Goal: Task Accomplishment & Management: Complete application form

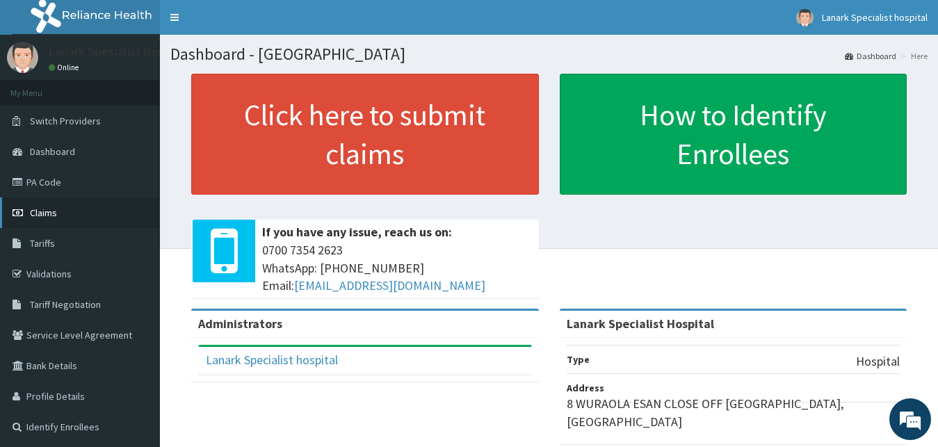
click at [62, 218] on link "Claims" at bounding box center [80, 212] width 160 height 31
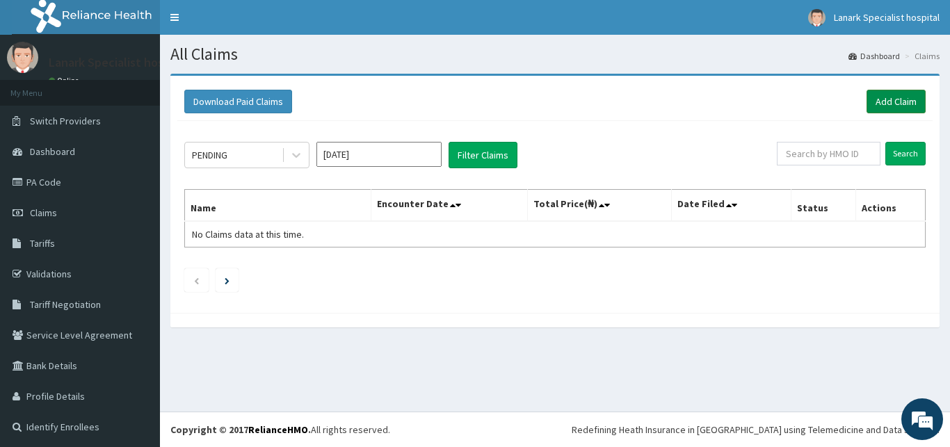
click at [885, 100] on link "Add Claim" at bounding box center [895, 102] width 59 height 24
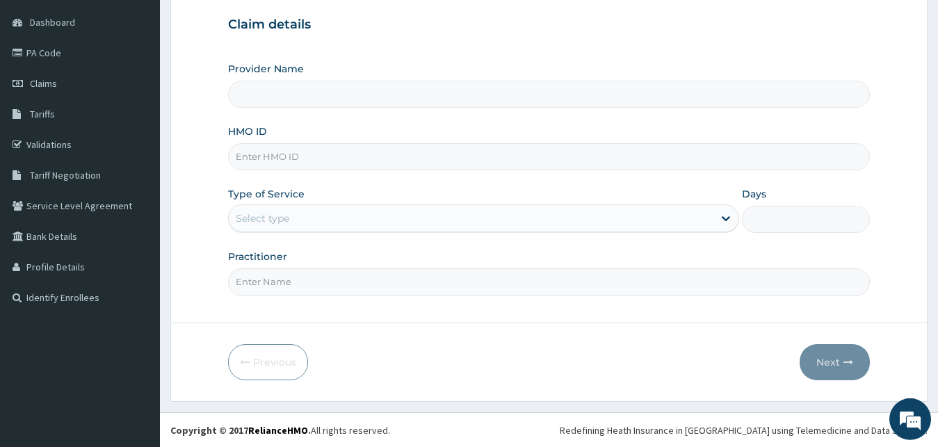
scroll to position [130, 0]
click at [276, 156] on input "HMO ID" at bounding box center [549, 156] width 642 height 27
type input "Lanark Specialist Hospital"
type input "AEN/10324/E"
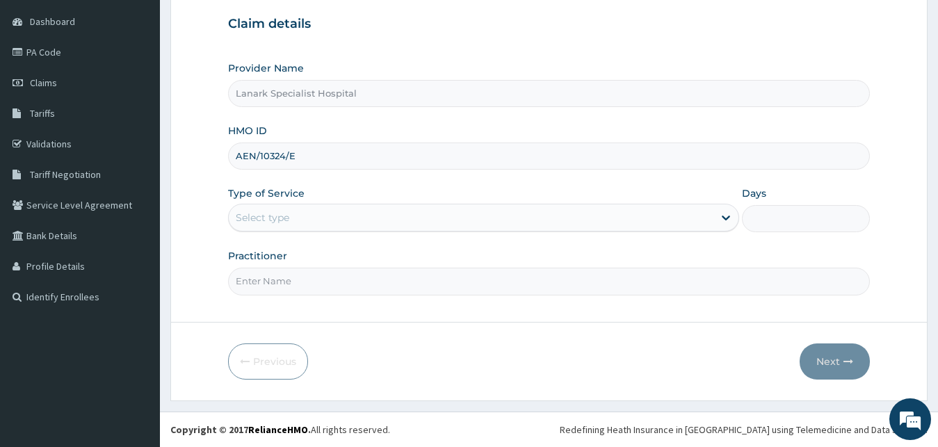
click at [292, 216] on div "Select type" at bounding box center [471, 218] width 485 height 22
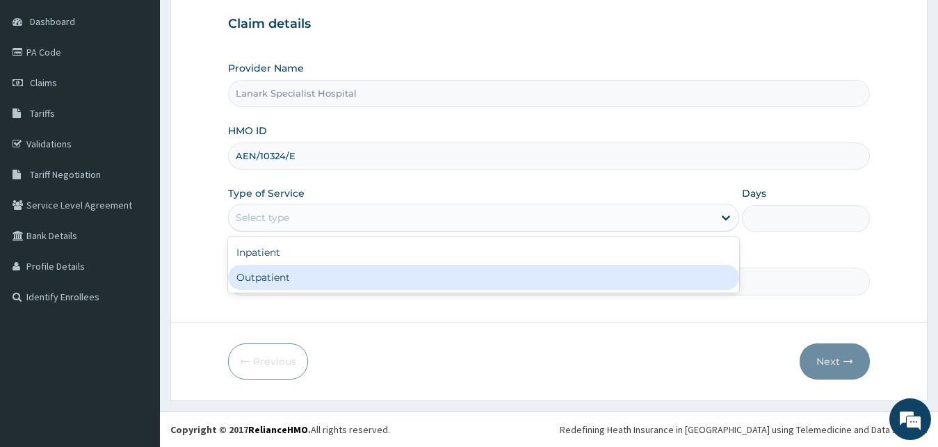
click at [289, 280] on div "Outpatient" at bounding box center [484, 277] width 512 height 25
type input "1"
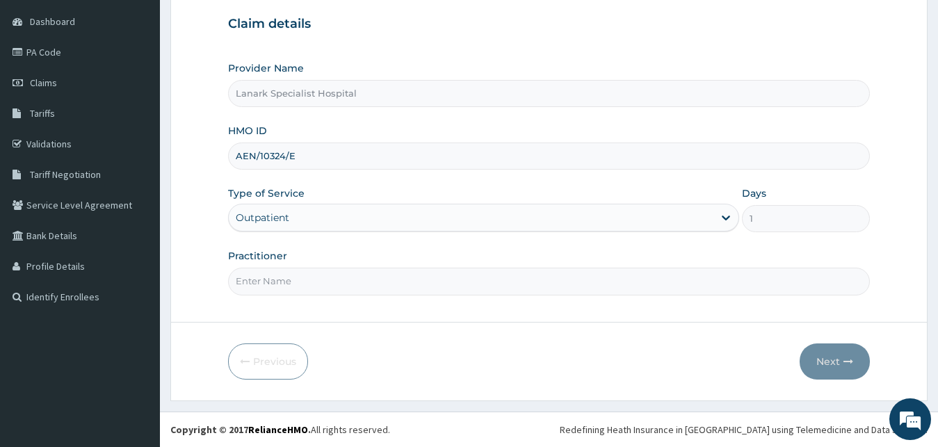
click at [291, 282] on input "Practitioner" at bounding box center [549, 281] width 642 height 27
type input "DR JUNAID"
click at [825, 367] on button "Next" at bounding box center [835, 361] width 70 height 36
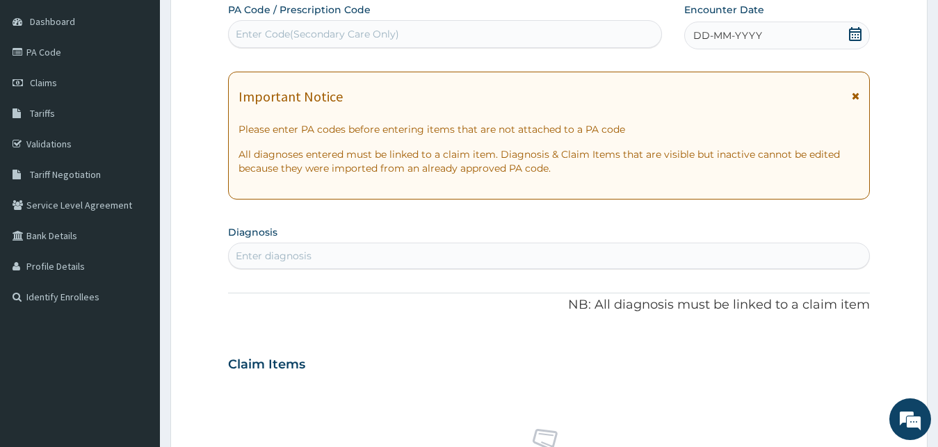
click at [855, 37] on icon at bounding box center [855, 34] width 13 height 14
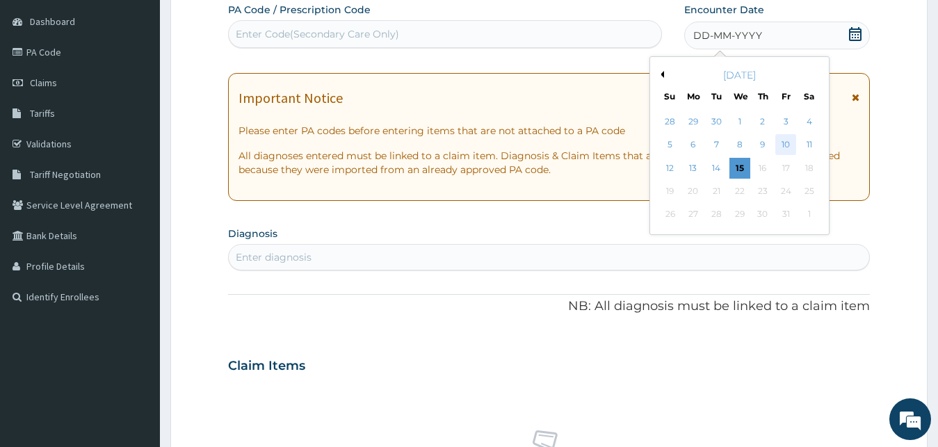
click at [786, 149] on div "10" at bounding box center [785, 145] width 21 height 21
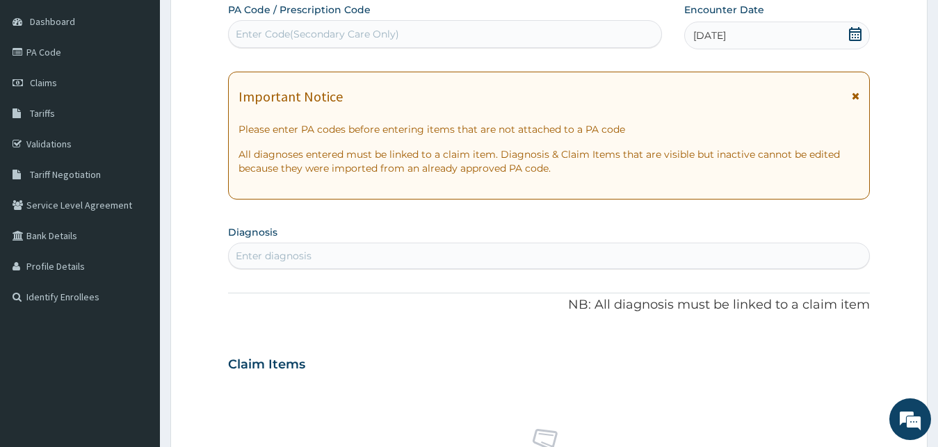
scroll to position [201, 0]
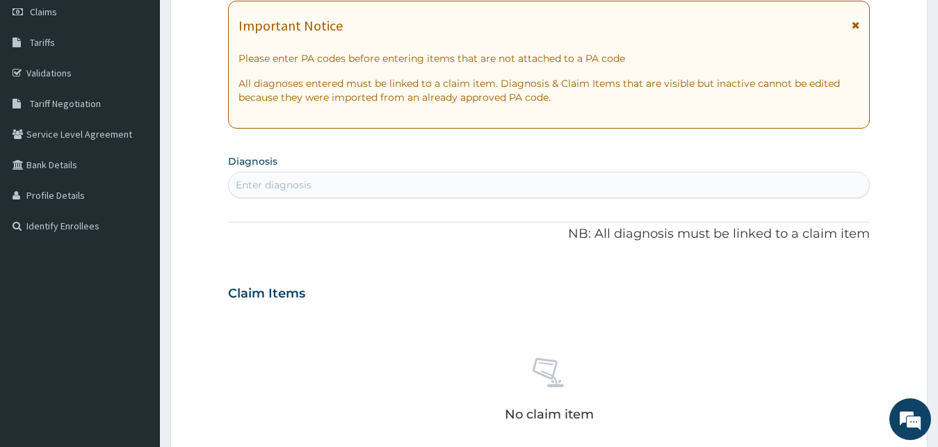
click at [454, 186] on div "Enter diagnosis" at bounding box center [549, 185] width 641 height 22
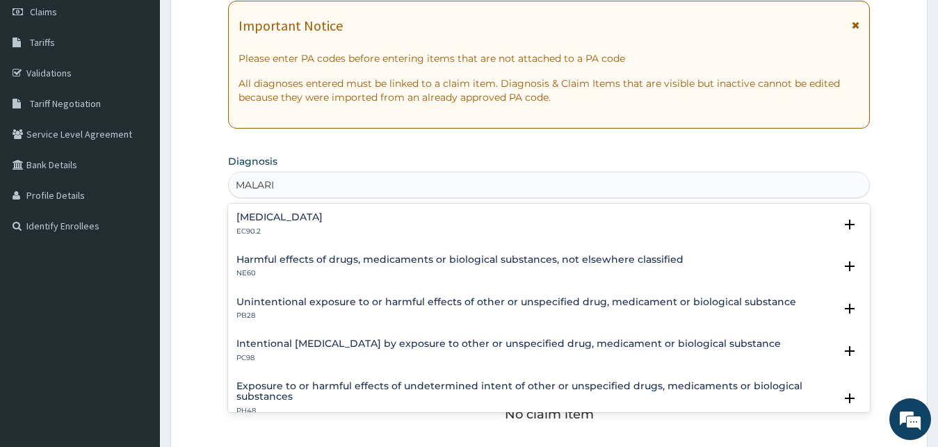
type input "[MEDICAL_DATA]"
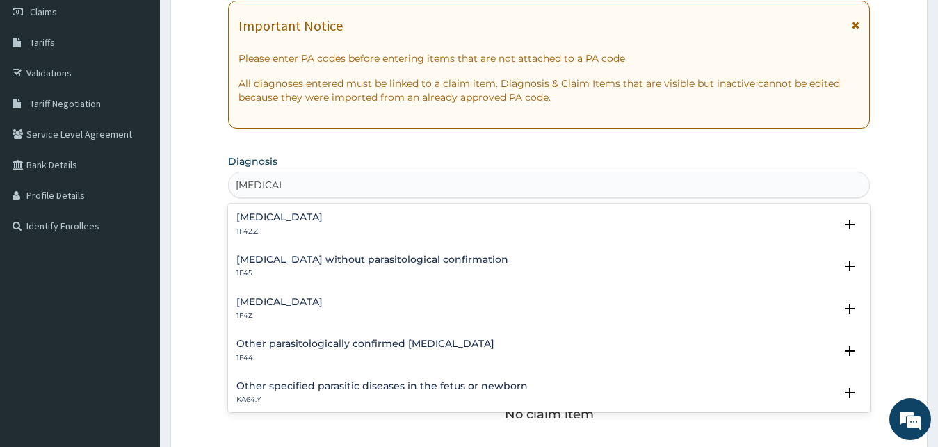
click at [266, 310] on div "Malaria, unspecified 1F4Z" at bounding box center [279, 309] width 86 height 24
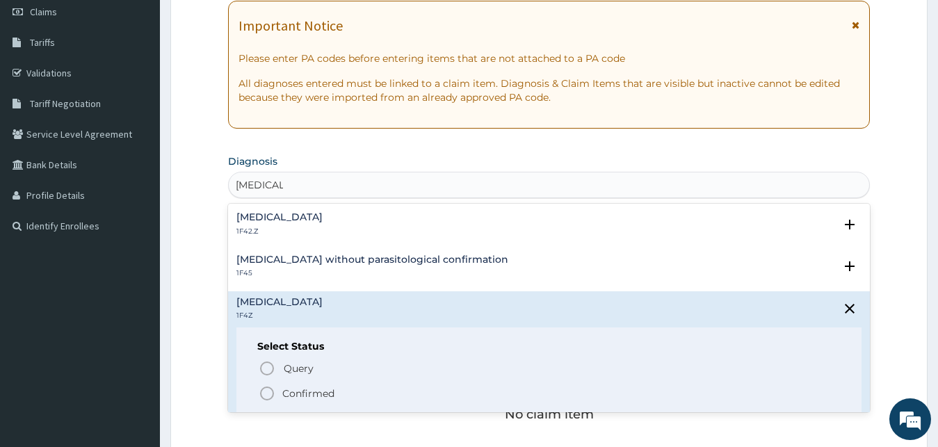
click at [264, 393] on icon "status option filled" at bounding box center [267, 393] width 17 height 17
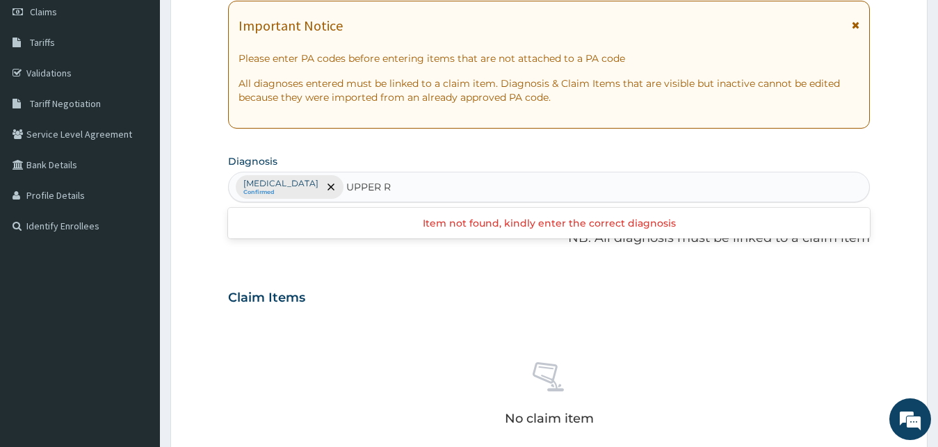
type input "UPPER"
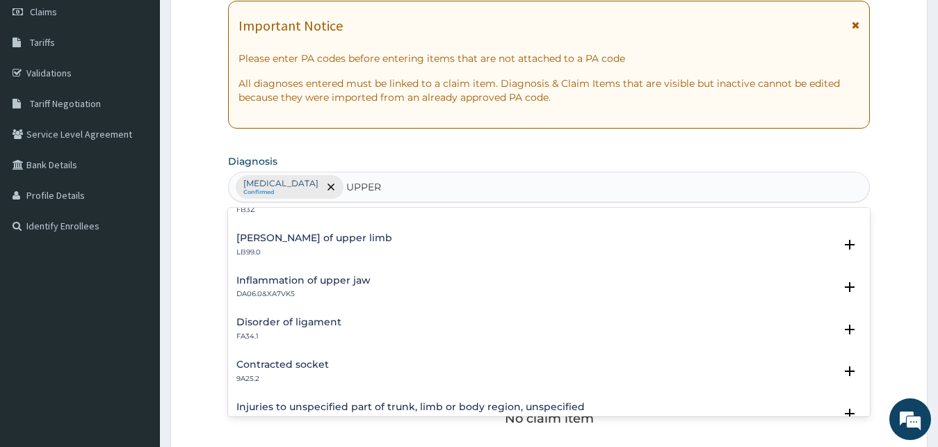
scroll to position [300, 0]
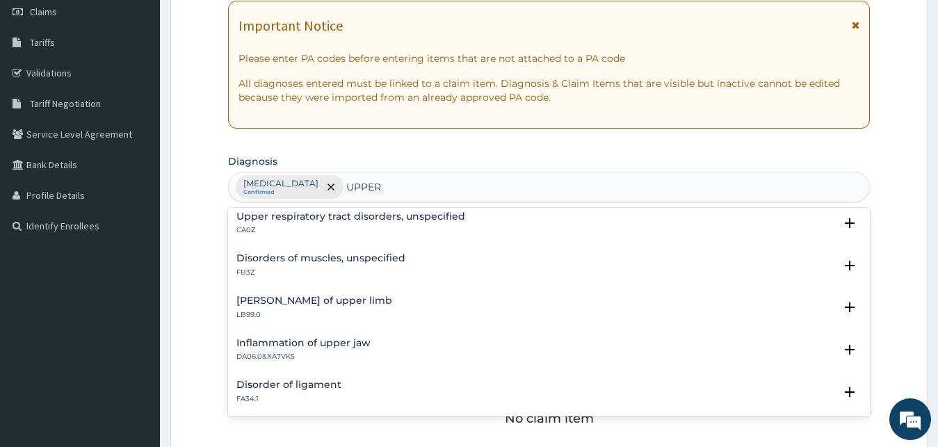
click at [327, 220] on h4 "Upper respiratory tract disorders, unspecified" at bounding box center [350, 216] width 229 height 10
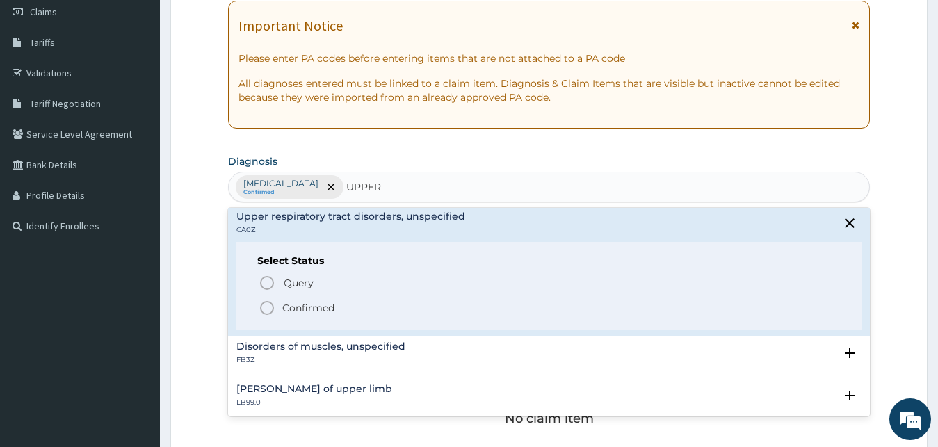
click at [273, 304] on circle "status option filled" at bounding box center [267, 308] width 13 height 13
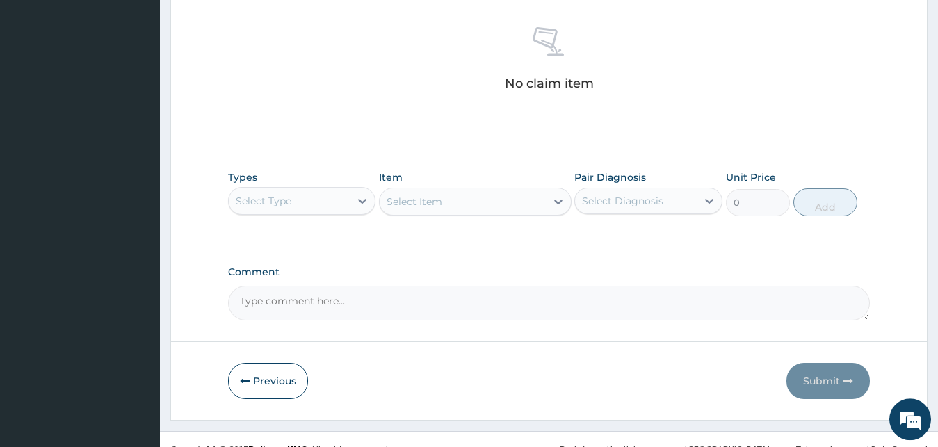
scroll to position [556, 0]
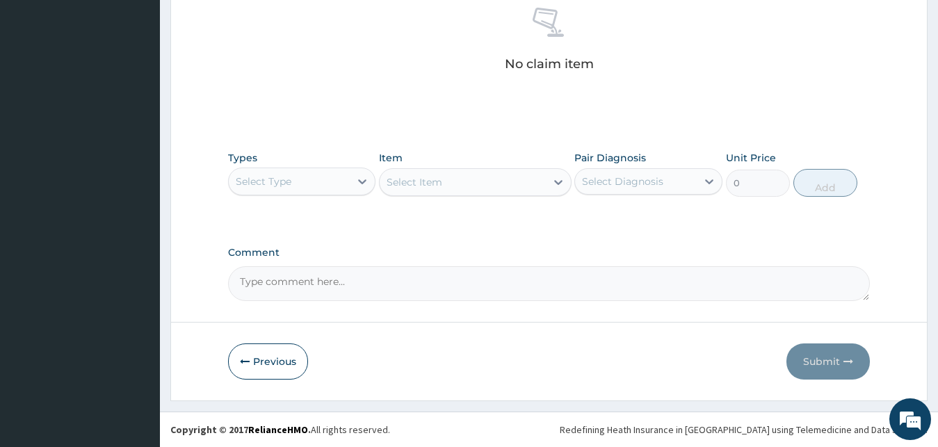
click at [296, 183] on div "Select Type" at bounding box center [290, 181] width 122 height 22
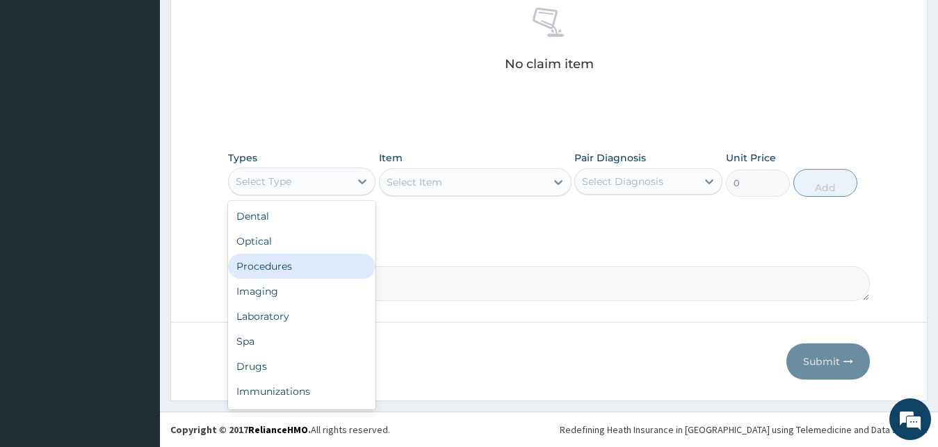
click at [280, 267] on div "Procedures" at bounding box center [302, 266] width 148 height 25
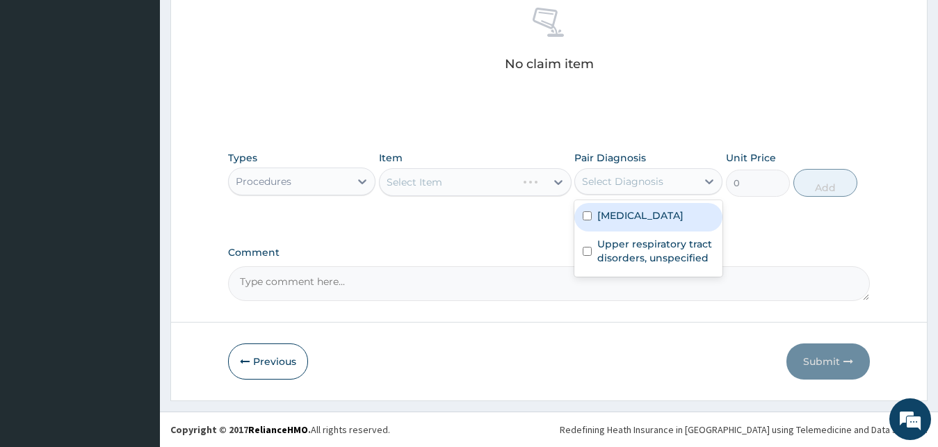
drag, startPoint x: 590, startPoint y: 184, endPoint x: 613, endPoint y: 211, distance: 34.5
click at [592, 184] on div "Select Diagnosis" at bounding box center [622, 182] width 81 height 14
drag, startPoint x: 622, startPoint y: 214, endPoint x: 624, endPoint y: 234, distance: 20.3
click at [622, 217] on label "Malaria, unspecified" at bounding box center [640, 216] width 86 height 14
checkbox input "true"
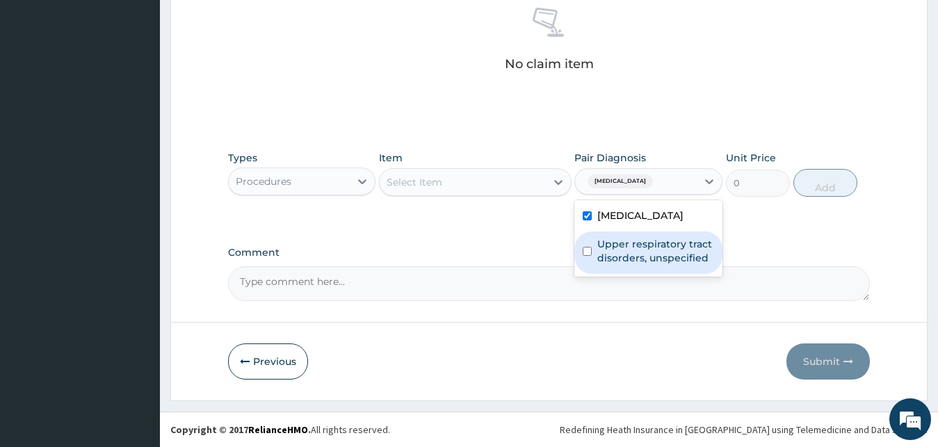
click at [624, 242] on label "Upper respiratory tract disorders, unspecified" at bounding box center [655, 251] width 117 height 28
checkbox input "true"
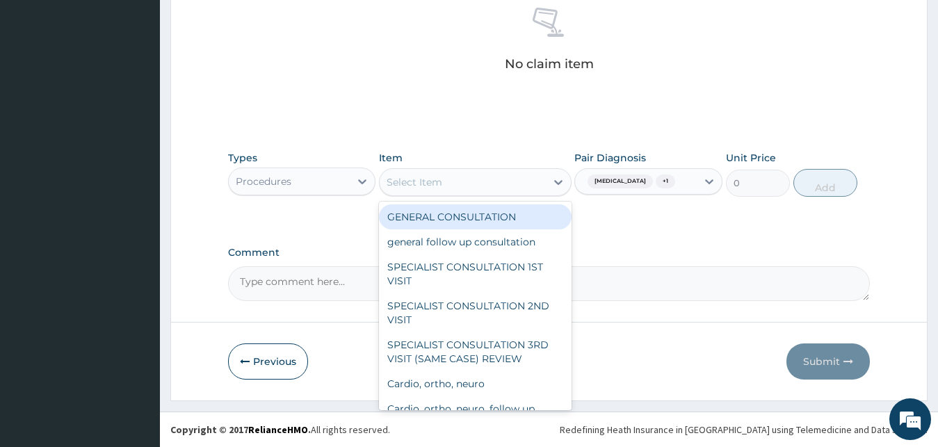
drag, startPoint x: 476, startPoint y: 185, endPoint x: 487, endPoint y: 230, distance: 46.4
click at [477, 185] on div "Select Item" at bounding box center [463, 182] width 166 height 22
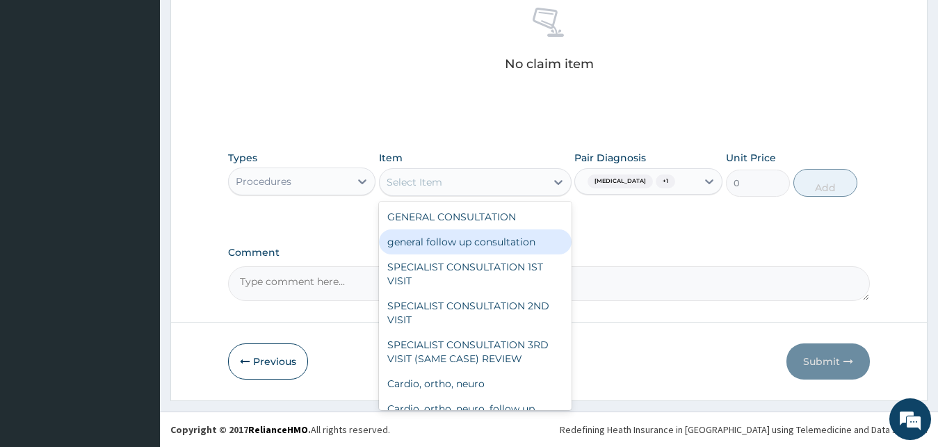
click at [487, 231] on div "general follow up consultation" at bounding box center [475, 241] width 193 height 25
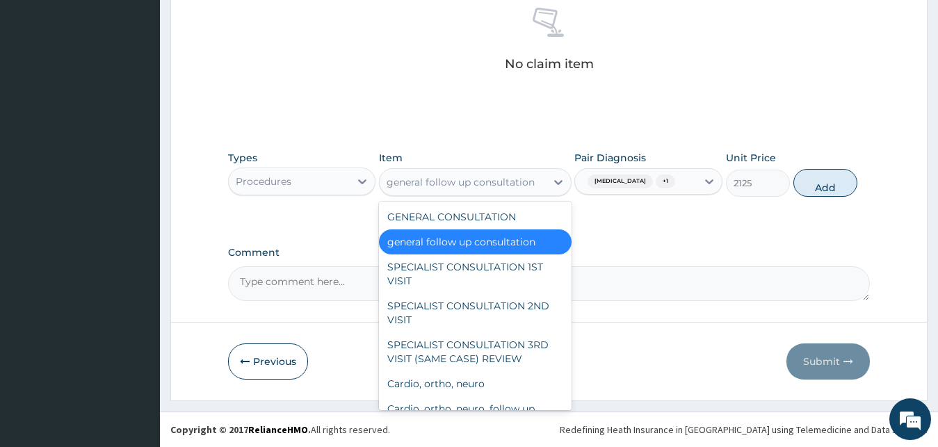
drag, startPoint x: 484, startPoint y: 191, endPoint x: 479, endPoint y: 211, distance: 20.7
click at [483, 195] on div "general follow up consultation" at bounding box center [475, 182] width 193 height 28
click at [479, 211] on div "GENERAL CONSULTATION" at bounding box center [475, 216] width 193 height 25
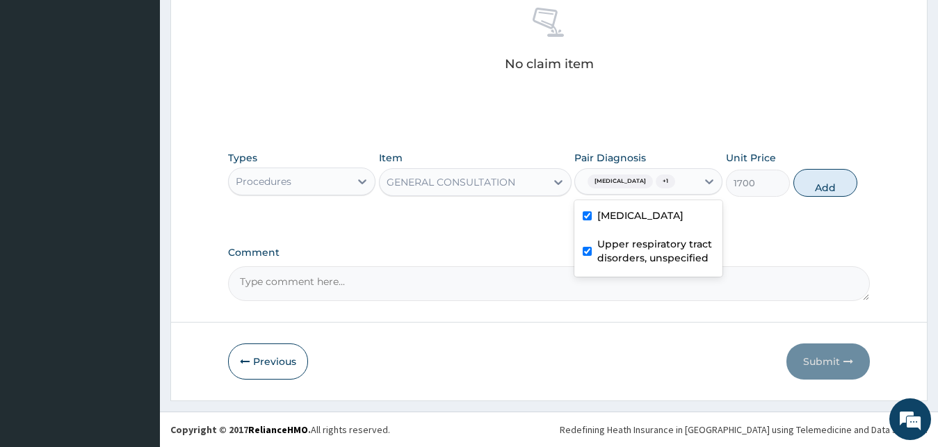
click at [646, 188] on span "Malaria, unspecified" at bounding box center [620, 182] width 65 height 14
drag, startPoint x: 391, startPoint y: 233, endPoint x: 438, endPoint y: 232, distance: 47.3
click at [824, 181] on button "Add" at bounding box center [825, 183] width 64 height 28
type input "0"
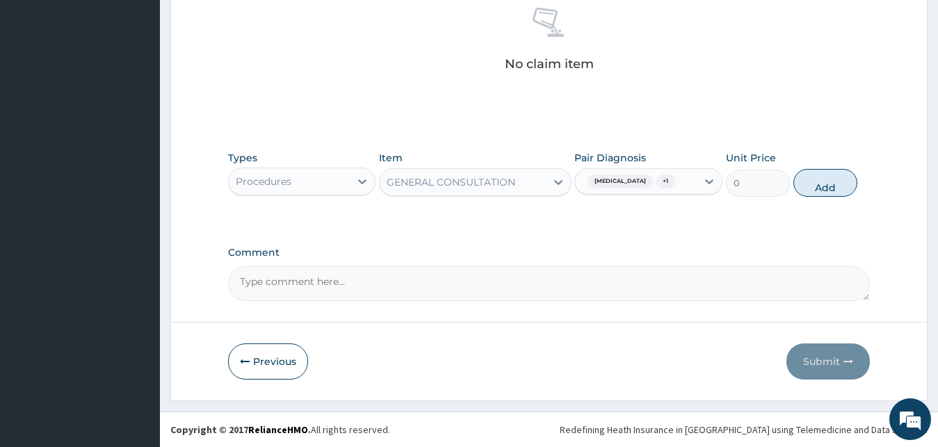
scroll to position [507, 0]
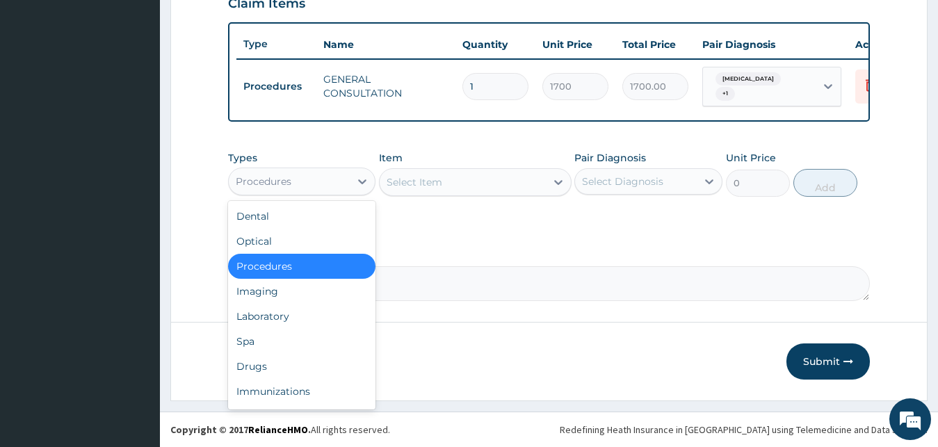
drag, startPoint x: 288, startPoint y: 190, endPoint x: 284, endPoint y: 207, distance: 17.7
click at [287, 190] on div "Procedures" at bounding box center [290, 181] width 122 height 22
click at [268, 322] on div "Laboratory" at bounding box center [302, 316] width 148 height 25
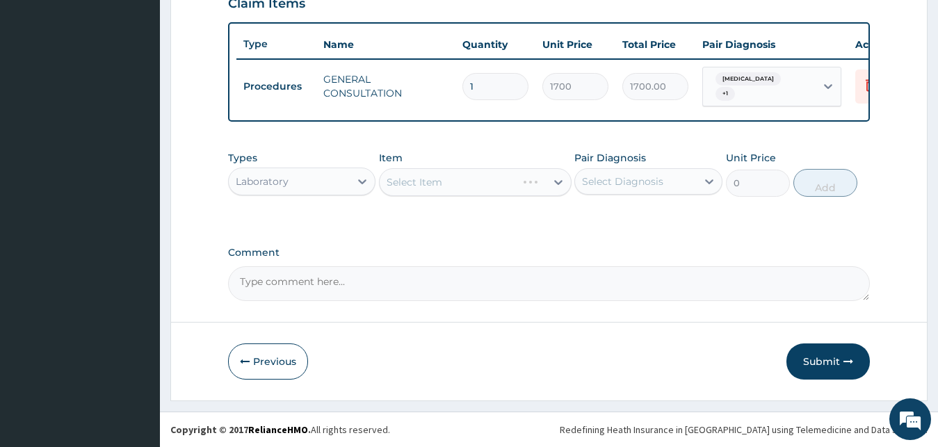
click at [436, 179] on div "Select Item" at bounding box center [475, 182] width 193 height 28
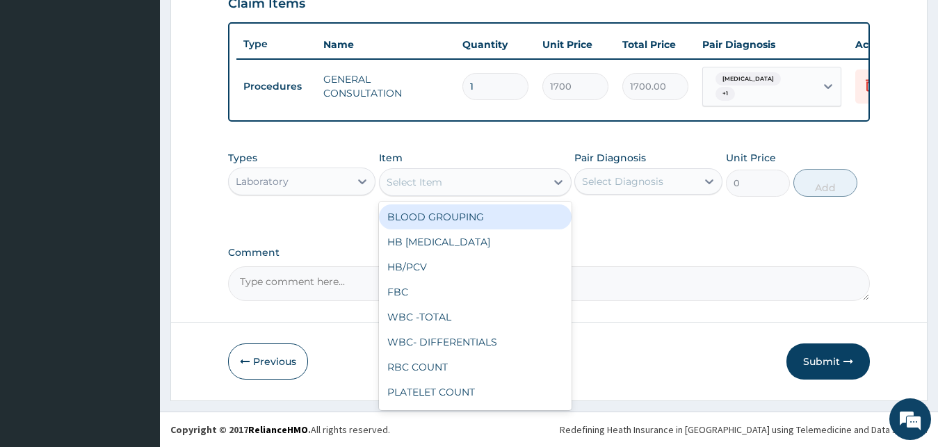
click at [436, 179] on div "Select Item" at bounding box center [415, 182] width 56 height 14
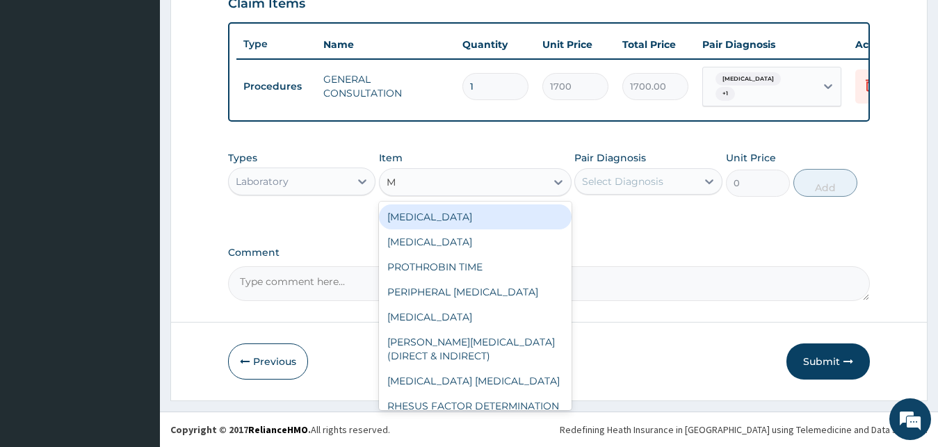
type input "MA"
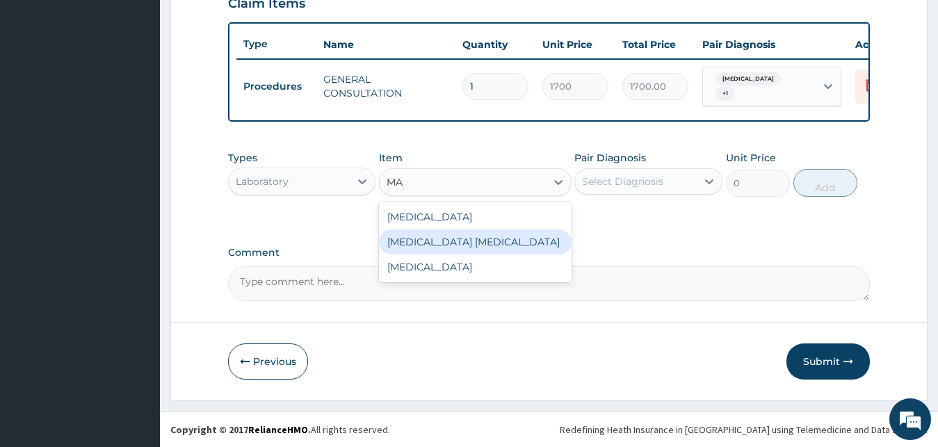
click at [498, 236] on div "MALARIA PARASITE" at bounding box center [475, 241] width 193 height 25
type input "1700"
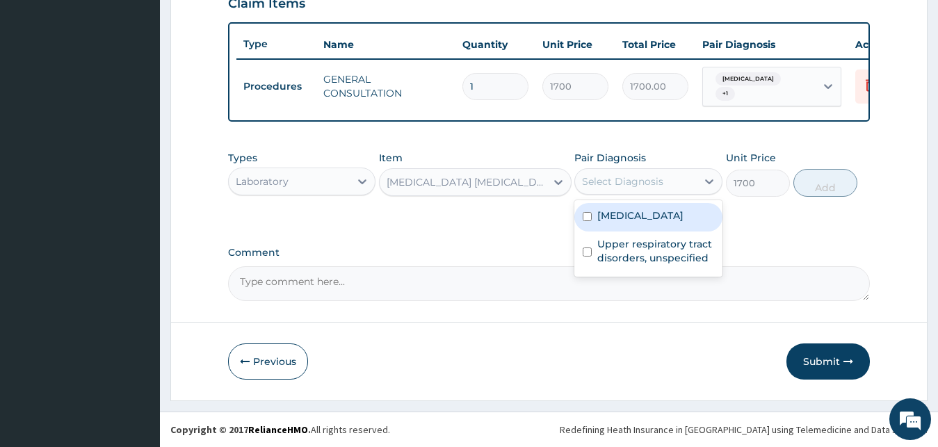
click at [648, 174] on div "Select Diagnosis" at bounding box center [636, 181] width 122 height 22
click at [633, 223] on div "[MEDICAL_DATA]" at bounding box center [648, 217] width 148 height 29
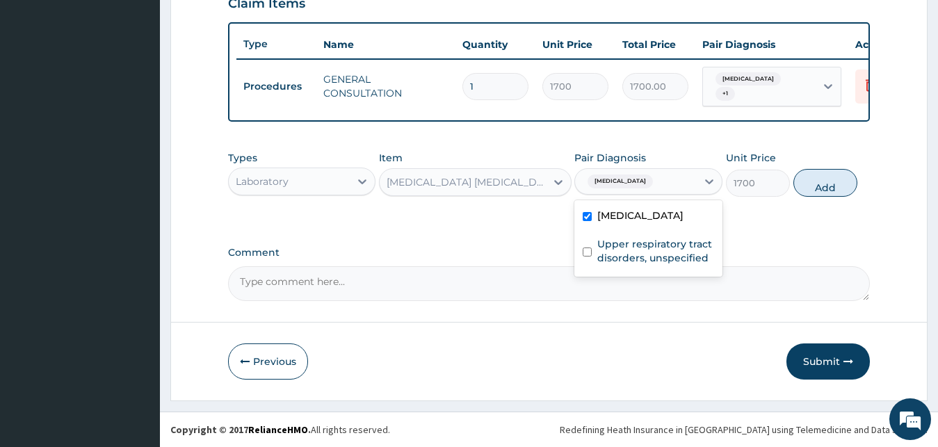
checkbox input "true"
click at [809, 187] on button "Add" at bounding box center [825, 183] width 64 height 28
type input "0"
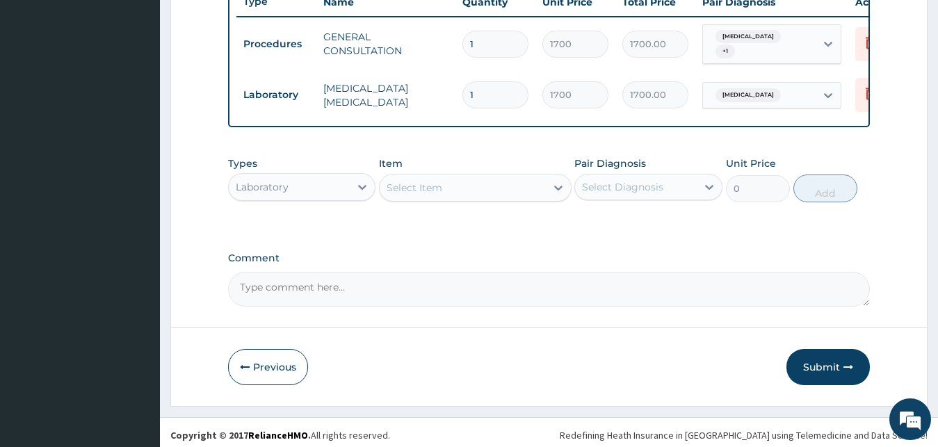
scroll to position [555, 0]
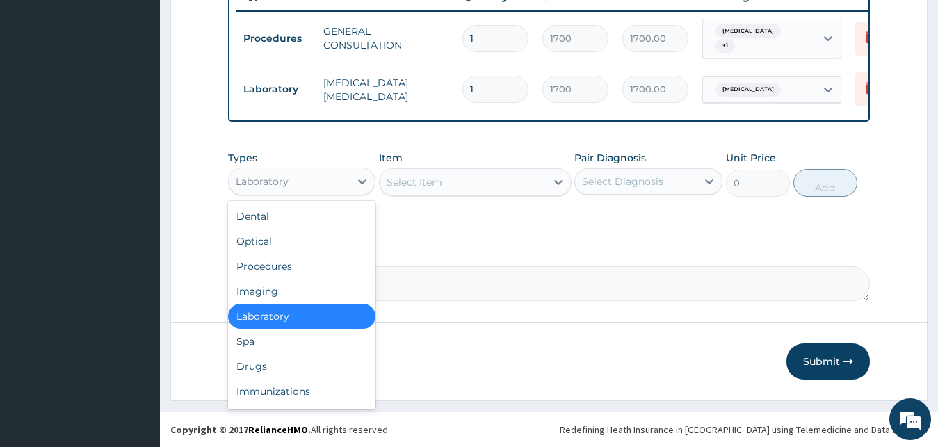
drag, startPoint x: 281, startPoint y: 181, endPoint x: 301, endPoint y: 306, distance: 126.8
click at [281, 195] on div "Laboratory" at bounding box center [302, 182] width 148 height 28
click at [296, 373] on div "Drugs" at bounding box center [302, 366] width 148 height 25
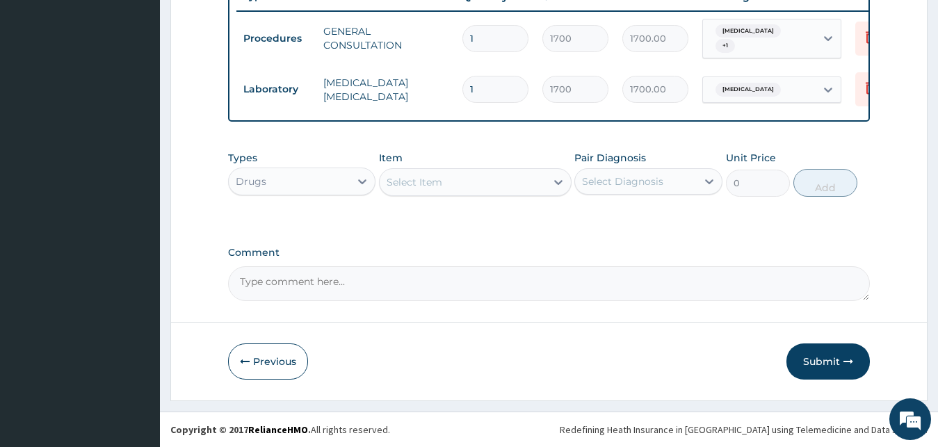
click at [487, 181] on div "Select Item" at bounding box center [463, 182] width 166 height 22
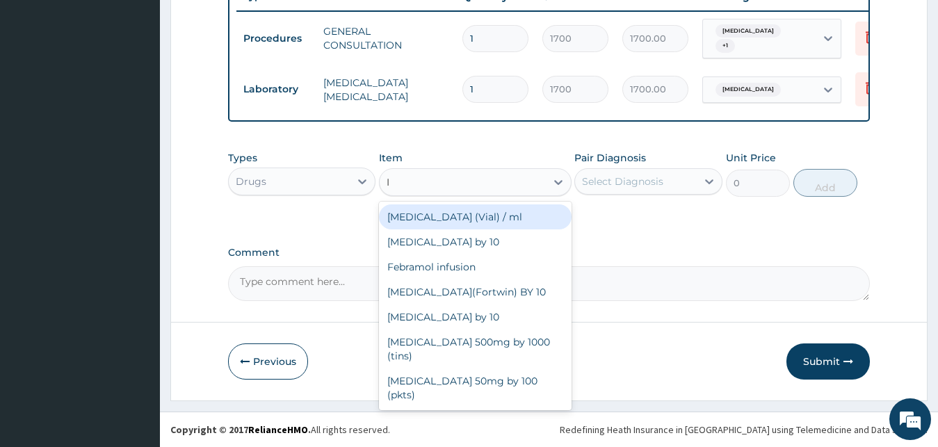
type input "IB"
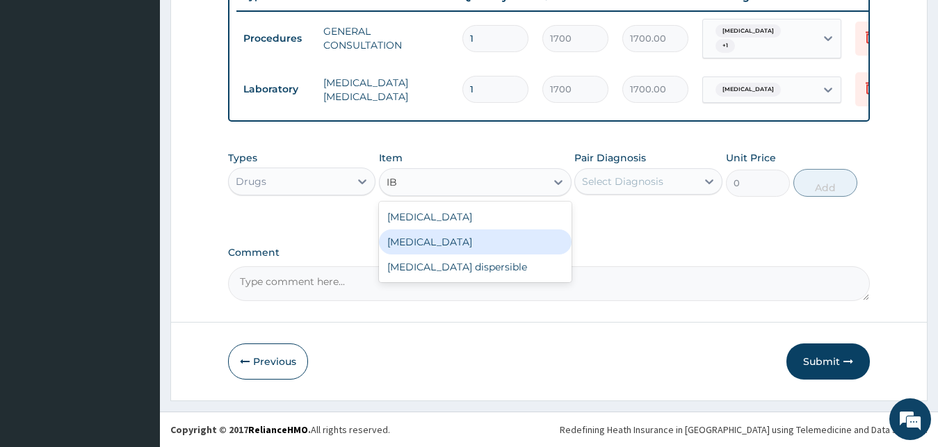
click at [482, 242] on div "Ibuprofen" at bounding box center [475, 241] width 193 height 25
type input "1000"
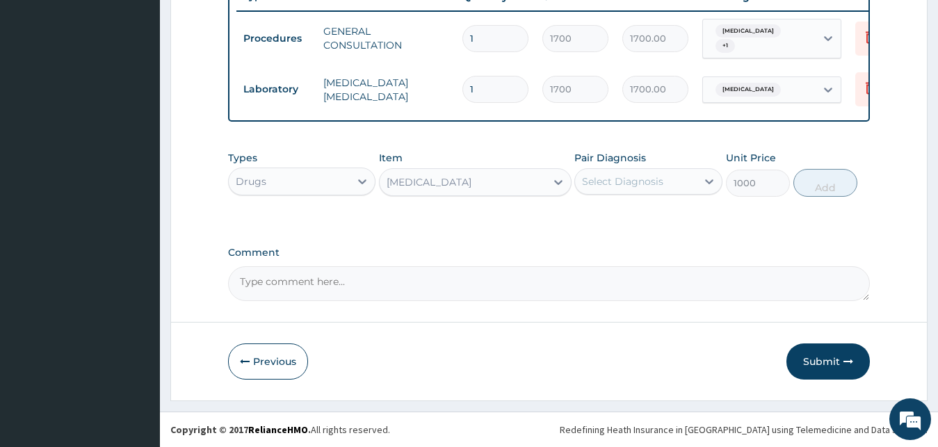
click at [650, 182] on div "Select Diagnosis" at bounding box center [622, 182] width 81 height 14
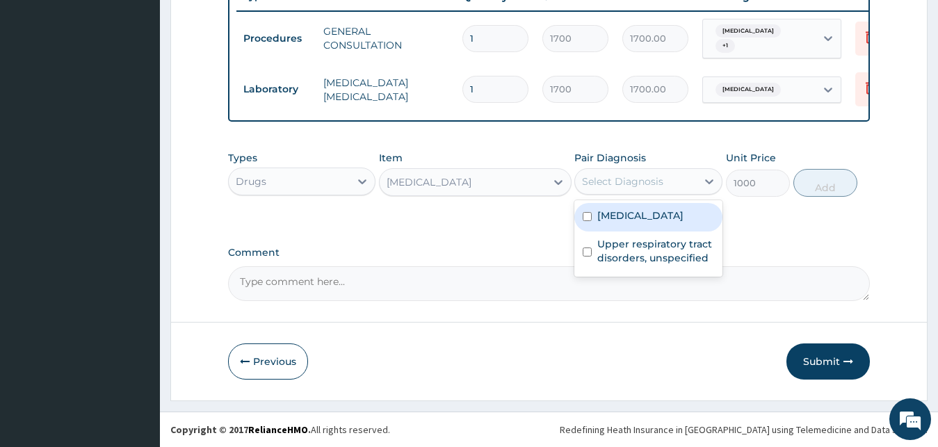
click at [638, 213] on label "Malaria, unspecified" at bounding box center [640, 216] width 86 height 14
checkbox input "true"
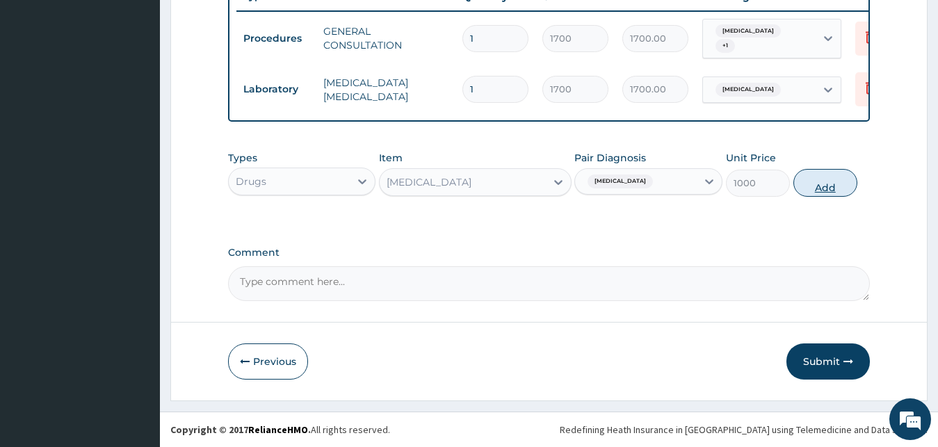
click at [855, 179] on button "Add" at bounding box center [825, 183] width 64 height 28
type input "0"
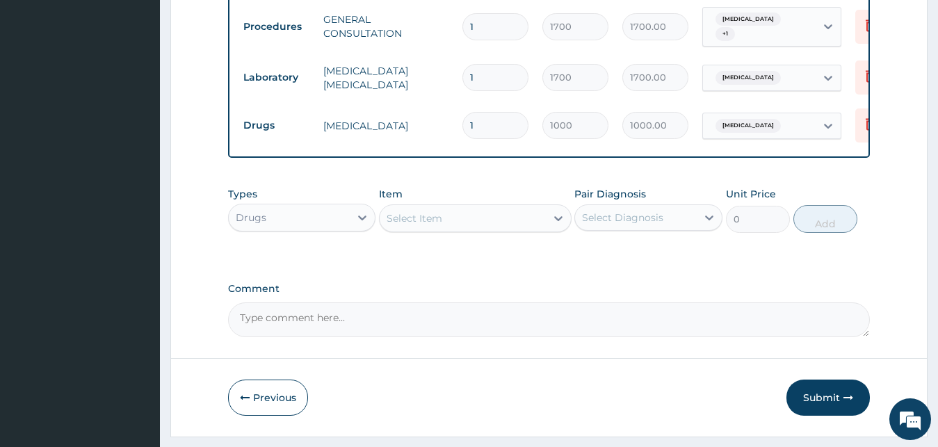
click at [502, 229] on div "Select Item" at bounding box center [463, 218] width 166 height 22
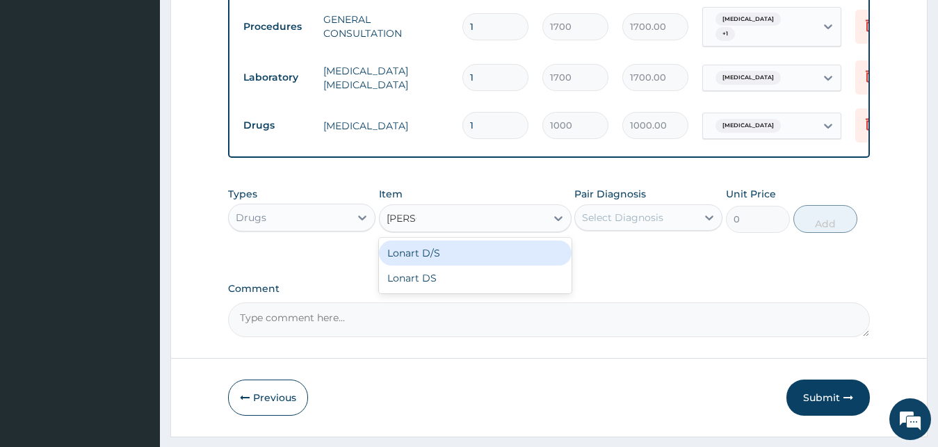
type input "LONAR"
click at [494, 266] on div "Lonart D/S" at bounding box center [475, 253] width 193 height 25
type input "450"
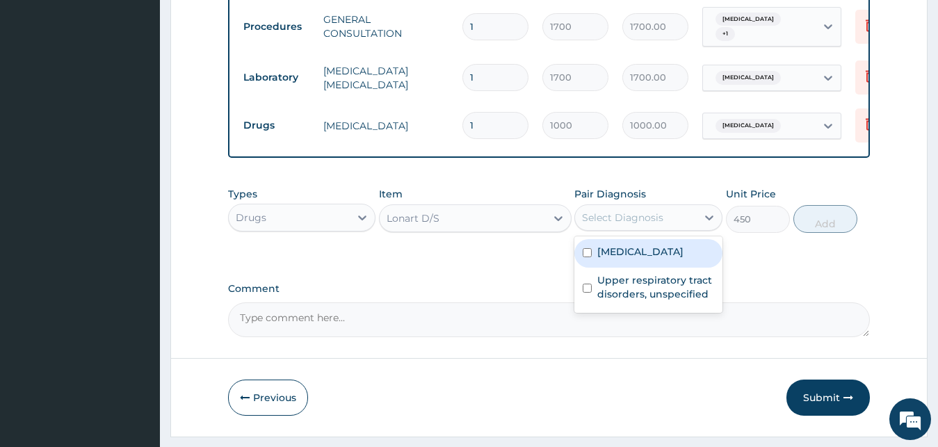
click at [667, 229] on div "Select Diagnosis" at bounding box center [636, 218] width 122 height 22
click at [668, 259] on label "Malaria, unspecified" at bounding box center [640, 252] width 86 height 14
checkbox input "true"
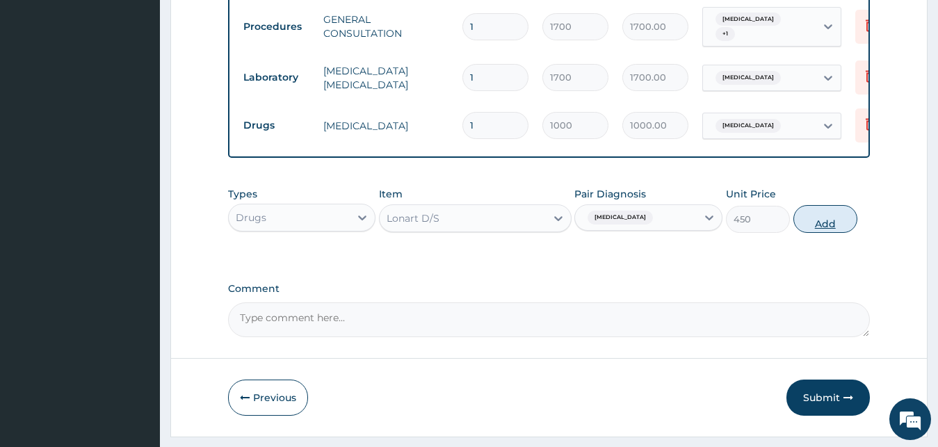
click at [823, 233] on button "Add" at bounding box center [825, 219] width 64 height 28
type input "0"
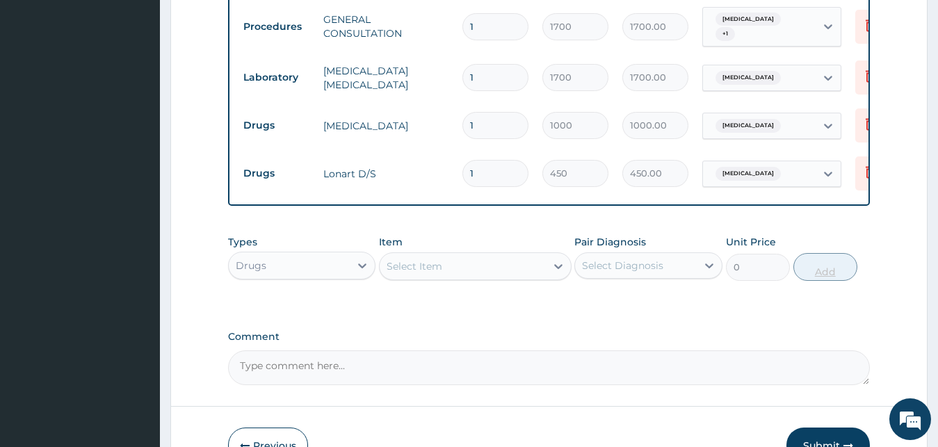
type input "2"
type input "900.00"
type input "3"
type input "1350.00"
type input "4"
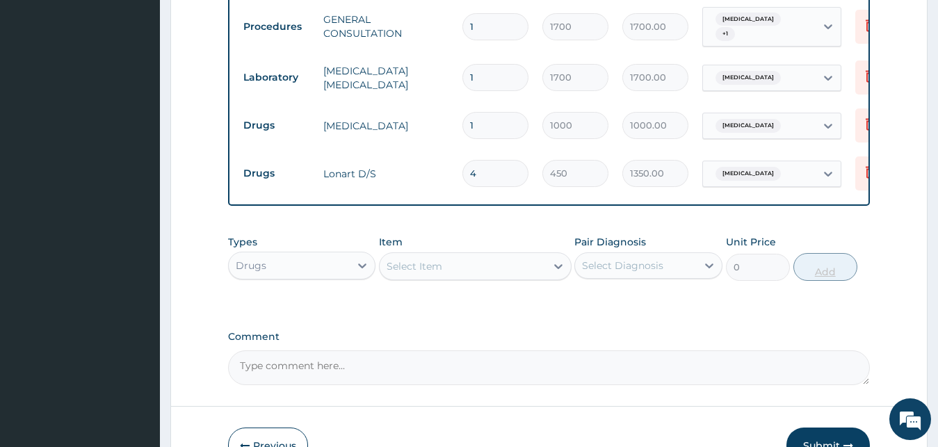
type input "1800.00"
type input "5"
type input "2250.00"
type input "6"
type input "2700.00"
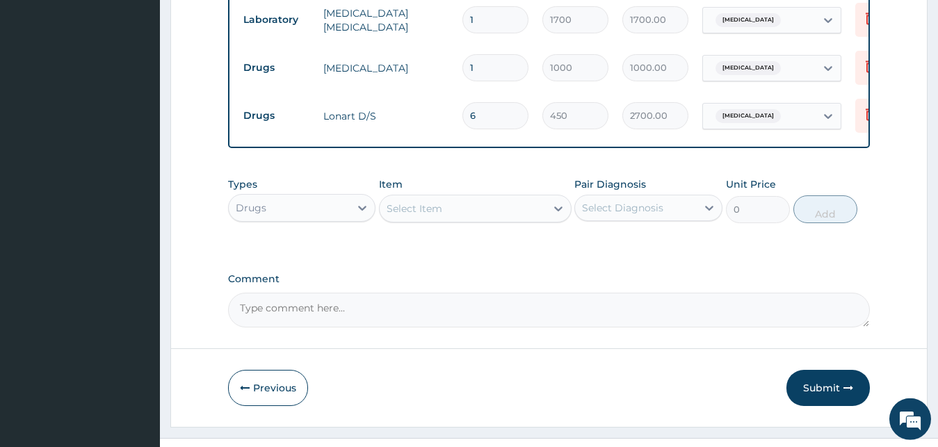
scroll to position [651, 0]
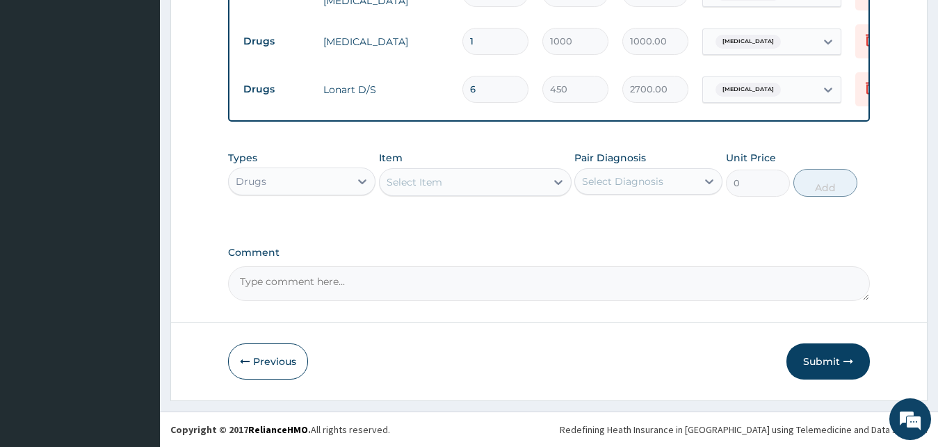
click at [511, 185] on div "Select Item" at bounding box center [463, 182] width 166 height 22
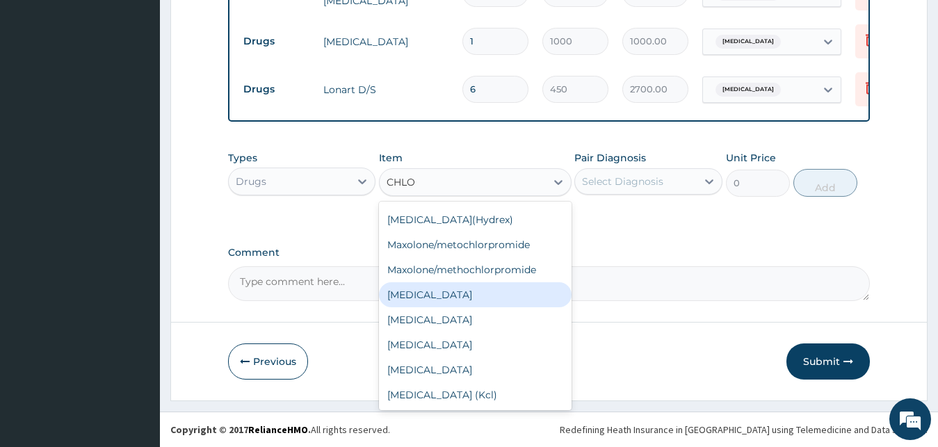
scroll to position [0, 0]
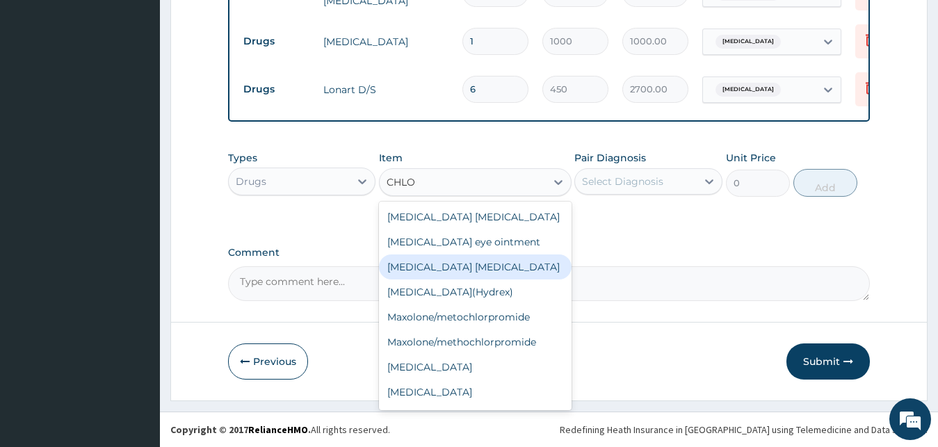
type input "CHLO"
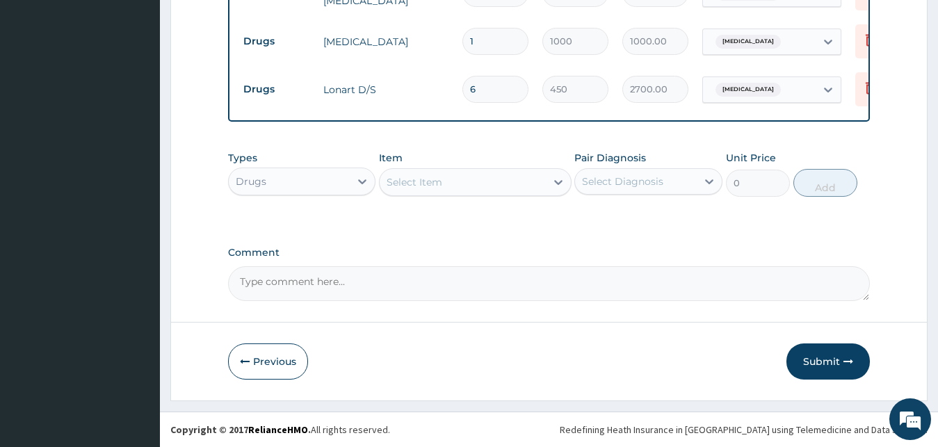
click at [631, 251] on label "Comment" at bounding box center [549, 253] width 642 height 12
click at [631, 266] on textarea "Comment" at bounding box center [549, 283] width 642 height 35
click at [446, 181] on div "Select Item" at bounding box center [463, 182] width 166 height 22
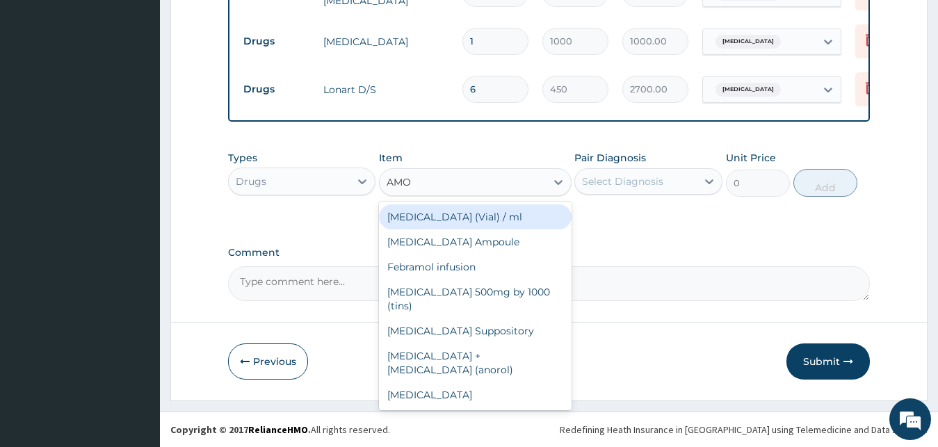
type input "AMOX"
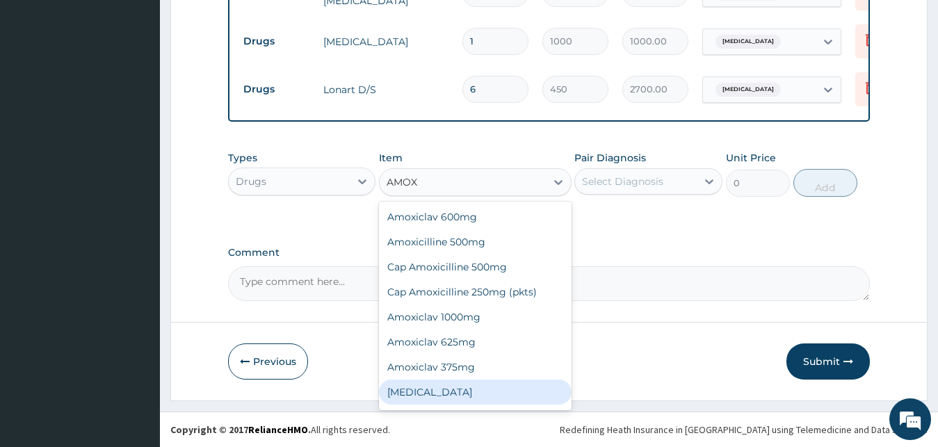
click at [432, 389] on div "Amoxicillin" at bounding box center [475, 392] width 193 height 25
type input "1000"
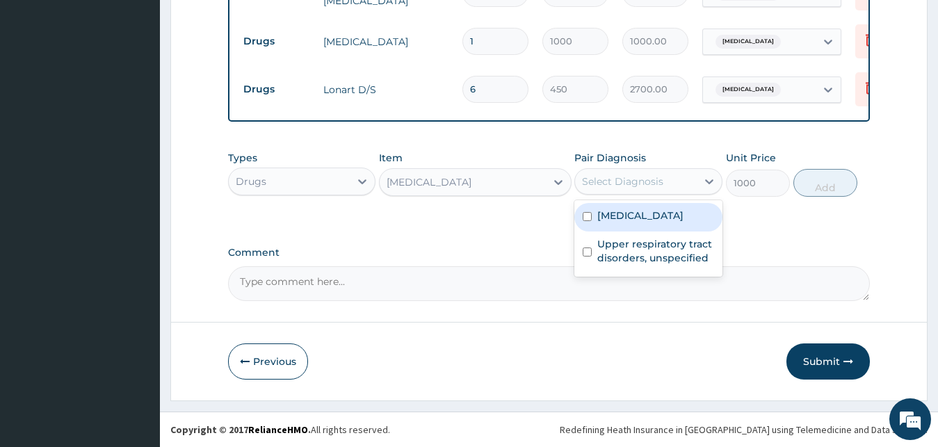
click at [619, 186] on div "Select Diagnosis" at bounding box center [622, 182] width 81 height 14
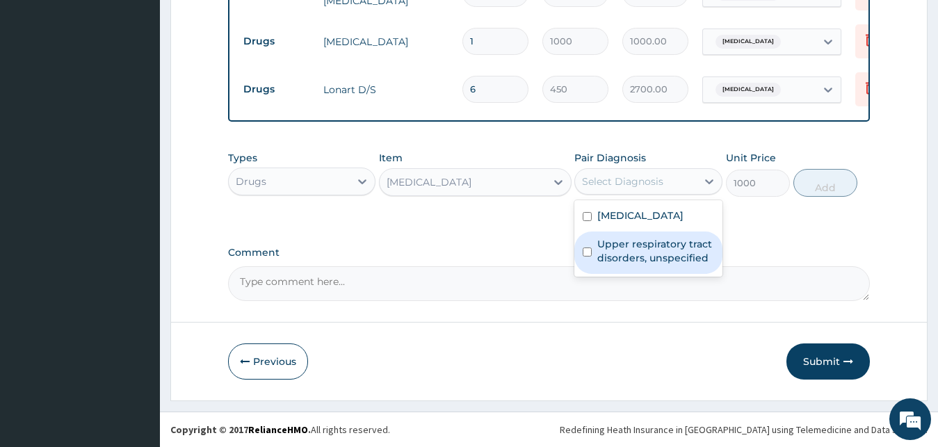
click at [637, 257] on label "Upper respiratory tract disorders, unspecified" at bounding box center [655, 251] width 117 height 28
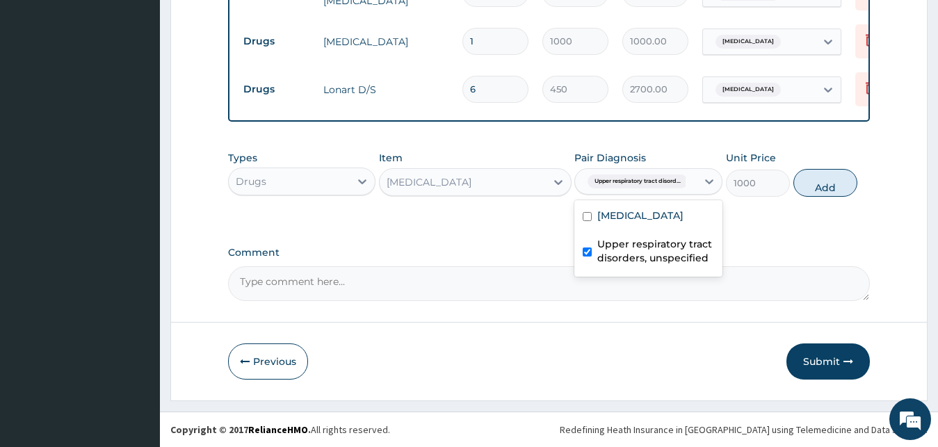
checkbox input "true"
click at [843, 175] on button "Add" at bounding box center [825, 183] width 64 height 28
type input "0"
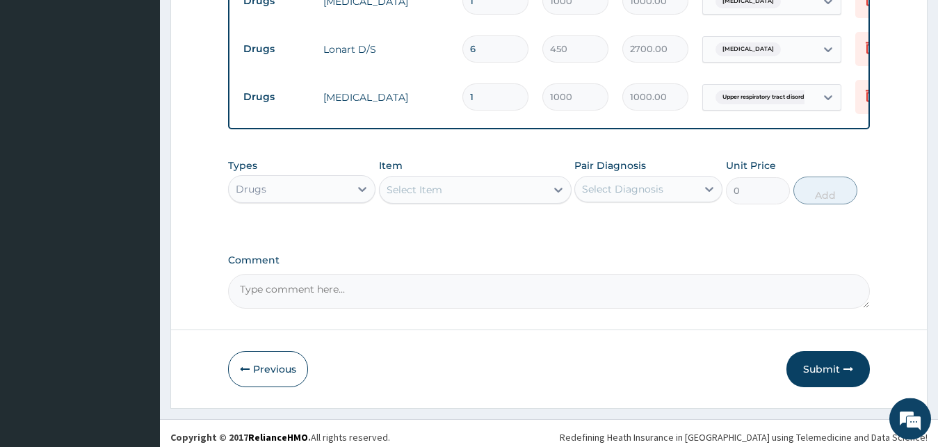
scroll to position [699, 0]
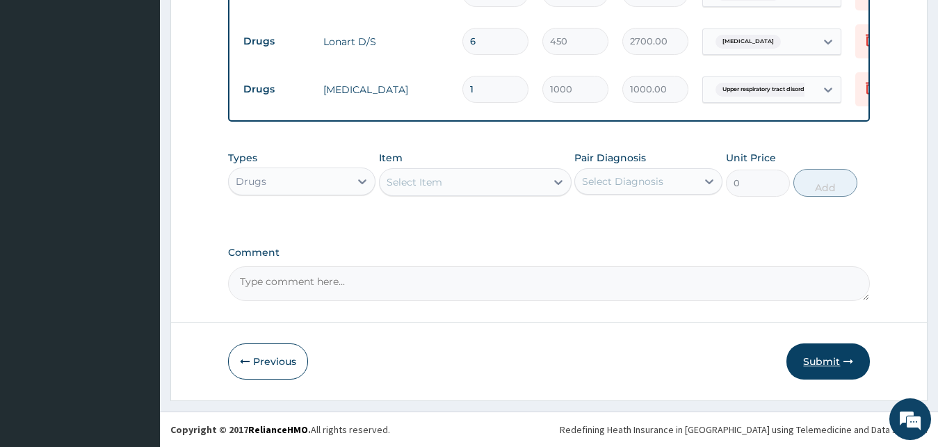
click at [818, 363] on button "Submit" at bounding box center [827, 361] width 83 height 36
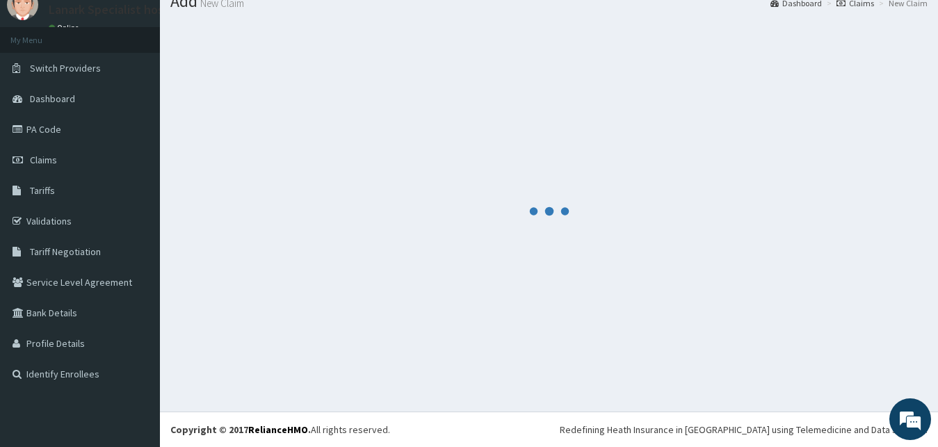
scroll to position [53, 0]
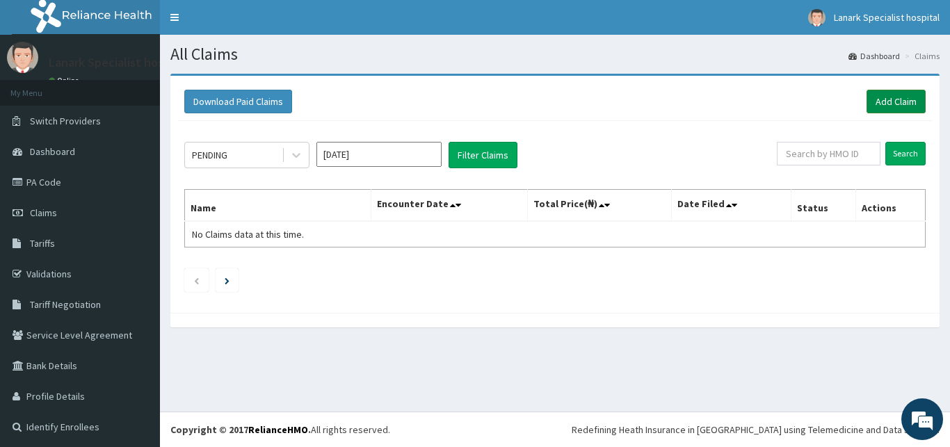
click at [887, 94] on link "Add Claim" at bounding box center [895, 102] width 59 height 24
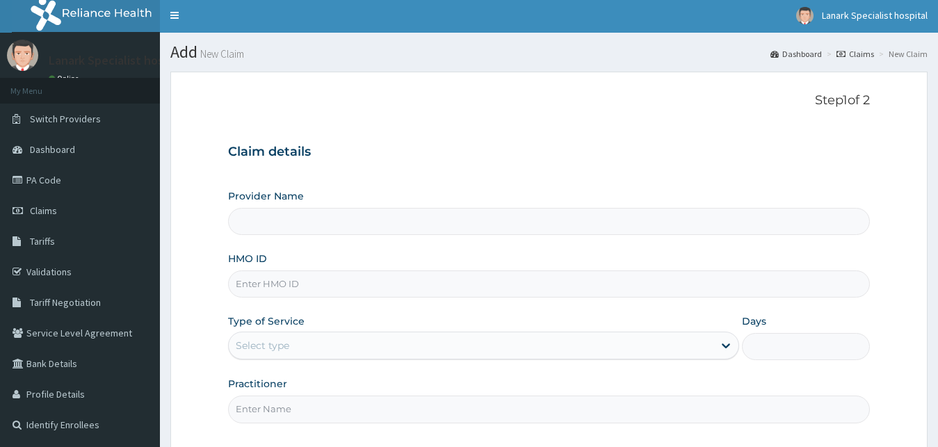
scroll to position [130, 0]
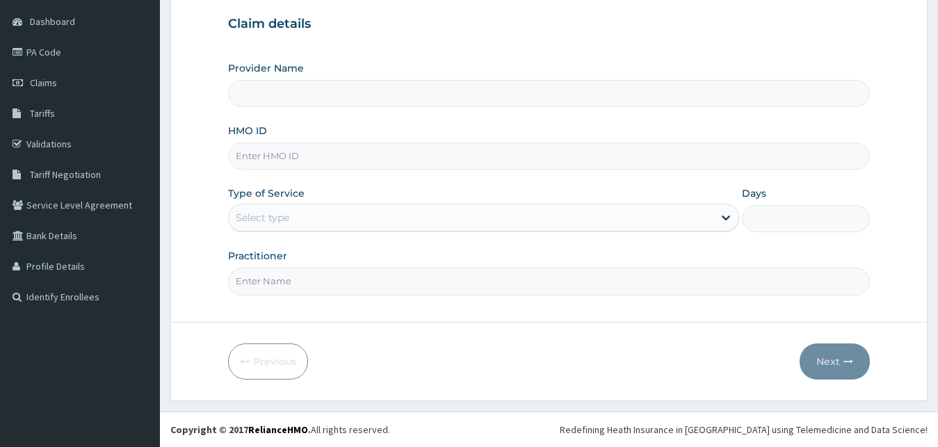
type input "Lanark Specialist Hospital"
click at [308, 160] on input "HMO ID" at bounding box center [549, 156] width 642 height 27
type input "PFM/10154/C"
drag, startPoint x: 293, startPoint y: 211, endPoint x: 296, endPoint y: 232, distance: 21.8
click at [293, 216] on div "Select type" at bounding box center [471, 218] width 485 height 22
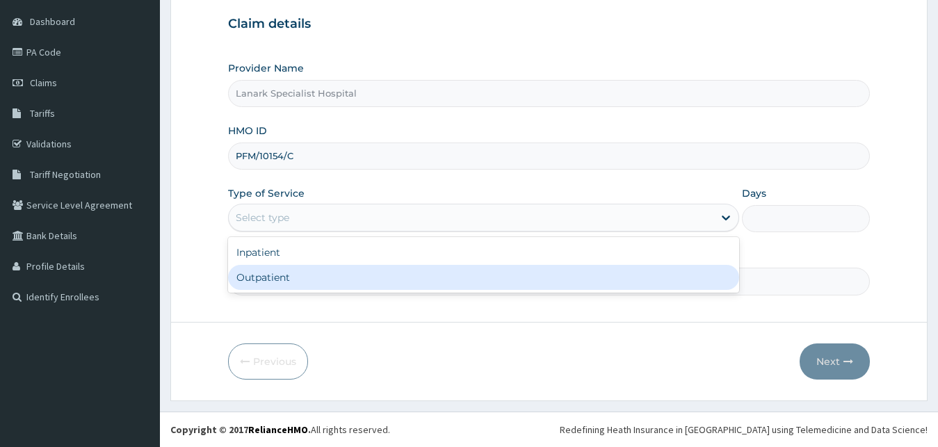
click at [289, 275] on div "Outpatient" at bounding box center [484, 277] width 512 height 25
type input "1"
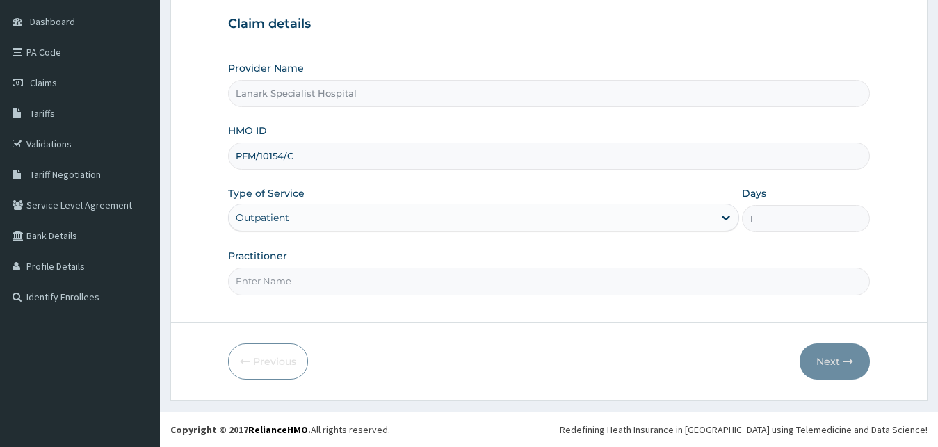
click at [306, 282] on input "Practitioner" at bounding box center [549, 281] width 642 height 27
type input "DR JUNAID"
click at [821, 361] on button "Next" at bounding box center [835, 361] width 70 height 36
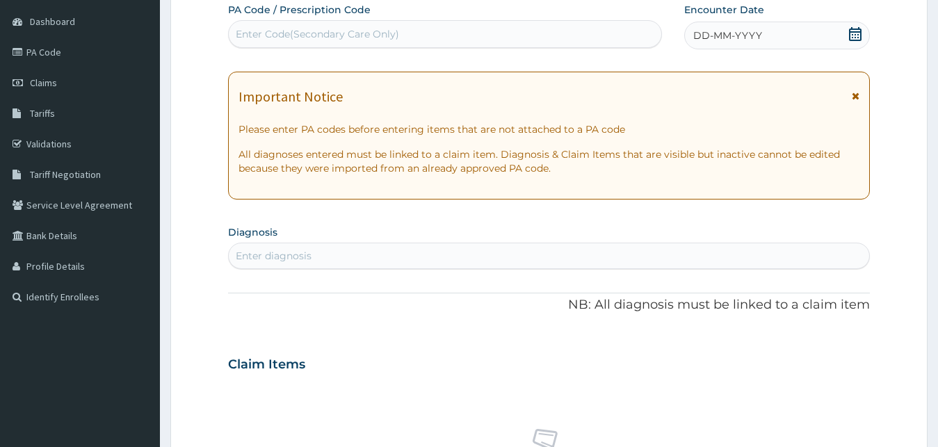
click at [859, 35] on icon at bounding box center [855, 34] width 13 height 14
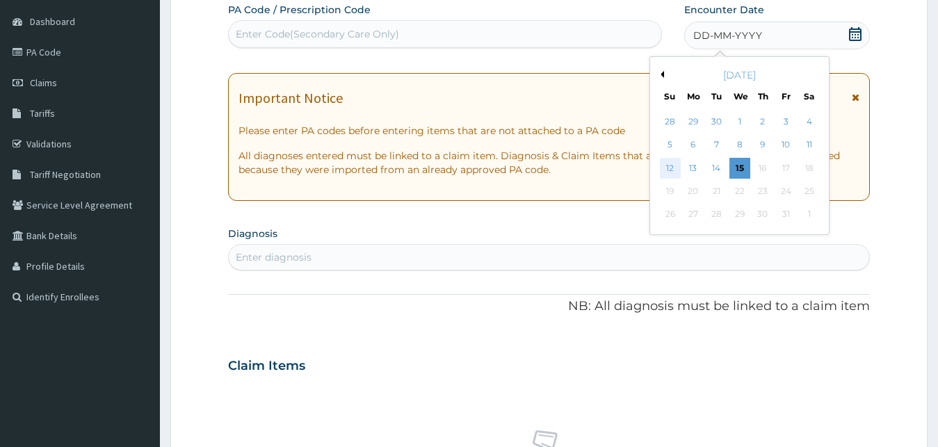
click at [668, 171] on div "12" at bounding box center [670, 168] width 21 height 21
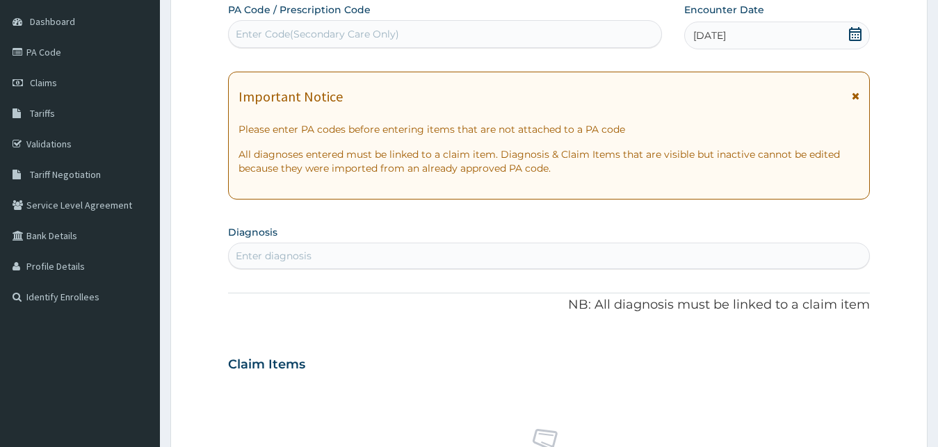
click at [539, 259] on div "Enter diagnosis" at bounding box center [549, 256] width 641 height 22
type input "H"
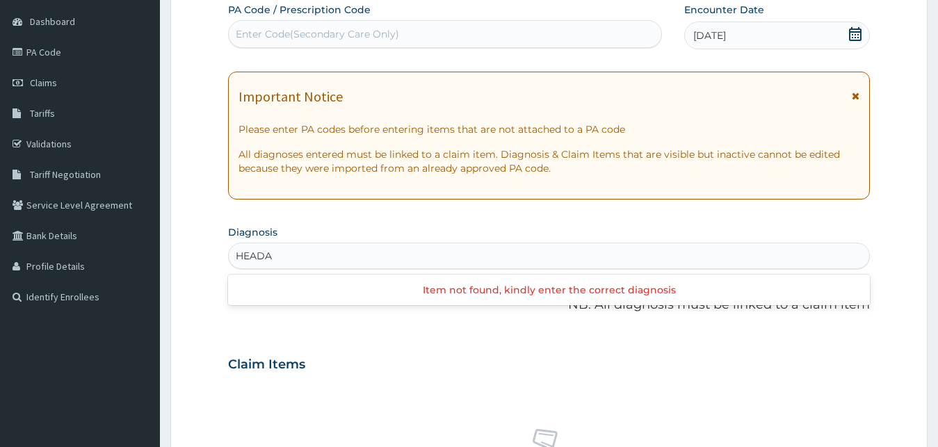
scroll to position [0, 0]
type input "HEADACHE"
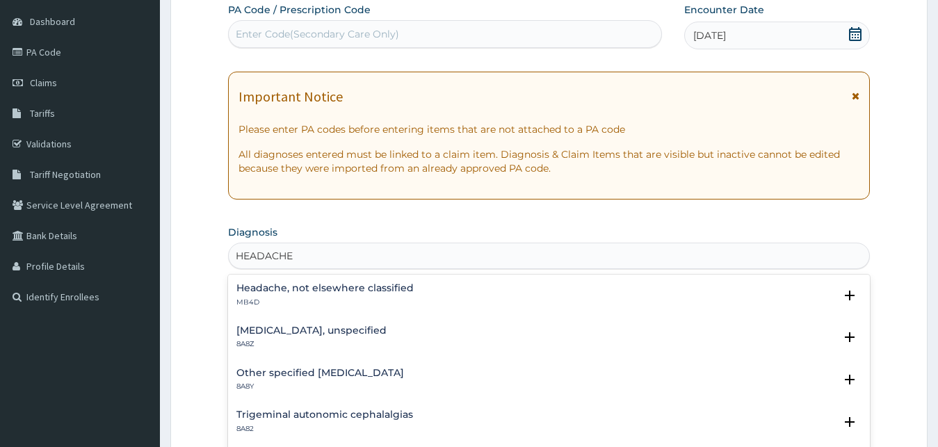
click at [294, 296] on div "Headache, not elsewhere classified MB4D" at bounding box center [324, 295] width 177 height 24
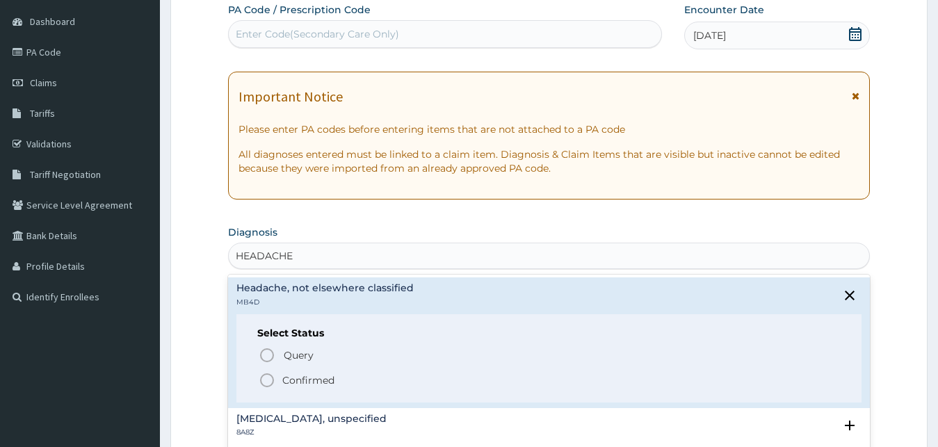
click at [267, 382] on icon "status option filled" at bounding box center [267, 380] width 17 height 17
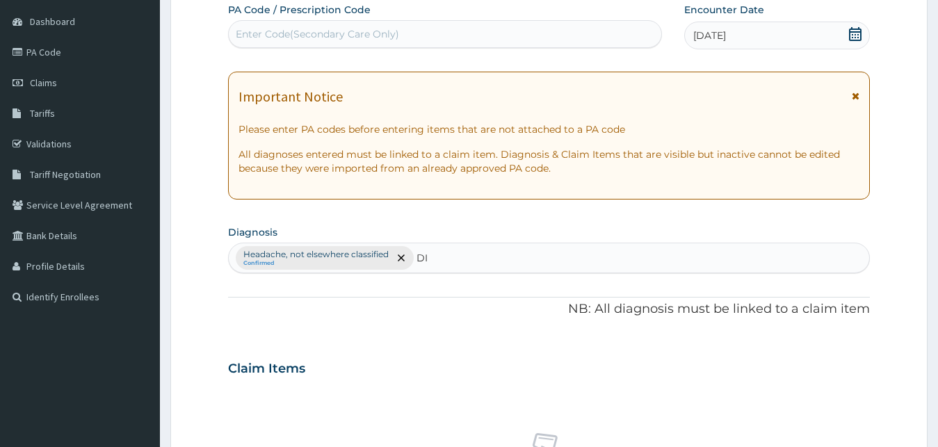
type input "D"
type input "DI"
type input "D"
type input "STOOL"
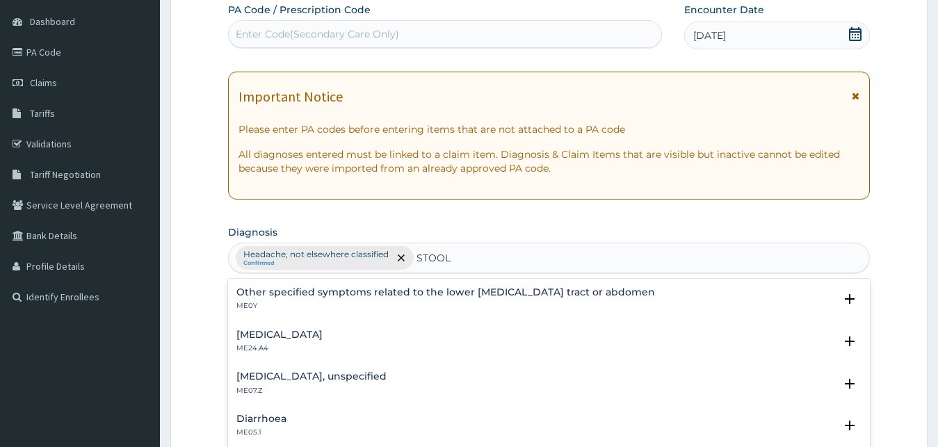
scroll to position [50, 0]
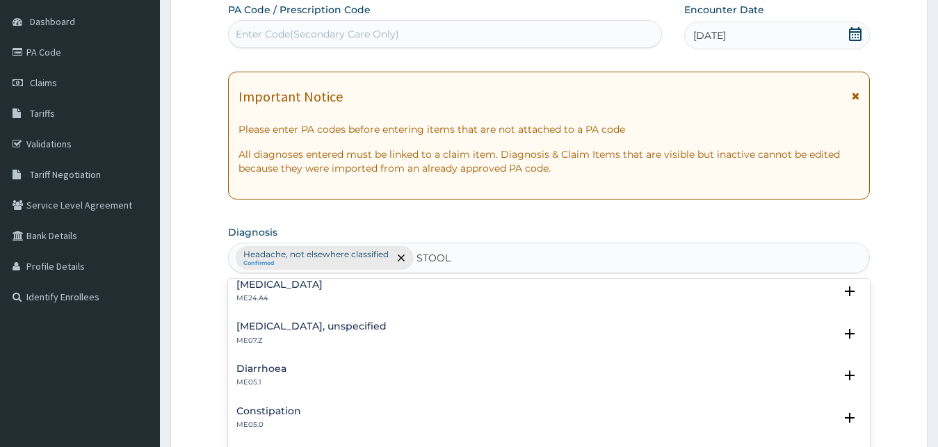
click at [265, 374] on h4 "Diarrhoea" at bounding box center [261, 369] width 50 height 10
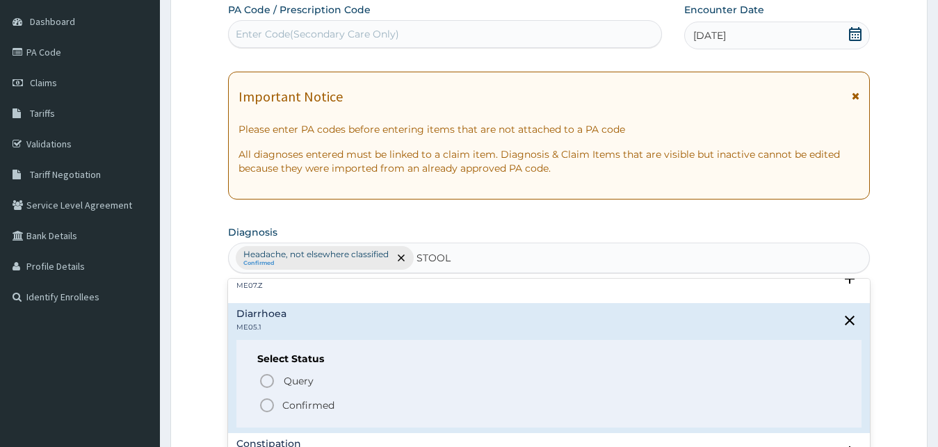
scroll to position [125, 0]
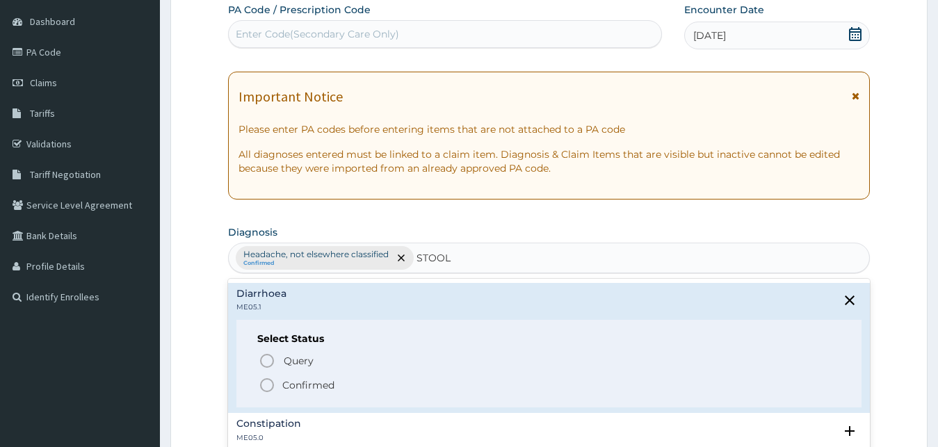
click at [266, 385] on icon "status option filled" at bounding box center [267, 385] width 17 height 17
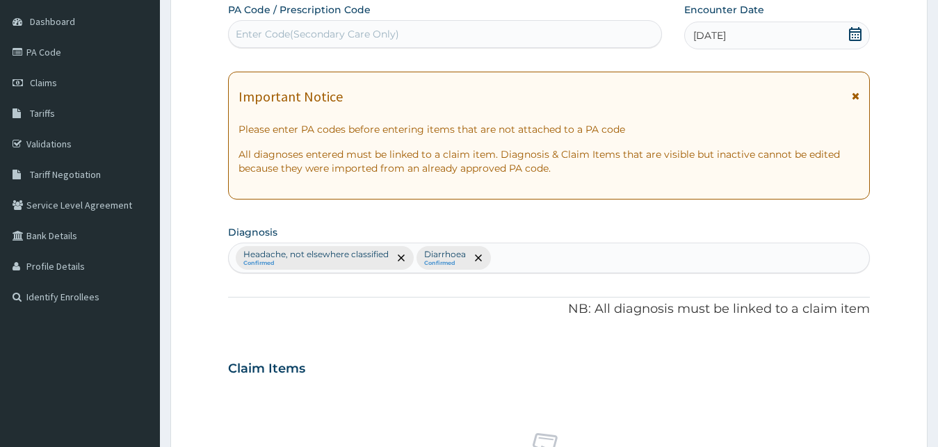
scroll to position [485, 0]
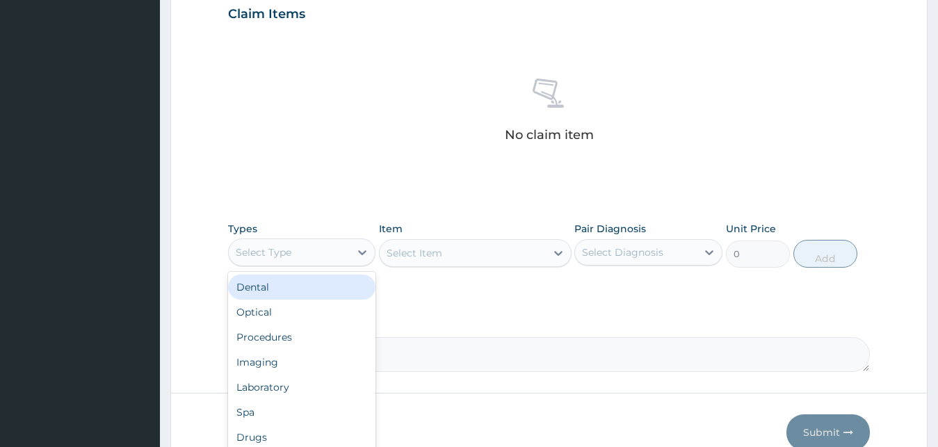
click at [285, 250] on div "Select Type" at bounding box center [264, 252] width 56 height 14
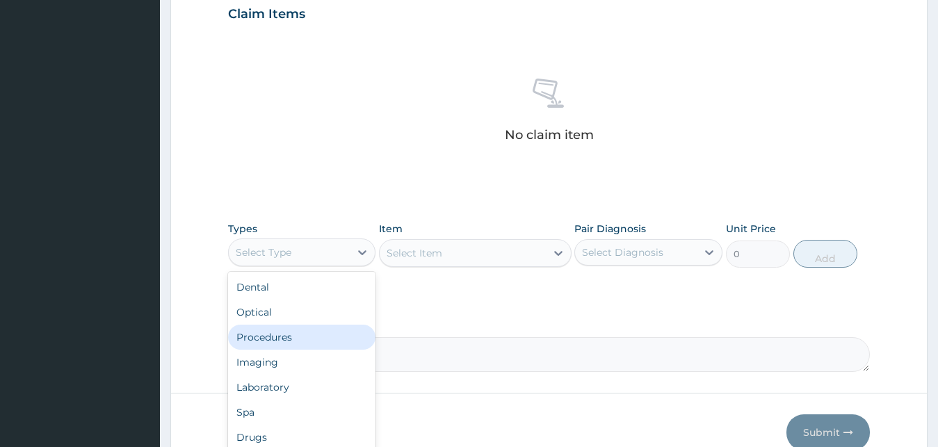
click at [297, 337] on div "Procedures" at bounding box center [302, 337] width 148 height 25
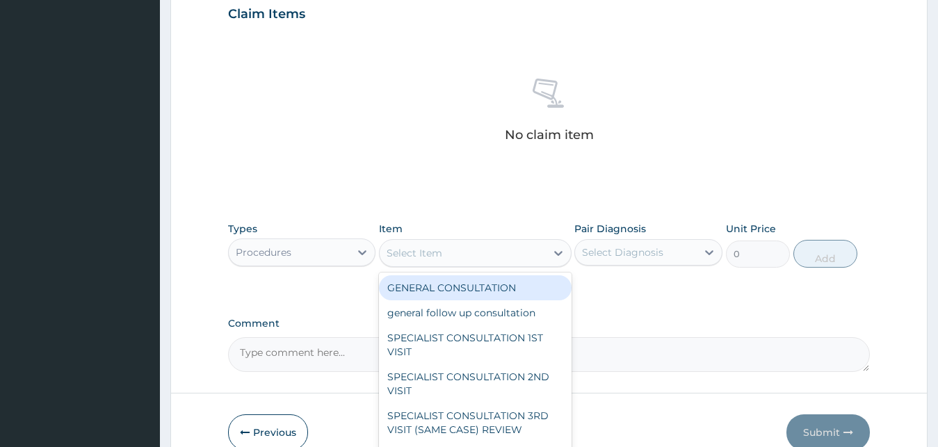
click at [458, 250] on div "Select Item" at bounding box center [463, 253] width 166 height 22
drag, startPoint x: 471, startPoint y: 290, endPoint x: 597, endPoint y: 252, distance: 131.3
click at [478, 289] on div "GENERAL CONSULTATION" at bounding box center [475, 287] width 193 height 25
type input "1700"
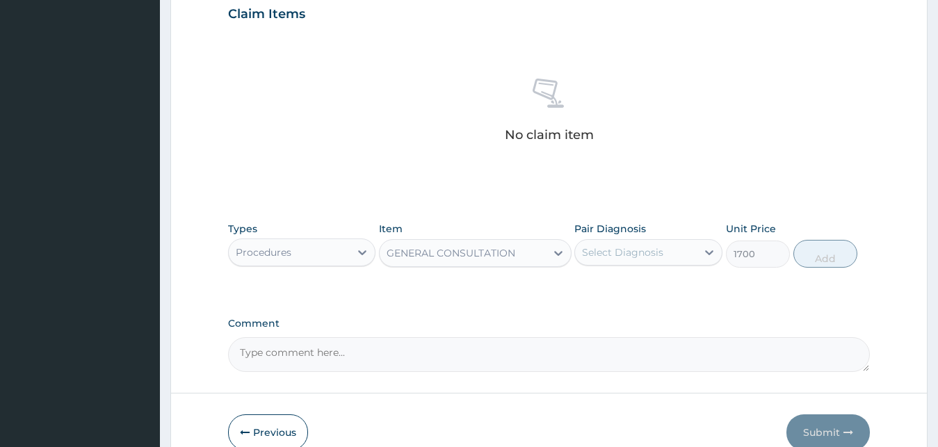
click at [628, 245] on div "Select Diagnosis" at bounding box center [622, 252] width 81 height 14
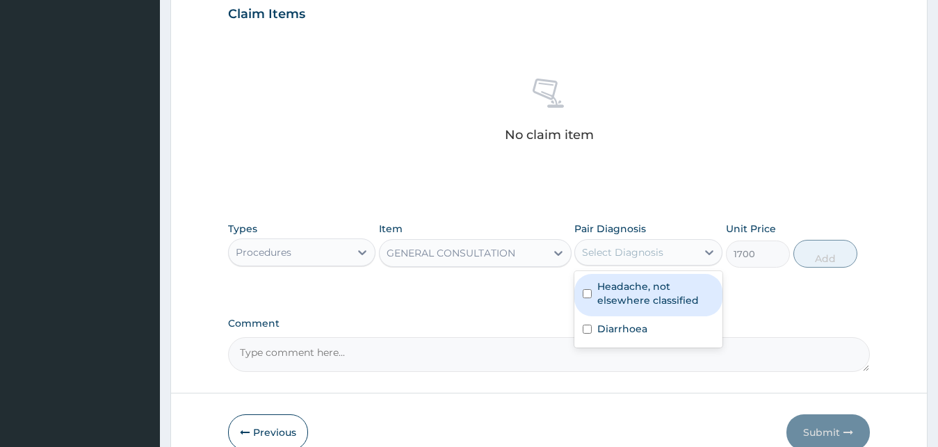
drag, startPoint x: 635, startPoint y: 296, endPoint x: 636, endPoint y: 305, distance: 9.1
click at [635, 300] on label "Headache, not elsewhere classified" at bounding box center [655, 294] width 117 height 28
checkbox input "true"
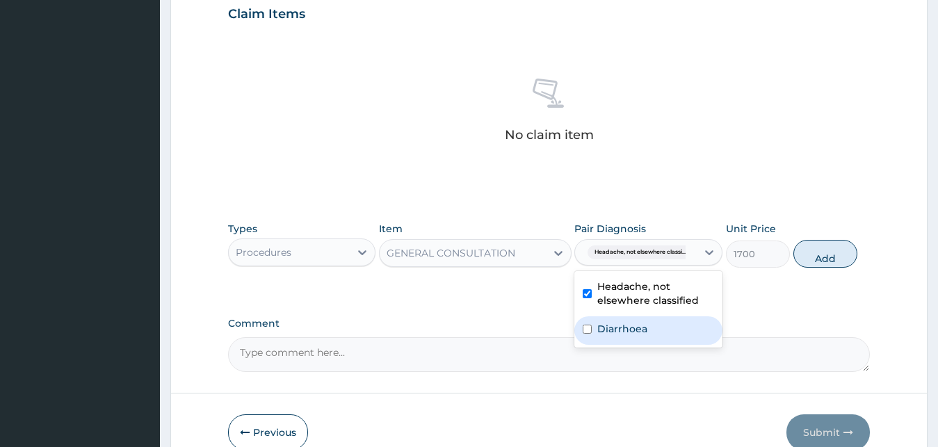
click at [640, 327] on label "Diarrhoea" at bounding box center [622, 329] width 50 height 14
checkbox input "true"
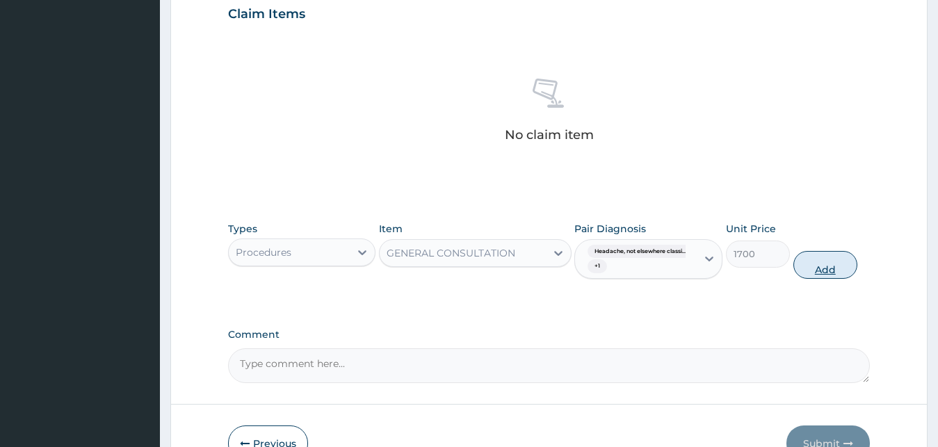
click at [852, 261] on button "Add" at bounding box center [825, 265] width 64 height 28
type input "0"
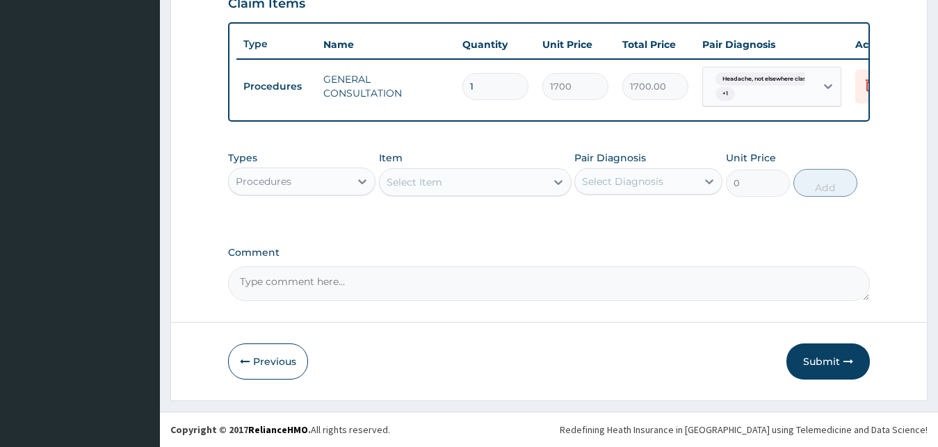
scroll to position [507, 0]
click at [329, 191] on div "Procedures" at bounding box center [290, 181] width 122 height 22
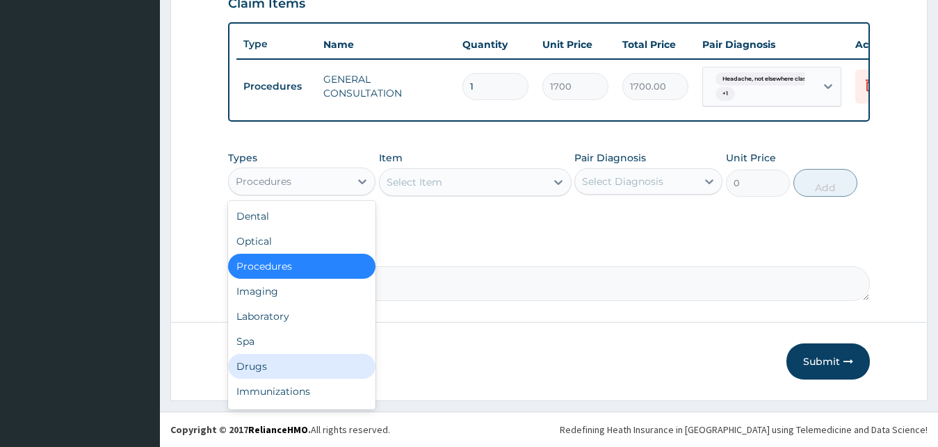
click at [294, 364] on div "Drugs" at bounding box center [302, 366] width 148 height 25
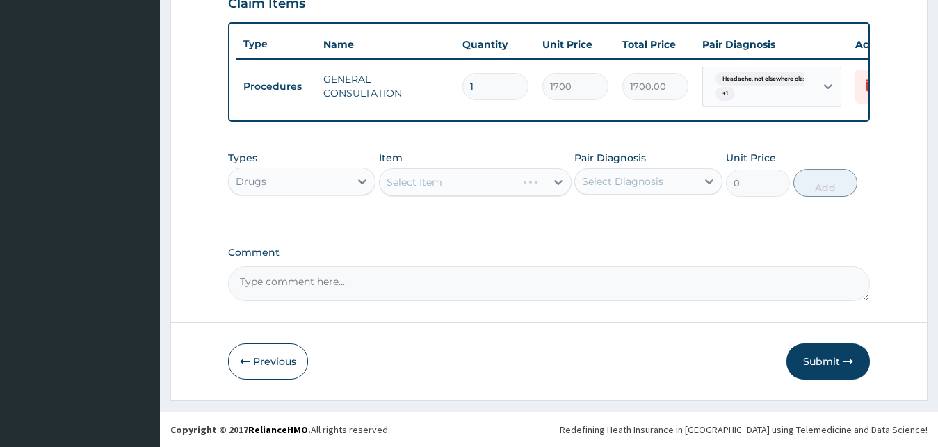
click at [443, 182] on div "Select Item" at bounding box center [475, 182] width 193 height 28
click at [443, 182] on div "Select Item" at bounding box center [463, 182] width 166 height 22
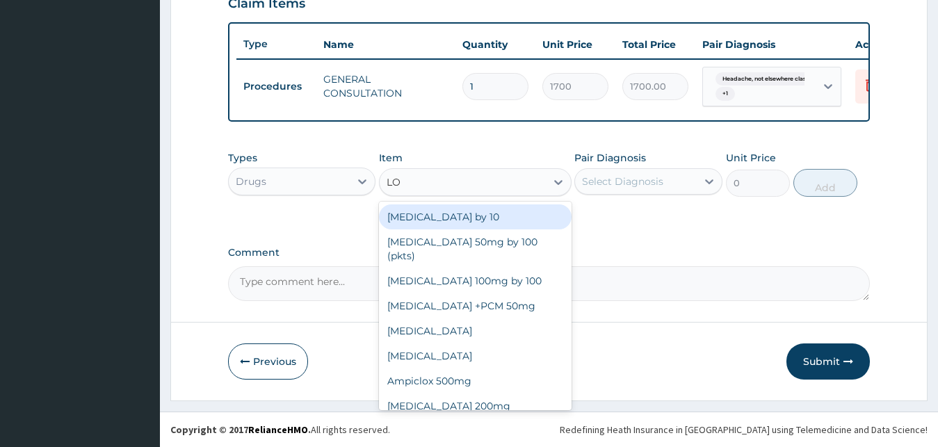
type input "LOP"
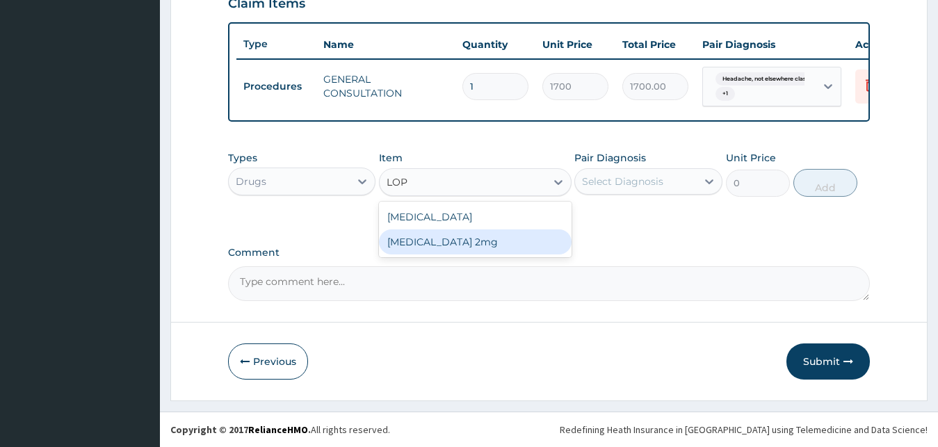
click at [458, 249] on div "loperamide 2mg" at bounding box center [475, 241] width 193 height 25
type input "30"
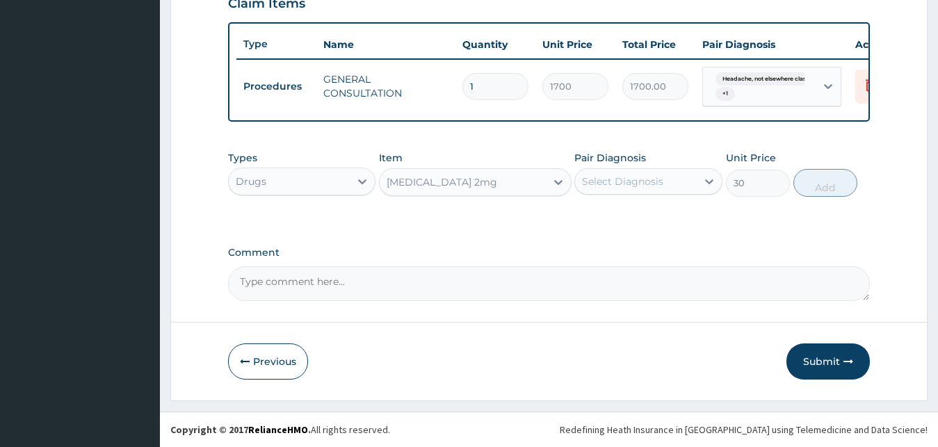
click at [649, 178] on div "Select Diagnosis" at bounding box center [622, 182] width 81 height 14
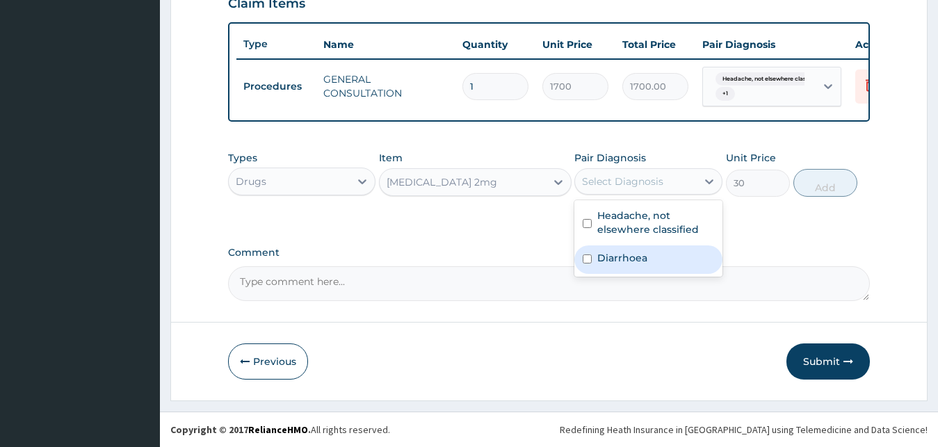
click at [654, 261] on div "Diarrhoea" at bounding box center [648, 259] width 148 height 29
checkbox input "true"
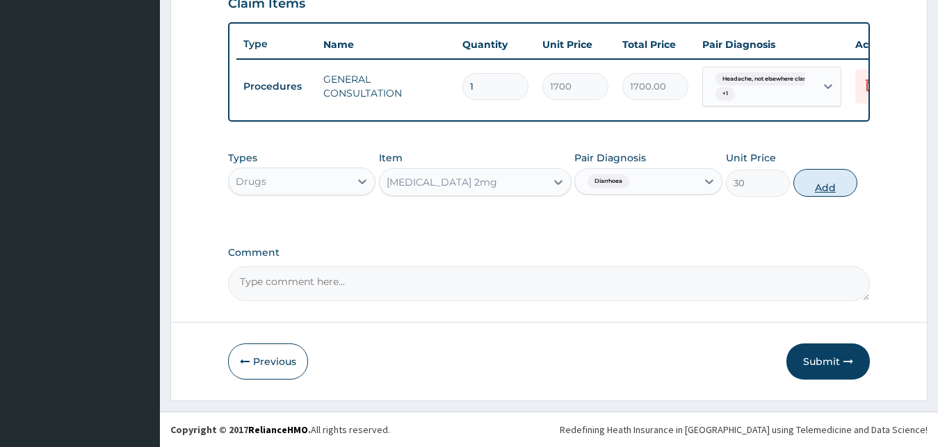
click at [827, 188] on button "Add" at bounding box center [825, 183] width 64 height 28
type input "0"
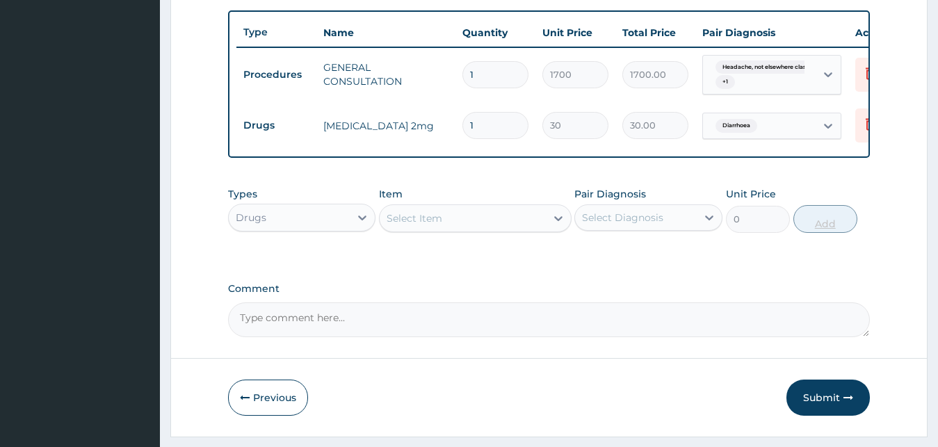
type input "2"
type input "60.00"
type input "3"
type input "90.00"
type input "4"
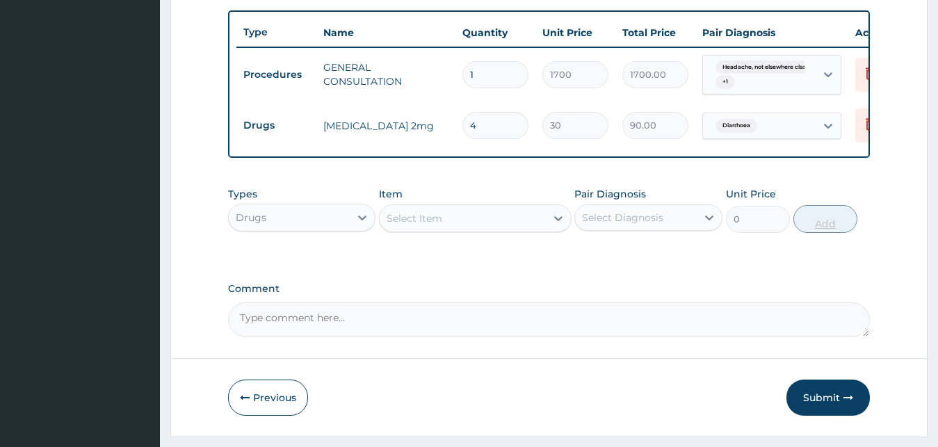
type input "120.00"
click at [481, 229] on div "Select Item" at bounding box center [463, 218] width 166 height 22
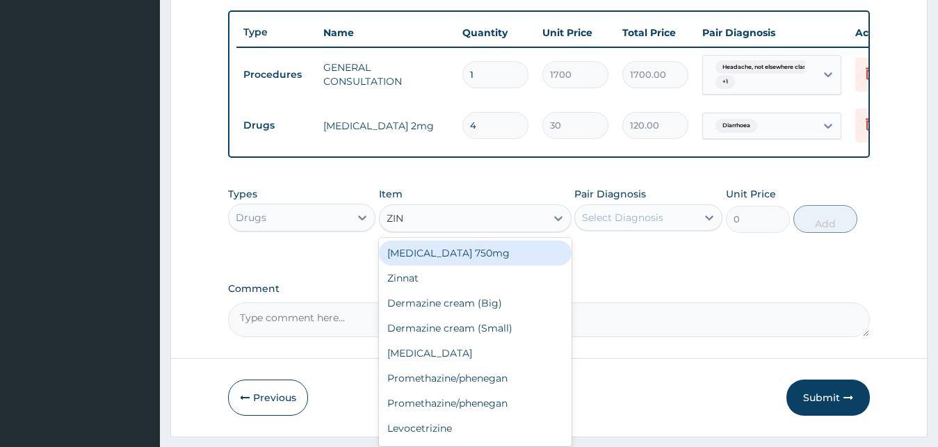
type input "ZINC"
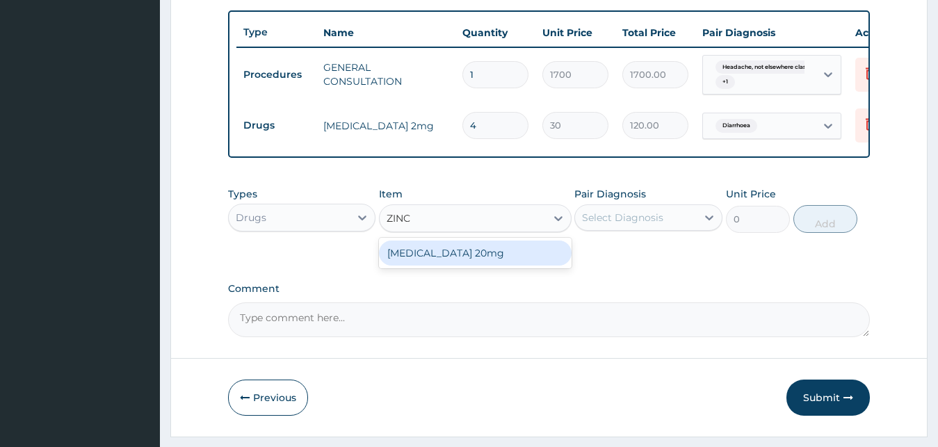
click at [457, 266] on div "[MEDICAL_DATA] 20mg" at bounding box center [475, 253] width 193 height 25
type input "100"
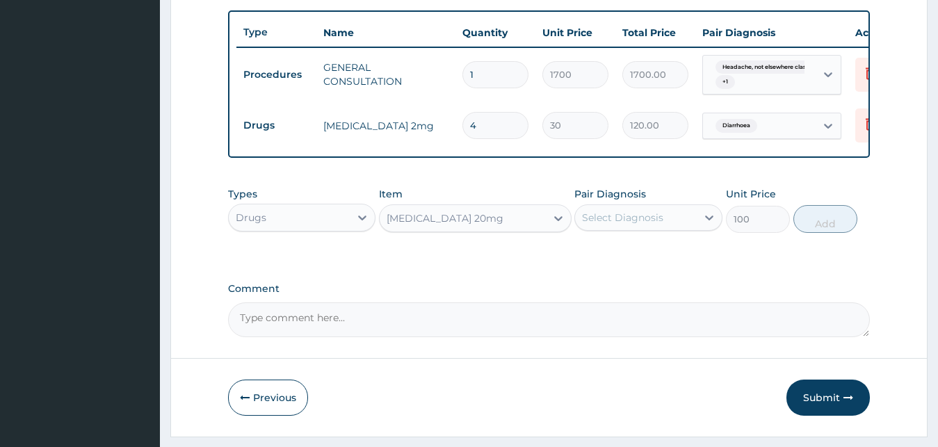
click at [631, 225] on div "Select Diagnosis" at bounding box center [622, 218] width 81 height 14
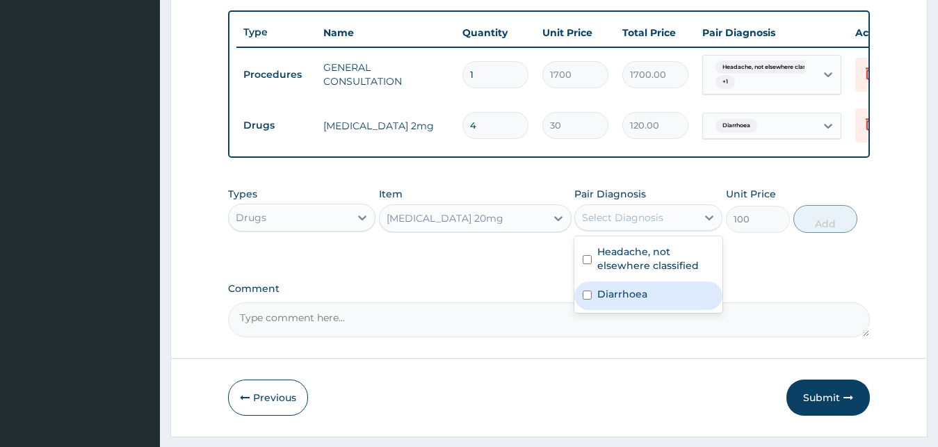
click at [636, 301] on label "Diarrhoea" at bounding box center [622, 294] width 50 height 14
checkbox input "true"
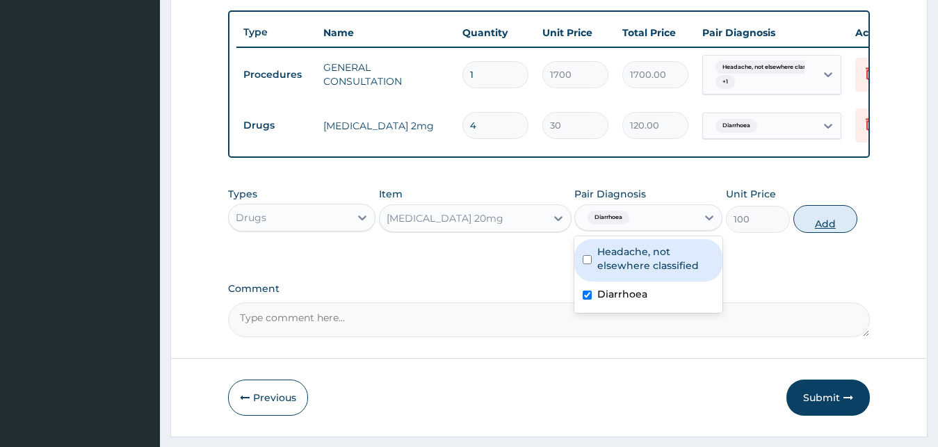
click at [822, 229] on button "Add" at bounding box center [825, 219] width 64 height 28
type input "0"
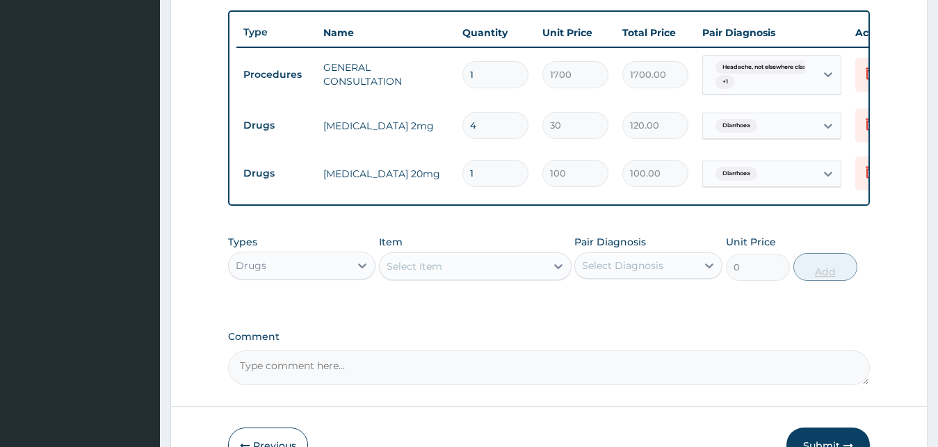
type input "10"
type input "1000.00"
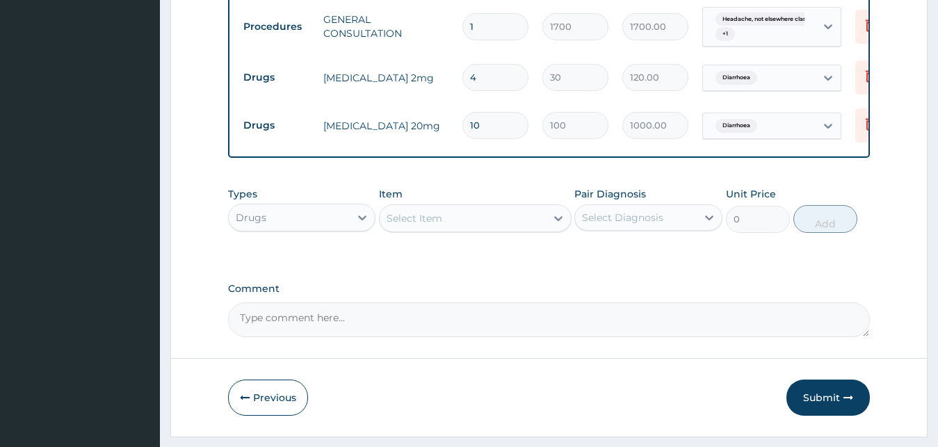
scroll to position [578, 0]
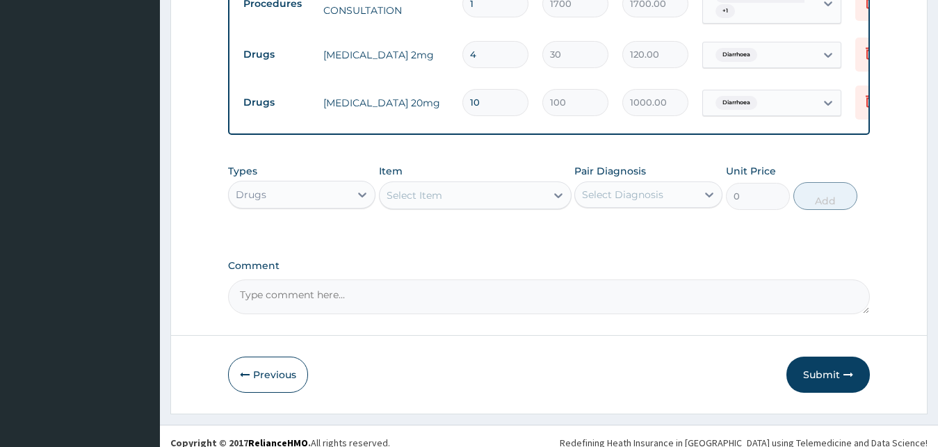
type input "10"
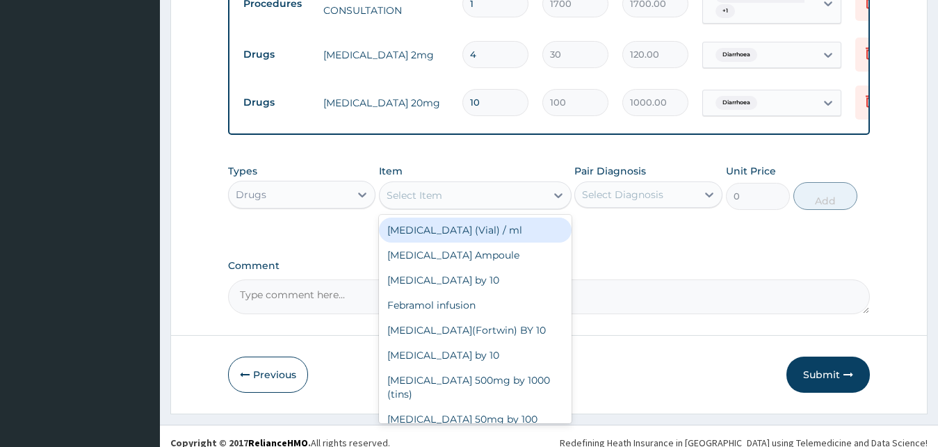
click at [473, 207] on div "Select Item" at bounding box center [463, 195] width 166 height 22
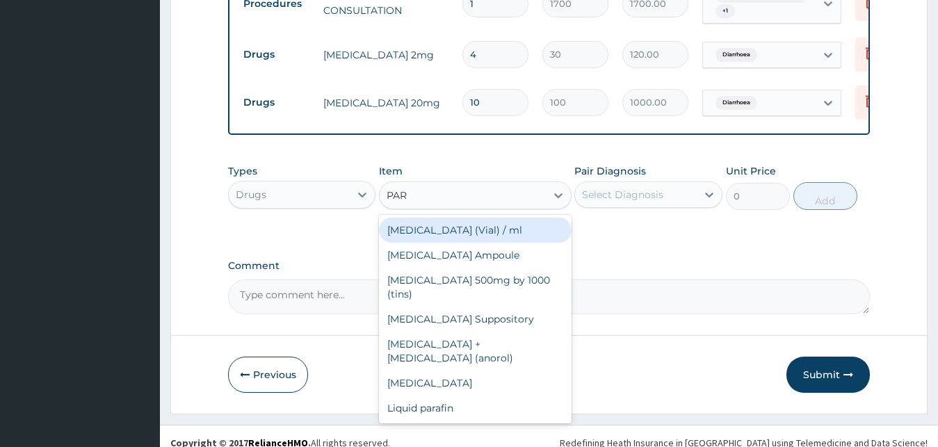
type input "PARA"
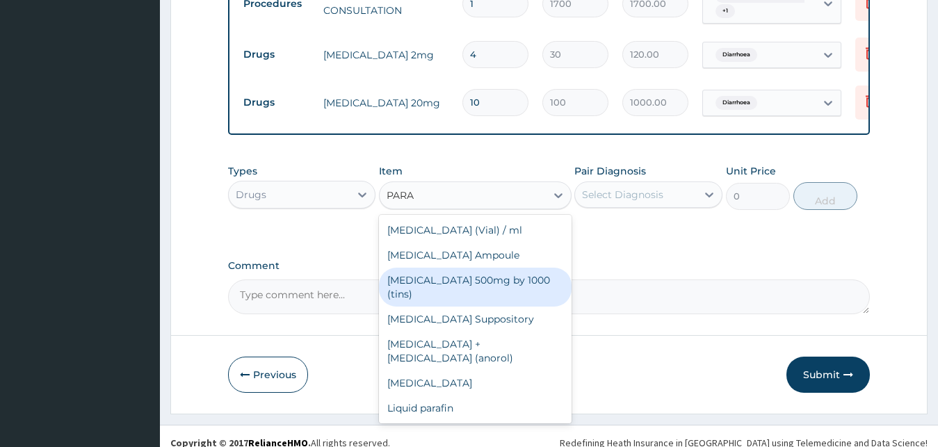
click at [453, 305] on div "[MEDICAL_DATA] 500mg by 1000 (tins)" at bounding box center [475, 287] width 193 height 39
type input "30"
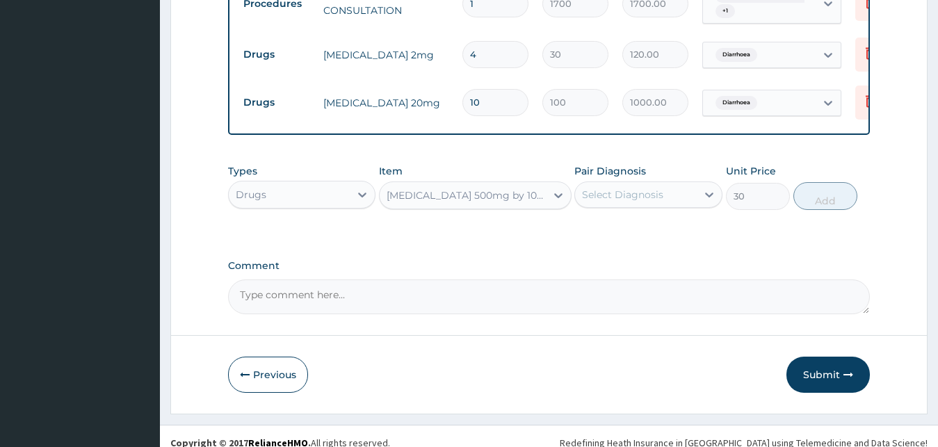
drag, startPoint x: 611, startPoint y: 198, endPoint x: 620, endPoint y: 225, distance: 28.6
click at [613, 202] on div "Select Diagnosis" at bounding box center [636, 195] width 122 height 22
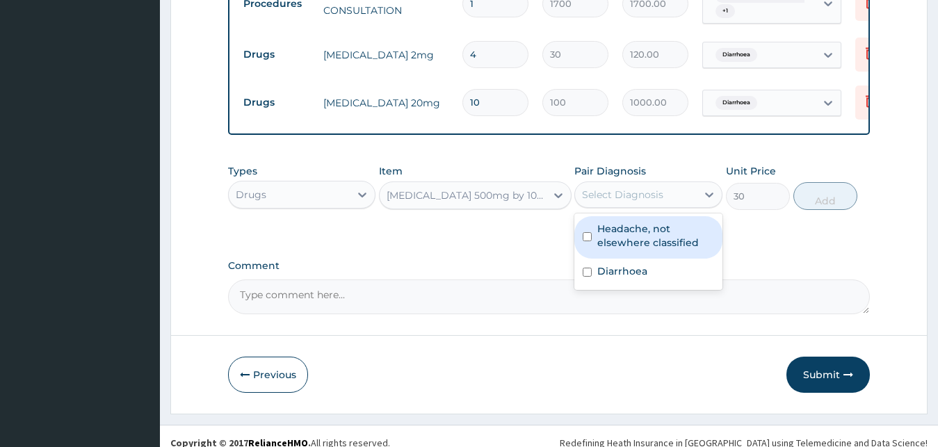
click at [627, 241] on label "Headache, not elsewhere classified" at bounding box center [655, 236] width 117 height 28
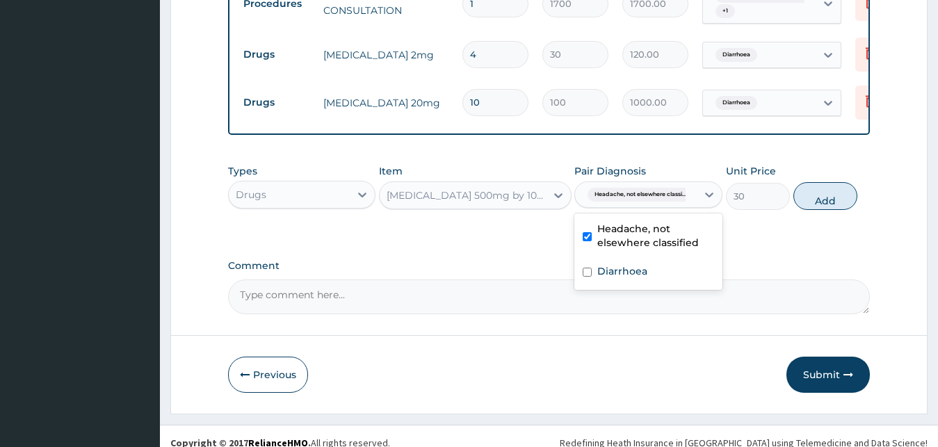
checkbox input "true"
click at [820, 210] on button "Add" at bounding box center [825, 196] width 64 height 28
type input "0"
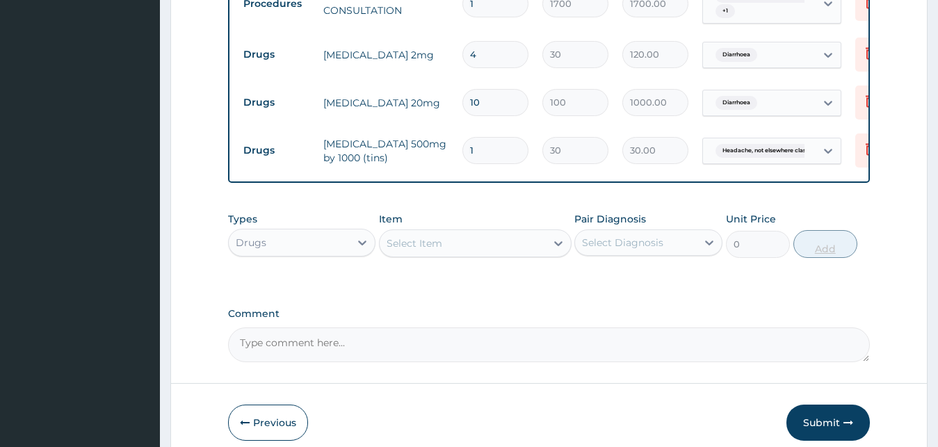
type input "18"
type input "540.00"
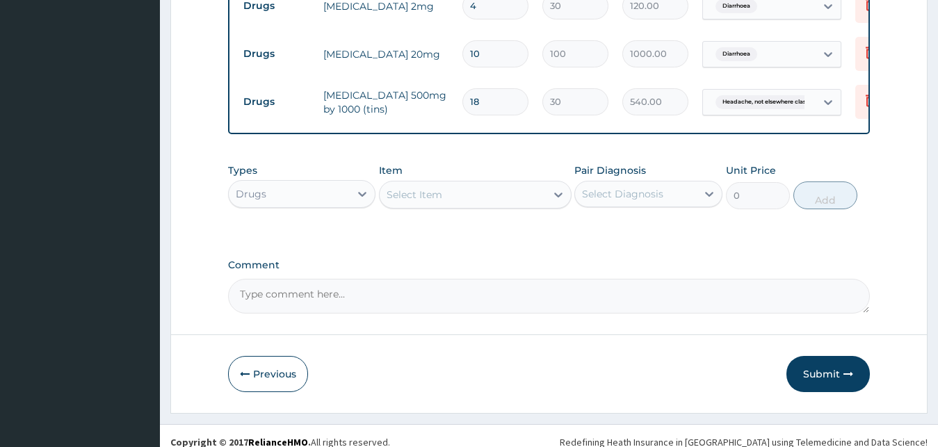
scroll to position [651, 0]
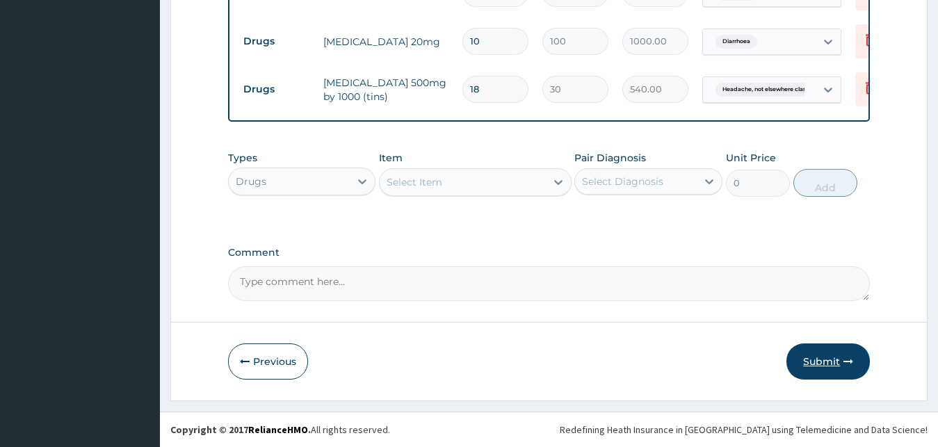
type input "18"
click at [827, 364] on button "Submit" at bounding box center [827, 361] width 83 height 36
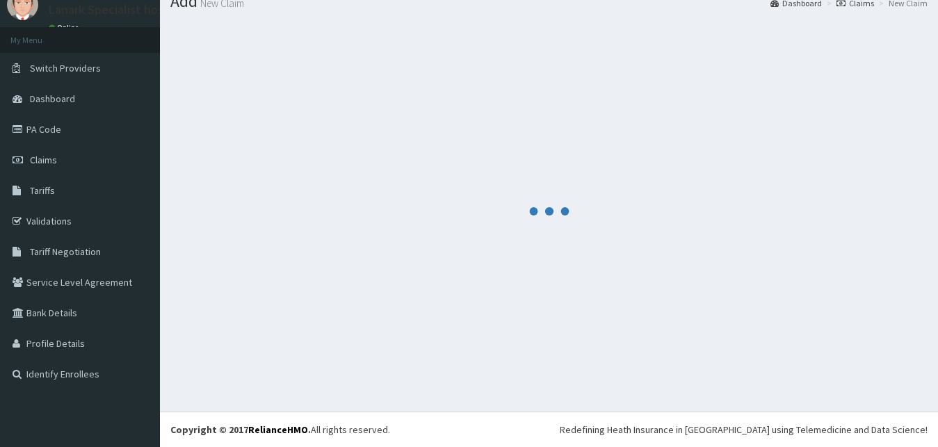
scroll to position [53, 0]
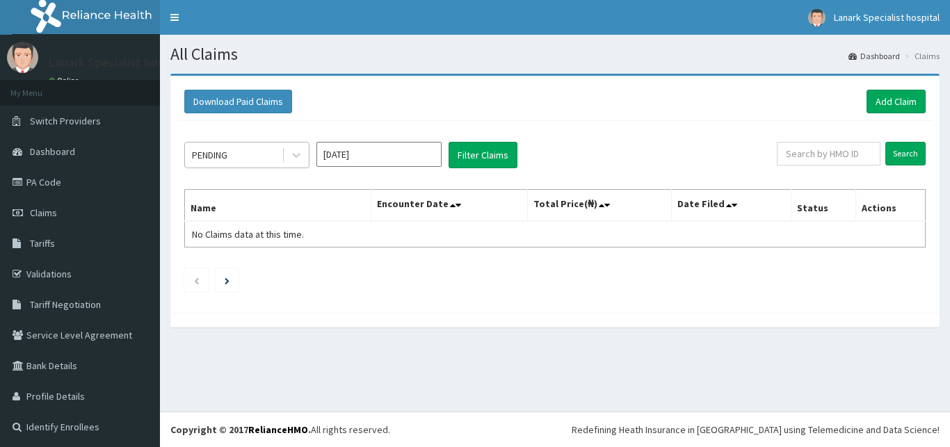
click at [253, 153] on div "PENDING" at bounding box center [233, 155] width 97 height 22
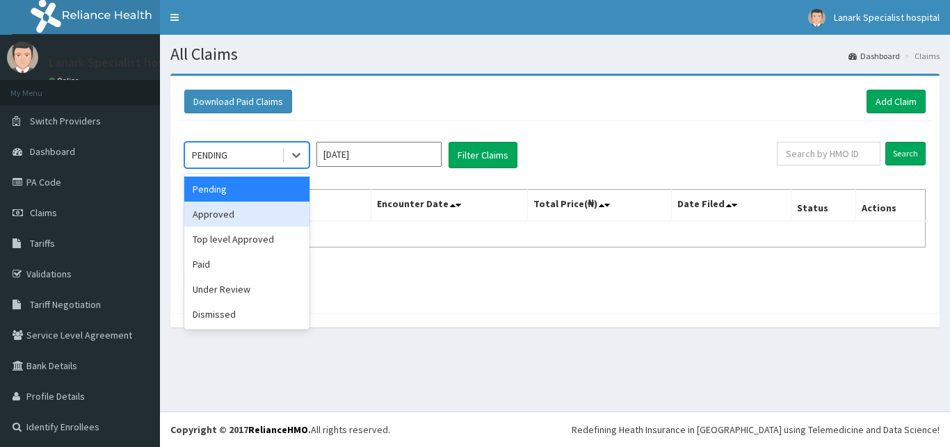
click at [249, 222] on div "Approved" at bounding box center [246, 214] width 125 height 25
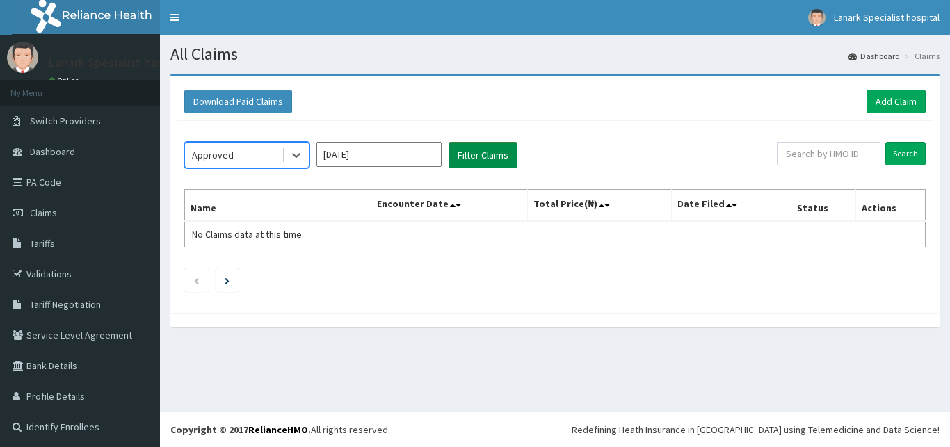
click at [481, 161] on button "Filter Claims" at bounding box center [482, 155] width 69 height 26
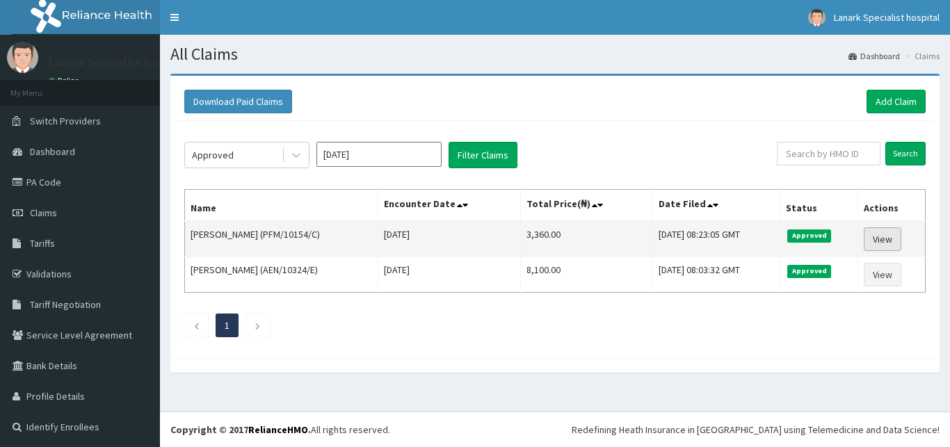
click at [875, 241] on link "View" at bounding box center [883, 239] width 38 height 24
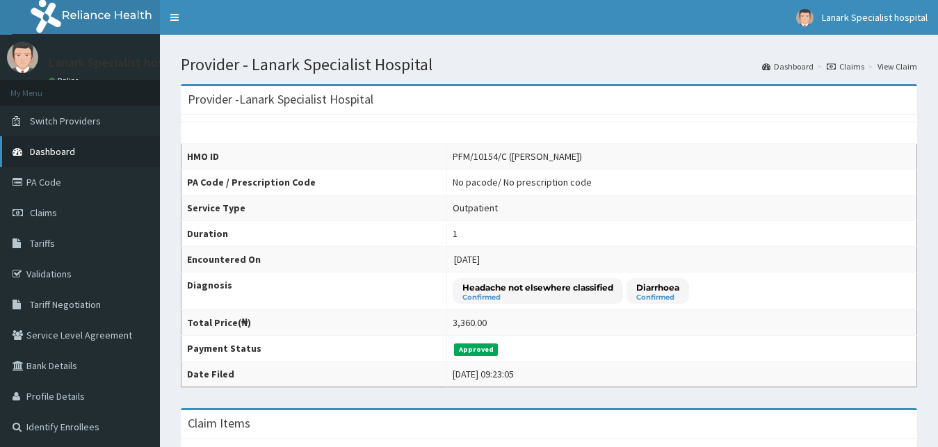
click at [83, 148] on link "Dashboard" at bounding box center [80, 151] width 160 height 31
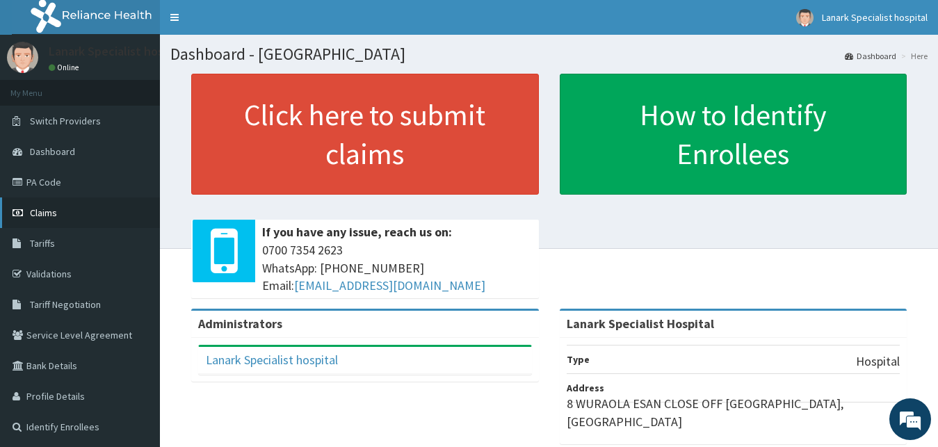
click at [52, 207] on span "Claims" at bounding box center [43, 213] width 27 height 13
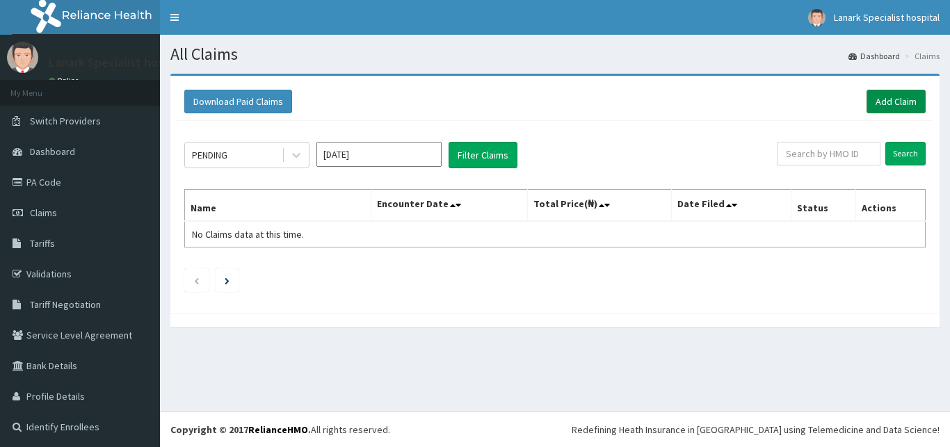
click at [882, 103] on link "Add Claim" at bounding box center [895, 102] width 59 height 24
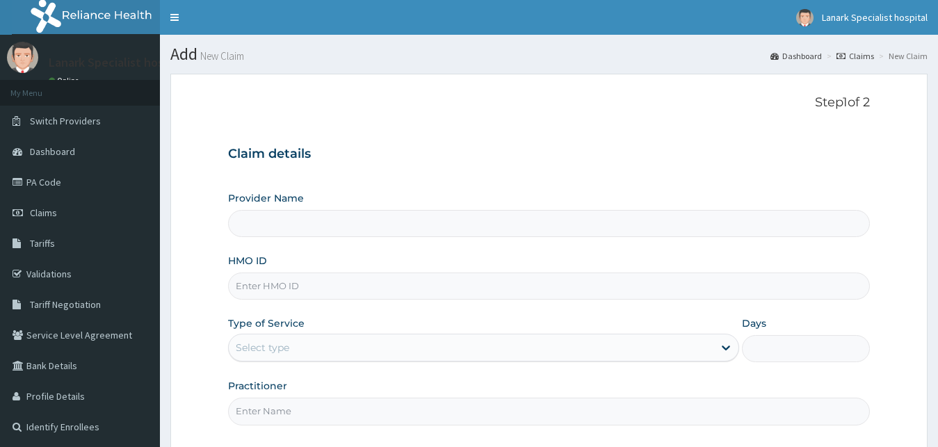
scroll to position [130, 0]
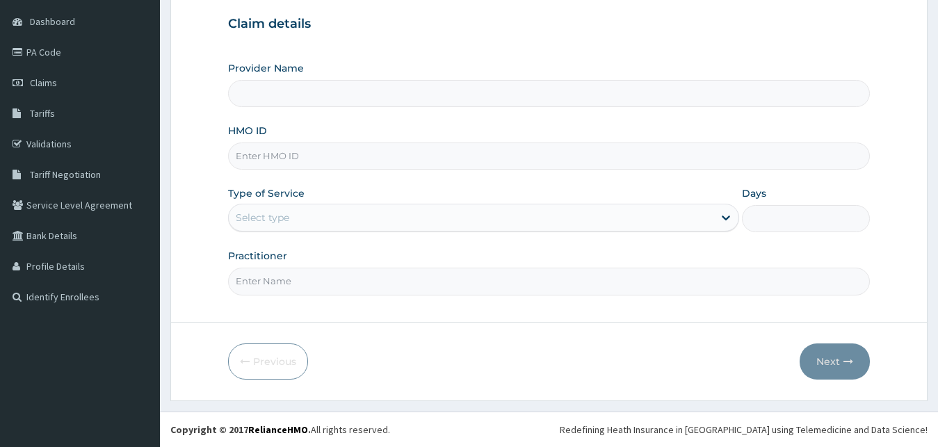
click at [330, 152] on input "HMO ID" at bounding box center [549, 156] width 642 height 27
type input "Lanark Specialist Hospital"
type input "PFM/10154/B"
drag, startPoint x: 345, startPoint y: 221, endPoint x: 341, endPoint y: 237, distance: 16.5
click at [345, 222] on div "Select type" at bounding box center [471, 218] width 485 height 22
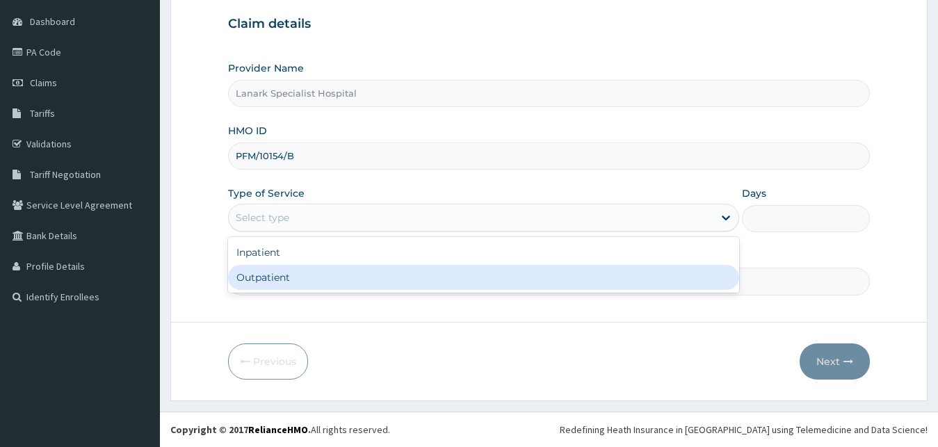
click at [336, 284] on div "Outpatient" at bounding box center [484, 277] width 512 height 25
type input "1"
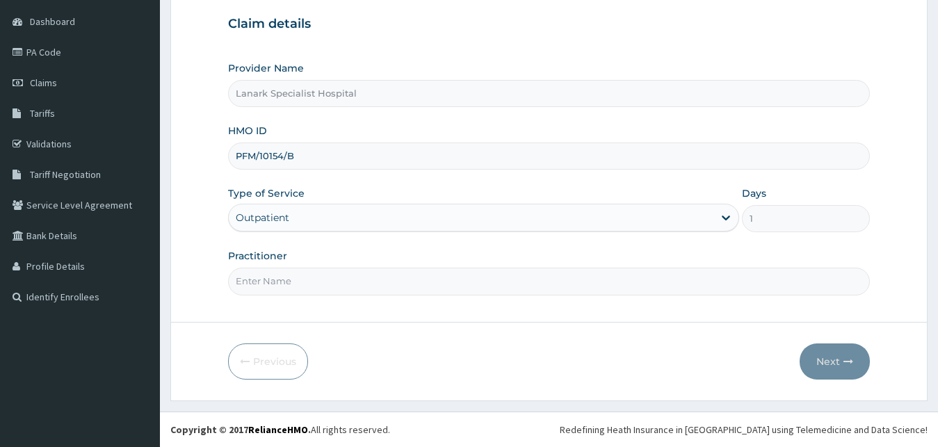
click at [336, 281] on input "Practitioner" at bounding box center [549, 281] width 642 height 27
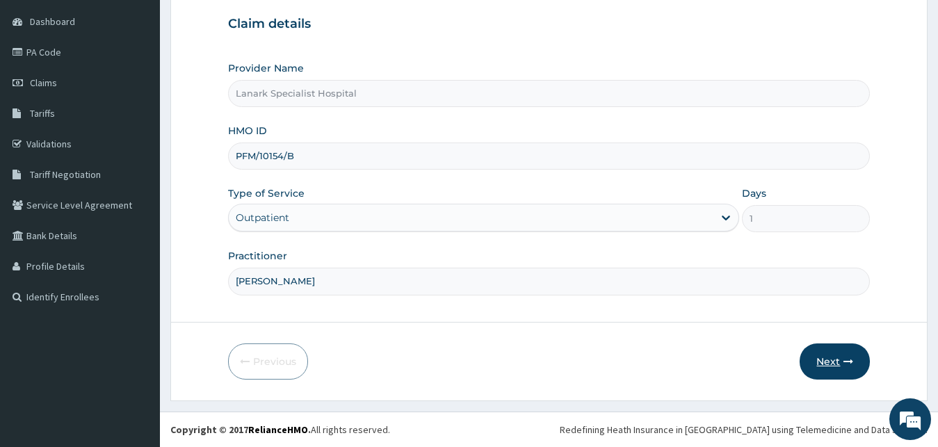
type input "DR JUNAID"
click at [835, 364] on button "Next" at bounding box center [835, 361] width 70 height 36
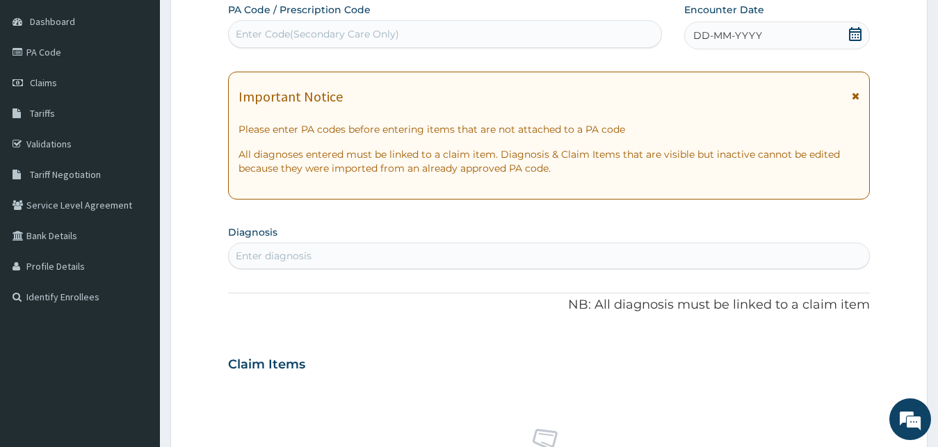
click at [851, 39] on icon at bounding box center [855, 34] width 14 height 14
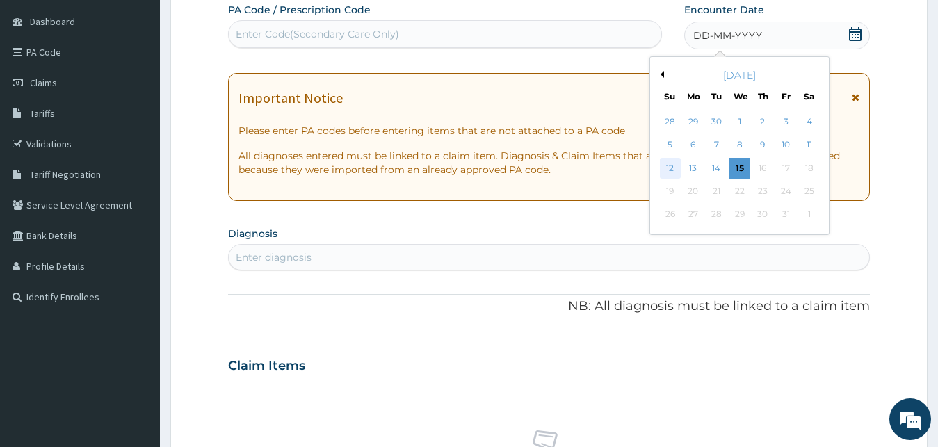
click at [675, 171] on div "12" at bounding box center [670, 168] width 21 height 21
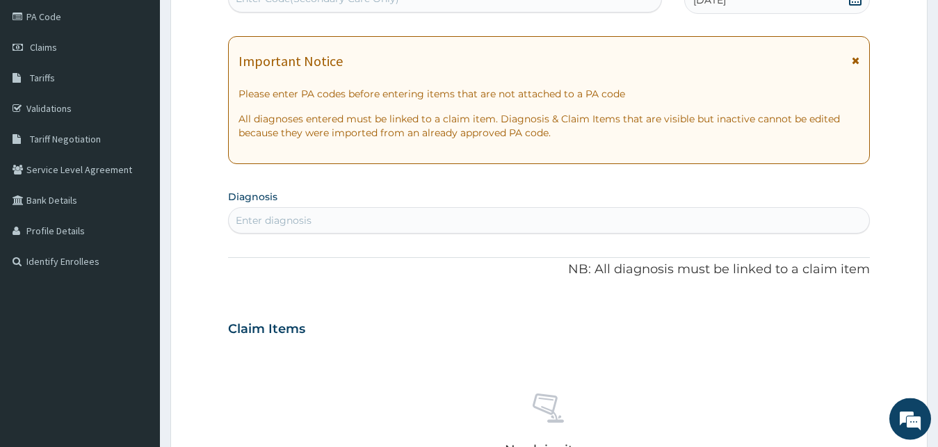
scroll to position [201, 0]
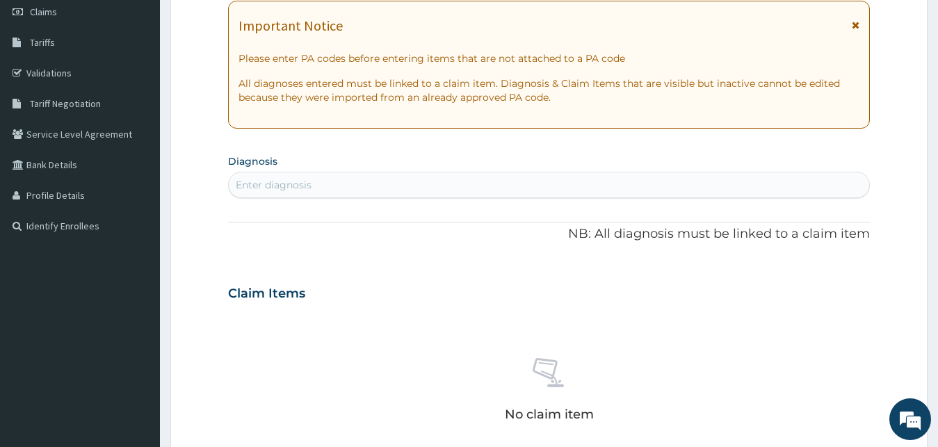
click at [527, 180] on div "Enter diagnosis" at bounding box center [549, 185] width 641 height 22
type input "MALARIA"
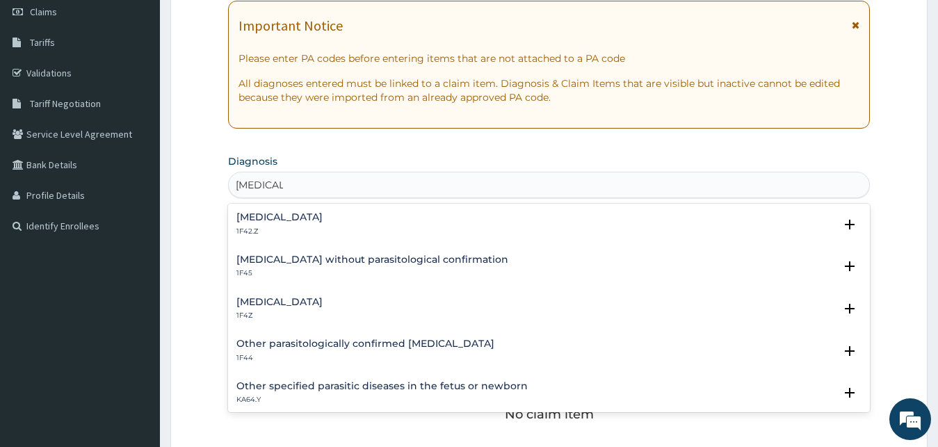
click at [287, 300] on h4 "Malaria, unspecified" at bounding box center [279, 302] width 86 height 10
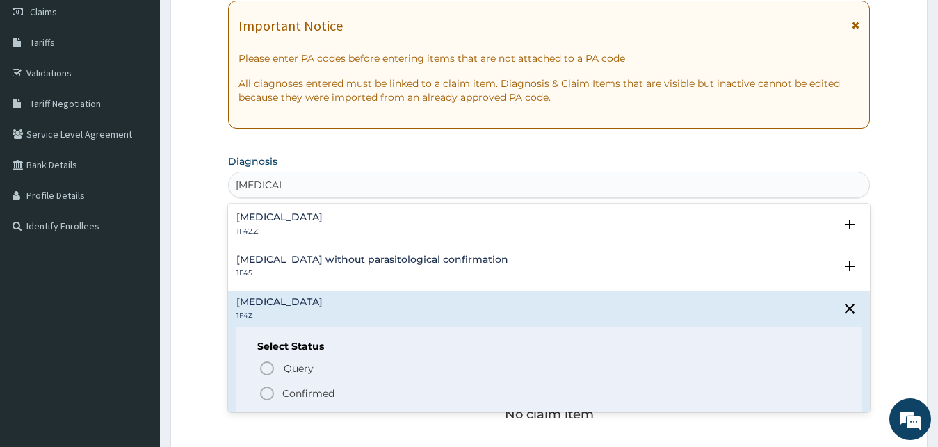
click at [268, 393] on icon "status option filled" at bounding box center [267, 393] width 17 height 17
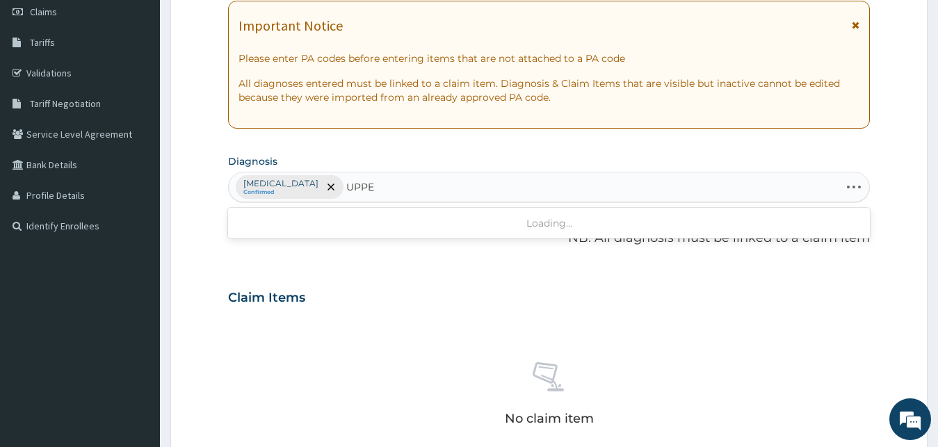
type input "UPPER"
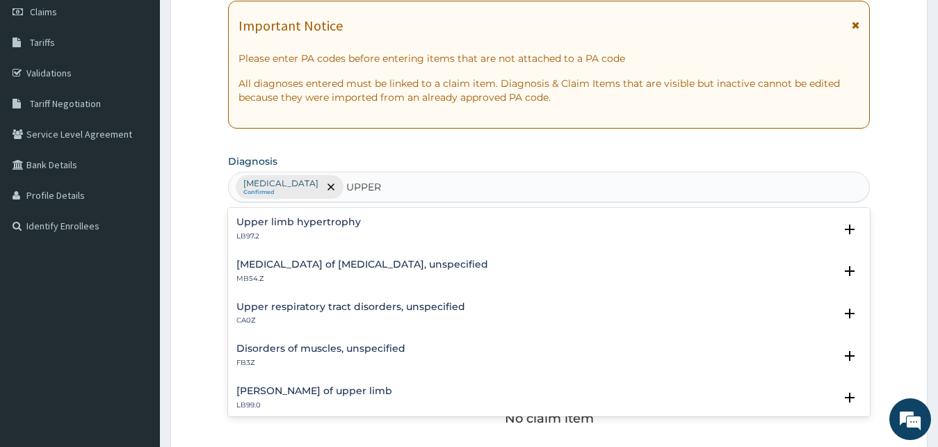
scroll to position [225, 0]
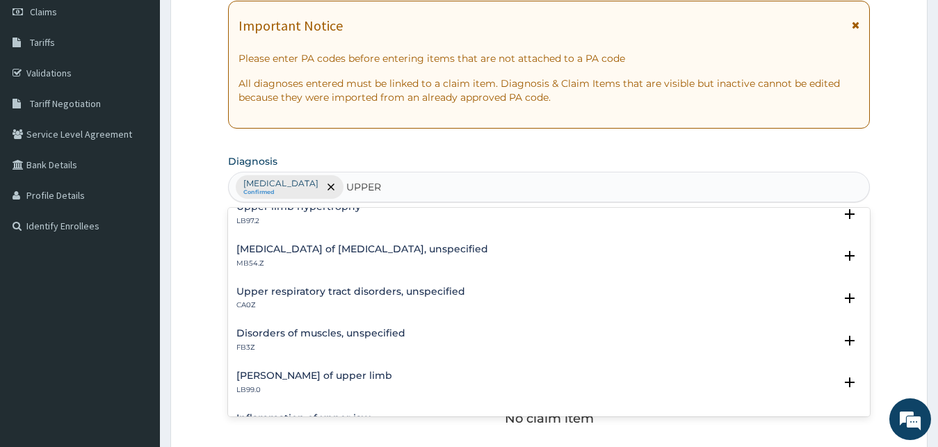
click at [324, 302] on p "CA0Z" at bounding box center [350, 305] width 229 height 10
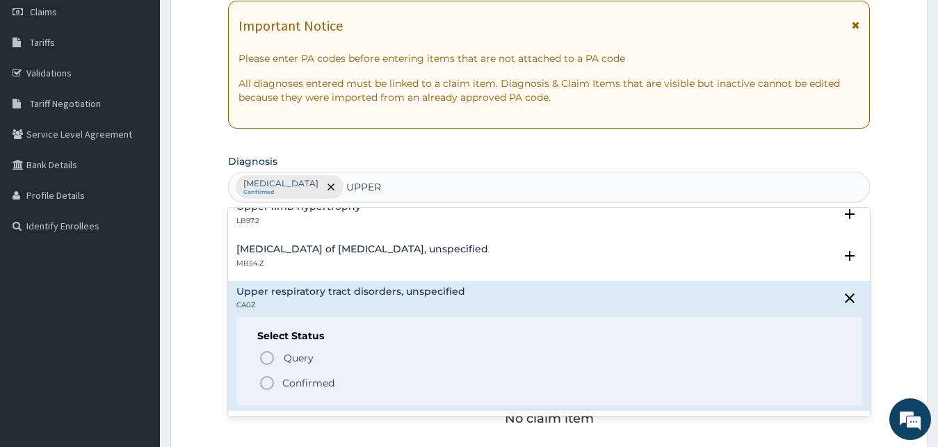
click at [266, 380] on icon "status option filled" at bounding box center [267, 383] width 17 height 17
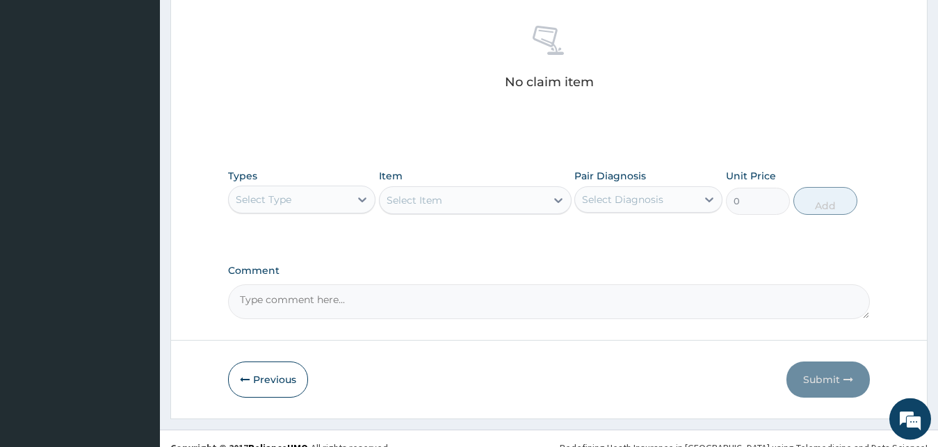
scroll to position [556, 0]
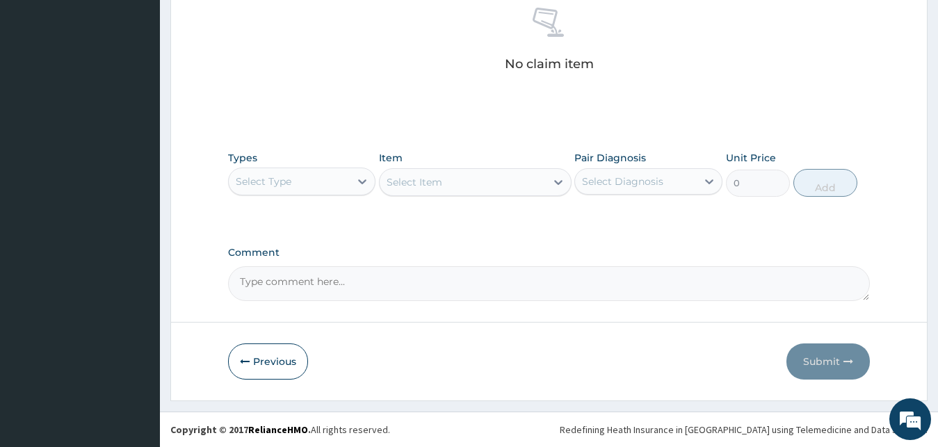
click at [327, 180] on div "Select Type" at bounding box center [290, 181] width 122 height 22
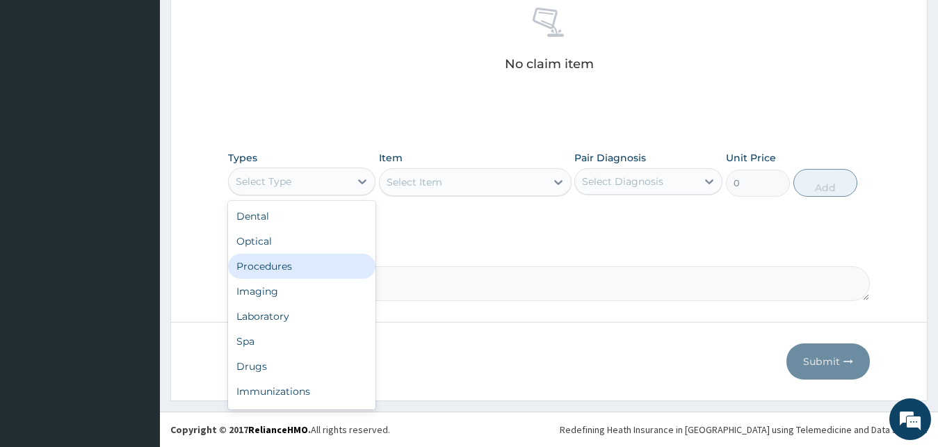
click at [313, 268] on div "Procedures" at bounding box center [302, 266] width 148 height 25
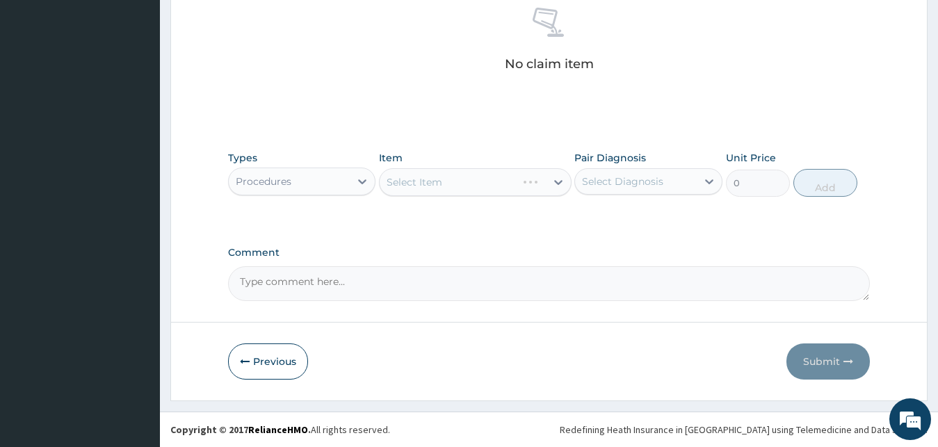
click at [458, 180] on div "Select Item" at bounding box center [475, 182] width 193 height 28
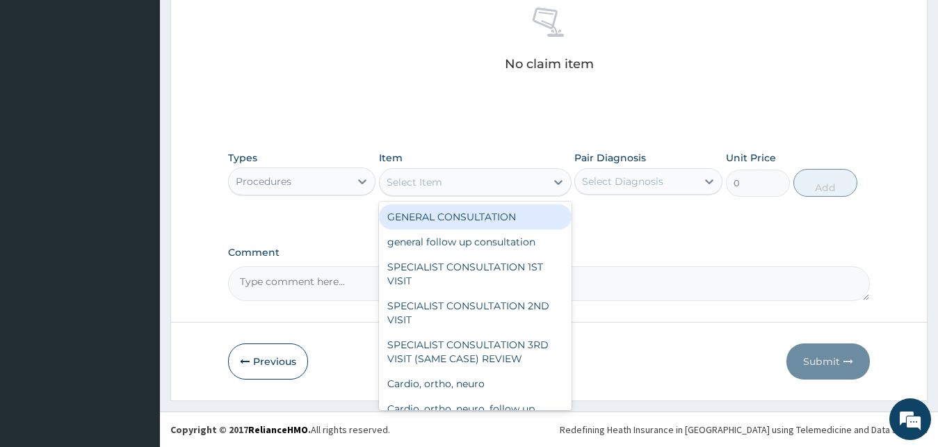
click at [506, 182] on div "Select Item" at bounding box center [463, 182] width 166 height 22
click at [496, 215] on div "GENERAL CONSULTATION" at bounding box center [475, 216] width 193 height 25
type input "1700"
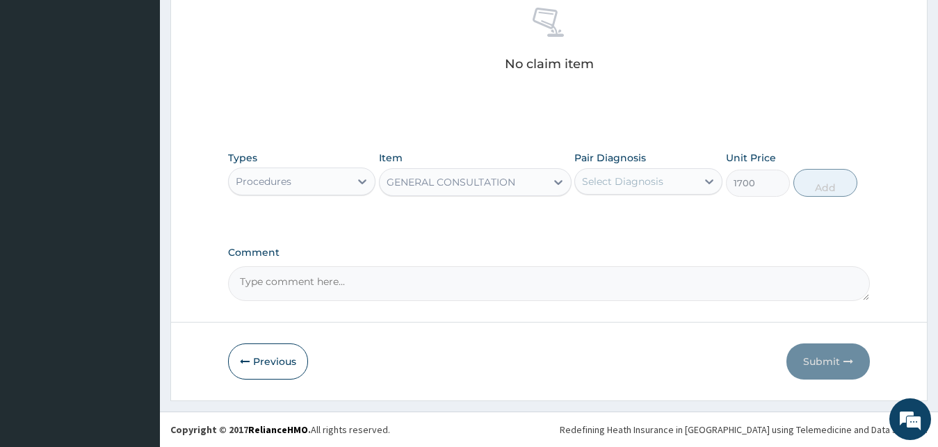
drag, startPoint x: 652, startPoint y: 176, endPoint x: 653, endPoint y: 187, distance: 11.2
click at [653, 177] on div "Select Diagnosis" at bounding box center [622, 182] width 81 height 14
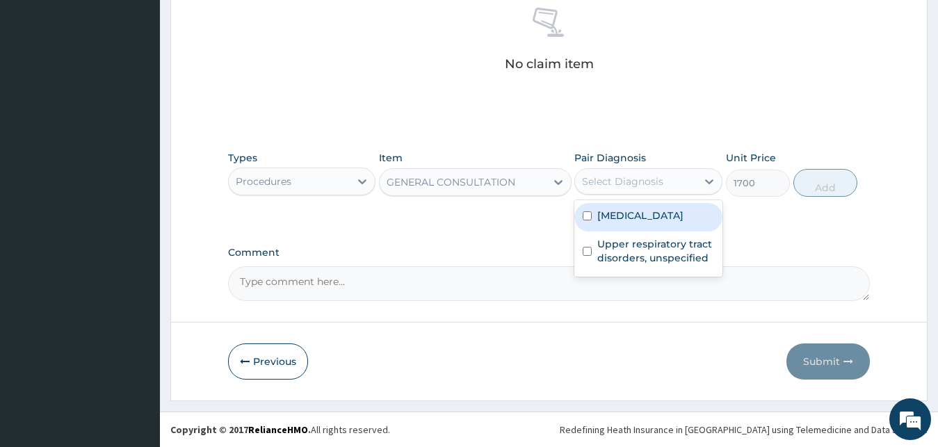
click at [642, 214] on label "Malaria, unspecified" at bounding box center [640, 216] width 86 height 14
checkbox input "true"
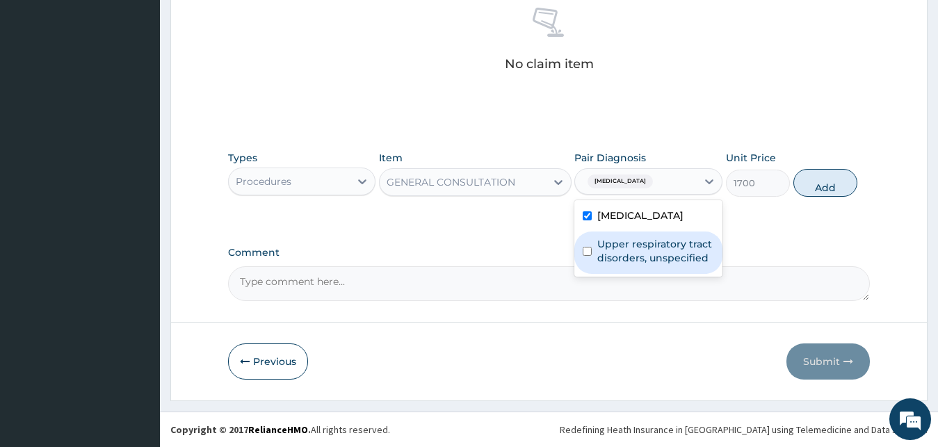
click at [642, 248] on label "Upper respiratory tract disorders, unspecified" at bounding box center [655, 251] width 117 height 28
checkbox input "true"
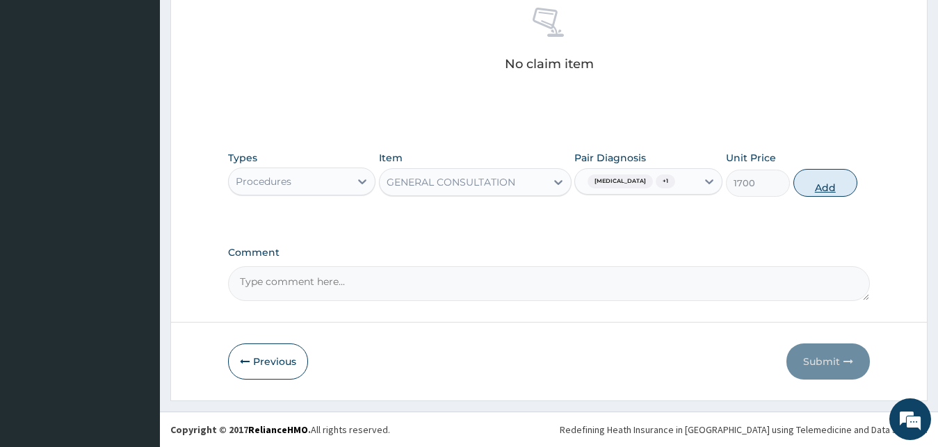
click at [821, 191] on button "Add" at bounding box center [825, 183] width 64 height 28
type input "0"
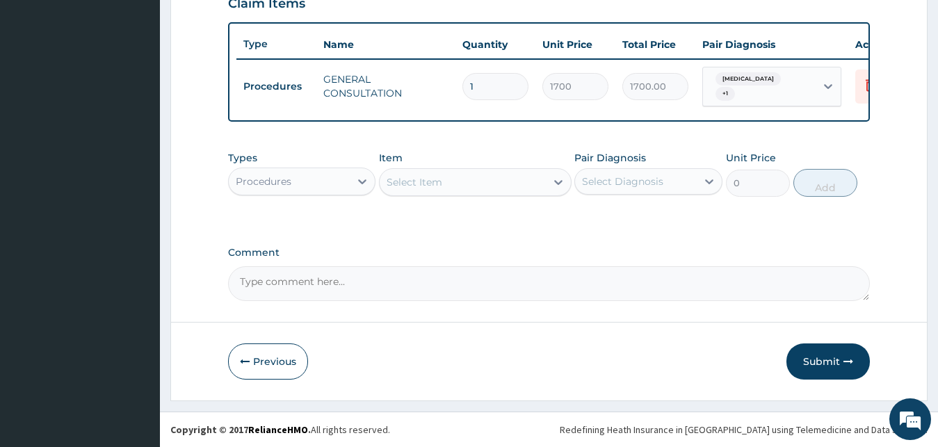
click at [307, 184] on div "Procedures" at bounding box center [290, 181] width 122 height 22
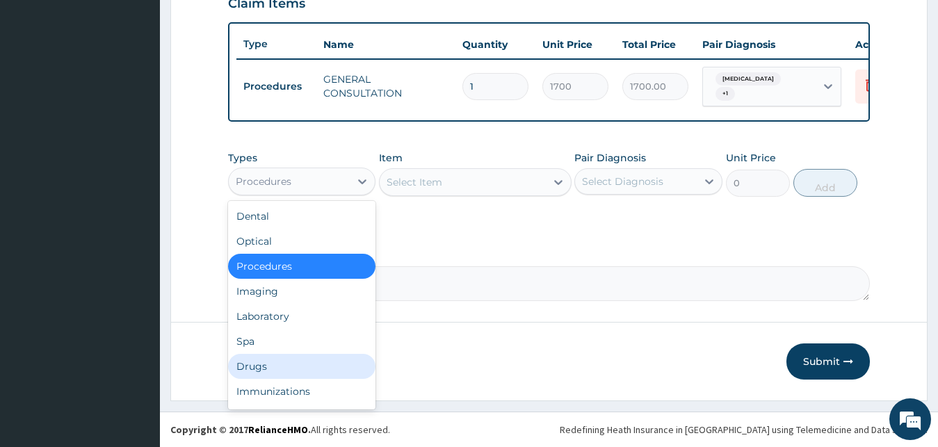
drag, startPoint x: 283, startPoint y: 360, endPoint x: 331, endPoint y: 283, distance: 90.9
click at [290, 354] on div "Drugs" at bounding box center [302, 366] width 148 height 25
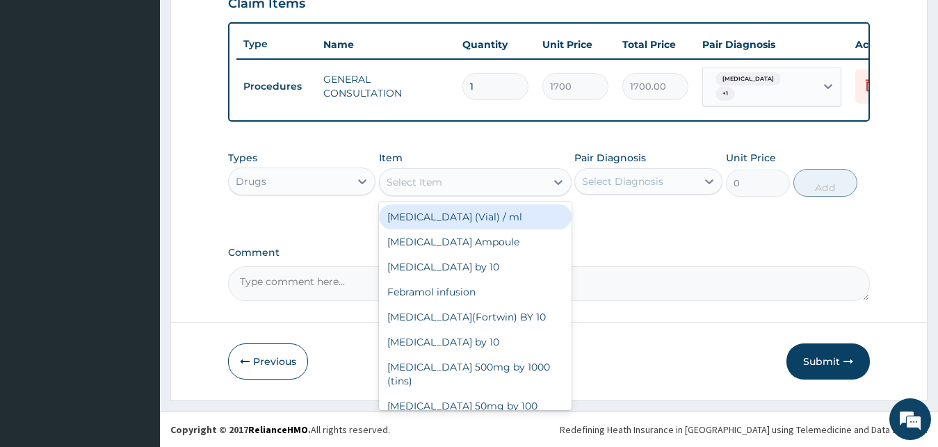
click at [448, 179] on div "Select Item" at bounding box center [463, 182] width 166 height 22
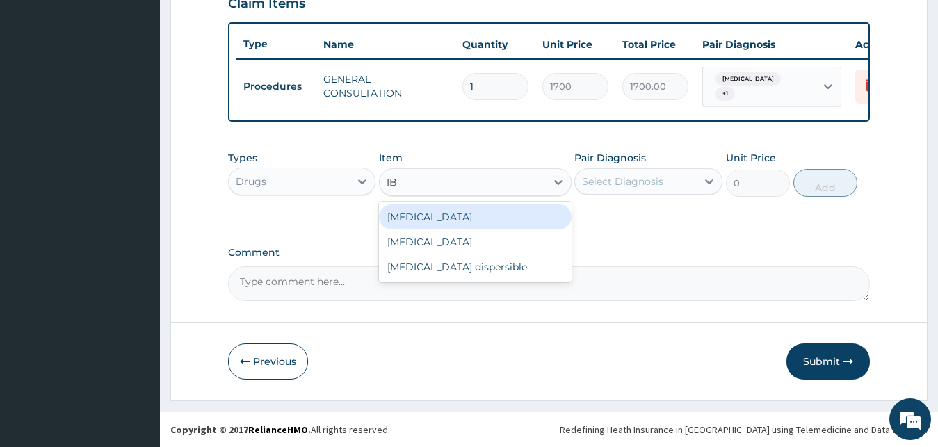
type input "IBU"
click at [465, 210] on div "Ibuprofen" at bounding box center [475, 216] width 193 height 25
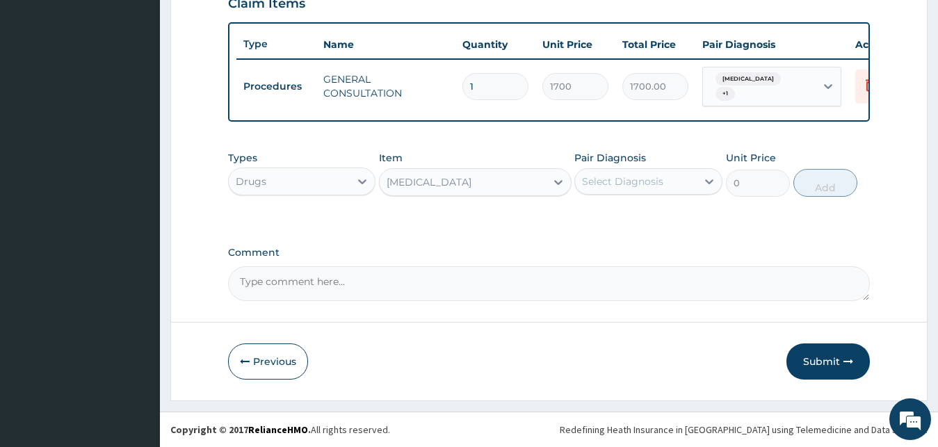
type input "30"
click at [652, 171] on div "Select Diagnosis" at bounding box center [636, 181] width 122 height 22
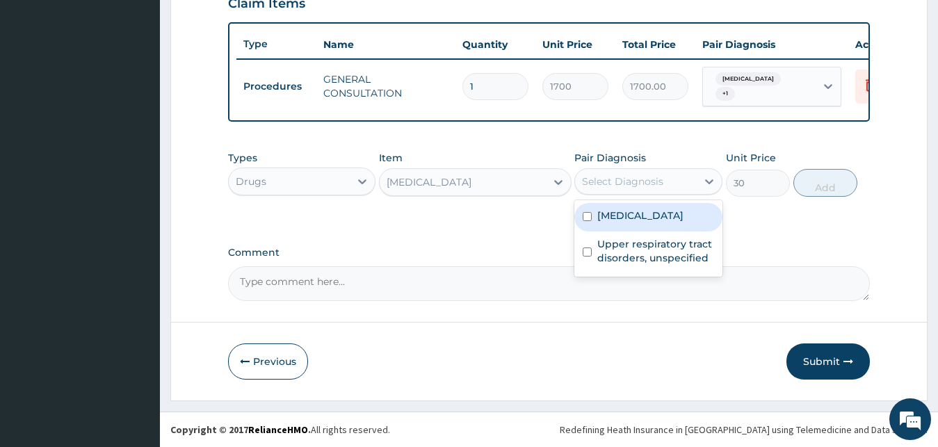
click at [658, 217] on label "Malaria, unspecified" at bounding box center [640, 216] width 86 height 14
checkbox input "true"
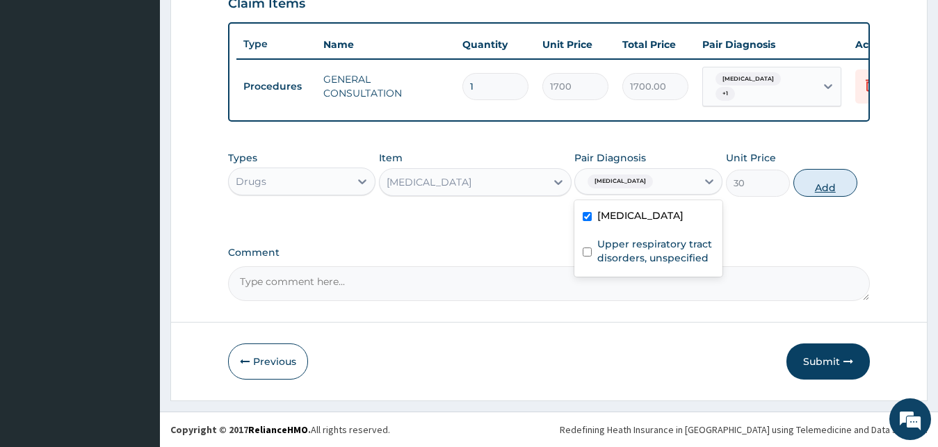
click at [848, 186] on button "Add" at bounding box center [825, 183] width 64 height 28
type input "0"
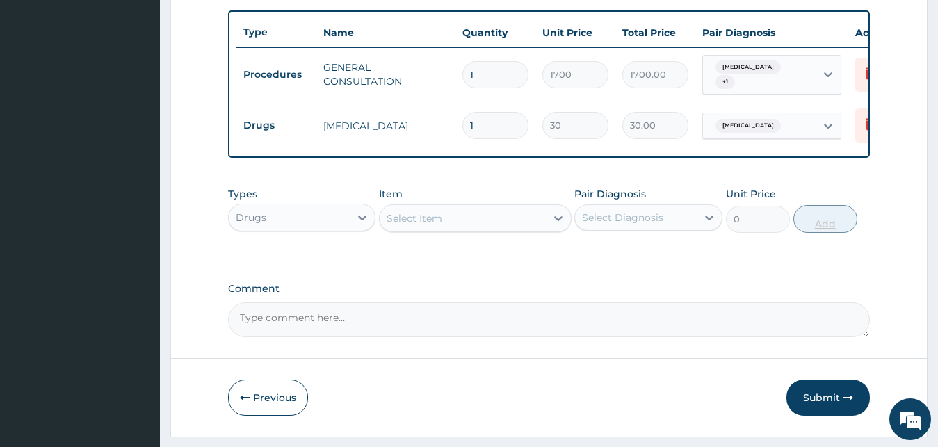
type input "2"
type input "60.00"
type input "3"
type input "90.00"
type input "4"
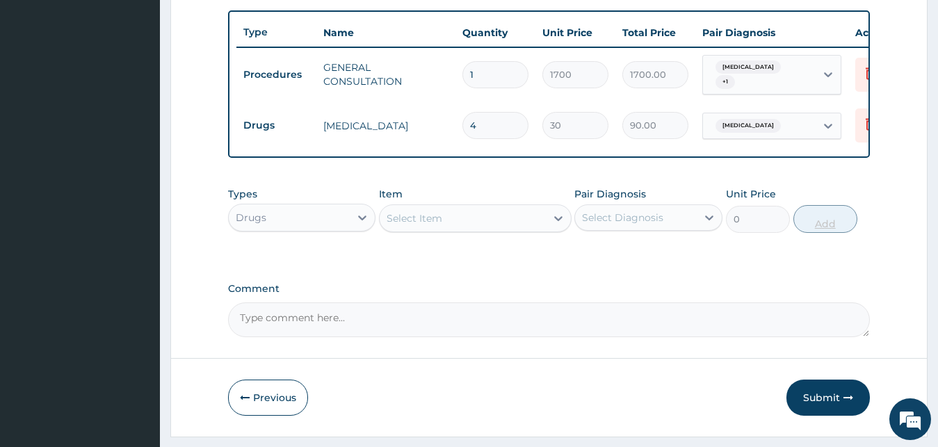
type input "120.00"
type input "5"
type input "150.00"
type input "6"
type input "180.00"
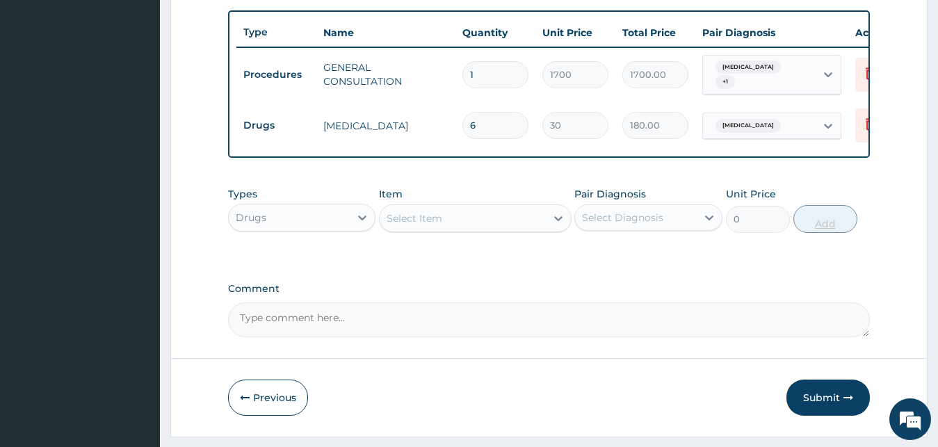
type input "7"
type input "210.00"
type input "8"
type input "240.00"
type input "9"
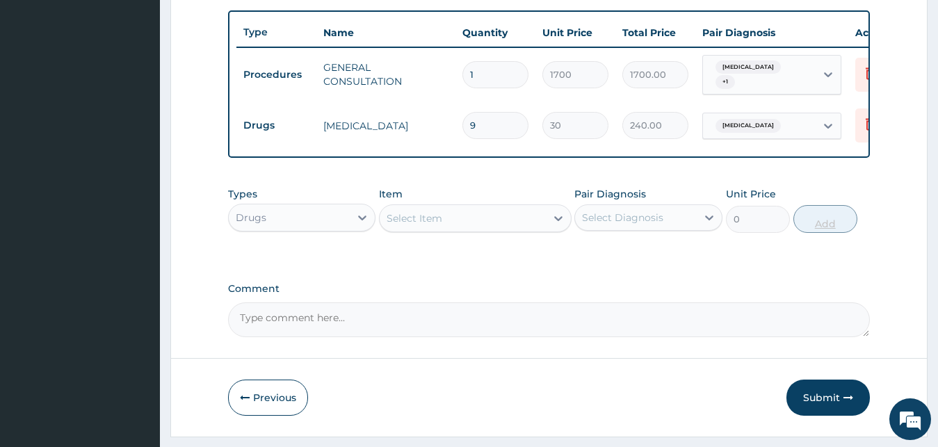
type input "270.00"
type input "10"
type input "300.00"
type input "11"
type input "330.00"
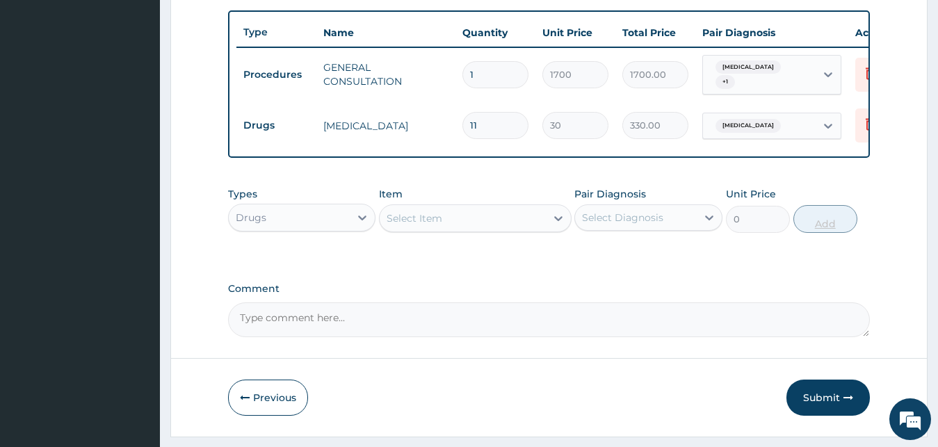
type input "12"
type input "360.00"
type input "13"
type input "390.00"
type input "14"
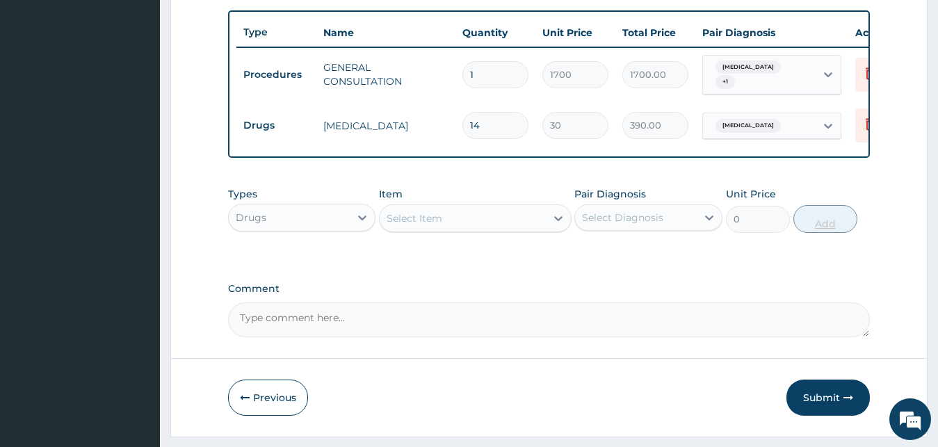
type input "420.00"
type input "15"
type input "450.00"
type input "16"
type input "480.00"
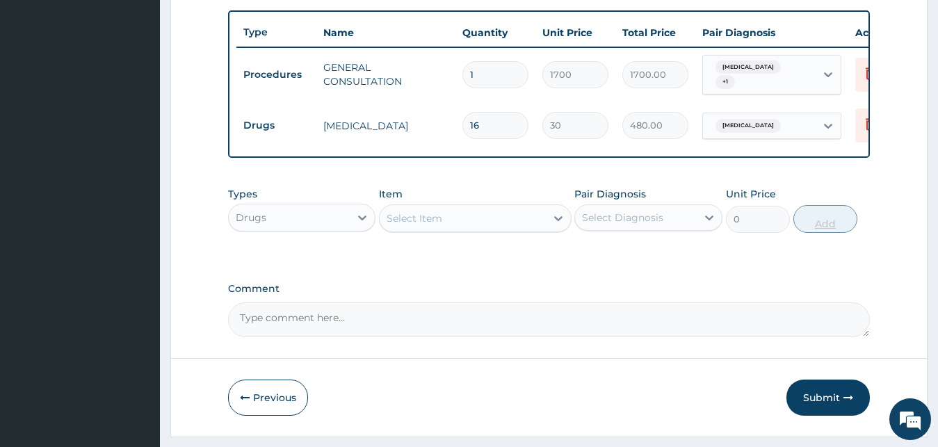
type input "17"
type input "510.00"
type input "18"
type input "540.00"
type input "19"
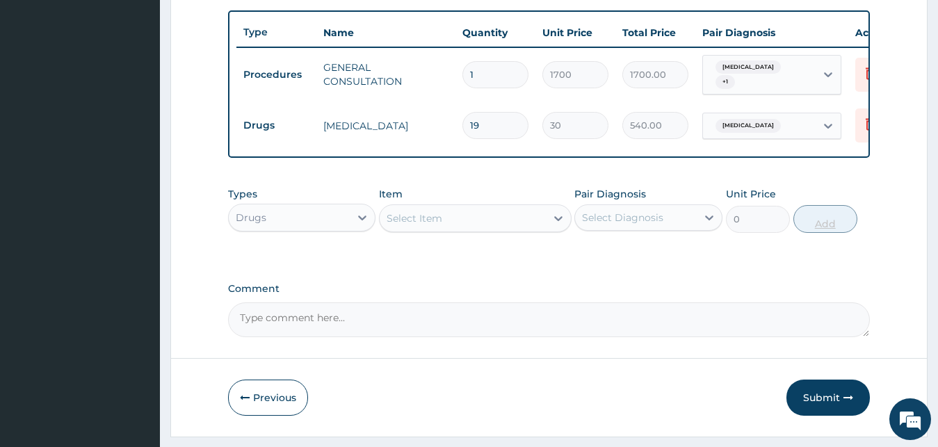
type input "570.00"
type input "20"
type input "600.00"
type input "21"
type input "630.00"
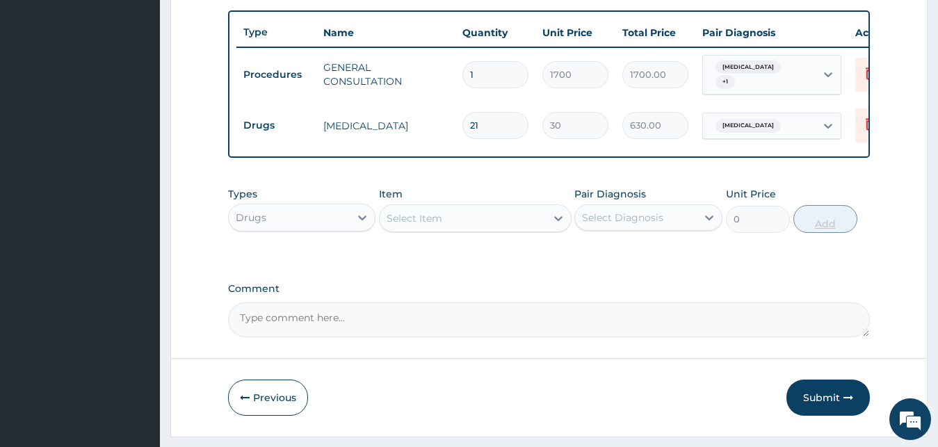
type input "20"
type input "600.00"
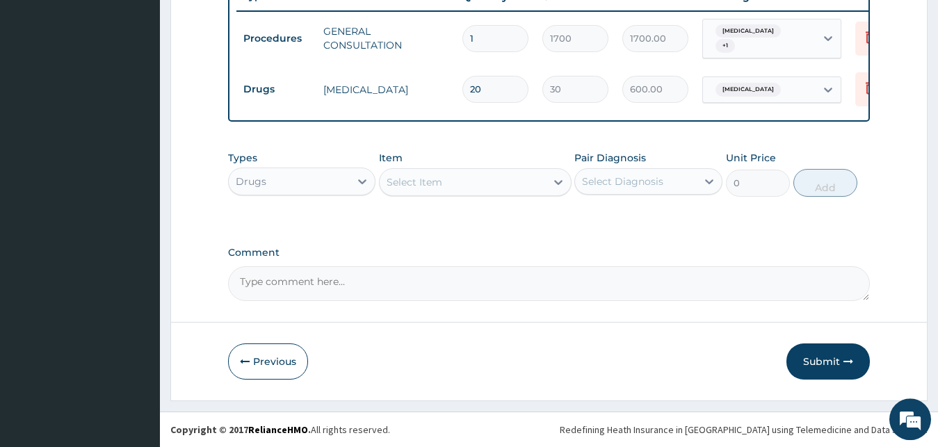
scroll to position [555, 0]
click at [463, 187] on div "Select Item" at bounding box center [463, 182] width 166 height 22
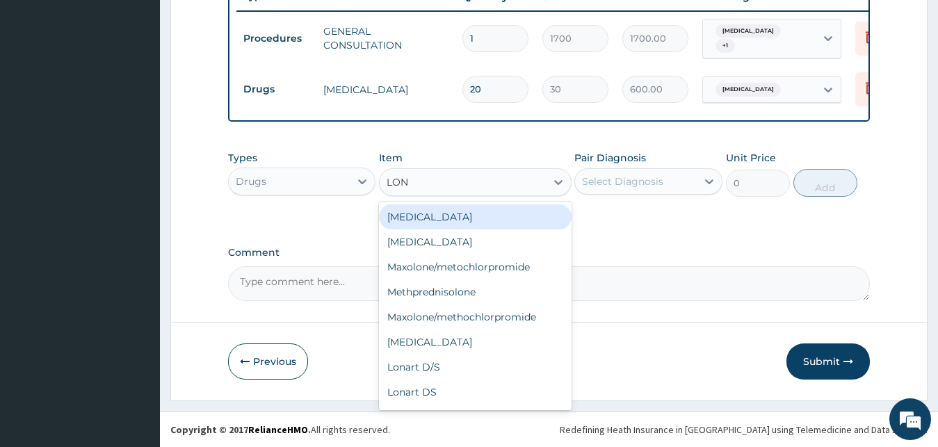
type input "[PERSON_NAME]"
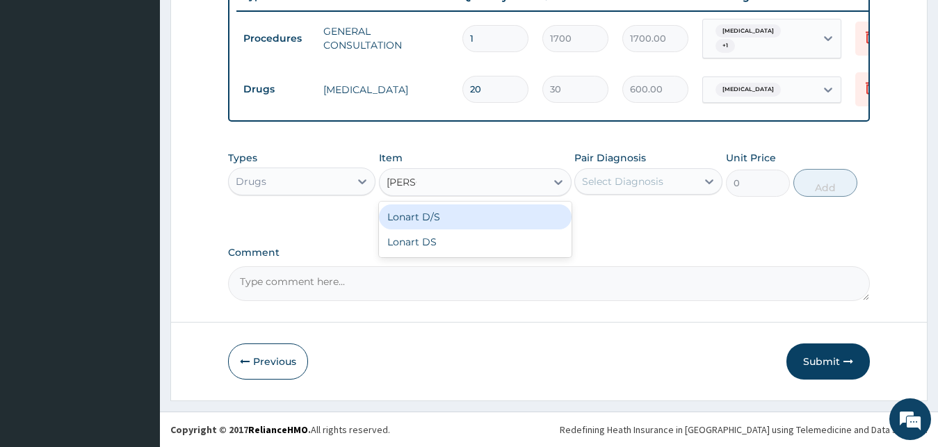
click at [453, 211] on div "Lonart D/S" at bounding box center [475, 216] width 193 height 25
type input "450"
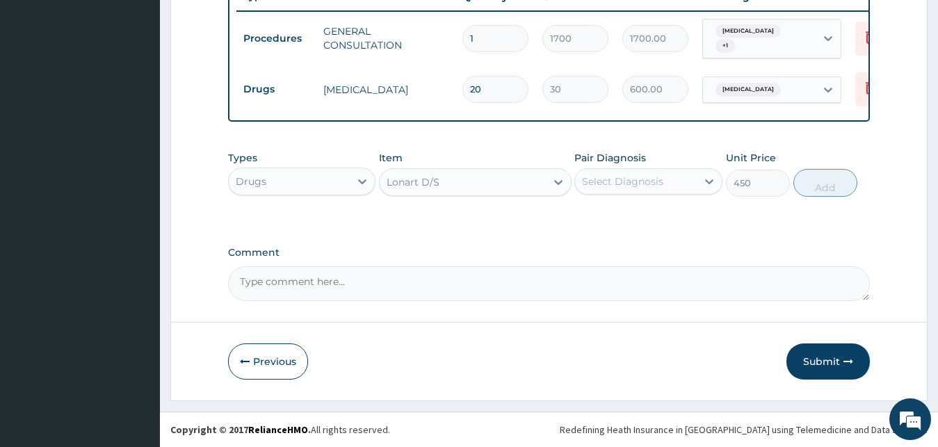
click at [654, 181] on div "Select Diagnosis" at bounding box center [622, 182] width 81 height 14
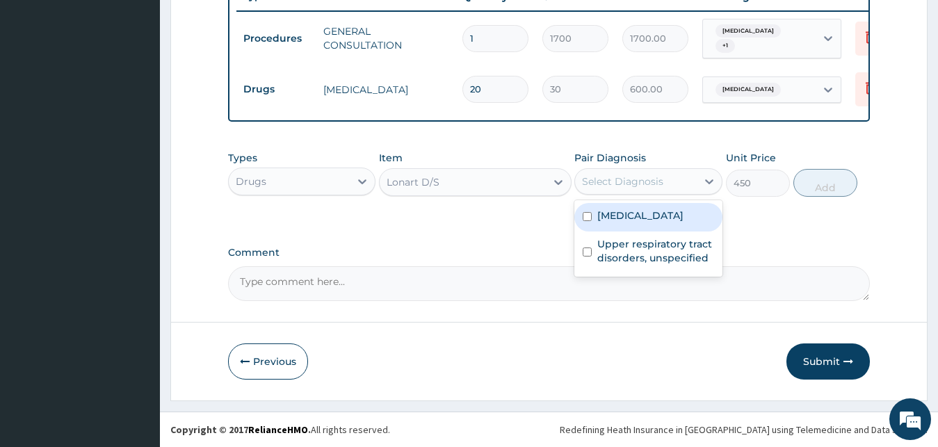
click at [642, 215] on label "[MEDICAL_DATA]" at bounding box center [640, 216] width 86 height 14
checkbox input "true"
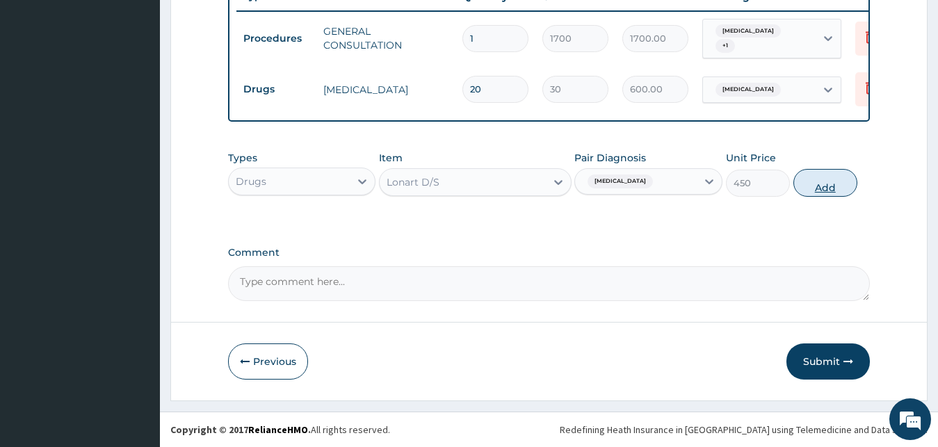
click at [834, 181] on button "Add" at bounding box center [825, 183] width 64 height 28
type input "0"
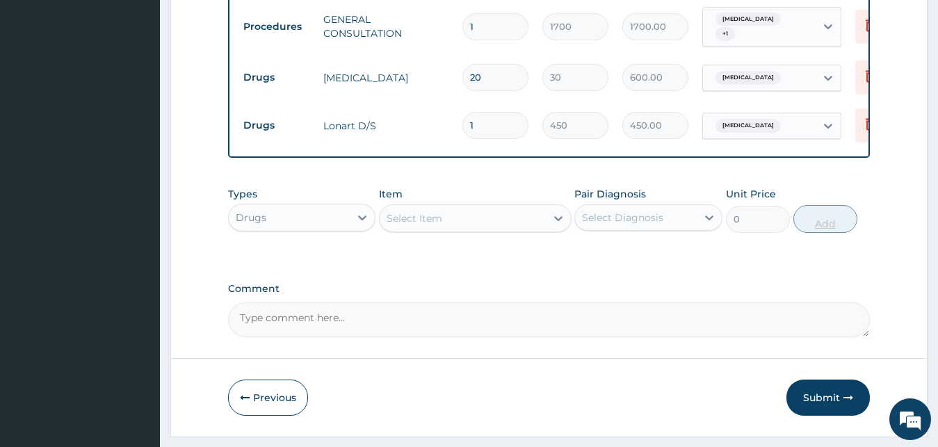
type input "2"
type input "900.00"
type input "3"
type input "1350.00"
type input "4"
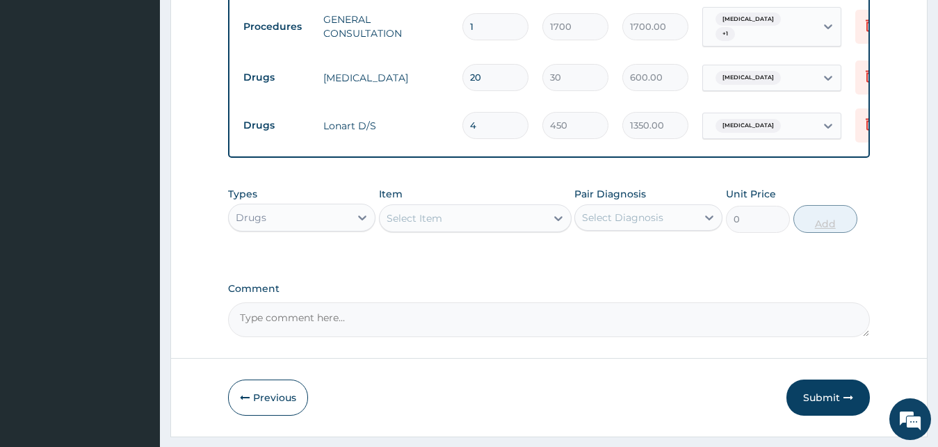
type input "1800.00"
type input "5"
type input "2250.00"
type input "6"
type input "2700.00"
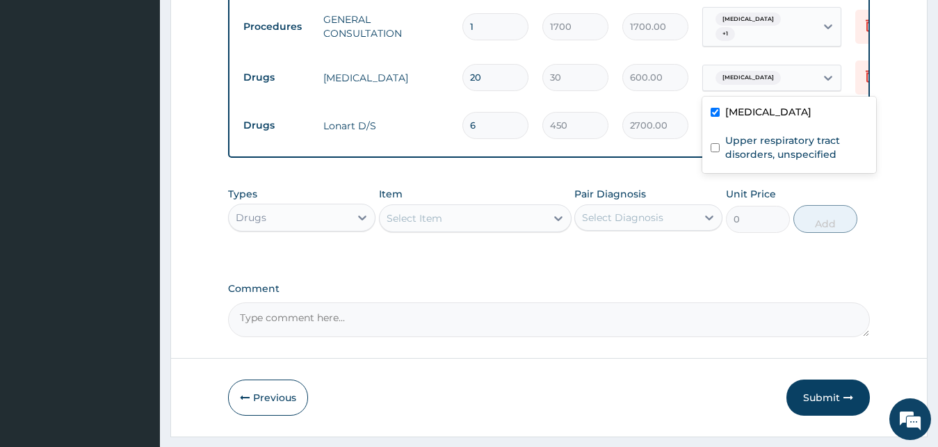
click at [813, 81] on div "[MEDICAL_DATA]" at bounding box center [759, 78] width 113 height 24
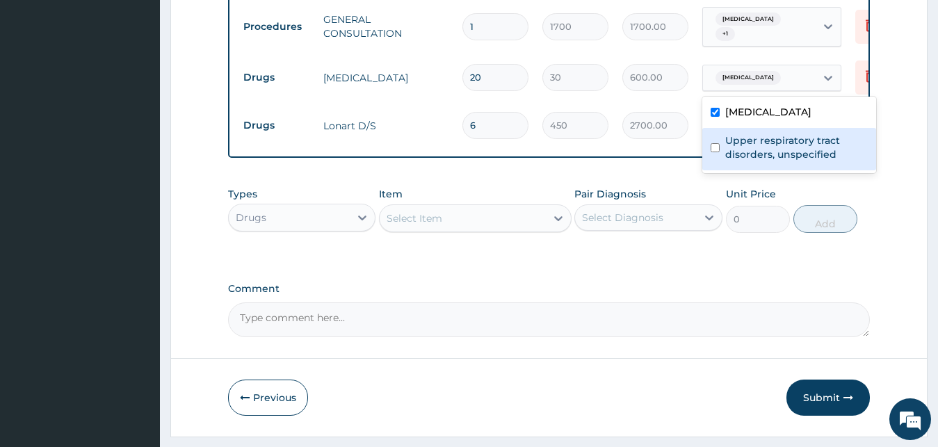
drag, startPoint x: 782, startPoint y: 142, endPoint x: 743, endPoint y: 171, distance: 48.7
click at [782, 143] on label "Upper respiratory tract disorders, unspecified" at bounding box center [796, 148] width 143 height 28
checkbox input "true"
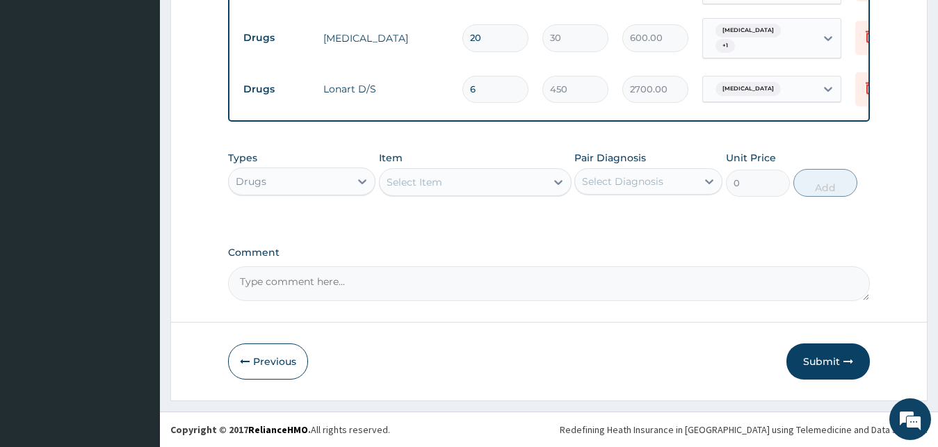
scroll to position [609, 0]
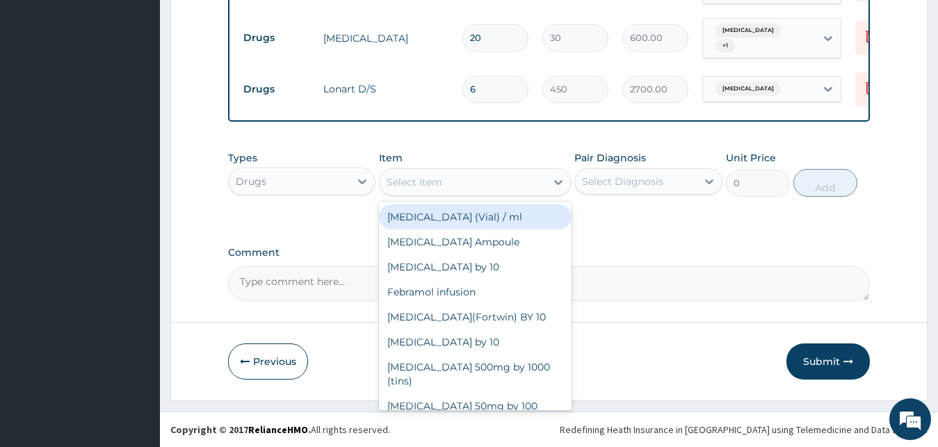
click at [458, 186] on div "Select Item" at bounding box center [463, 182] width 166 height 22
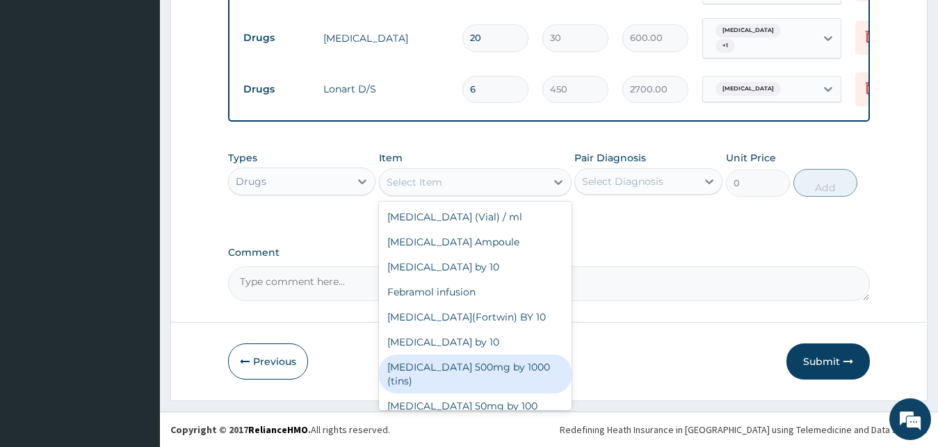
click at [478, 369] on div "[MEDICAL_DATA] 500mg by 1000 (tins)" at bounding box center [475, 374] width 193 height 39
type input "30"
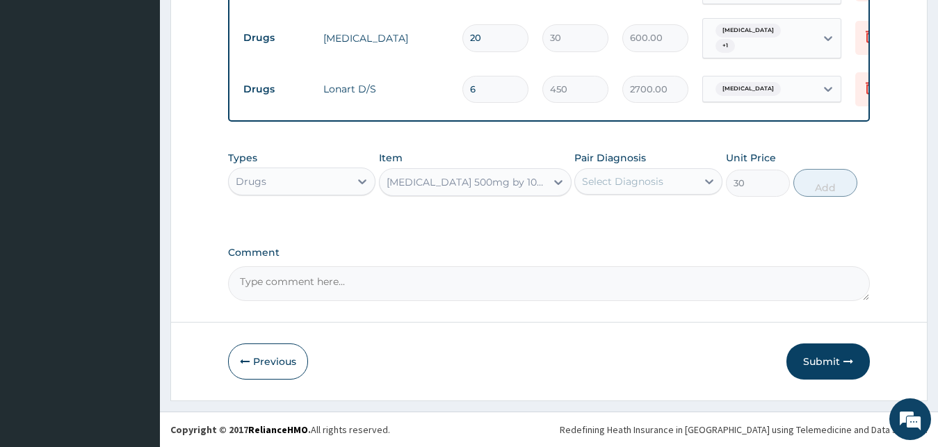
drag, startPoint x: 651, startPoint y: 183, endPoint x: 649, endPoint y: 197, distance: 14.1
click at [651, 189] on div "Select Diagnosis" at bounding box center [636, 181] width 122 height 22
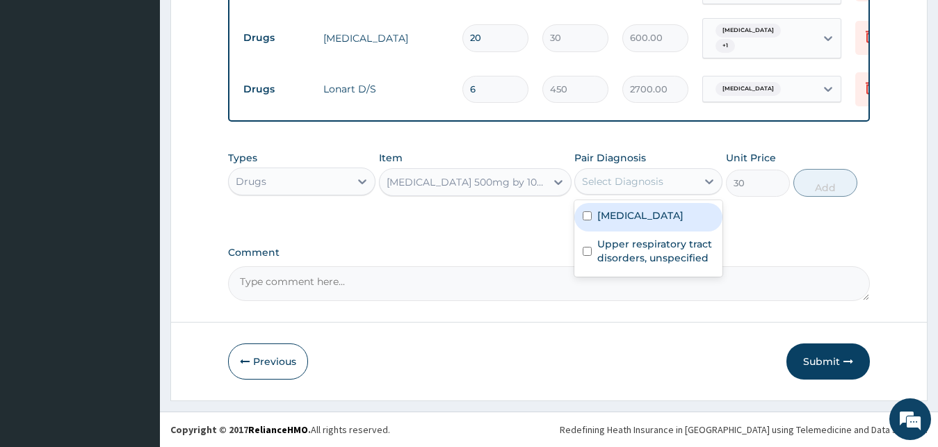
click at [642, 216] on label "[MEDICAL_DATA]" at bounding box center [640, 216] width 86 height 14
checkbox input "true"
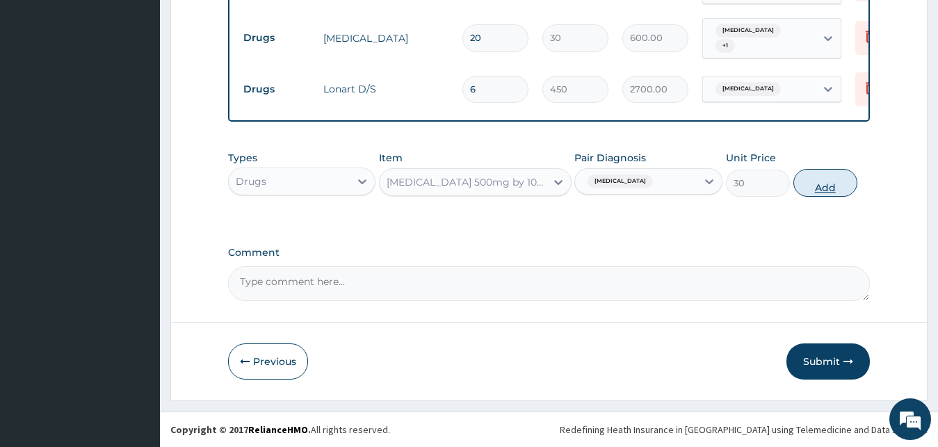
click at [832, 186] on button "Add" at bounding box center [825, 183] width 64 height 28
type input "0"
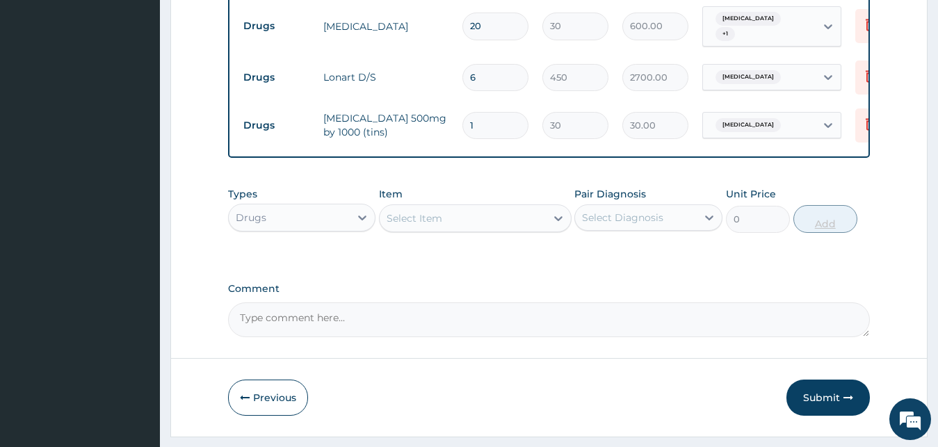
type input "18"
type input "540.00"
type input "18"
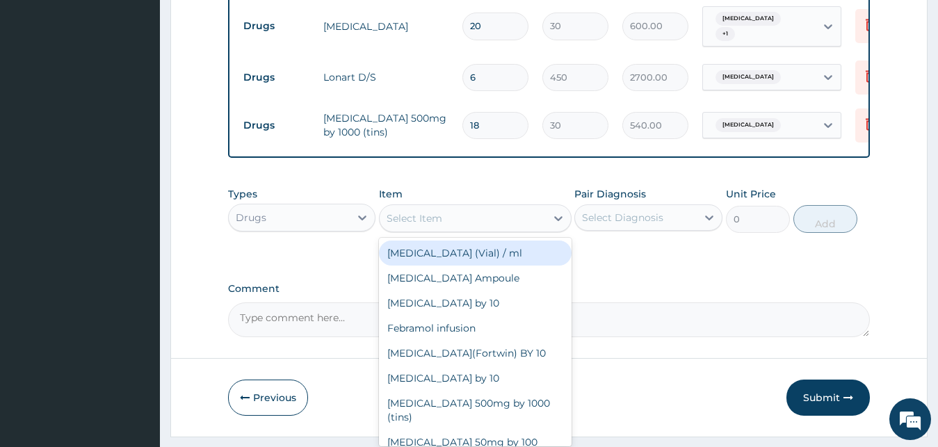
click at [466, 229] on div "Select Item" at bounding box center [463, 218] width 166 height 22
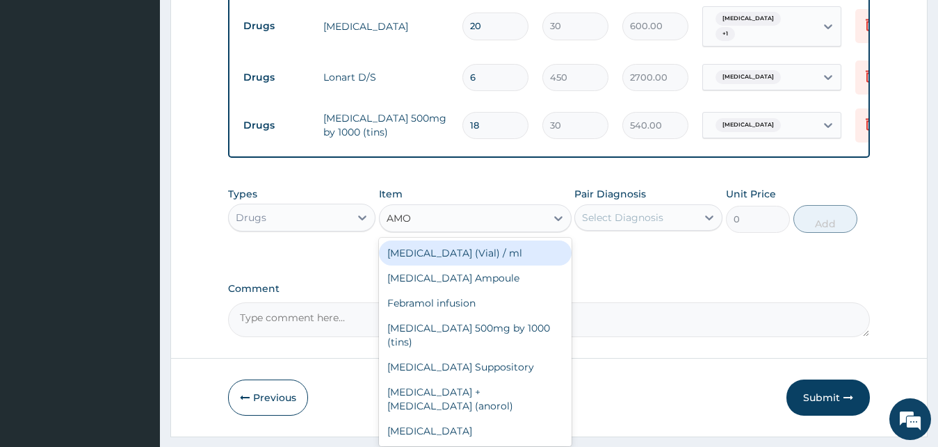
type input "AMOX"
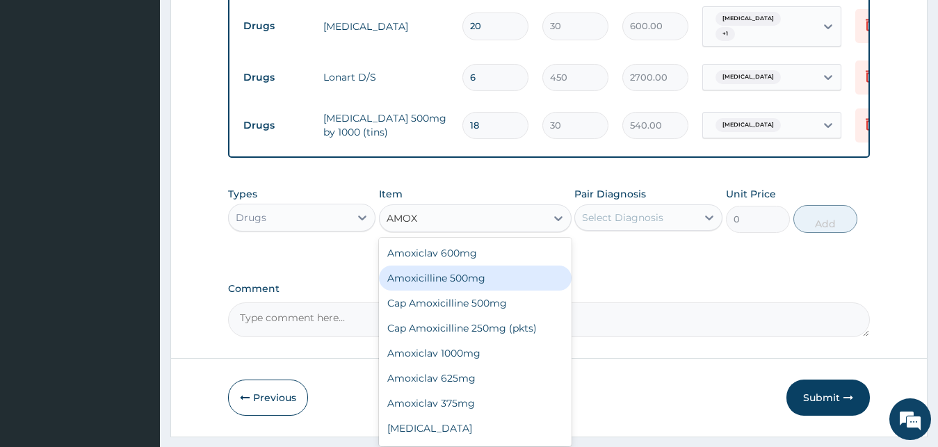
click at [451, 290] on div "Amoxicilline 500mg" at bounding box center [475, 278] width 193 height 25
type input "1500"
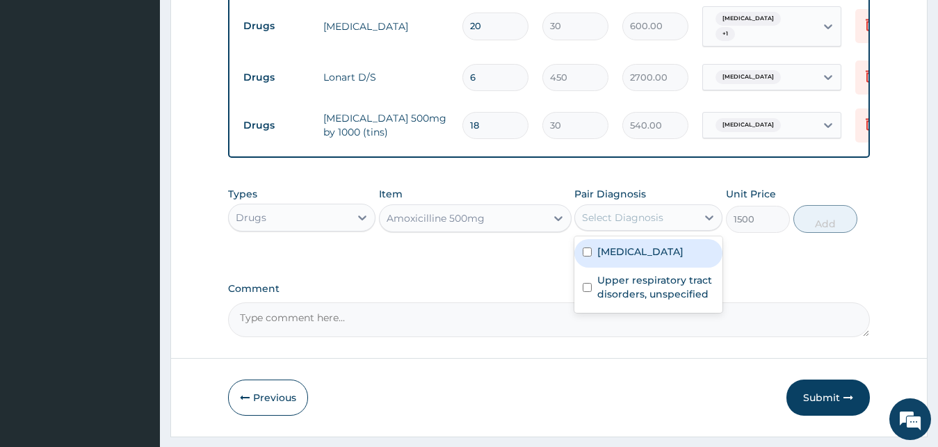
drag, startPoint x: 615, startPoint y: 230, endPoint x: 638, endPoint y: 262, distance: 39.0
click at [617, 225] on div "Select Diagnosis" at bounding box center [622, 218] width 81 height 14
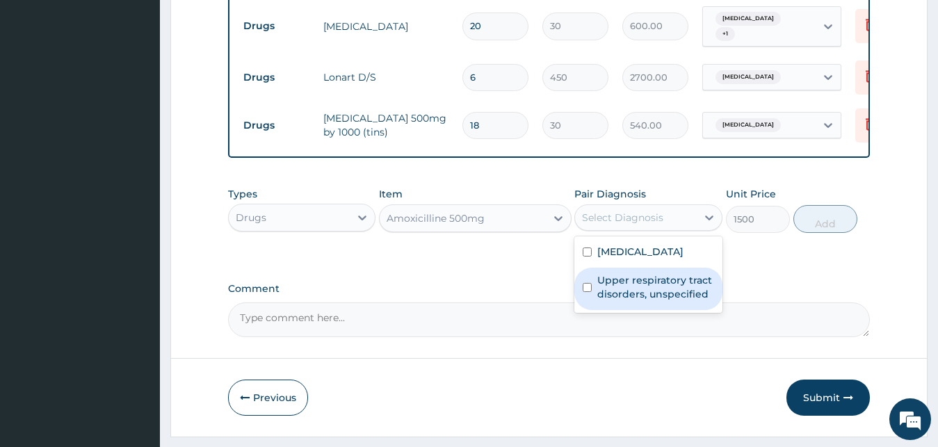
click at [638, 291] on label "Upper respiratory tract disorders, unspecified" at bounding box center [655, 287] width 117 height 28
checkbox input "true"
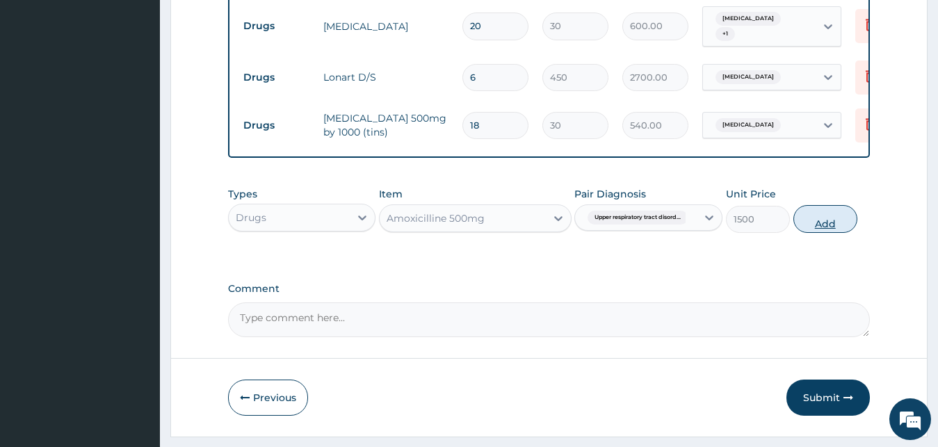
click at [830, 233] on button "Add" at bounding box center [825, 219] width 64 height 28
type input "0"
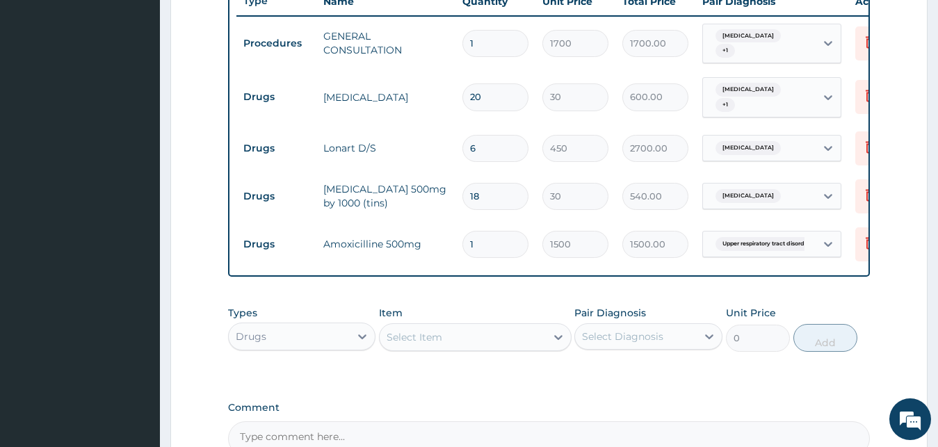
scroll to position [705, 0]
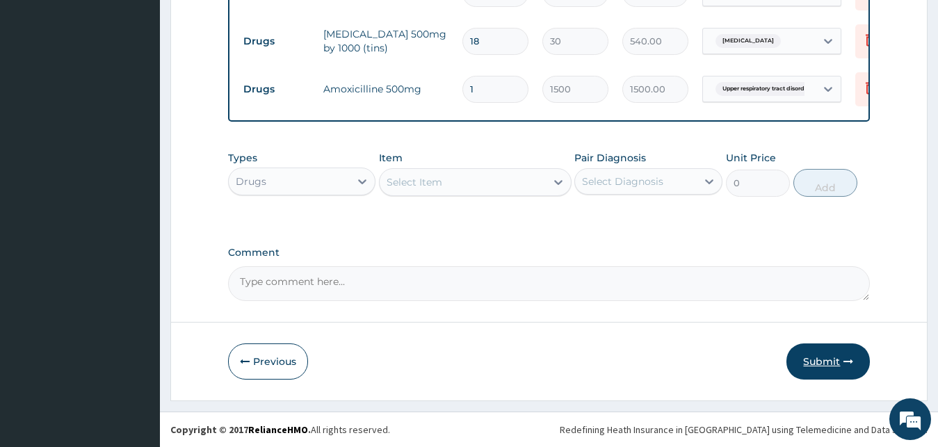
click at [817, 361] on button "Submit" at bounding box center [827, 361] width 83 height 36
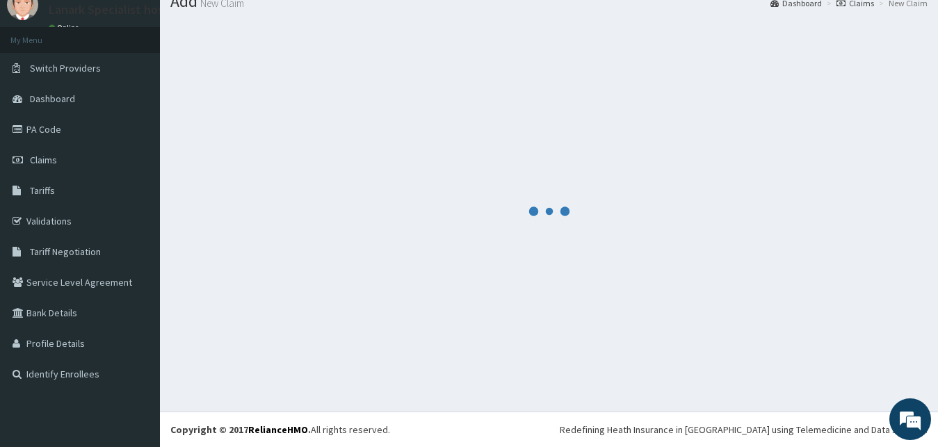
scroll to position [53, 0]
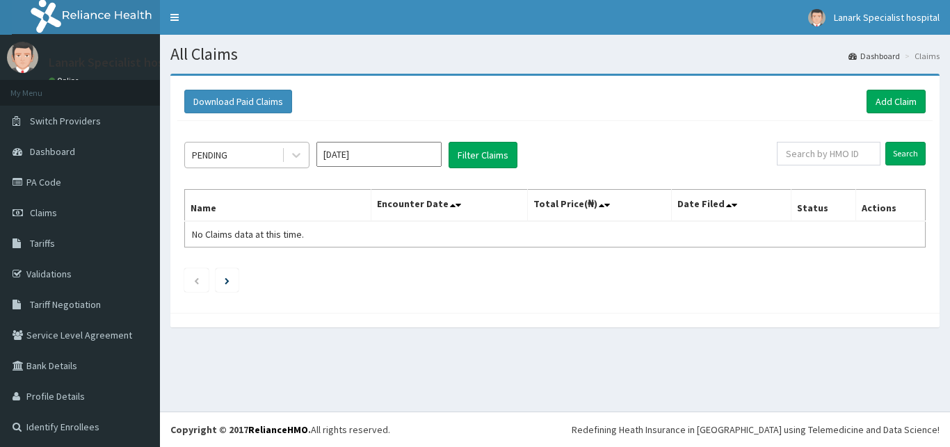
click at [264, 154] on div "PENDING" at bounding box center [233, 155] width 97 height 22
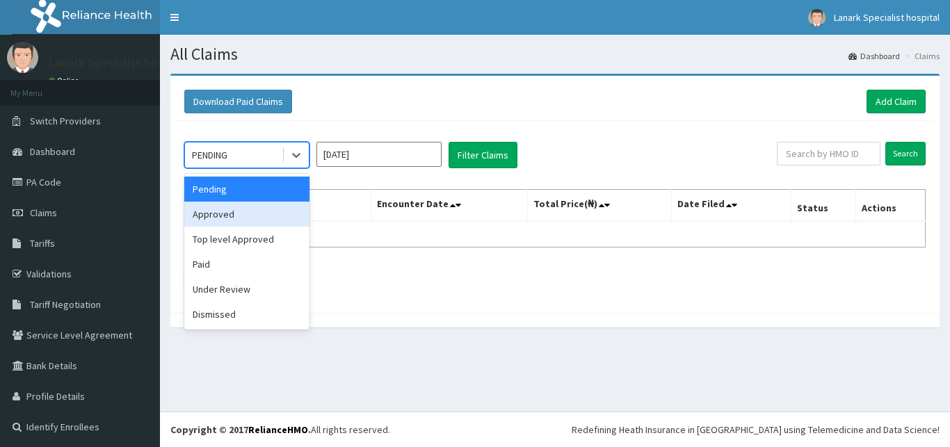
click at [232, 221] on div "Approved" at bounding box center [246, 214] width 125 height 25
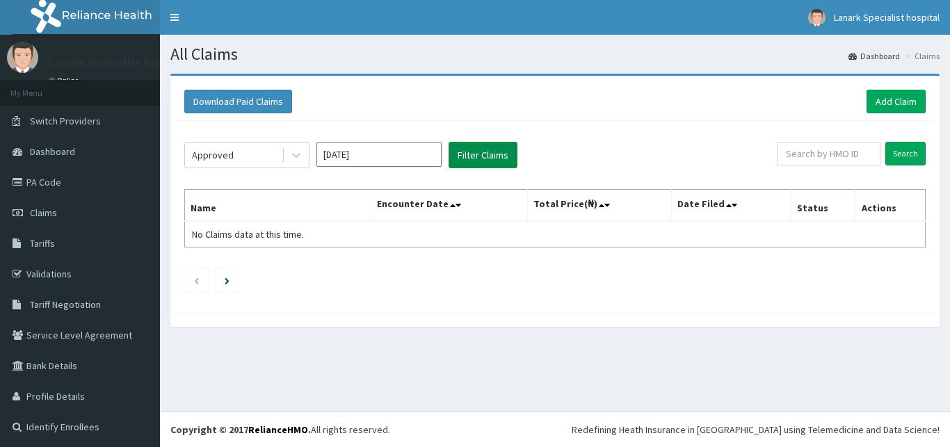
click at [501, 153] on button "Filter Claims" at bounding box center [482, 155] width 69 height 26
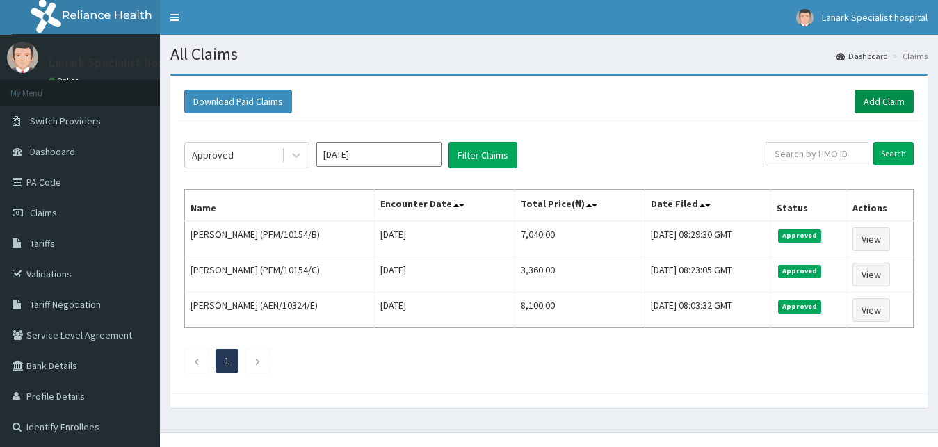
click at [890, 106] on link "Add Claim" at bounding box center [884, 102] width 59 height 24
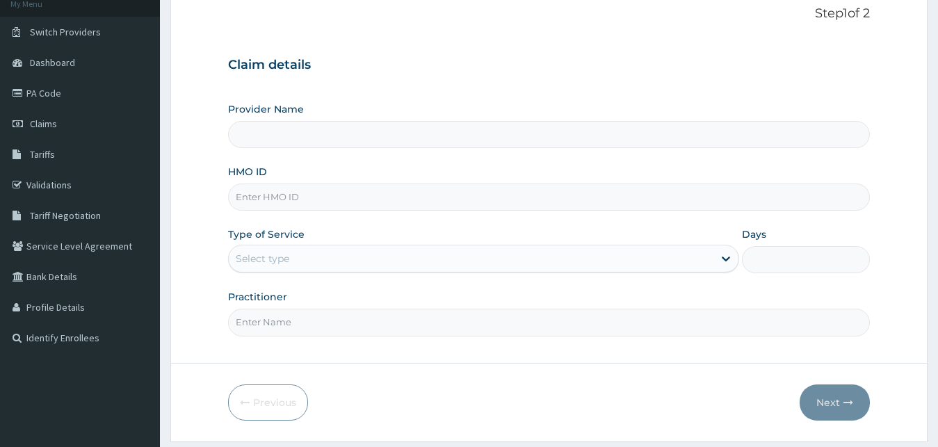
scroll to position [130, 0]
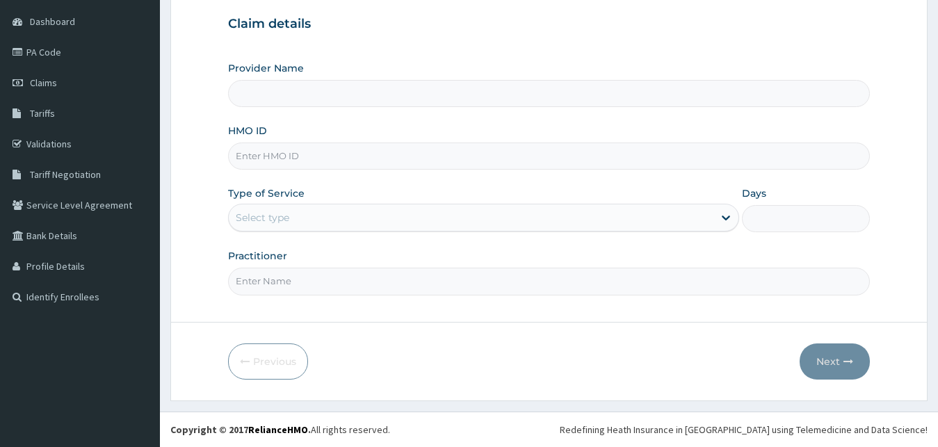
click at [272, 152] on input "HMO ID" at bounding box center [549, 156] width 642 height 27
click at [254, 157] on input "HMO ID" at bounding box center [549, 156] width 642 height 27
click at [347, 310] on form "Step 1 of 2 Claim details Provider Name HMO ID Type of Service Select type Days…" at bounding box center [548, 172] width 757 height 457
click at [257, 99] on input "Provider Name" at bounding box center [549, 93] width 642 height 27
click at [256, 161] on input "HMO ID" at bounding box center [549, 156] width 642 height 27
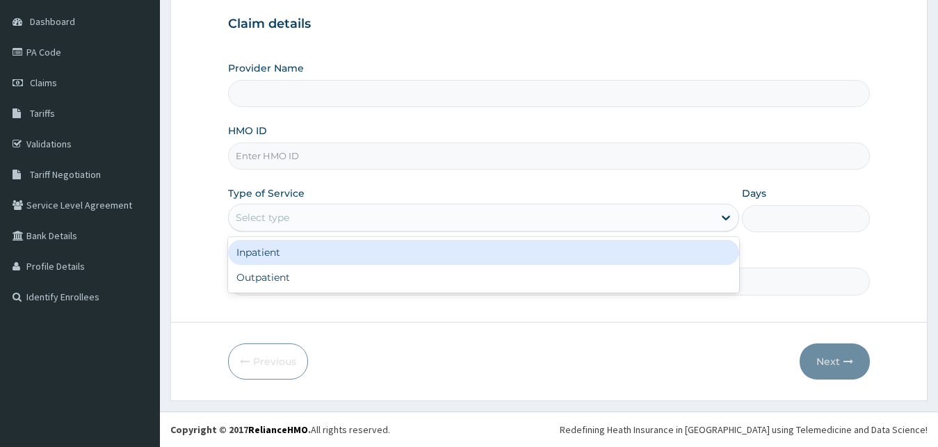
click at [259, 224] on div "Select type" at bounding box center [263, 218] width 54 height 14
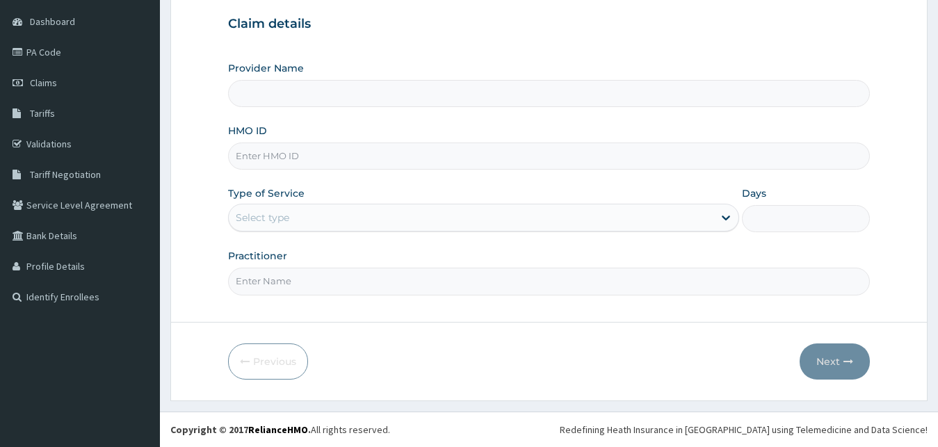
click at [339, 321] on form "Step 1 of 2 Claim details Provider Name HMO ID Type of Service Select type Days…" at bounding box center [548, 172] width 757 height 457
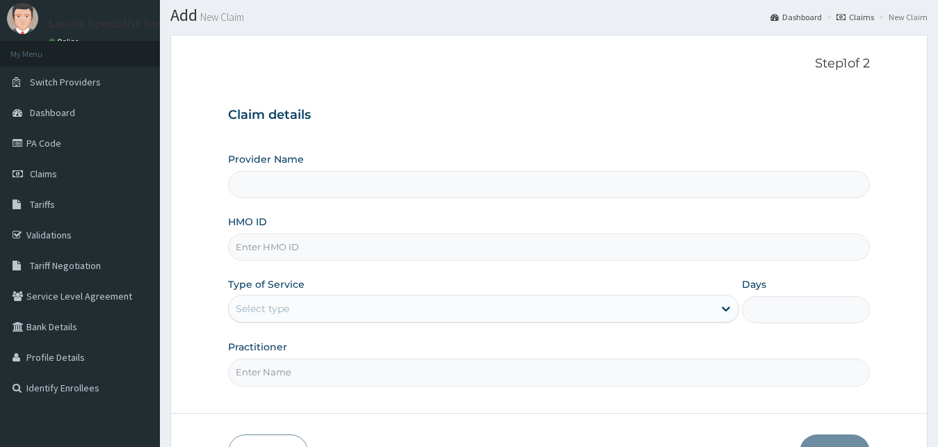
scroll to position [0, 0]
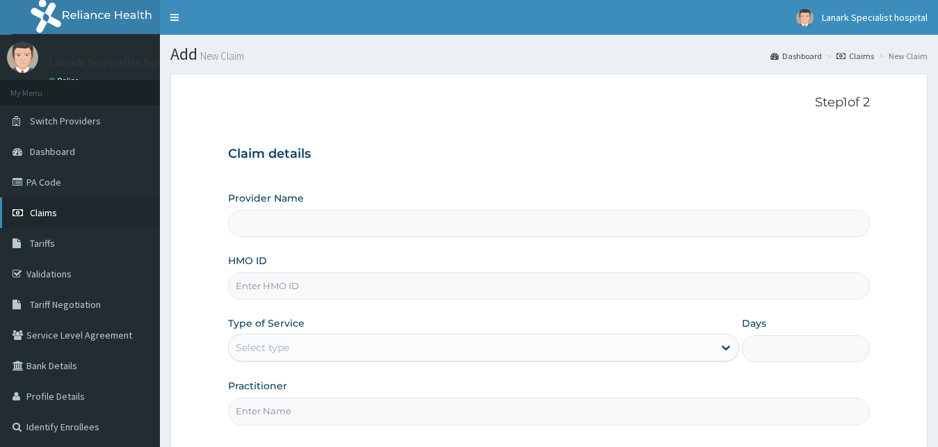
click at [54, 215] on span "Claims" at bounding box center [43, 213] width 27 height 13
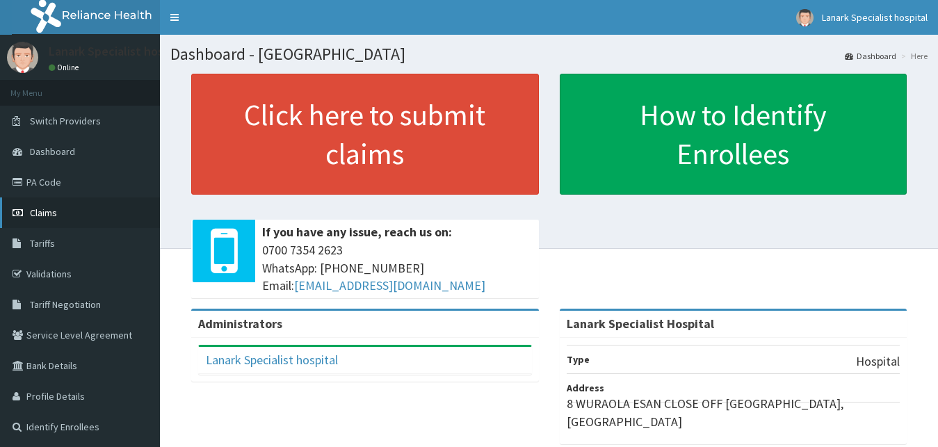
click at [56, 209] on span "Claims" at bounding box center [43, 213] width 27 height 13
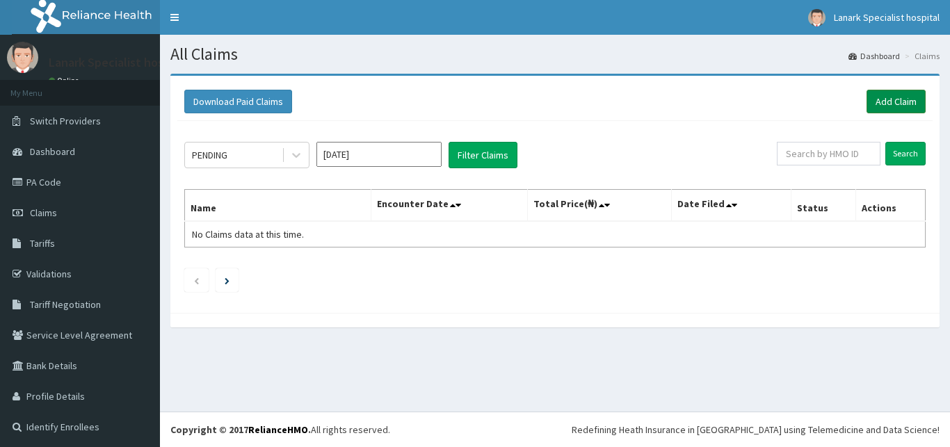
click at [880, 100] on link "Add Claim" at bounding box center [895, 102] width 59 height 24
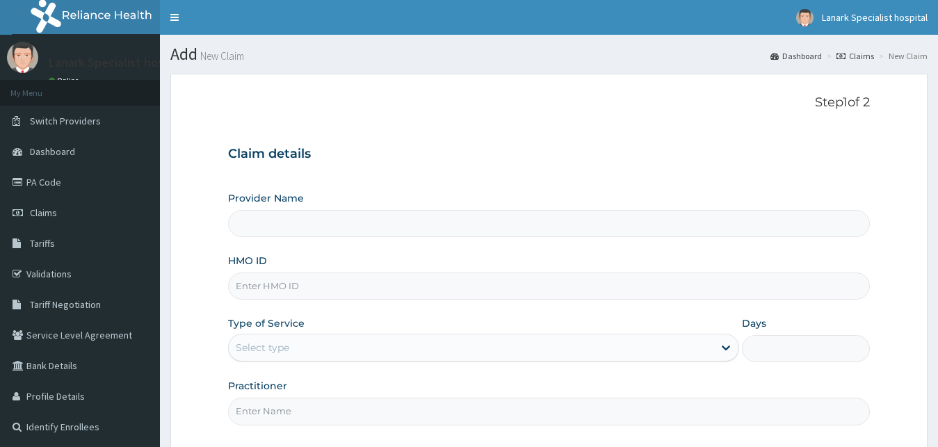
scroll to position [130, 0]
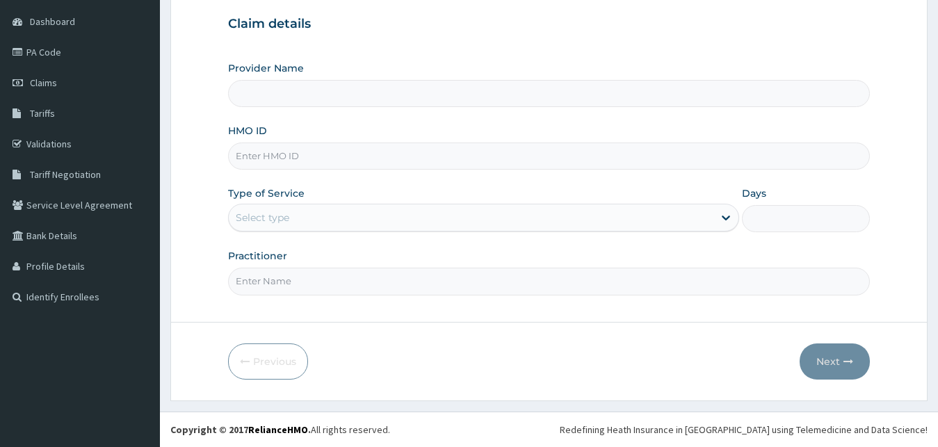
type input "Lanark Specialist Hospital"
click at [284, 155] on input "HMO ID" at bounding box center [549, 156] width 642 height 27
type input "QTT/10020/C"
click at [284, 206] on div "Select type" at bounding box center [484, 218] width 512 height 28
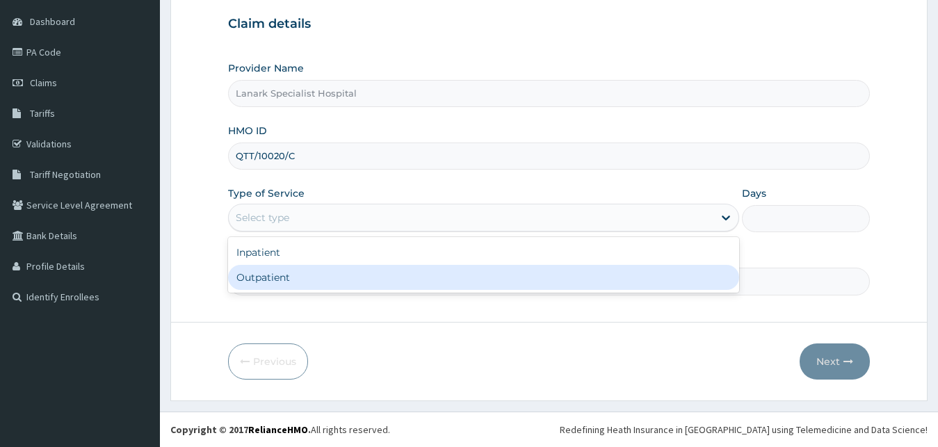
click at [290, 282] on div "Outpatient" at bounding box center [484, 277] width 512 height 25
type input "1"
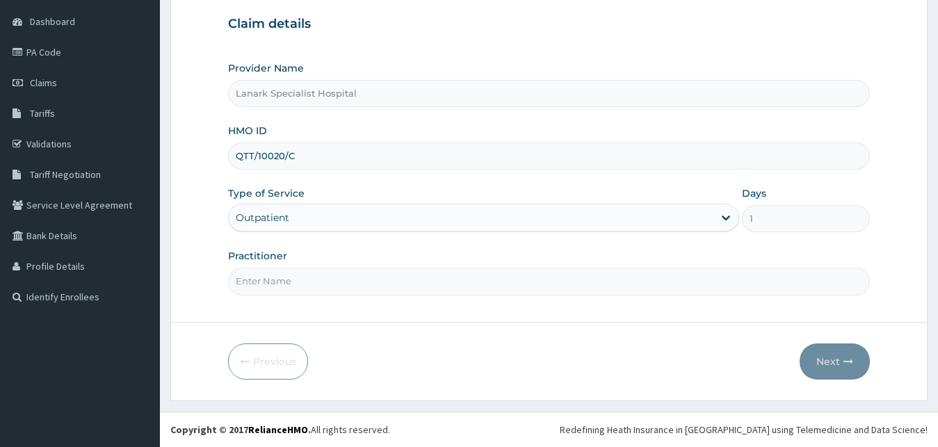
click at [302, 284] on input "Practitioner" at bounding box center [549, 281] width 642 height 27
type input "DR JUNAID"
click at [825, 355] on button "Next" at bounding box center [835, 361] width 70 height 36
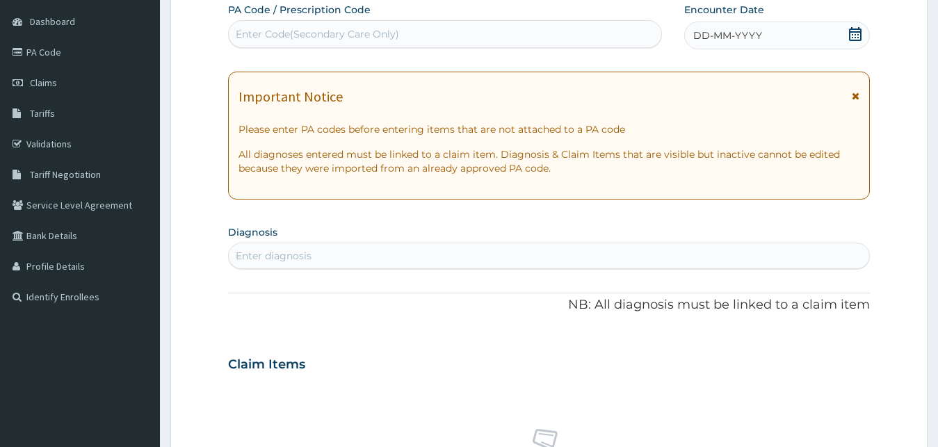
click at [860, 35] on icon at bounding box center [855, 34] width 13 height 14
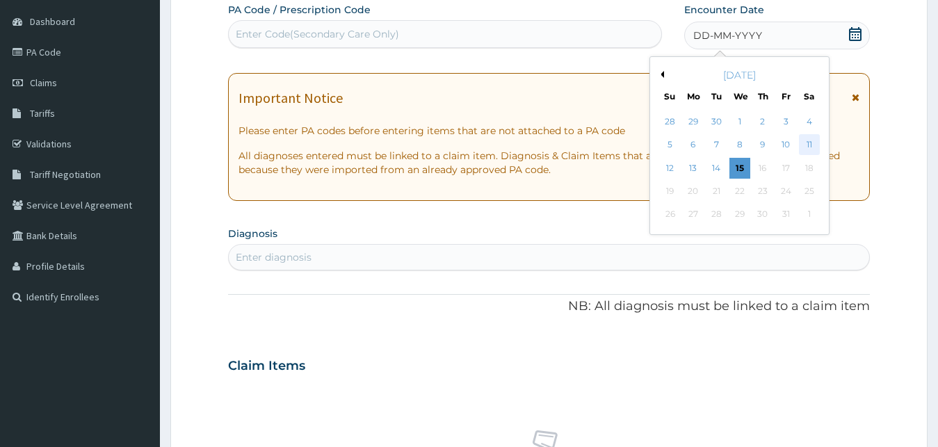
click at [807, 147] on div "11" at bounding box center [808, 145] width 21 height 21
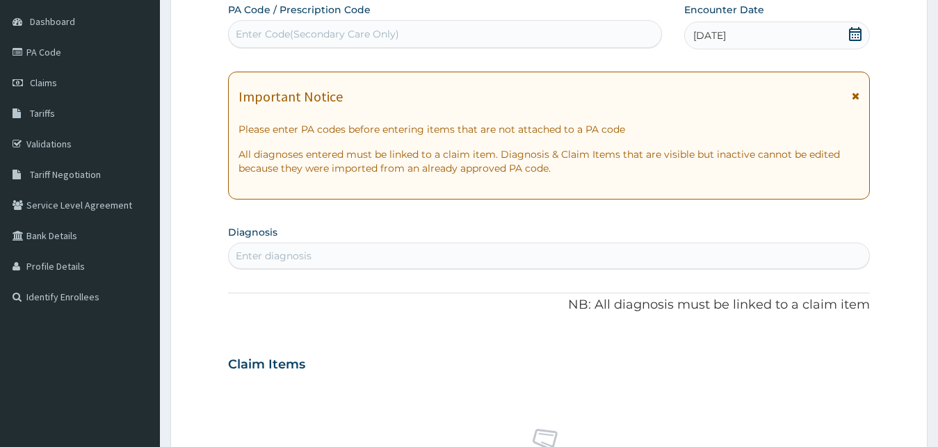
click at [394, 254] on div "Enter diagnosis" at bounding box center [549, 256] width 641 height 22
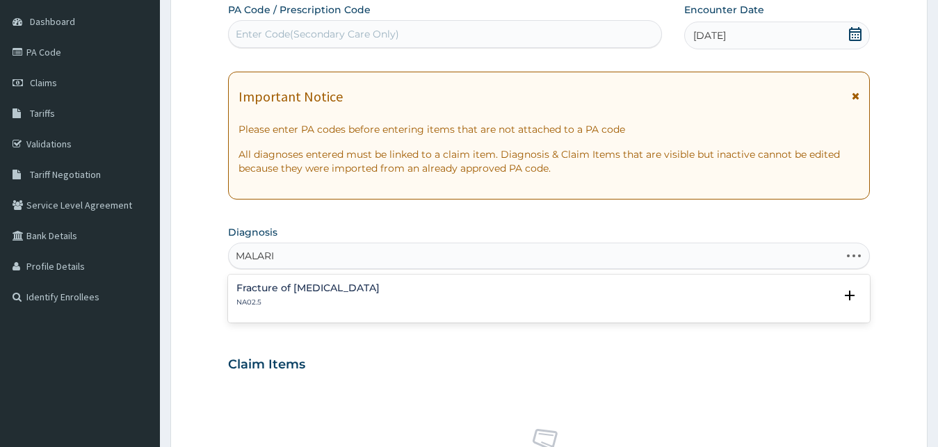
type input "MALARIA"
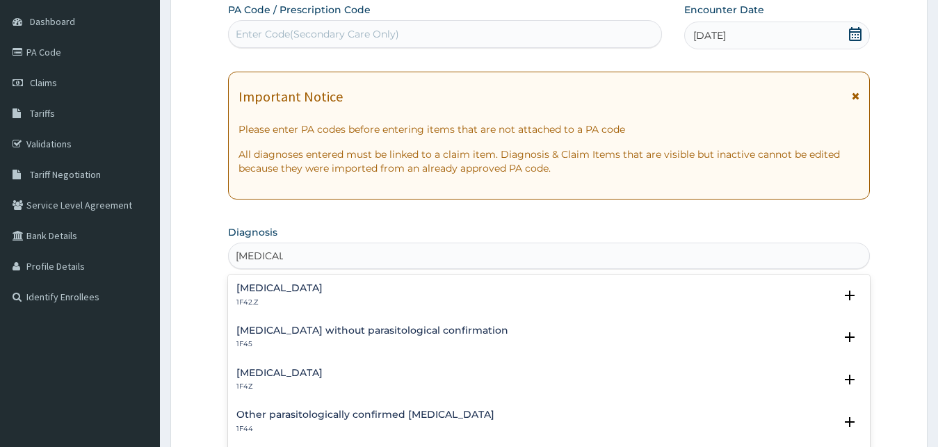
click at [291, 372] on h4 "Malaria, unspecified" at bounding box center [279, 373] width 86 height 10
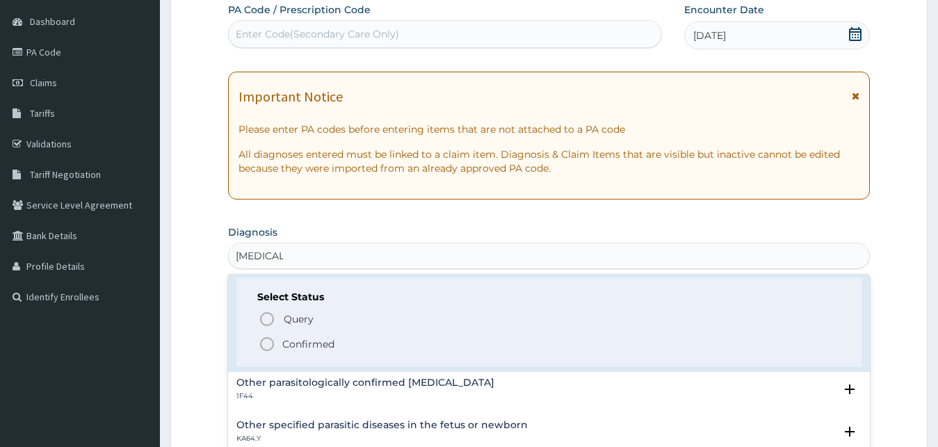
scroll to position [150, 0]
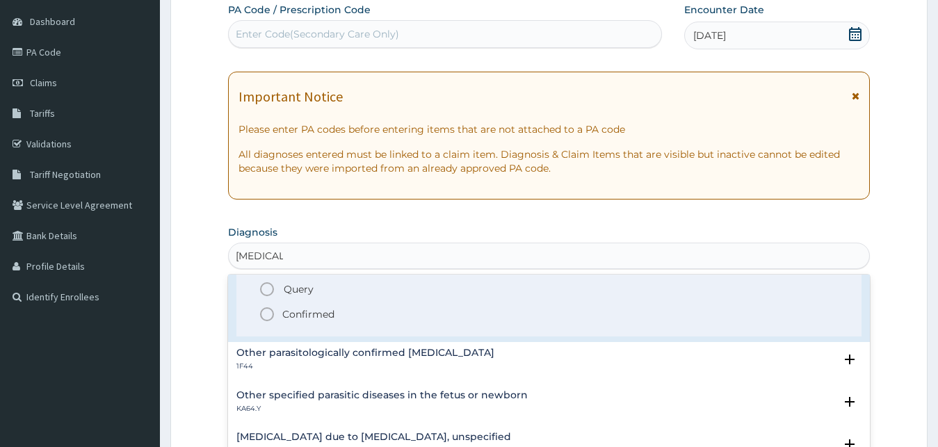
click at [272, 318] on circle "status option filled" at bounding box center [267, 314] width 13 height 13
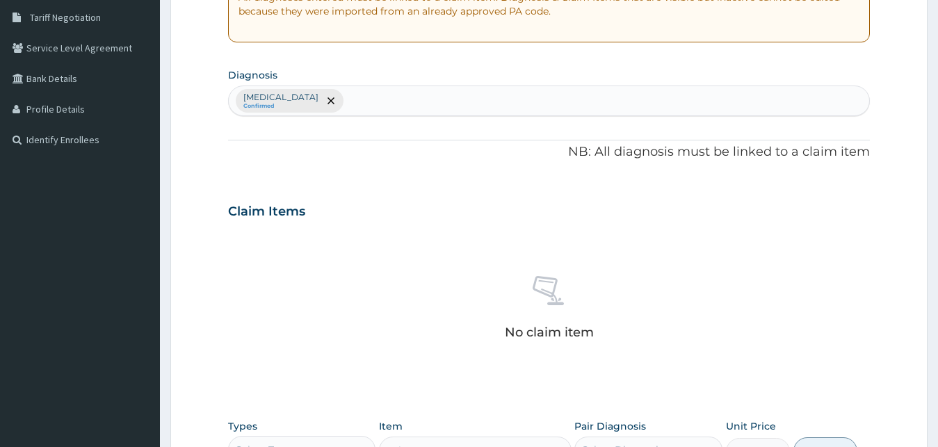
scroll to position [485, 0]
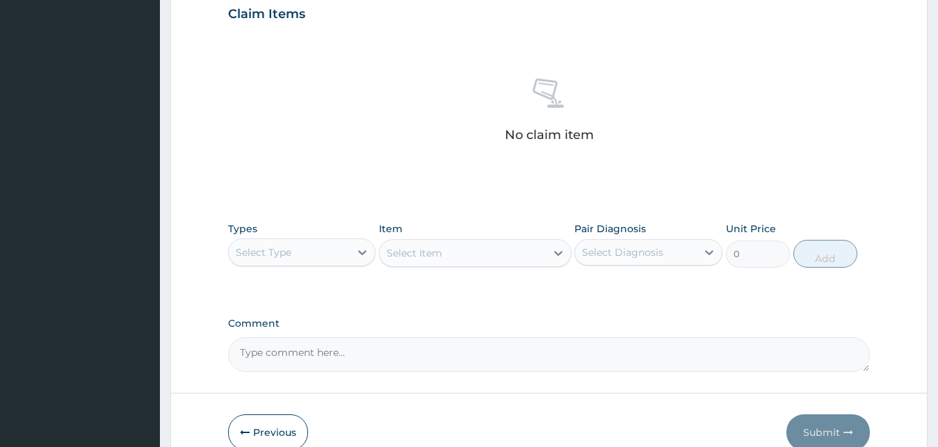
click at [327, 249] on div "Select Type" at bounding box center [290, 252] width 122 height 22
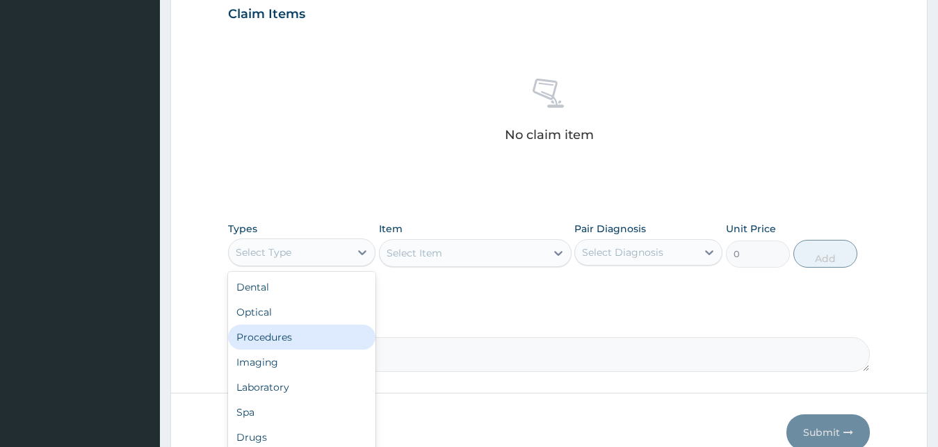
drag, startPoint x: 290, startPoint y: 337, endPoint x: 439, endPoint y: 245, distance: 175.8
click at [293, 336] on div "Procedures" at bounding box center [302, 337] width 148 height 25
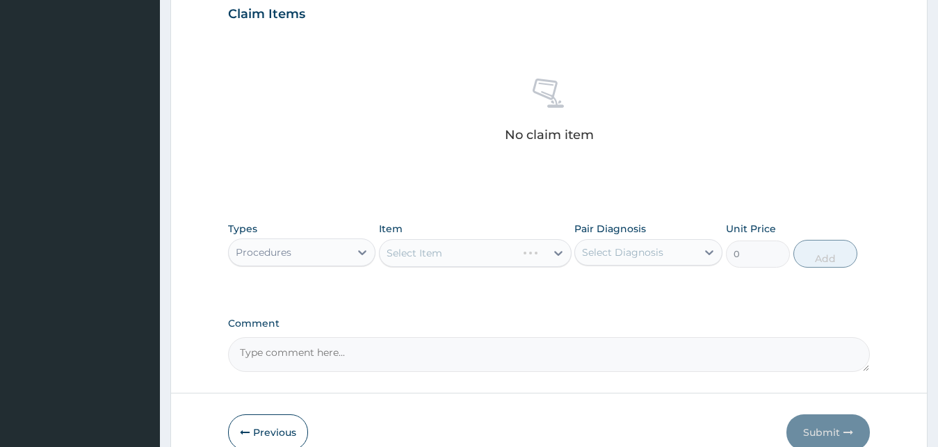
click at [470, 249] on div "Select Item" at bounding box center [475, 253] width 193 height 28
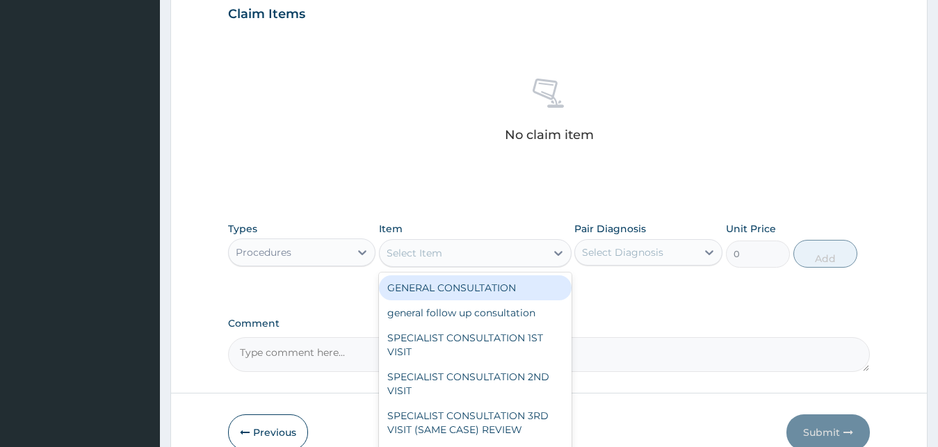
click at [490, 252] on div "Select Item" at bounding box center [463, 253] width 166 height 22
drag, startPoint x: 490, startPoint y: 290, endPoint x: 522, endPoint y: 277, distance: 34.6
click at [491, 289] on div "GENERAL CONSULTATION" at bounding box center [475, 287] width 193 height 25
type input "1700"
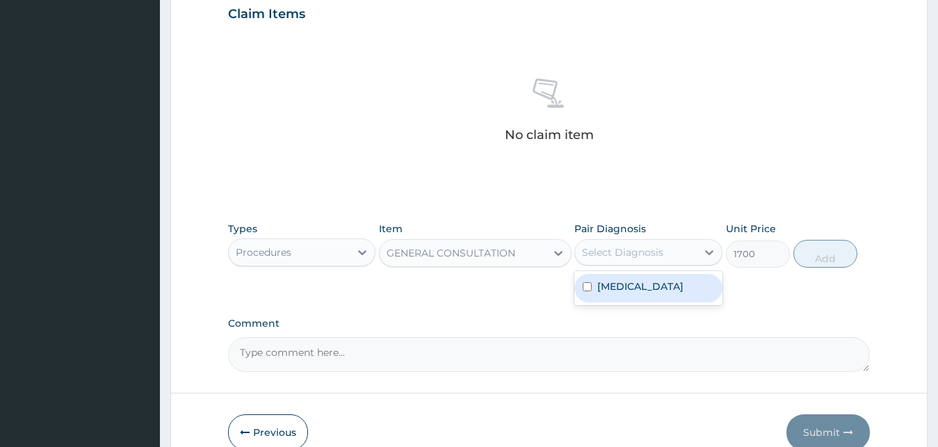
drag, startPoint x: 625, startPoint y: 252, endPoint x: 632, endPoint y: 282, distance: 31.4
click at [626, 257] on div "Select Diagnosis" at bounding box center [622, 252] width 81 height 14
click at [632, 283] on label "Malaria, unspecified" at bounding box center [640, 287] width 86 height 14
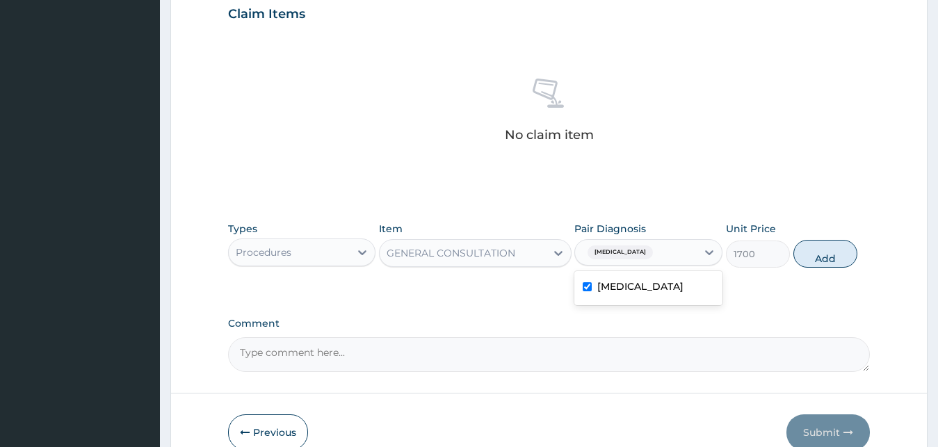
checkbox input "true"
click at [825, 256] on button "Add" at bounding box center [825, 254] width 64 height 28
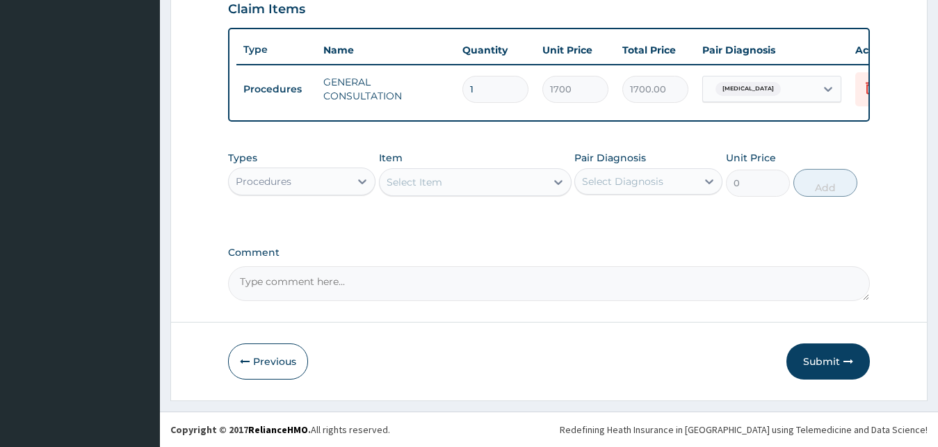
scroll to position [501, 0]
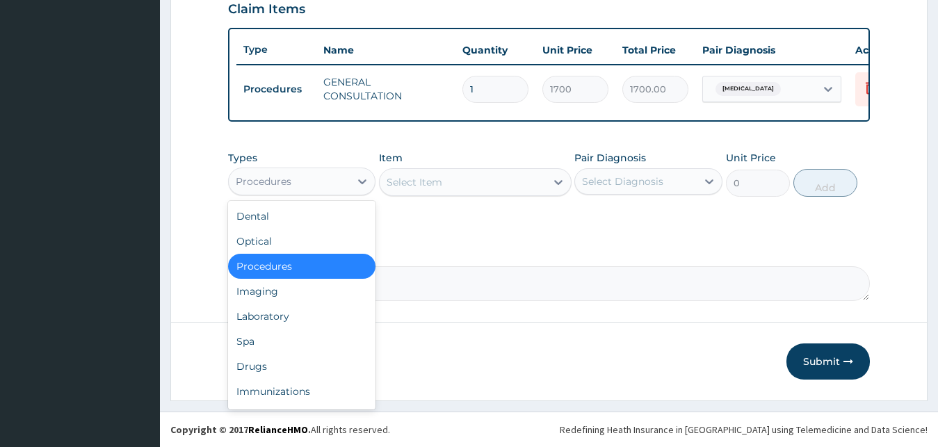
click at [320, 184] on div "Procedures" at bounding box center [290, 181] width 122 height 22
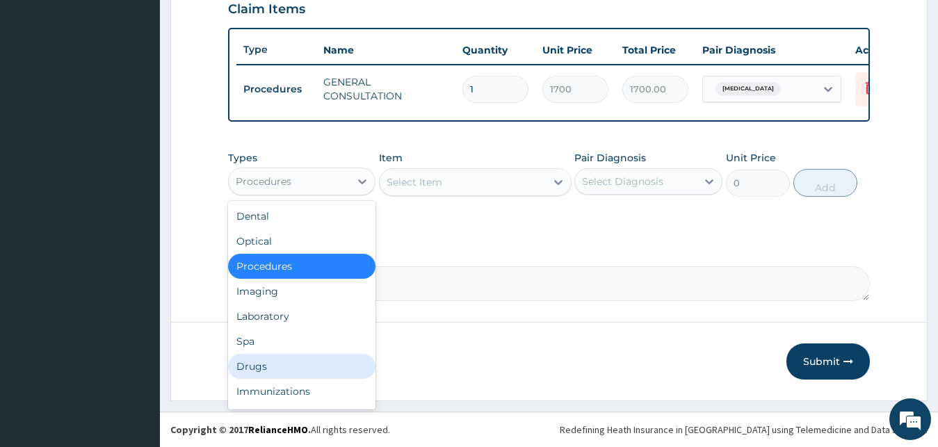
drag, startPoint x: 294, startPoint y: 365, endPoint x: 350, endPoint y: 288, distance: 95.1
click at [294, 364] on div "Drugs" at bounding box center [302, 366] width 148 height 25
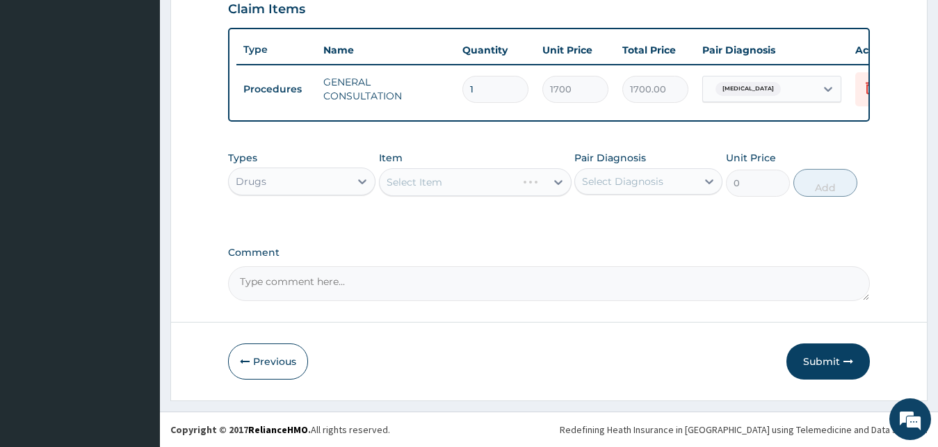
click at [459, 184] on div "Select Item" at bounding box center [475, 182] width 193 height 28
click at [459, 184] on div "Select Item" at bounding box center [463, 182] width 166 height 22
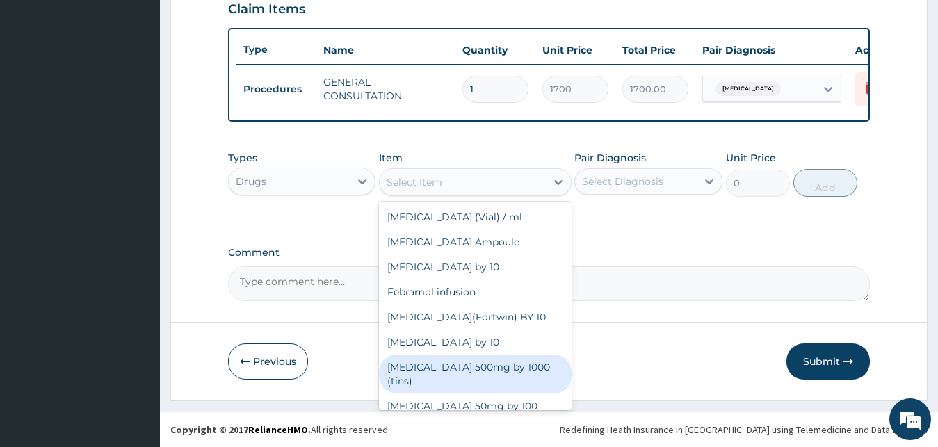
drag, startPoint x: 464, startPoint y: 373, endPoint x: 523, endPoint y: 300, distance: 93.0
click at [466, 371] on div "Paracetamol 500mg by 1000 (tins)" at bounding box center [475, 374] width 193 height 39
type input "30"
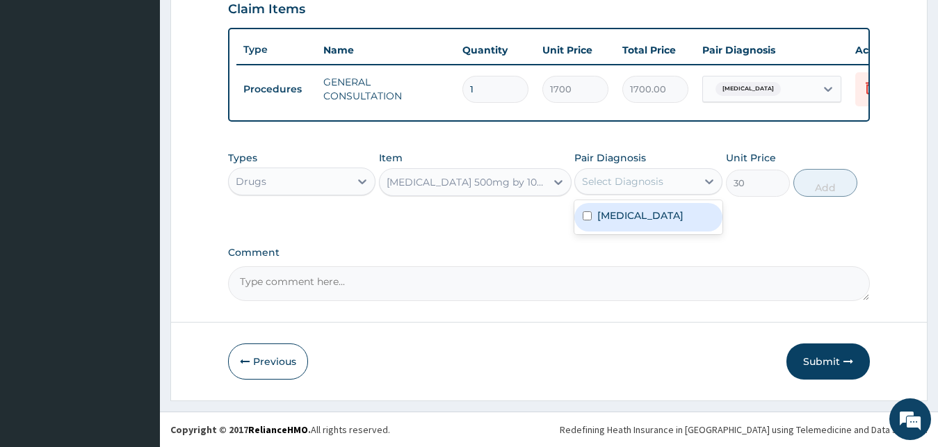
click at [626, 172] on div "Select Diagnosis" at bounding box center [636, 181] width 122 height 22
click at [629, 220] on label "Malaria, unspecified" at bounding box center [640, 216] width 86 height 14
checkbox input "true"
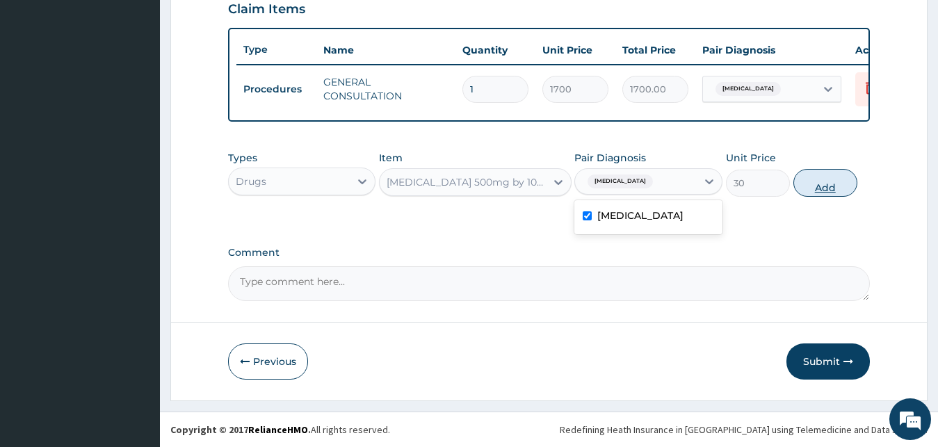
click at [828, 188] on button "Add" at bounding box center [825, 183] width 64 height 28
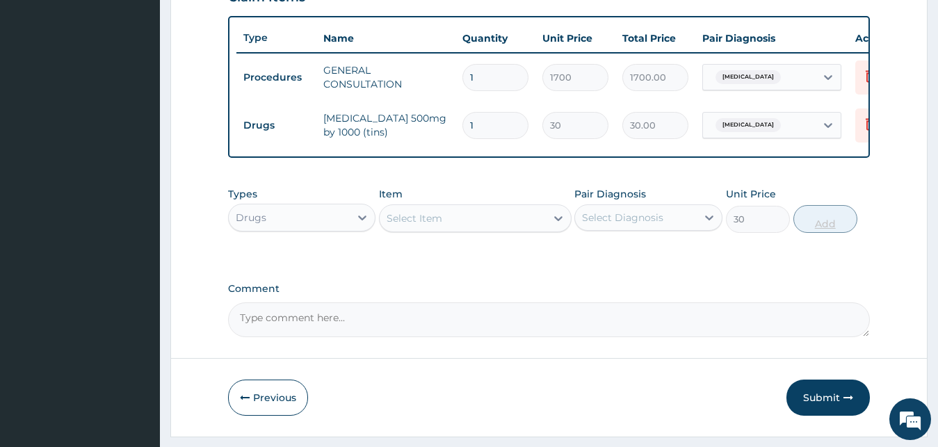
type input "0"
type input "18"
type input "540.00"
type input "18"
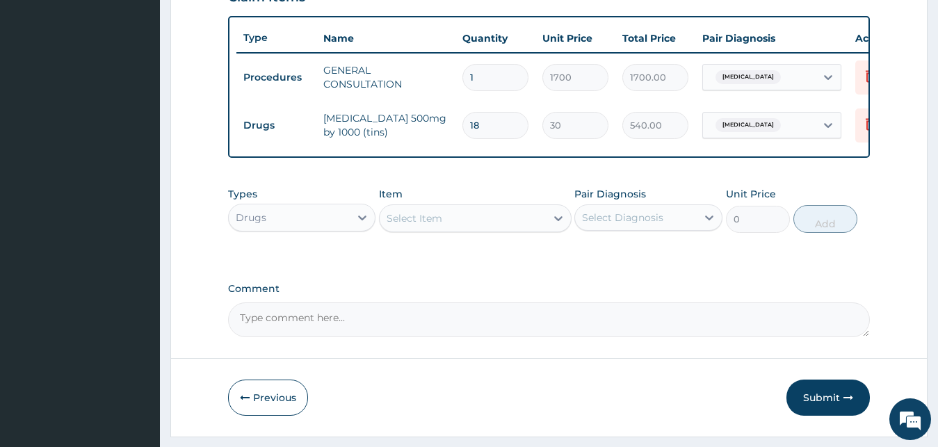
click at [439, 225] on div "Select Item" at bounding box center [415, 218] width 56 height 14
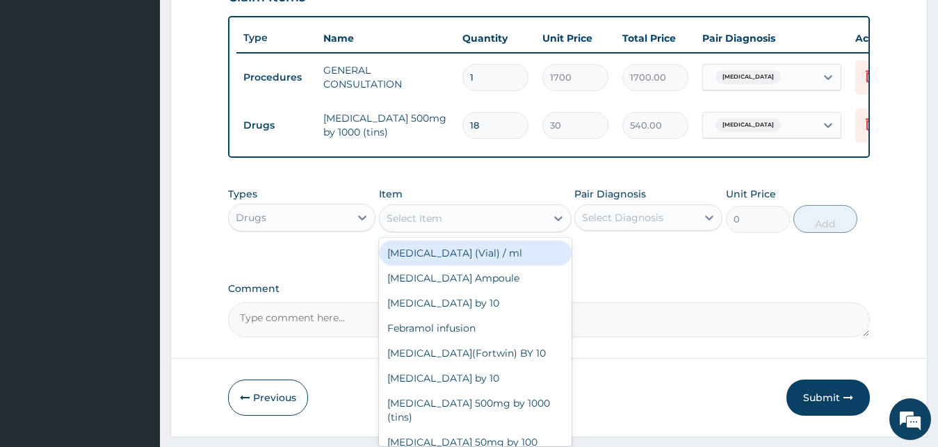
click at [453, 266] on div "[MEDICAL_DATA] (Vial) / ml" at bounding box center [475, 253] width 193 height 25
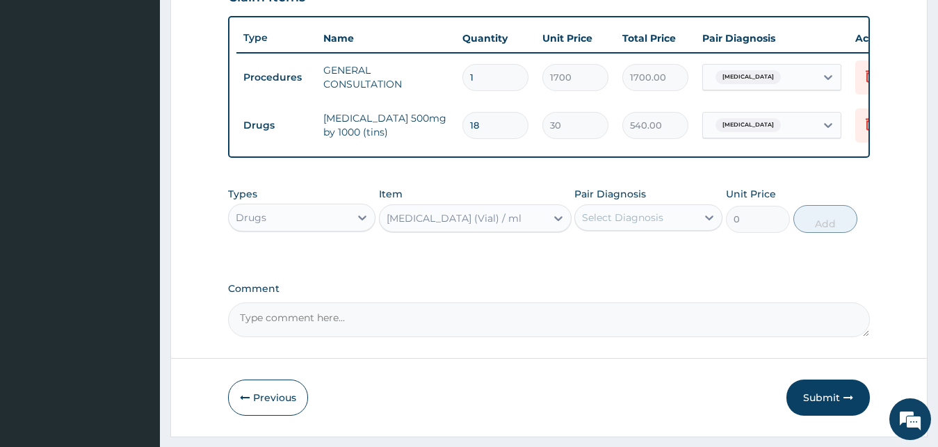
type input "500"
drag, startPoint x: 668, startPoint y: 230, endPoint x: 663, endPoint y: 259, distance: 29.6
click at [668, 229] on div "Select Diagnosis" at bounding box center [636, 218] width 122 height 22
click at [663, 259] on label "[MEDICAL_DATA]" at bounding box center [640, 252] width 86 height 14
checkbox input "true"
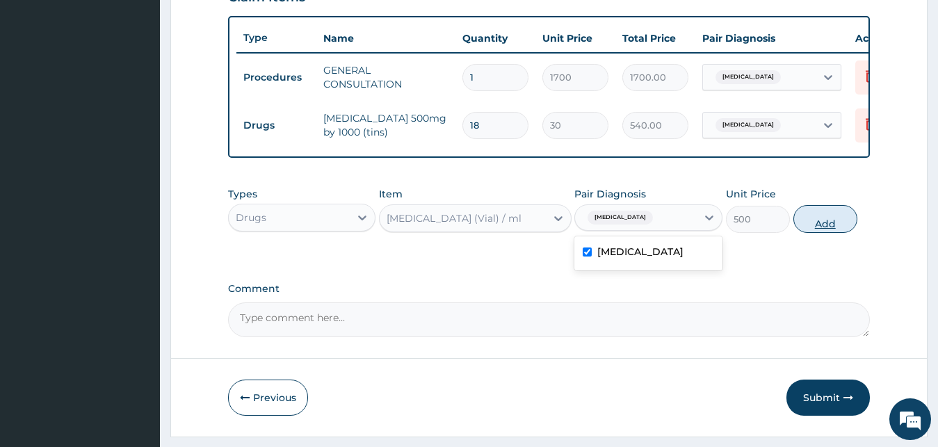
click at [826, 233] on button "Add" at bounding box center [825, 219] width 64 height 28
type input "0"
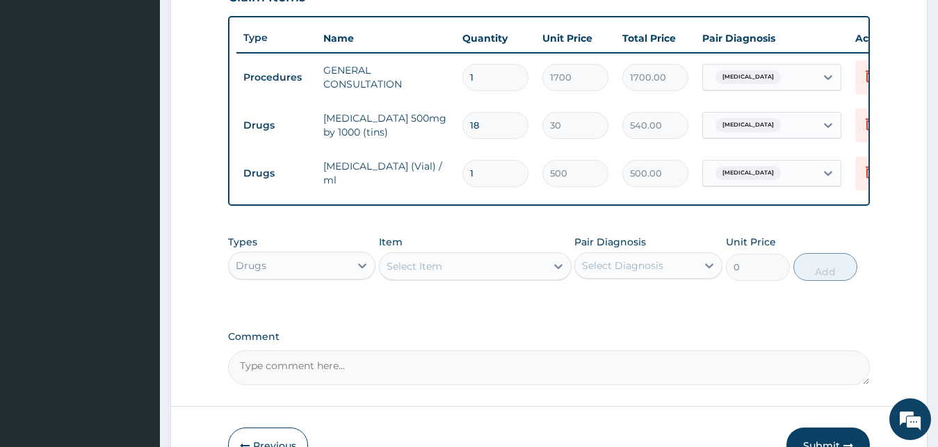
scroll to position [597, 0]
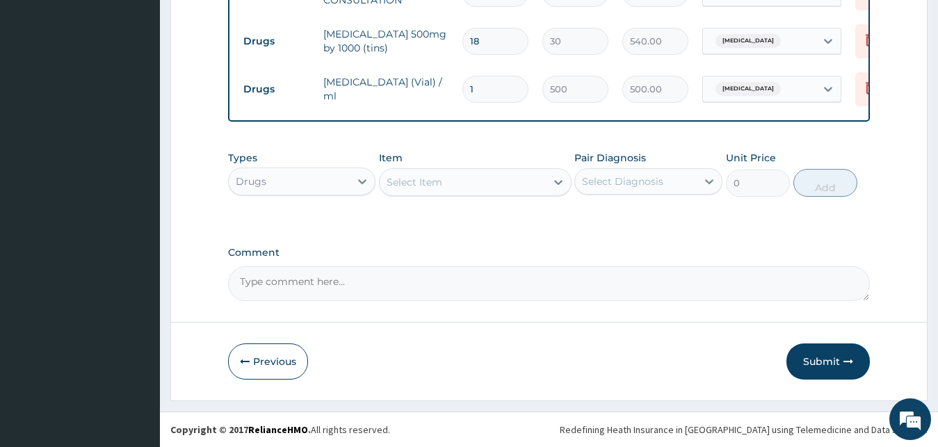
click at [466, 179] on div "Select Item" at bounding box center [463, 182] width 166 height 22
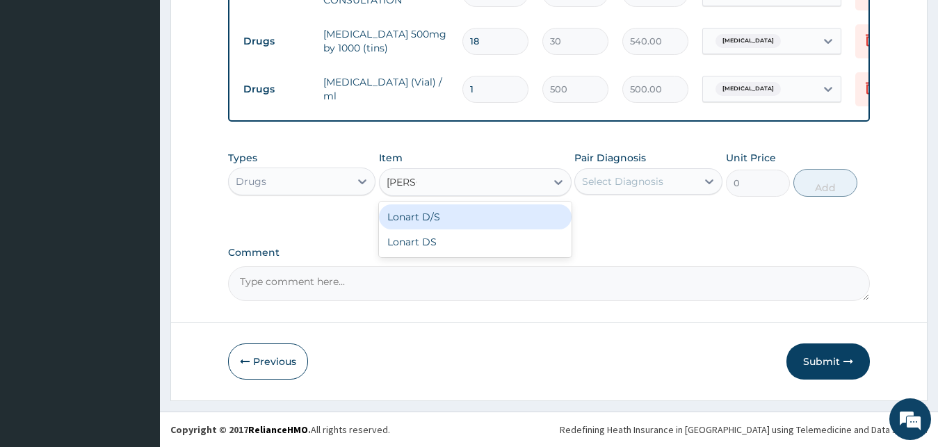
type input "LONAR"
click at [476, 213] on div "Lonart D/S" at bounding box center [475, 216] width 193 height 25
type input "450"
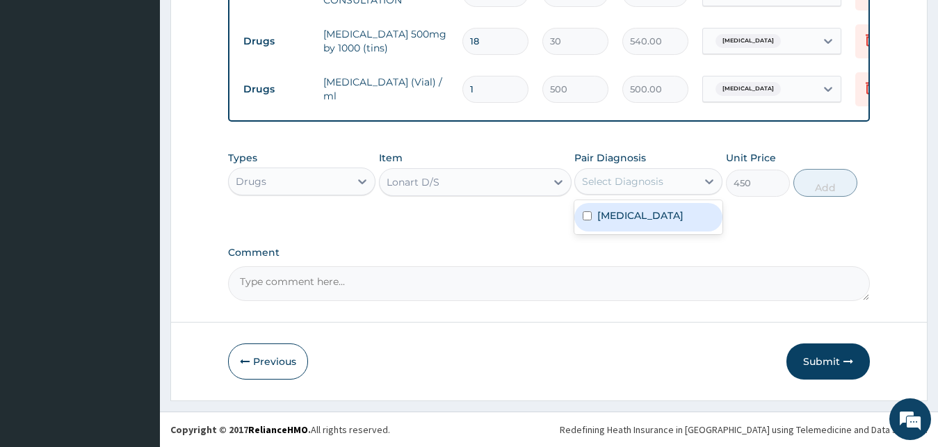
click at [620, 183] on div "Select Diagnosis" at bounding box center [622, 182] width 81 height 14
click at [624, 211] on label "Malaria, unspecified" at bounding box center [640, 216] width 86 height 14
checkbox input "true"
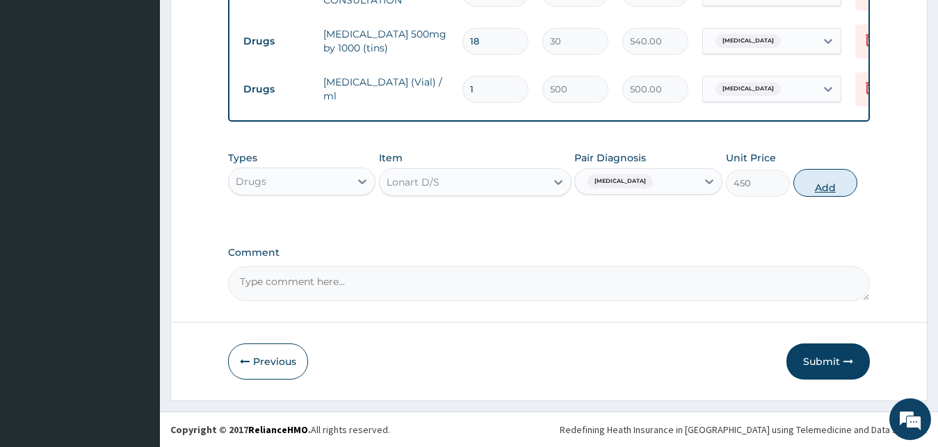
click at [803, 181] on button "Add" at bounding box center [825, 183] width 64 height 28
type input "0"
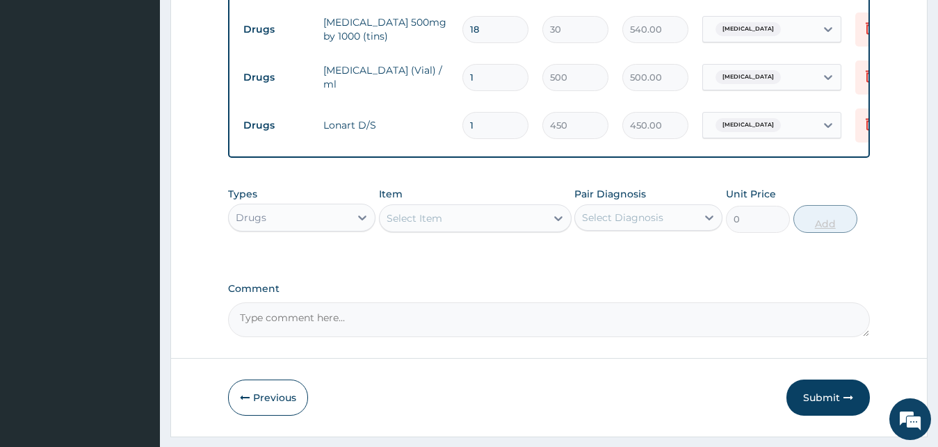
type input "2"
type input "900.00"
type input "3"
type input "1350.00"
type input "4"
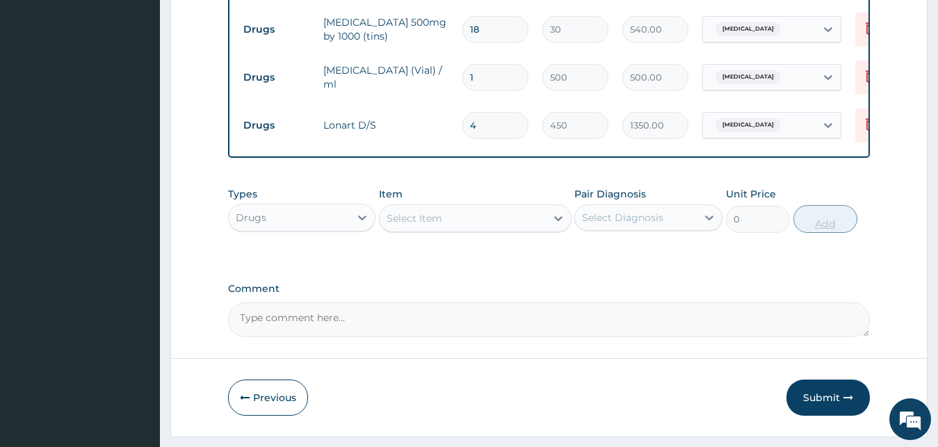
type input "1800.00"
type input "5"
type input "2250.00"
type input "6"
type input "2700.00"
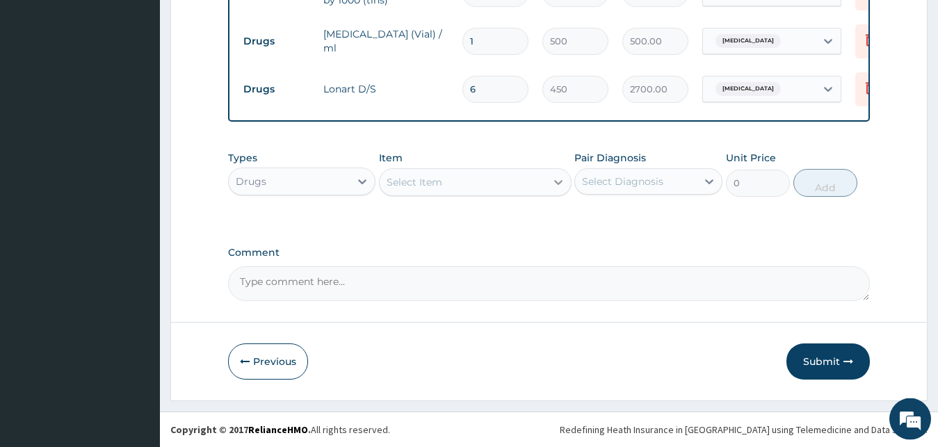
scroll to position [645, 0]
click at [821, 359] on button "Submit" at bounding box center [827, 361] width 83 height 36
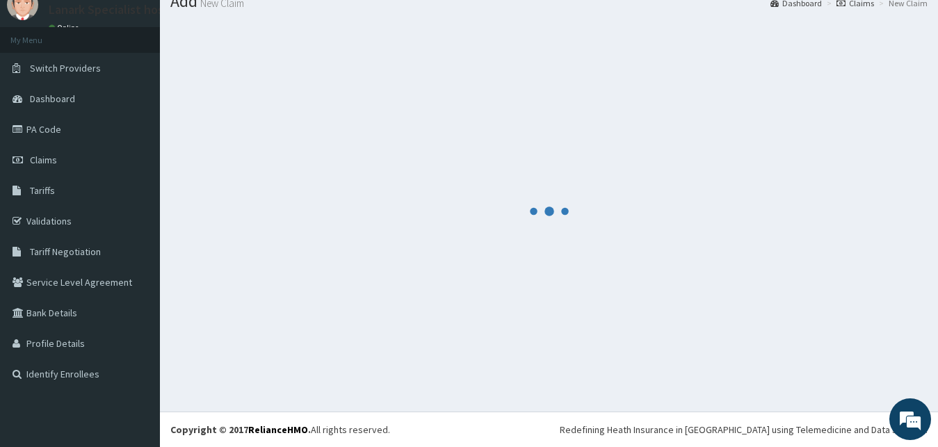
scroll to position [53, 0]
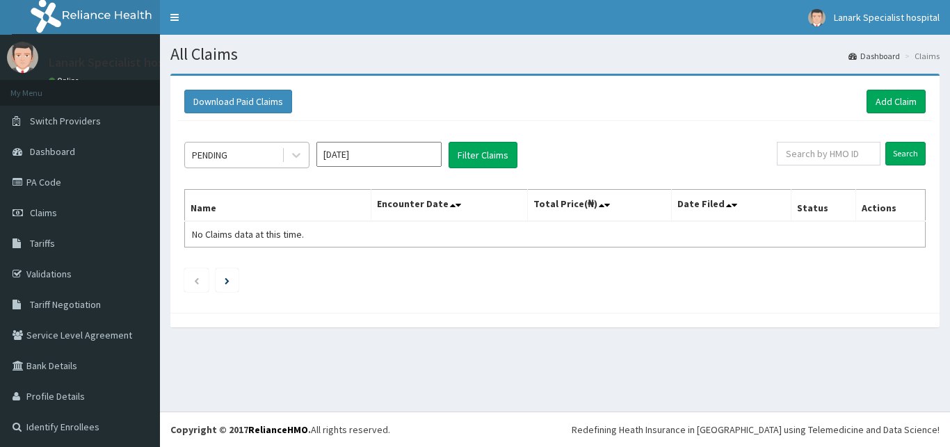
click at [257, 162] on div "PENDING" at bounding box center [233, 155] width 97 height 22
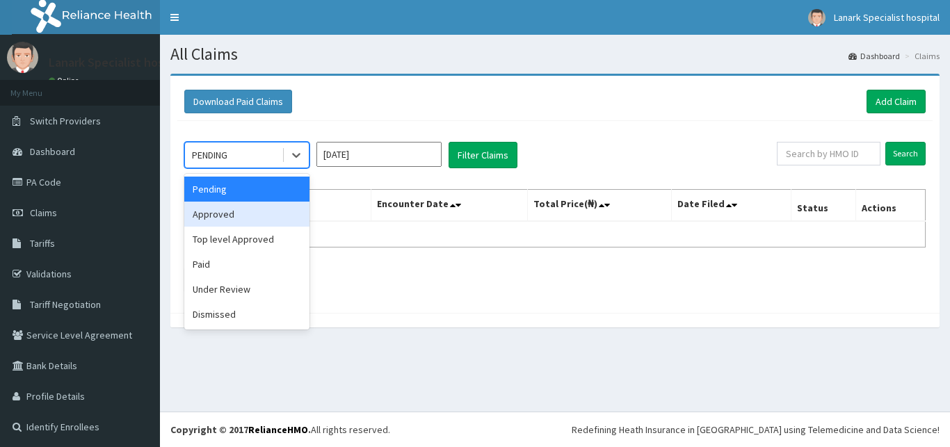
click at [239, 211] on div "Approved" at bounding box center [246, 214] width 125 height 25
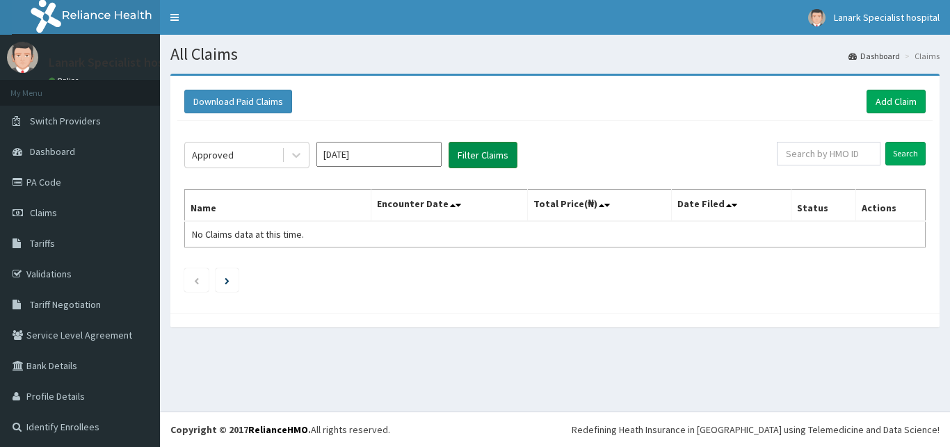
click at [461, 149] on button "Filter Claims" at bounding box center [482, 155] width 69 height 26
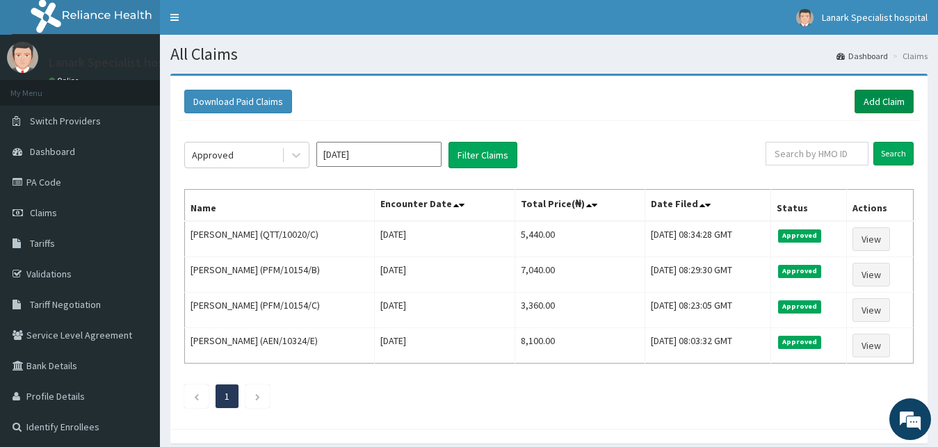
click at [880, 104] on link "Add Claim" at bounding box center [884, 102] width 59 height 24
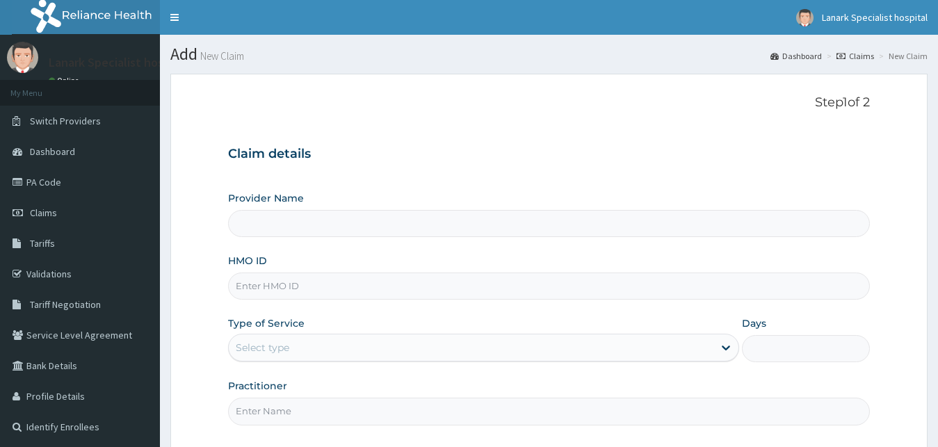
scroll to position [130, 0]
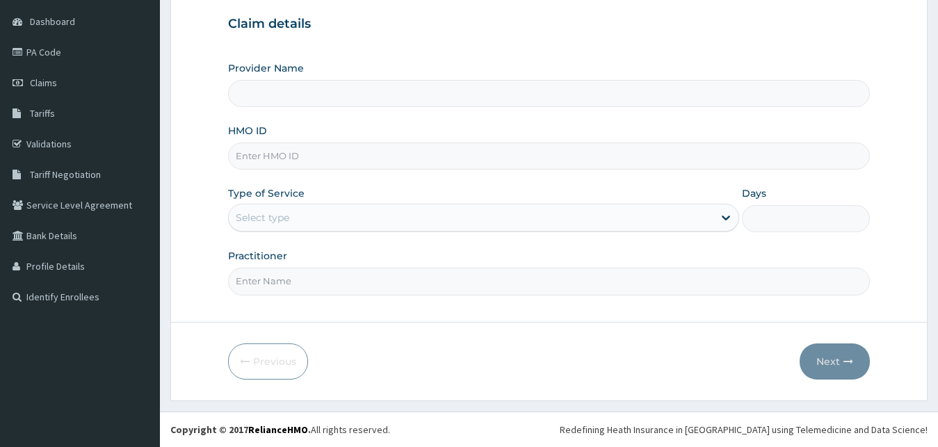
type input "Lanark Specialist Hospital"
click at [316, 154] on input "HMO ID" at bounding box center [549, 156] width 642 height 27
type input "PFM/10154/D"
click at [279, 211] on div "Select type" at bounding box center [263, 218] width 54 height 14
click at [373, 298] on div "Step 1 of 2 Claim details Provider Name Lanark Specialist Hospital HMO ID PFM/1…" at bounding box center [549, 132] width 642 height 335
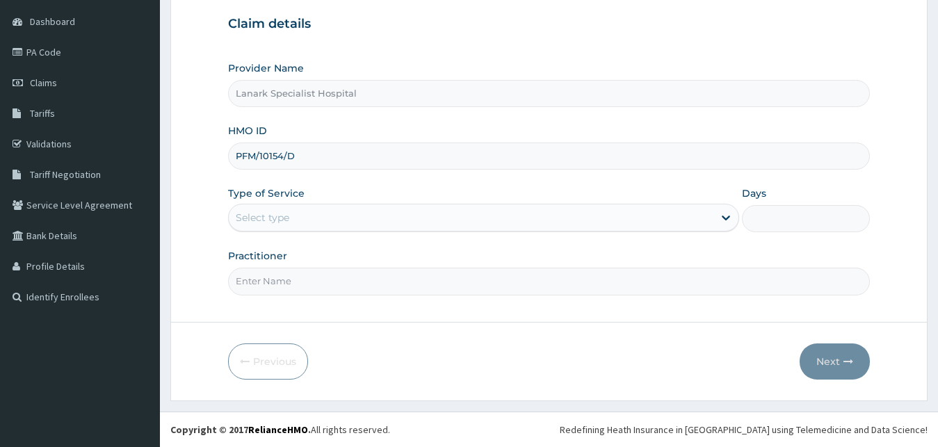
click at [282, 279] on input "Practitioner" at bounding box center [549, 281] width 642 height 27
click at [255, 212] on div "Select type" at bounding box center [263, 218] width 54 height 14
click at [257, 215] on div "Select type" at bounding box center [263, 218] width 54 height 14
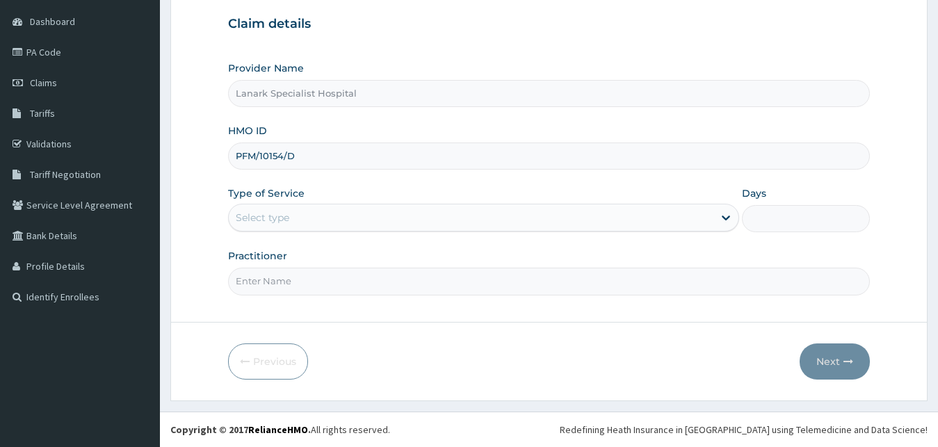
click at [284, 220] on div "Select type" at bounding box center [263, 218] width 54 height 14
click at [283, 217] on div "Select type" at bounding box center [263, 218] width 54 height 14
click at [298, 213] on div "Select type" at bounding box center [471, 218] width 485 height 22
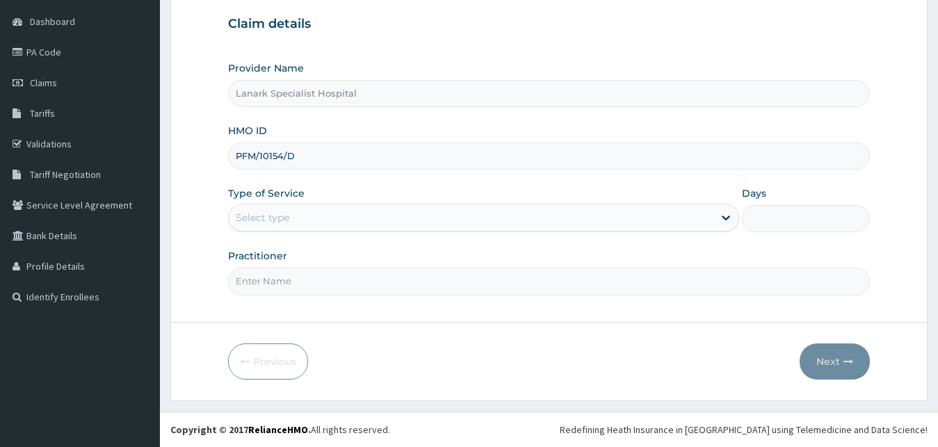
click at [305, 225] on div "Select type" at bounding box center [471, 218] width 485 height 22
click at [252, 280] on input "Practitioner" at bounding box center [549, 281] width 642 height 27
click at [267, 223] on div "Select type" at bounding box center [263, 218] width 54 height 14
click at [449, 175] on div "Provider Name Lanark Specialist Hospital HMO ID PFM/10154/D Type of Service Sel…" at bounding box center [549, 178] width 642 height 234
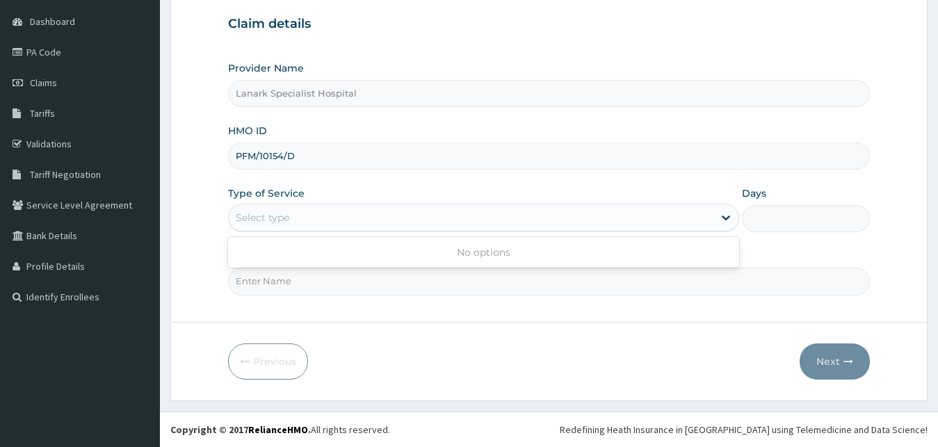
click at [295, 211] on div "Select type" at bounding box center [471, 218] width 485 height 22
click at [48, 81] on span "Claims" at bounding box center [43, 82] width 27 height 13
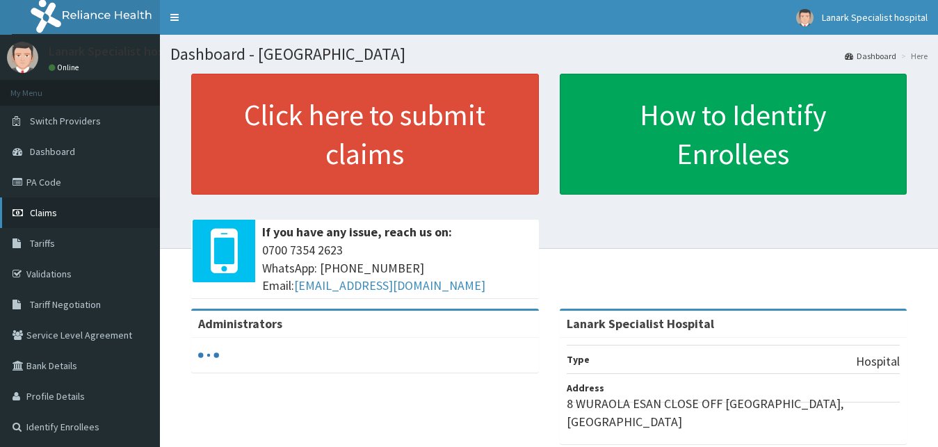
click at [45, 214] on span "Claims" at bounding box center [43, 213] width 27 height 13
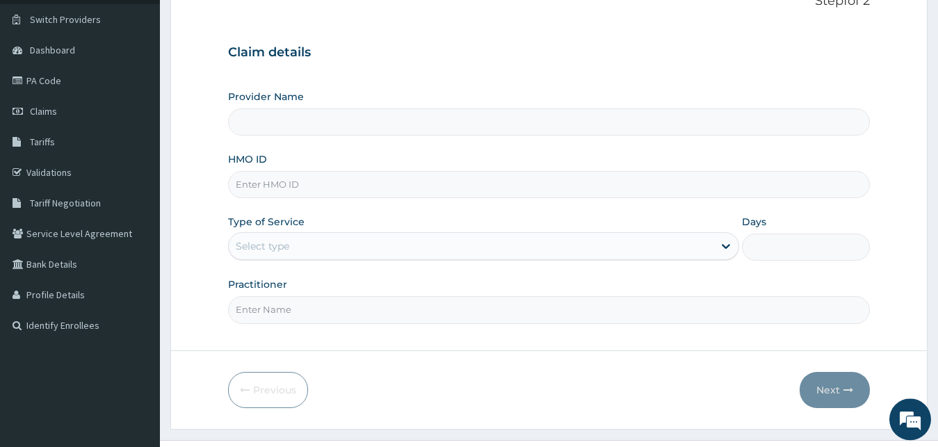
scroll to position [130, 0]
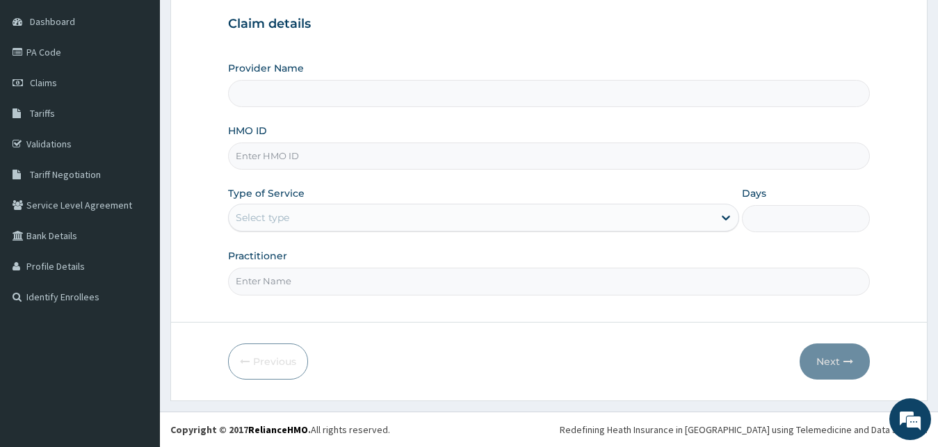
click at [302, 286] on input "Practitioner" at bounding box center [549, 281] width 642 height 27
type input "Lanark Specialist Hospital"
click at [302, 286] on input "Practitioner" at bounding box center [549, 281] width 642 height 27
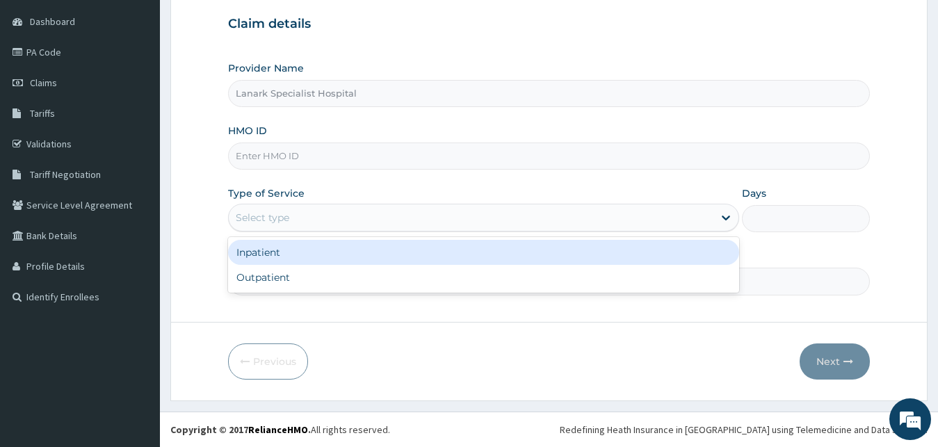
click at [275, 213] on div "Select type" at bounding box center [263, 218] width 54 height 14
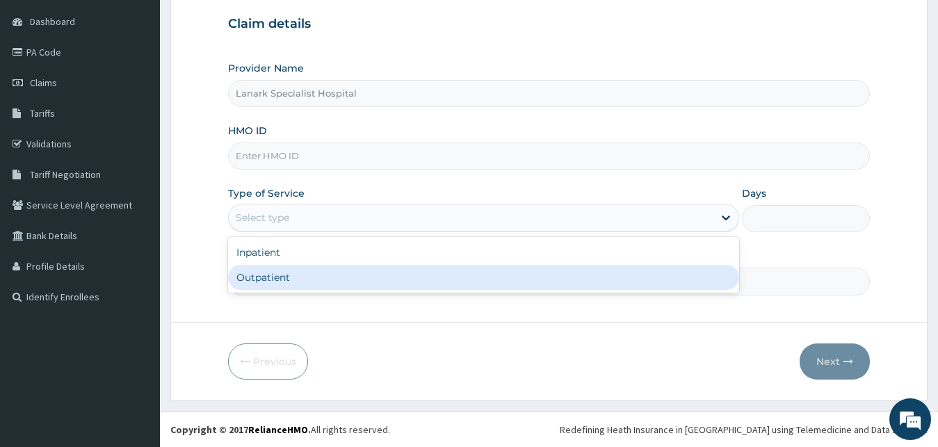
click at [282, 280] on div "Outpatient" at bounding box center [484, 277] width 512 height 25
type input "1"
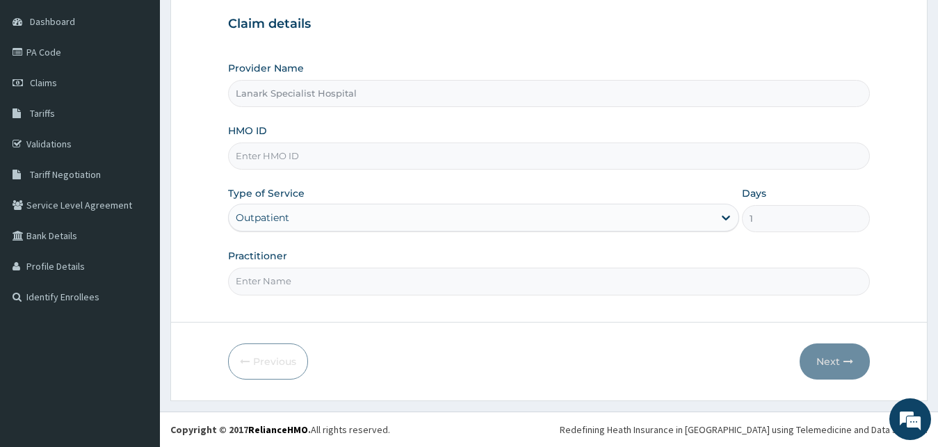
click at [286, 212] on div "Outpatient" at bounding box center [263, 218] width 54 height 14
click at [284, 298] on div "Step 1 of 2 Claim details Provider Name Lanark Specialist Hospital HMO ID Type …" at bounding box center [549, 132] width 642 height 335
click at [282, 284] on input "Practitioner" at bounding box center [549, 281] width 642 height 27
click at [257, 158] on input "HMO ID" at bounding box center [549, 156] width 642 height 27
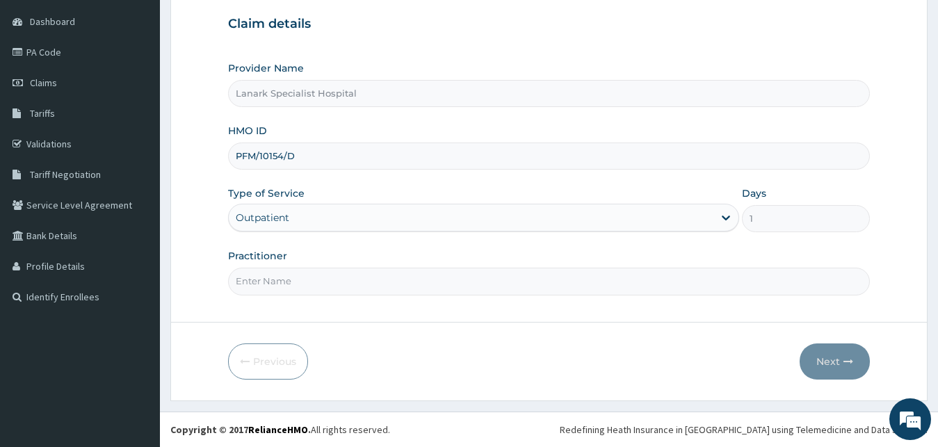
type input "PFM/10154/D"
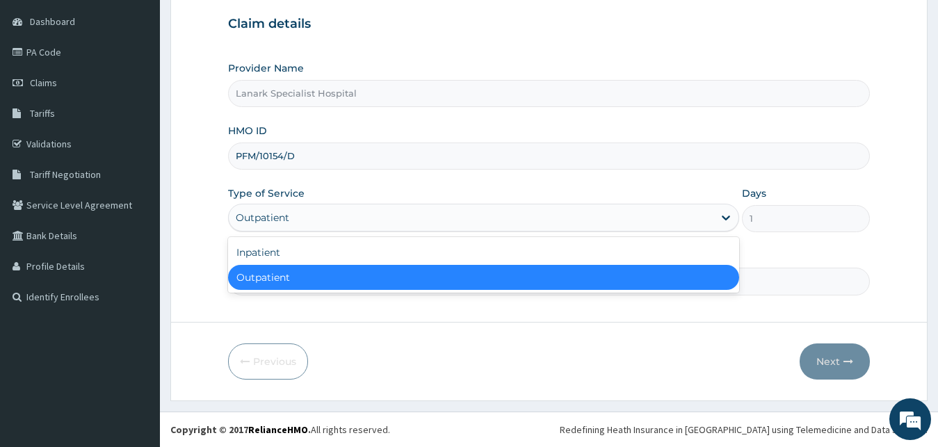
click at [286, 209] on div "Outpatient" at bounding box center [471, 218] width 485 height 22
click at [284, 275] on div "Outpatient" at bounding box center [484, 277] width 512 height 25
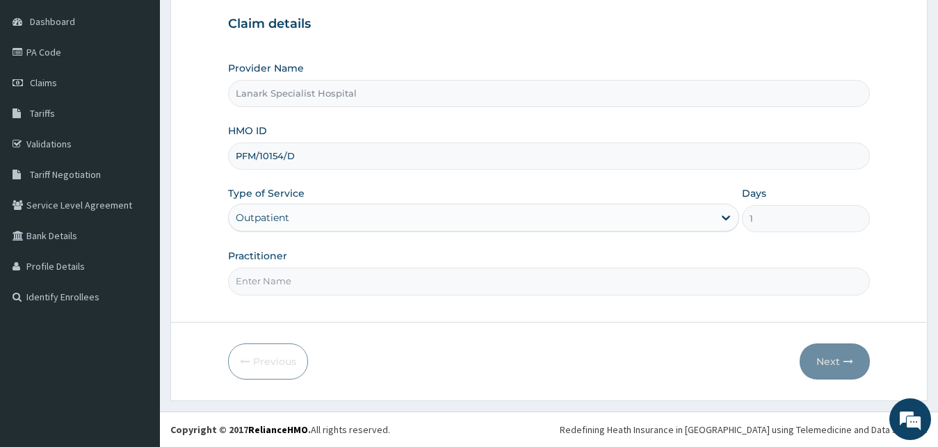
click at [292, 282] on input "Practitioner" at bounding box center [549, 281] width 642 height 27
type input "DR JUNAID"
click at [825, 358] on button "Next" at bounding box center [835, 361] width 70 height 36
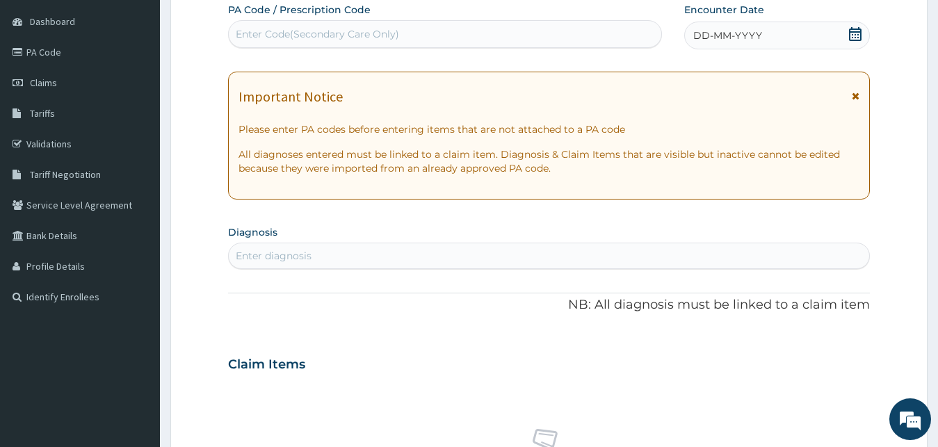
click at [848, 35] on div "DD-MM-YYYY" at bounding box center [777, 36] width 186 height 28
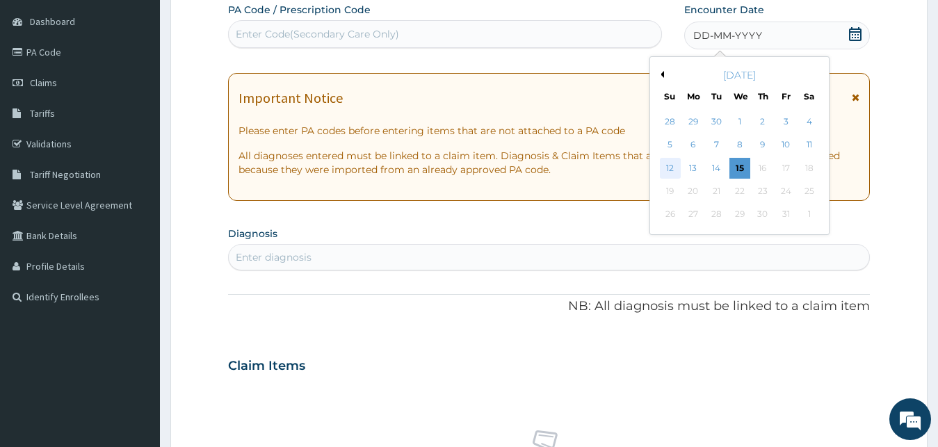
click at [672, 168] on div "12" at bounding box center [670, 168] width 21 height 21
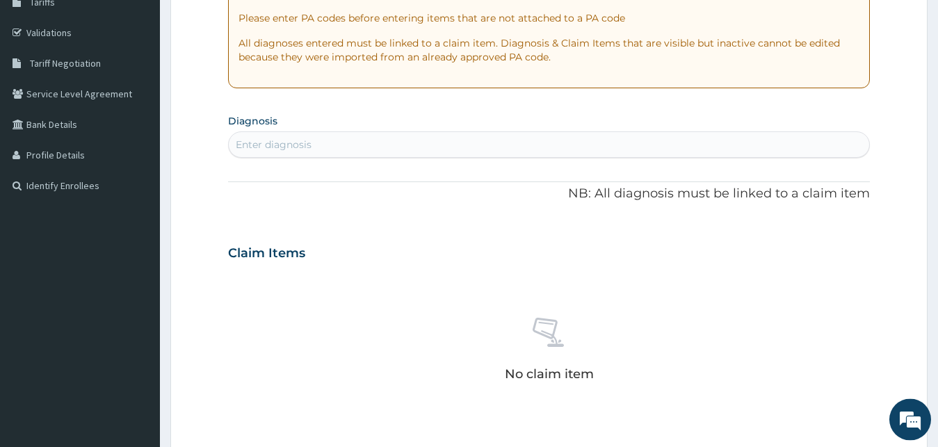
scroll to position [272, 0]
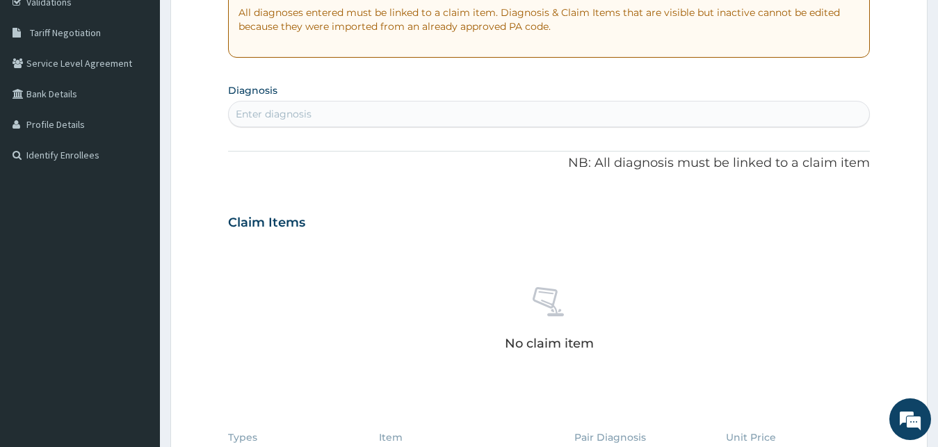
click at [576, 107] on div "Enter diagnosis" at bounding box center [549, 114] width 641 height 22
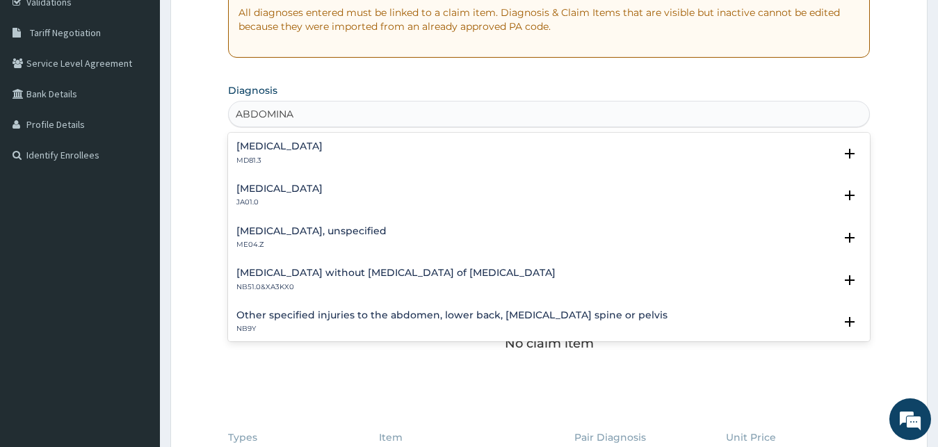
type input "ABDOMINAL"
click at [269, 147] on h4 "[MEDICAL_DATA]" at bounding box center [279, 146] width 86 height 10
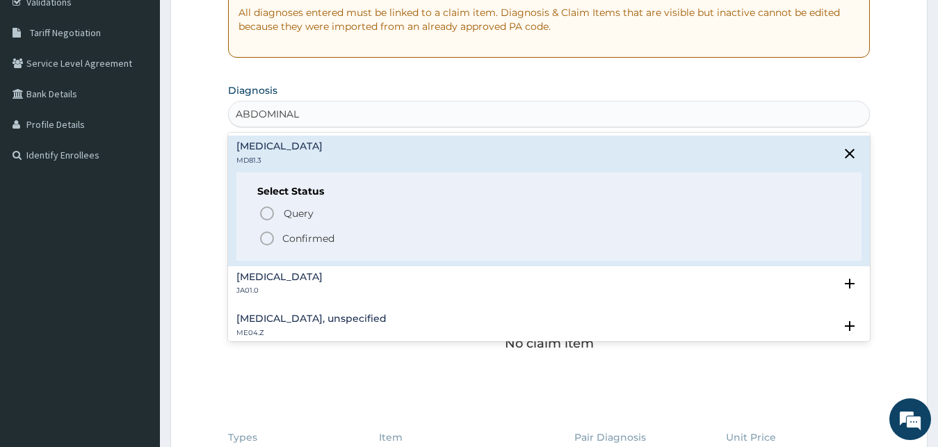
click at [263, 234] on circle "status option filled" at bounding box center [267, 238] width 13 height 13
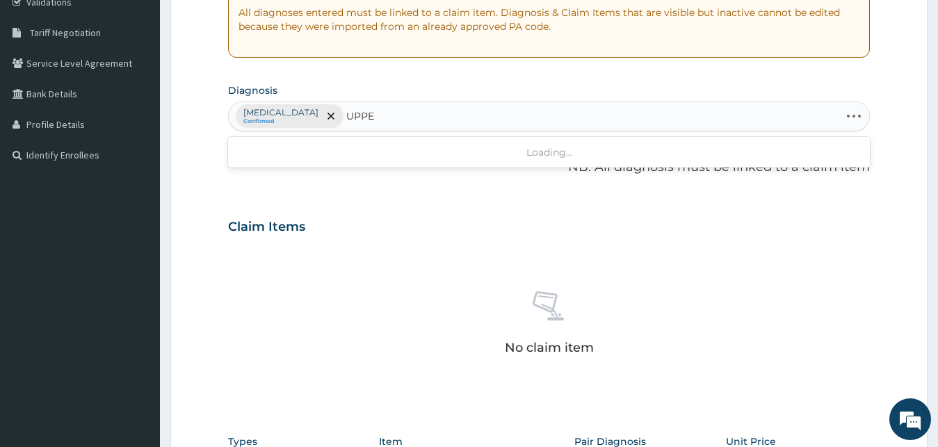
type input "UPPER"
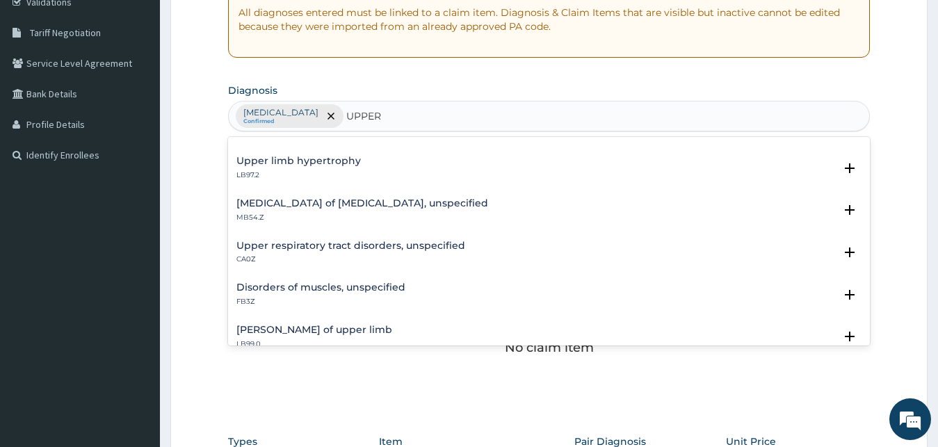
scroll to position [225, 0]
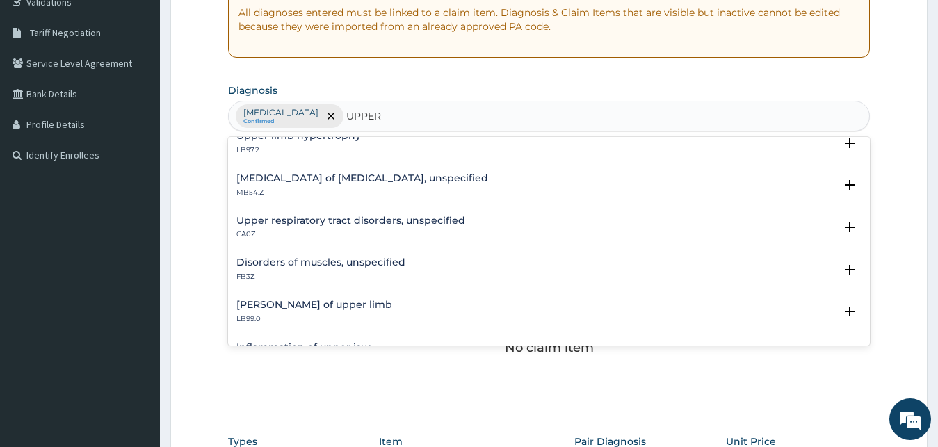
click at [273, 226] on h4 "Upper respiratory tract disorders, unspecified" at bounding box center [350, 221] width 229 height 10
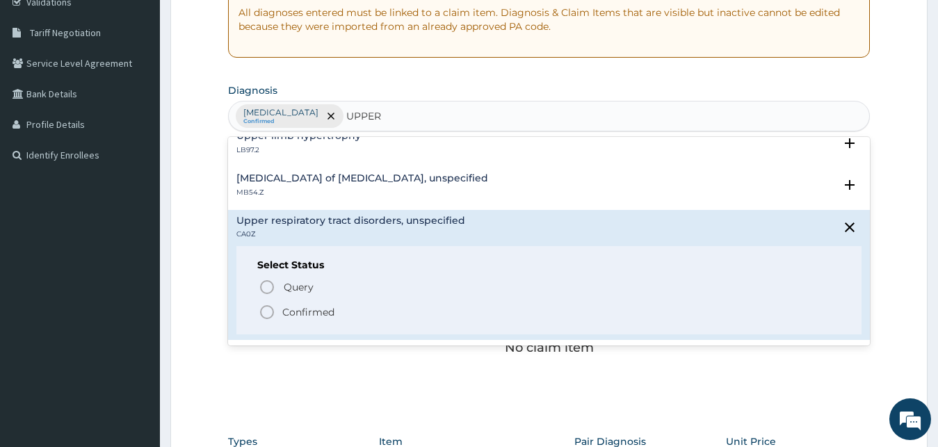
click at [272, 307] on icon "status option filled" at bounding box center [267, 312] width 17 height 17
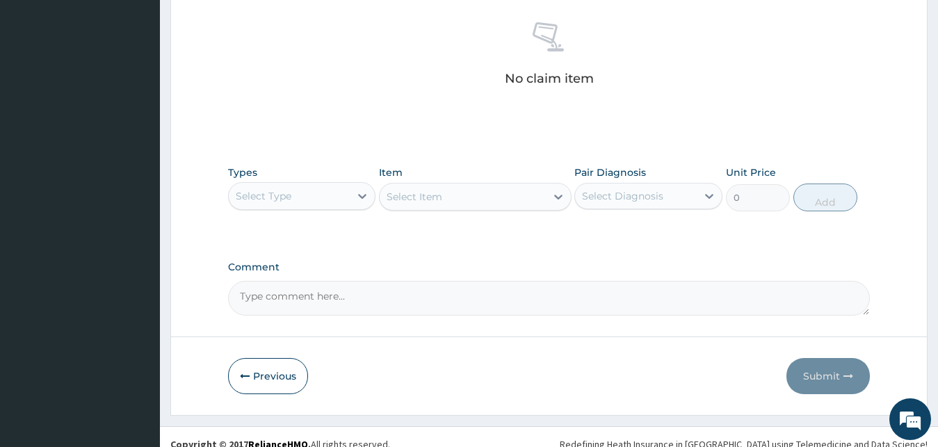
scroll to position [556, 0]
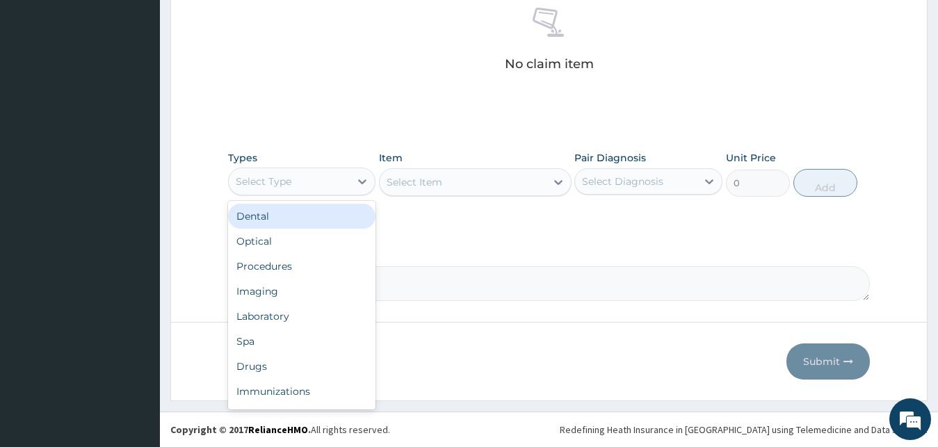
click at [284, 181] on div "Select Type" at bounding box center [264, 182] width 56 height 14
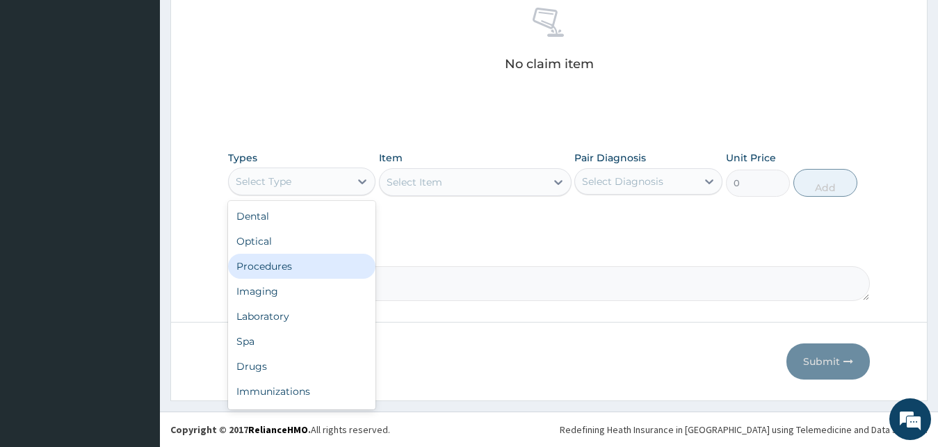
click at [296, 268] on div "Procedures" at bounding box center [302, 266] width 148 height 25
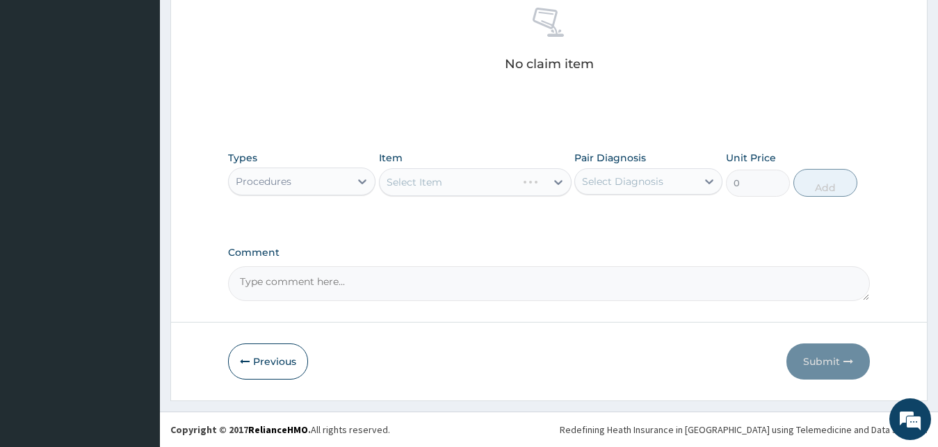
click at [465, 186] on div "Select Item" at bounding box center [475, 182] width 193 height 28
click at [476, 186] on div "Select Item" at bounding box center [475, 182] width 193 height 28
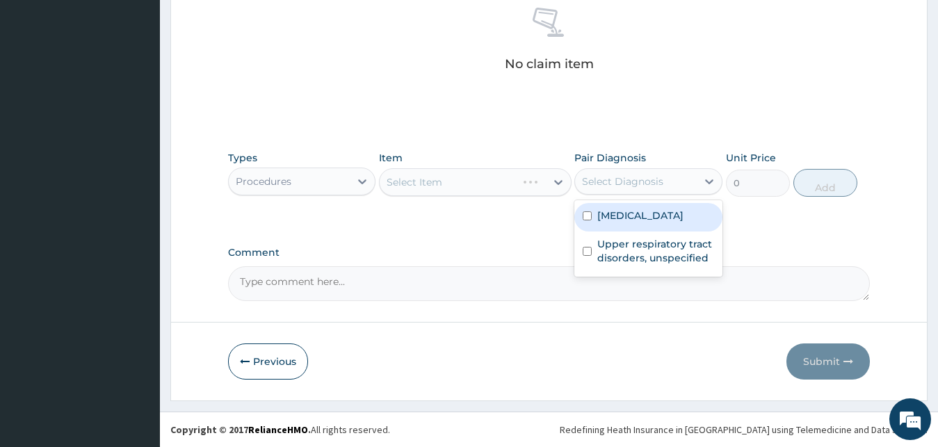
click at [609, 178] on div "Select Diagnosis" at bounding box center [622, 182] width 81 height 14
drag, startPoint x: 622, startPoint y: 212, endPoint x: 629, endPoint y: 236, distance: 24.6
click at [622, 213] on label "Acute abdomen" at bounding box center [640, 216] width 86 height 14
checkbox input "true"
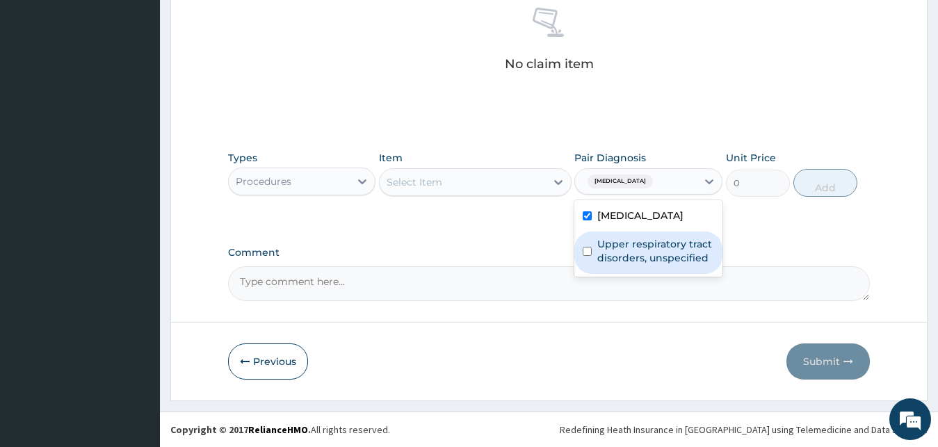
drag, startPoint x: 635, startPoint y: 253, endPoint x: 582, endPoint y: 229, distance: 57.9
click at [634, 253] on label "Upper respiratory tract disorders, unspecified" at bounding box center [655, 251] width 117 height 28
checkbox input "true"
click at [508, 180] on div "Select Item" at bounding box center [463, 182] width 166 height 22
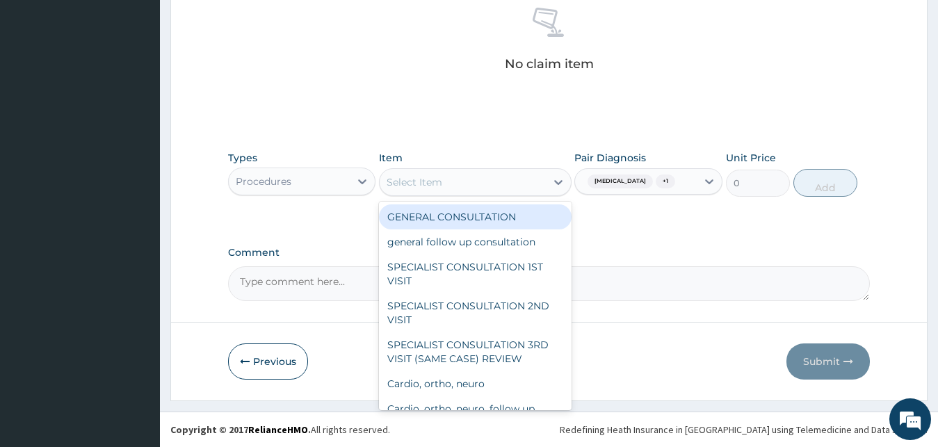
click at [494, 221] on div "GENERAL CONSULTATION" at bounding box center [475, 216] width 193 height 25
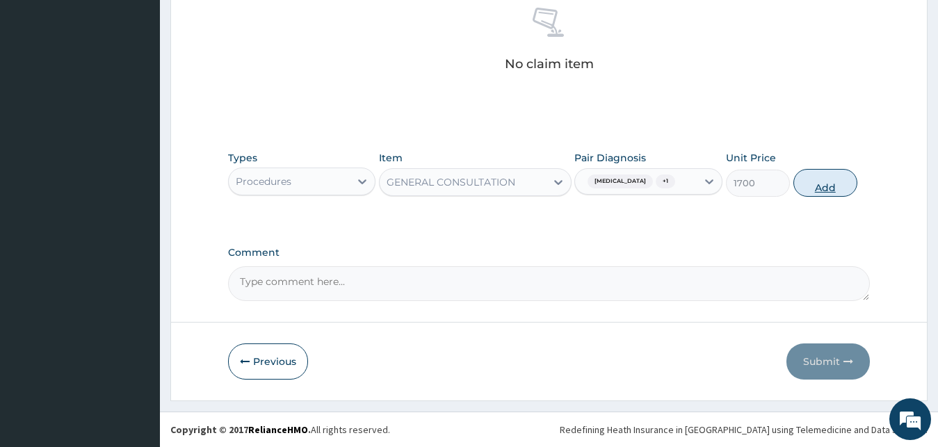
click at [798, 180] on button "Add" at bounding box center [825, 183] width 64 height 28
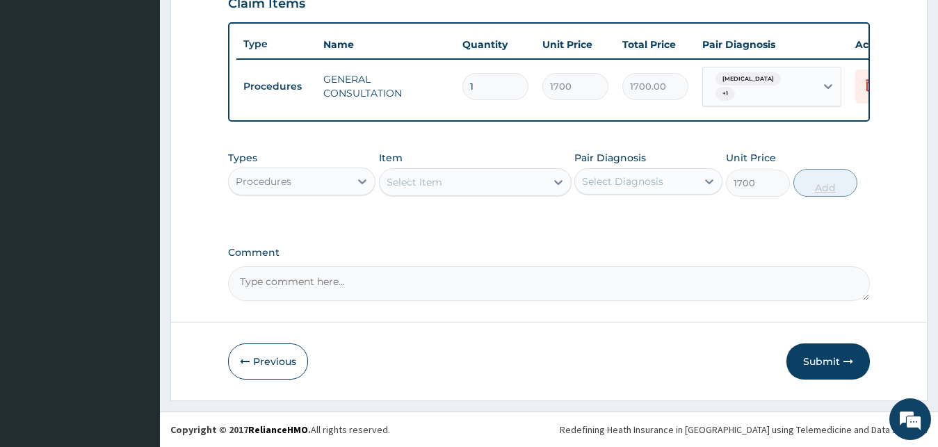
type input "0"
click at [296, 185] on div "Procedures" at bounding box center [290, 181] width 122 height 22
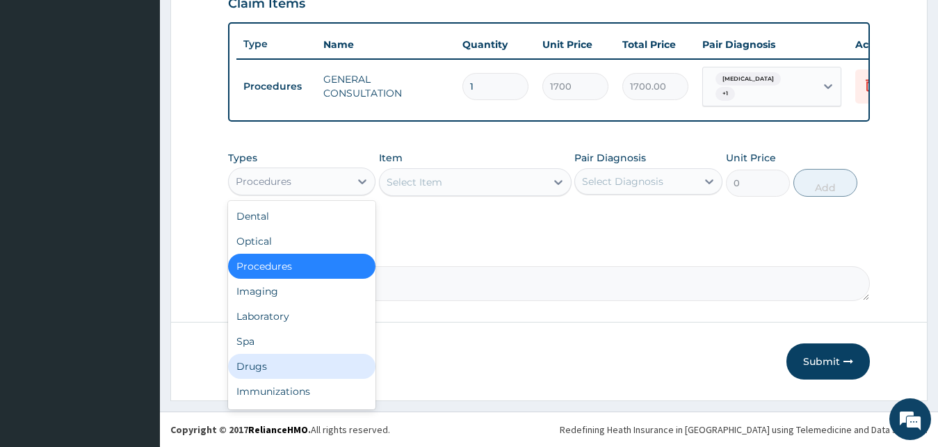
click at [264, 364] on div "Drugs" at bounding box center [302, 366] width 148 height 25
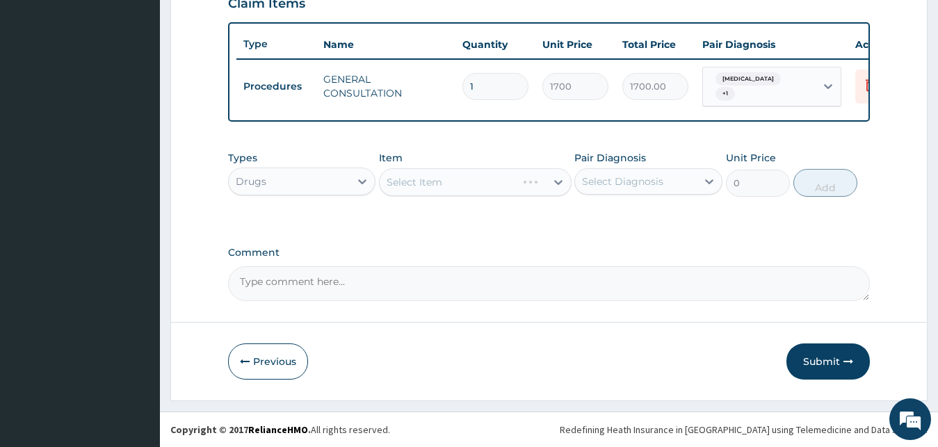
click at [463, 182] on div "Select Item" at bounding box center [475, 182] width 193 height 28
click at [622, 185] on div "Select Diagnosis" at bounding box center [622, 182] width 81 height 14
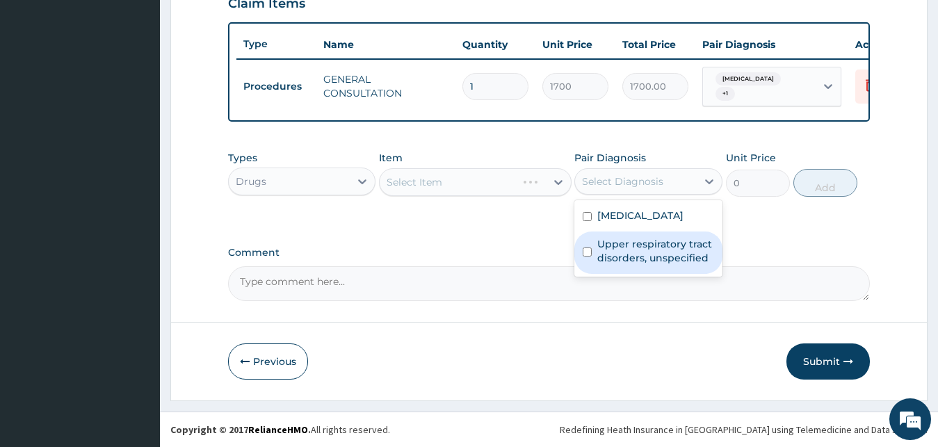
click at [625, 257] on label "Upper respiratory tract disorders, unspecified" at bounding box center [655, 251] width 117 height 28
checkbox input "true"
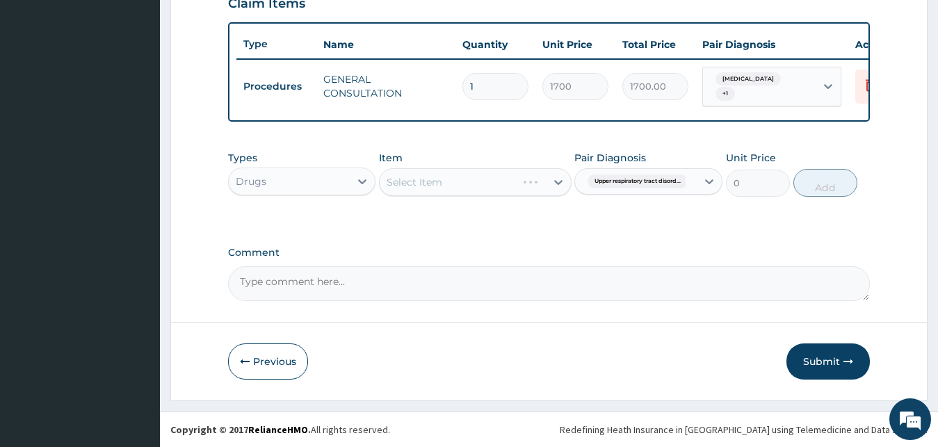
click at [496, 178] on div "Select Item" at bounding box center [475, 182] width 193 height 28
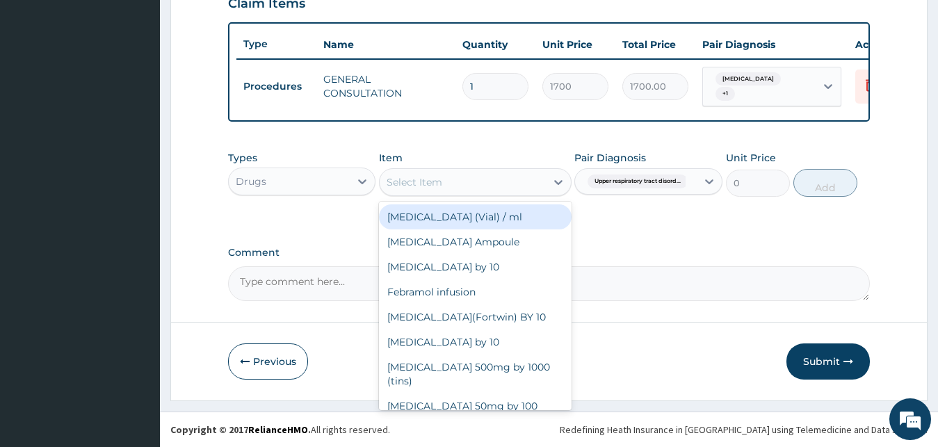
click at [492, 179] on div "Select Item" at bounding box center [463, 182] width 166 height 22
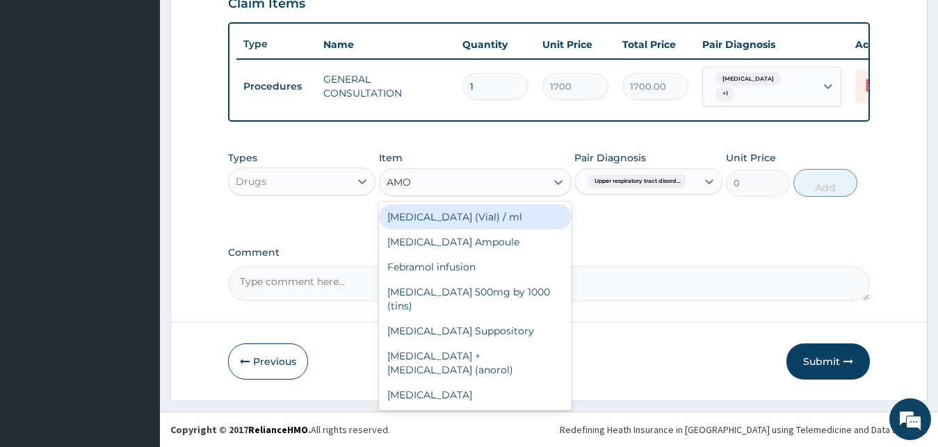
type input "AMOX"
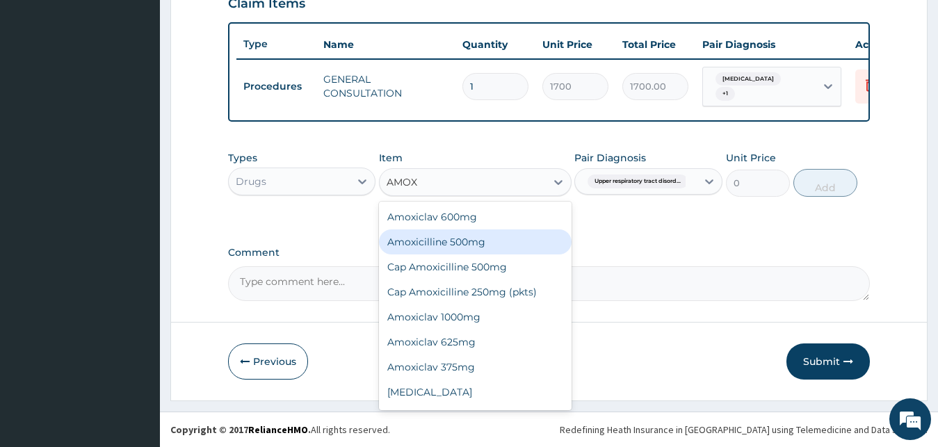
click at [471, 246] on div "Amoxicilline 500mg" at bounding box center [475, 241] width 193 height 25
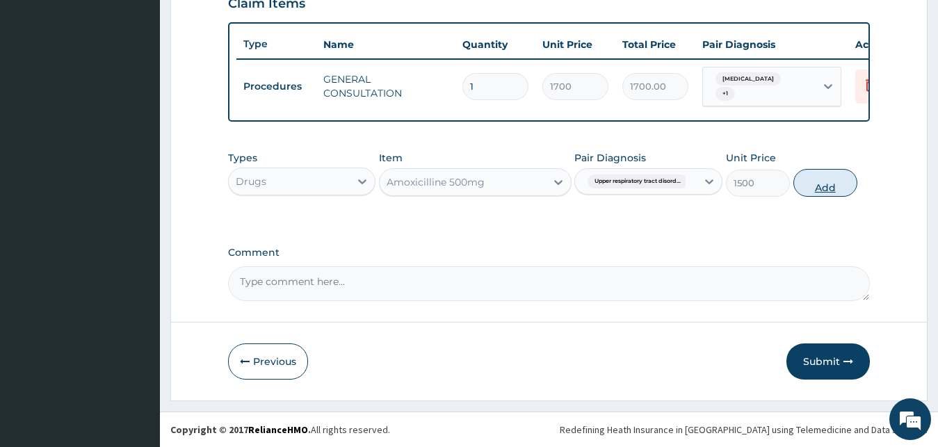
click at [841, 187] on button "Add" at bounding box center [825, 183] width 64 height 28
type input "0"
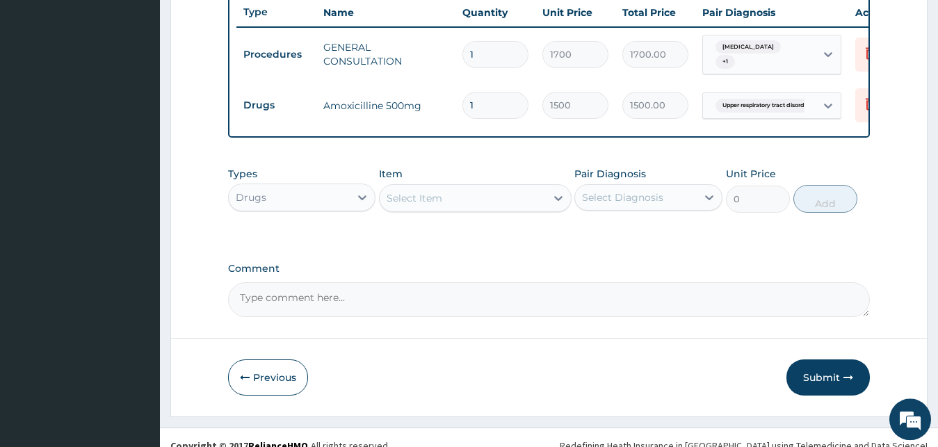
scroll to position [549, 0]
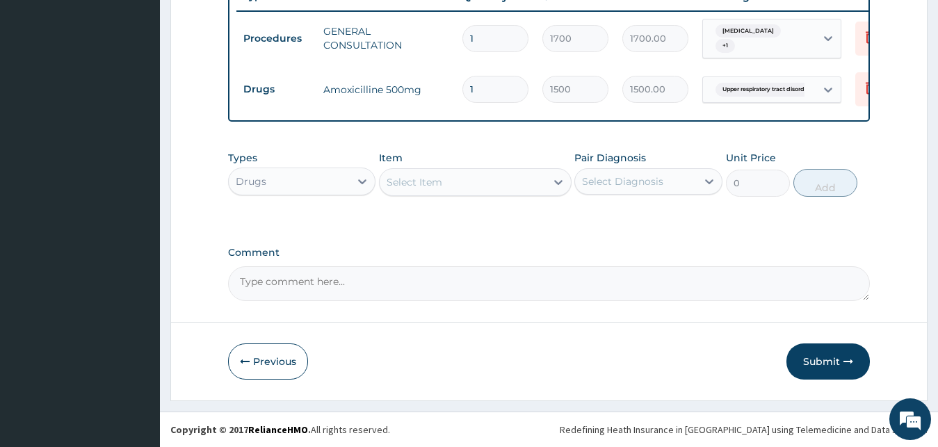
click at [486, 177] on div "Select Item" at bounding box center [463, 182] width 166 height 22
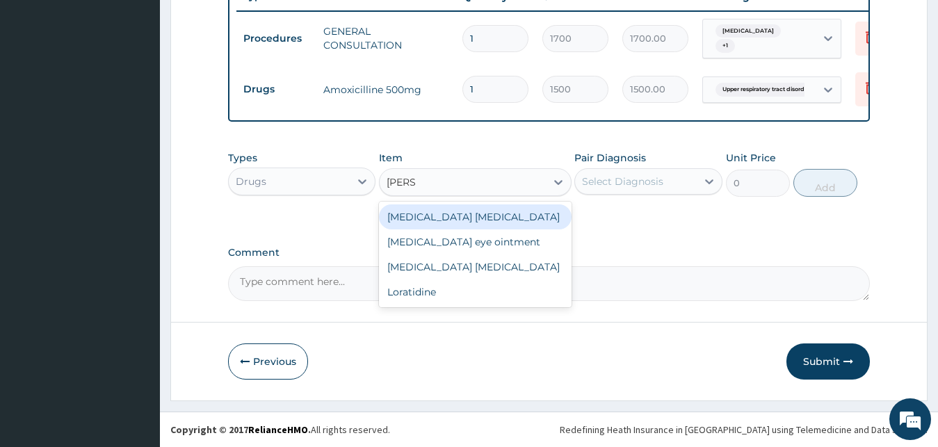
type input "LORAT"
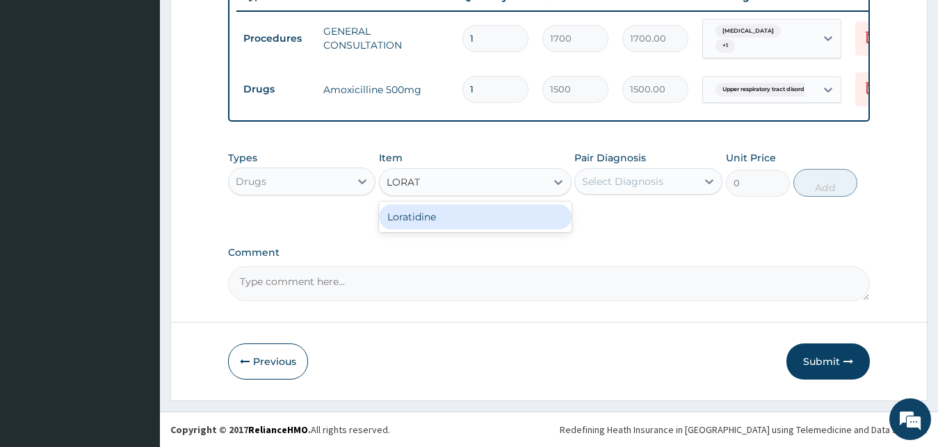
click at [492, 223] on div "Loratidine" at bounding box center [475, 216] width 193 height 25
type input "100"
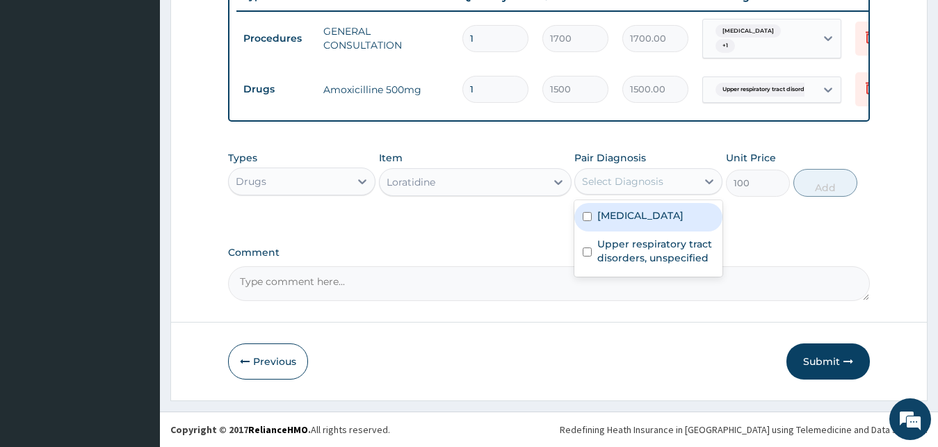
drag, startPoint x: 673, startPoint y: 176, endPoint x: 672, endPoint y: 229, distance: 52.9
click at [672, 185] on div "Select Diagnosis" at bounding box center [636, 181] width 122 height 22
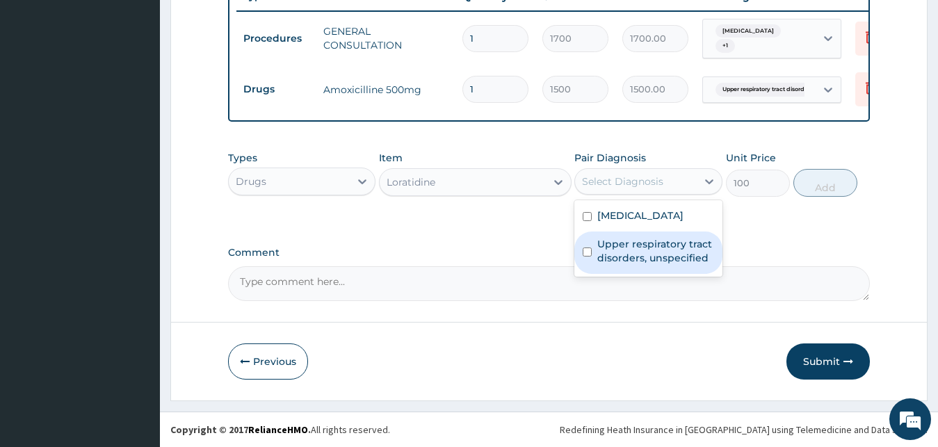
drag, startPoint x: 670, startPoint y: 249, endPoint x: 688, endPoint y: 244, distance: 18.7
click at [671, 249] on label "Upper respiratory tract disorders, unspecified" at bounding box center [655, 251] width 117 height 28
checkbox input "true"
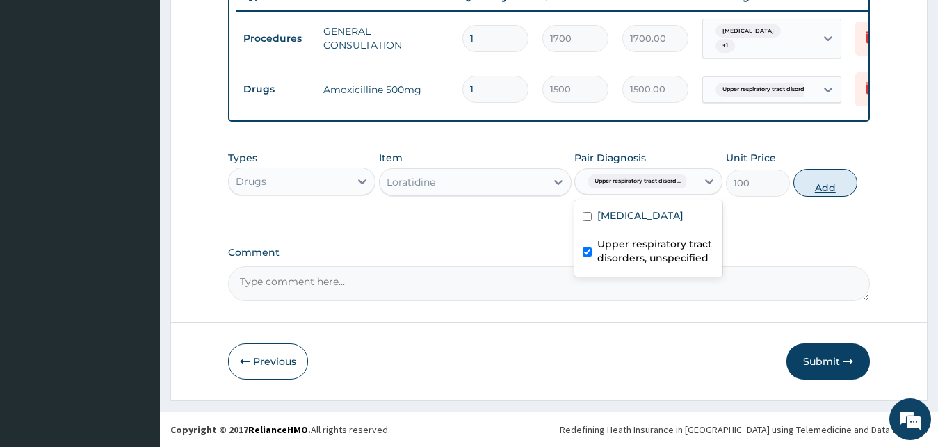
click at [825, 186] on button "Add" at bounding box center [825, 183] width 64 height 28
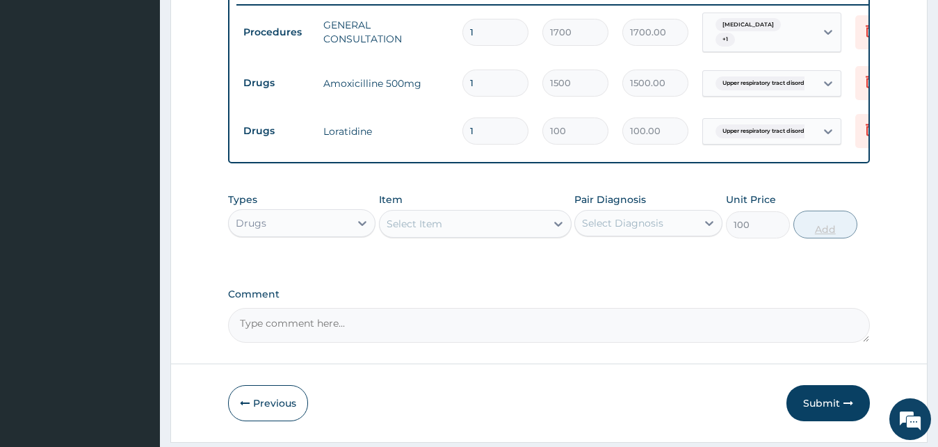
type input "0"
type input "2"
type input "200.00"
type input "3"
type input "300.00"
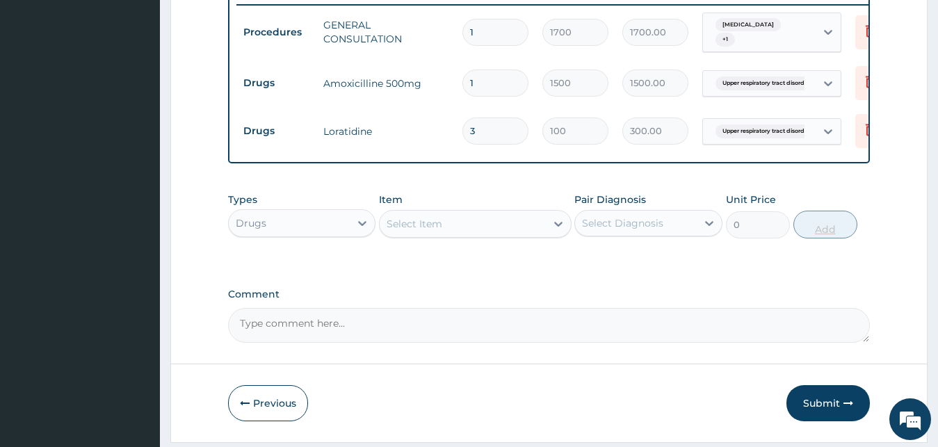
type input "4"
type input "400.00"
type input "5"
type input "500.00"
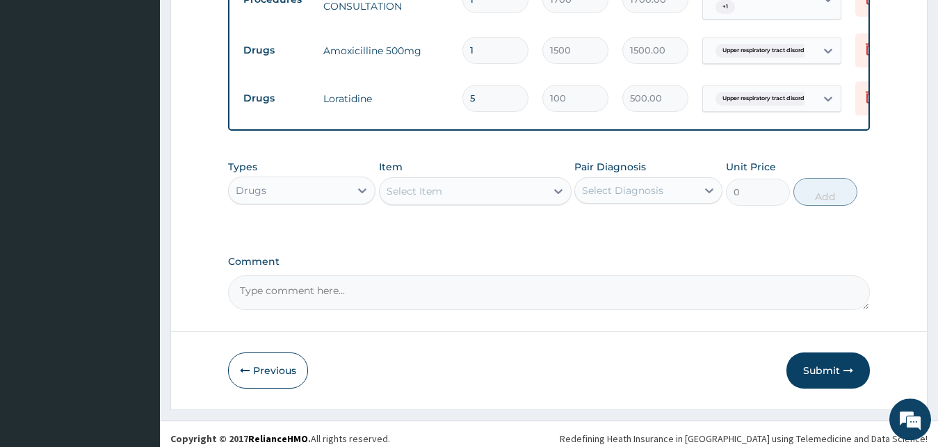
scroll to position [597, 0]
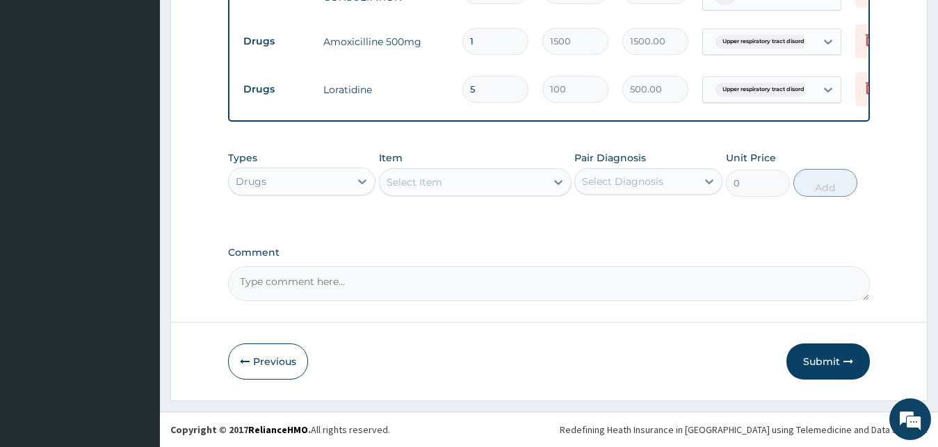
click at [460, 176] on div "Select Item" at bounding box center [463, 182] width 166 height 22
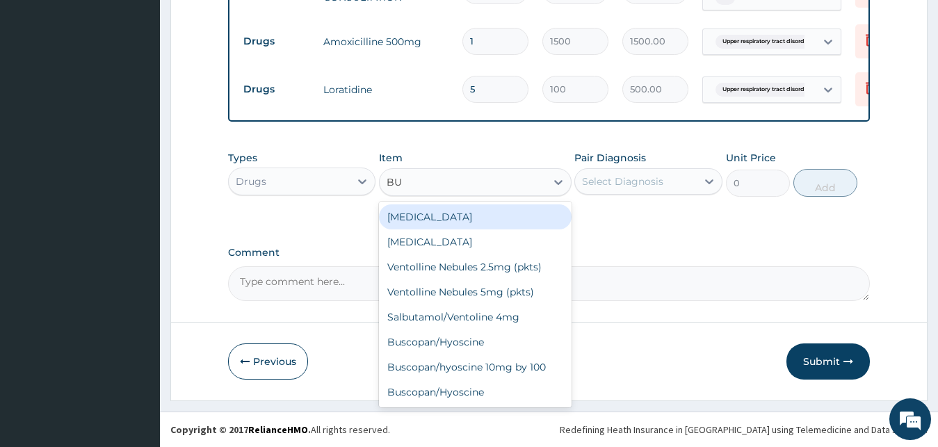
type input "BUS"
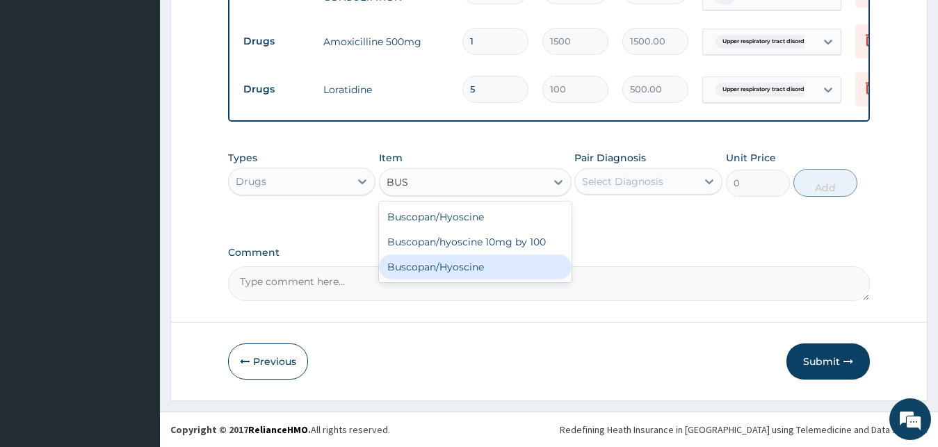
click at [474, 264] on div "Buscopan/Hyoscine" at bounding box center [475, 266] width 193 height 25
type input "800"
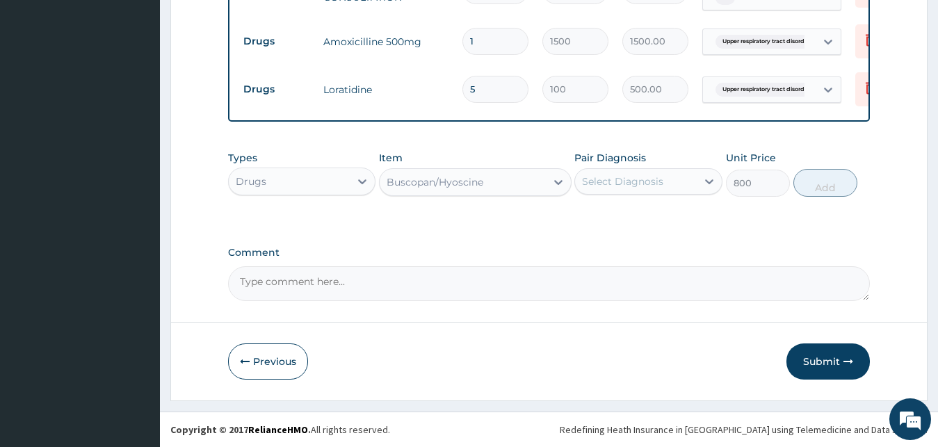
click at [541, 175] on div "Buscopan/Hyoscine" at bounding box center [463, 182] width 166 height 22
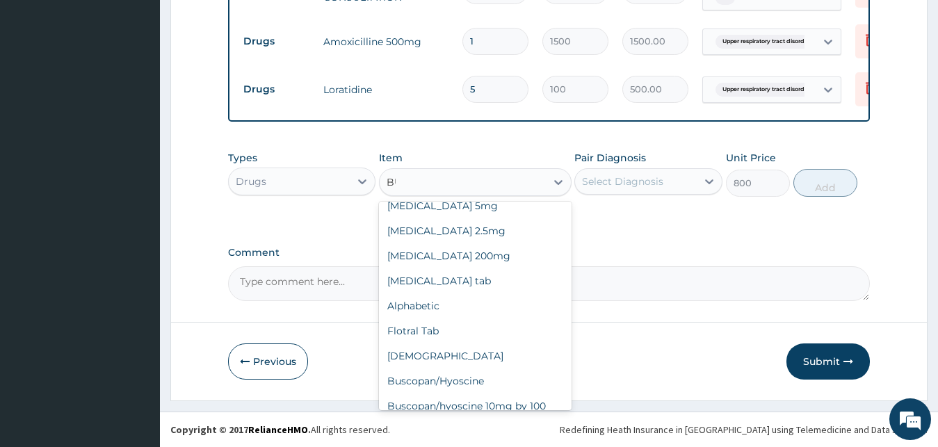
scroll to position [0, 0]
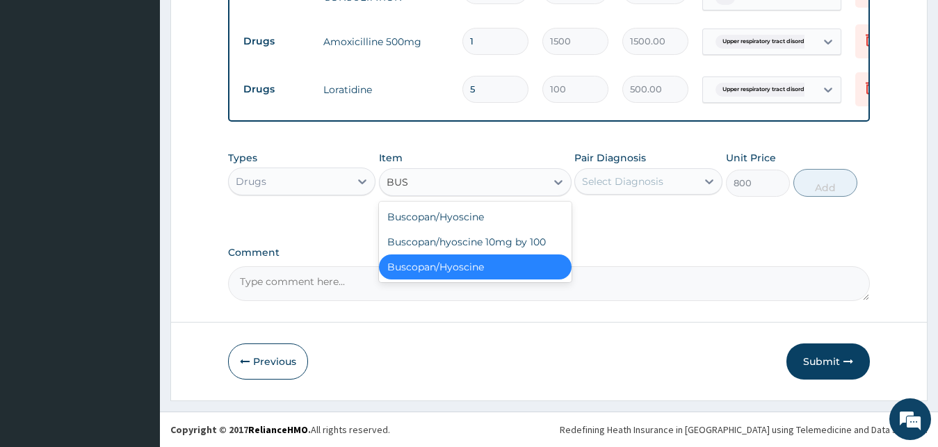
type input "BUSC"
click at [523, 238] on div "Buscopan/hyoscine 10mg by 100" at bounding box center [475, 241] width 193 height 25
type input "70"
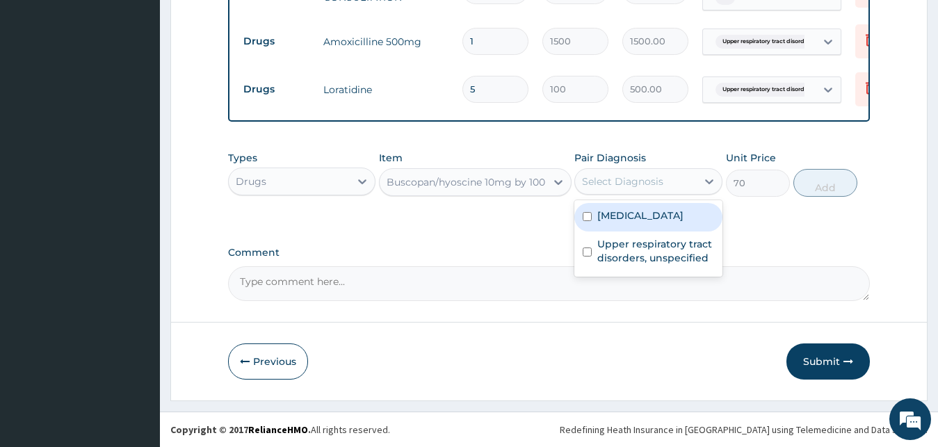
click at [651, 178] on div "Select Diagnosis" at bounding box center [622, 182] width 81 height 14
click at [644, 216] on label "Acute abdomen" at bounding box center [640, 216] width 86 height 14
checkbox input "true"
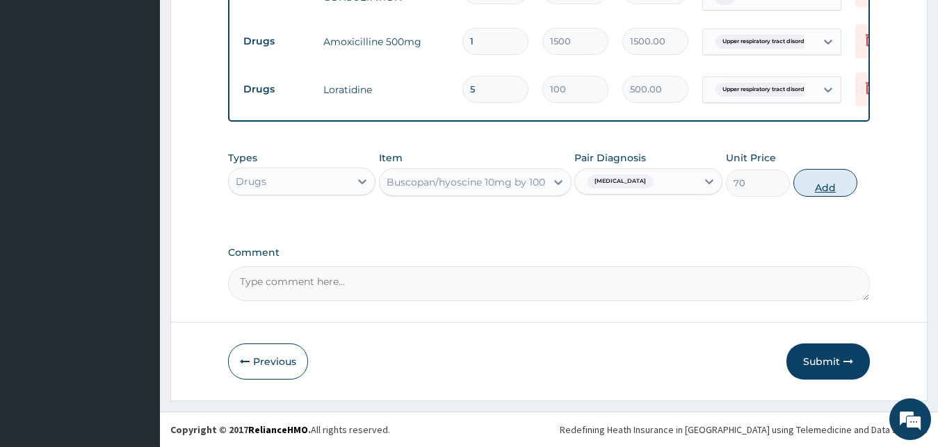
click at [829, 186] on button "Add" at bounding box center [825, 183] width 64 height 28
type input "0"
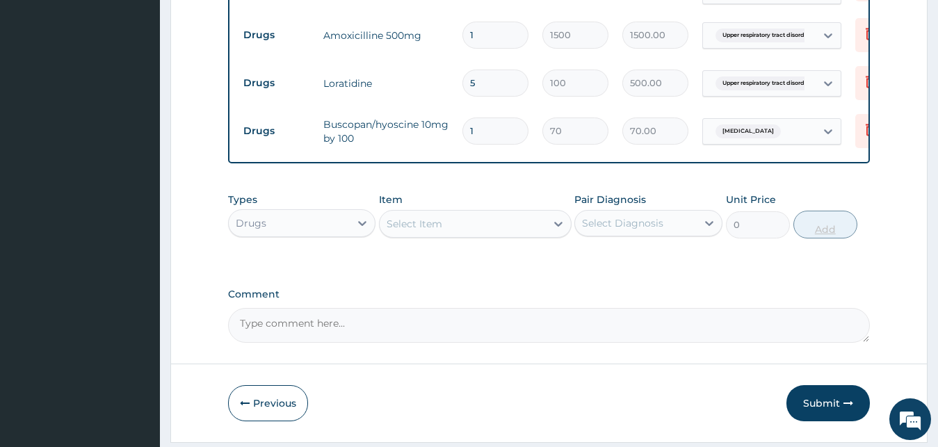
type input "2"
type input "140.00"
type input "3"
type input "210.00"
type input "4"
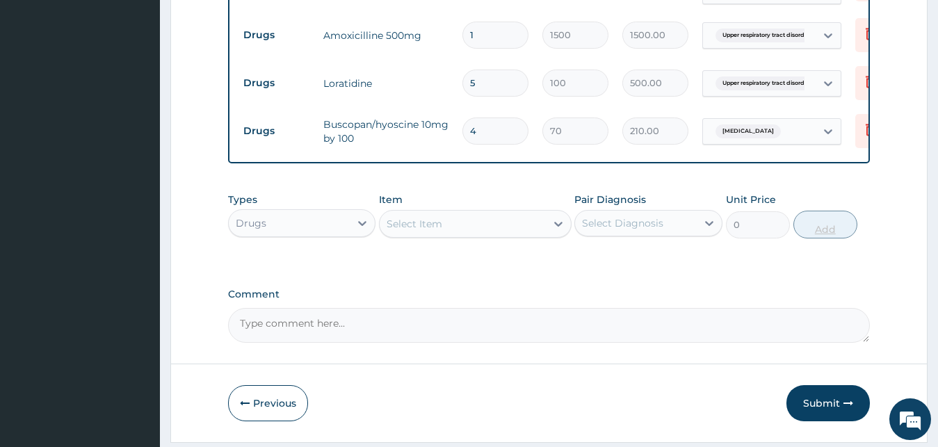
type input "280.00"
type input "5"
type input "350.00"
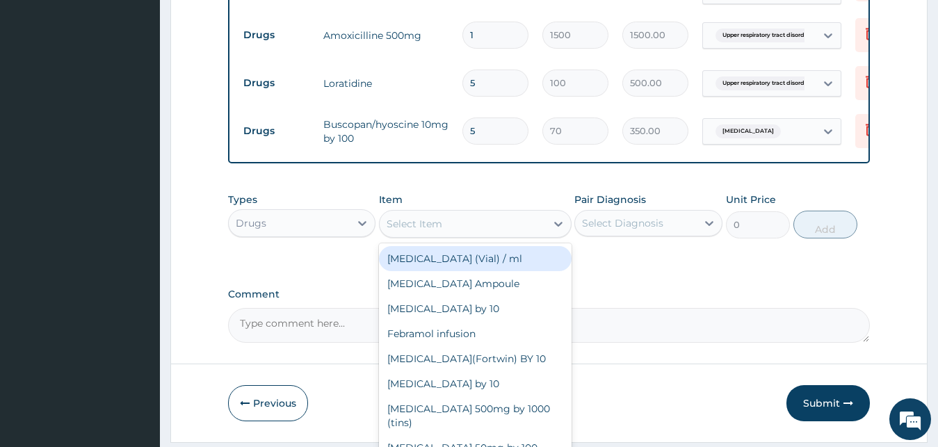
click at [493, 232] on div "Select Item" at bounding box center [463, 224] width 166 height 22
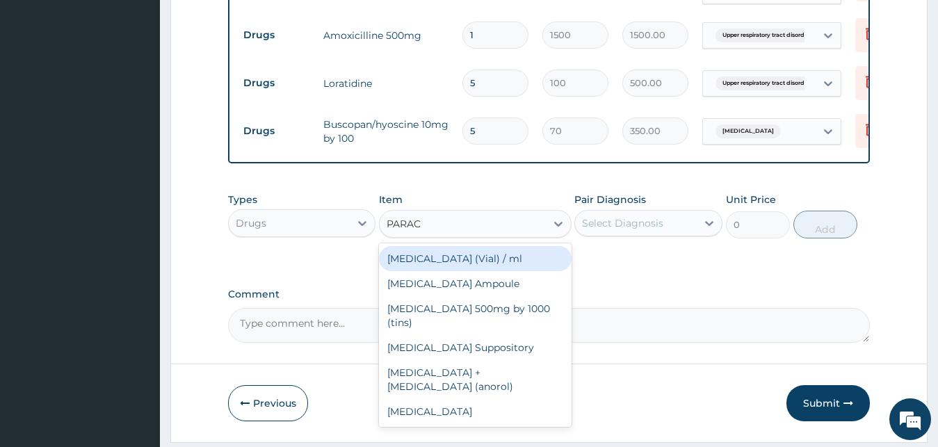
type input "PARACE"
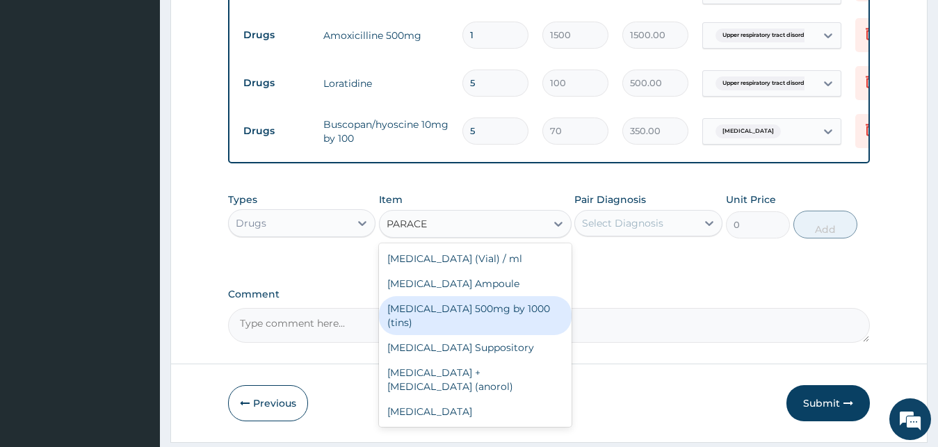
click at [504, 320] on div "Paracetamol 500mg by 1000 (tins)" at bounding box center [475, 315] width 193 height 39
type input "30"
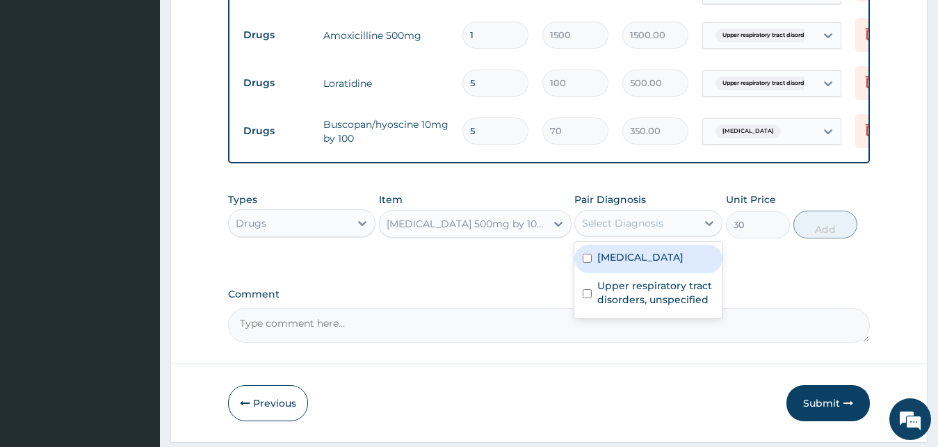
drag, startPoint x: 652, startPoint y: 229, endPoint x: 652, endPoint y: 268, distance: 39.6
click at [652, 230] on div "Select Diagnosis" at bounding box center [622, 223] width 81 height 14
click at [656, 264] on label "Acute abdomen" at bounding box center [640, 257] width 86 height 14
checkbox input "true"
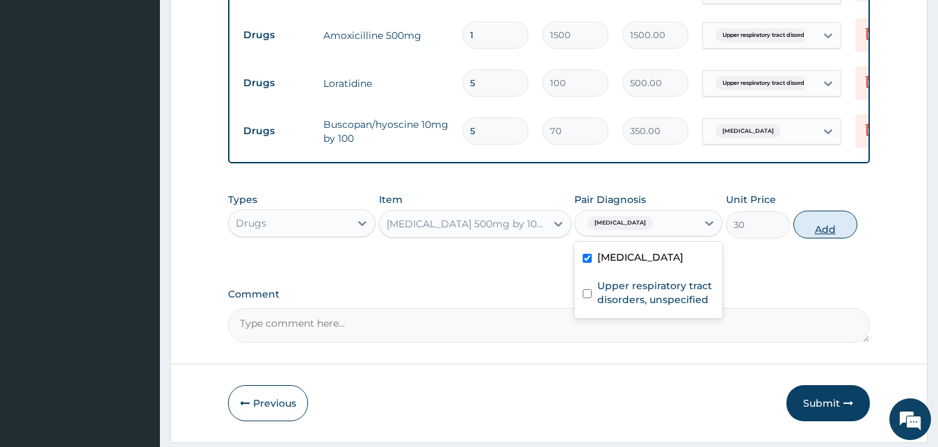
click at [812, 232] on button "Add" at bounding box center [825, 225] width 64 height 28
type input "0"
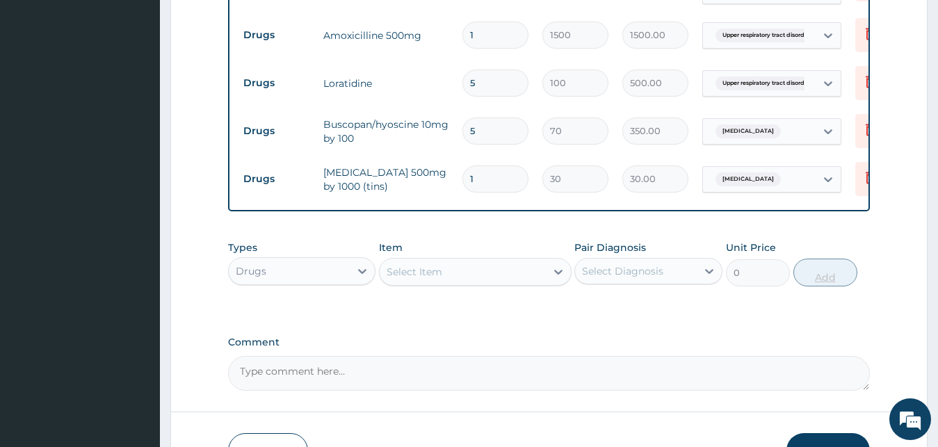
type input "18"
type input "540.00"
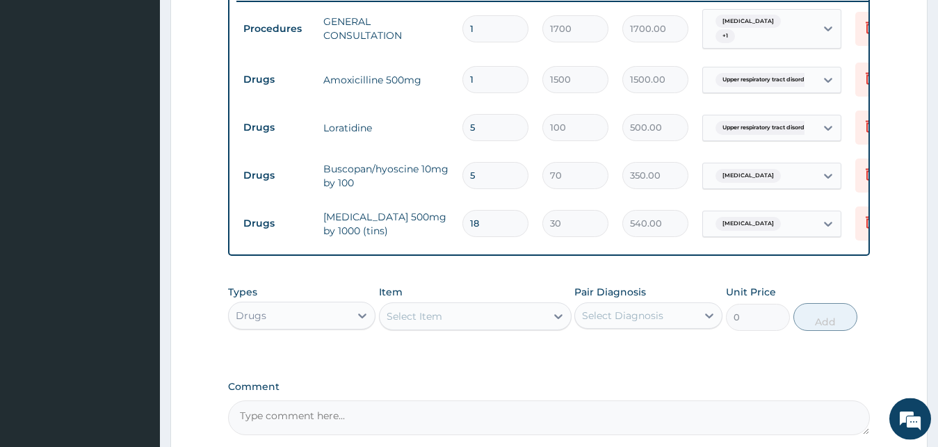
scroll to position [526, 0]
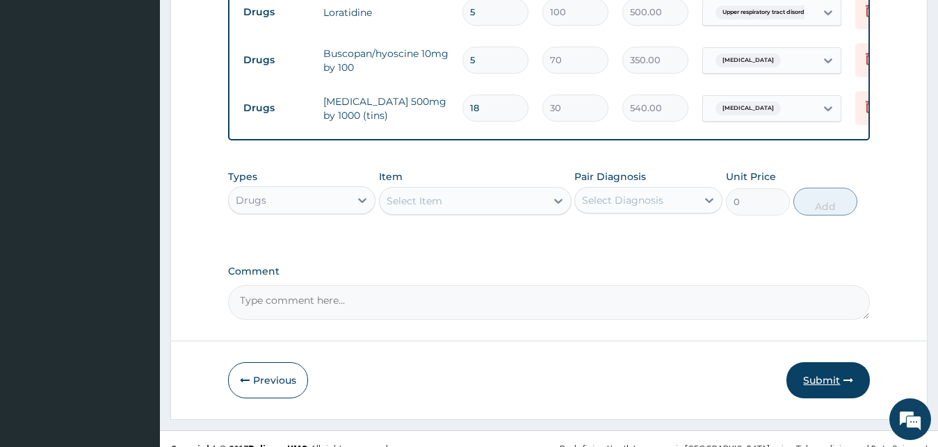
type input "18"
click at [850, 385] on icon "button" at bounding box center [848, 380] width 10 height 10
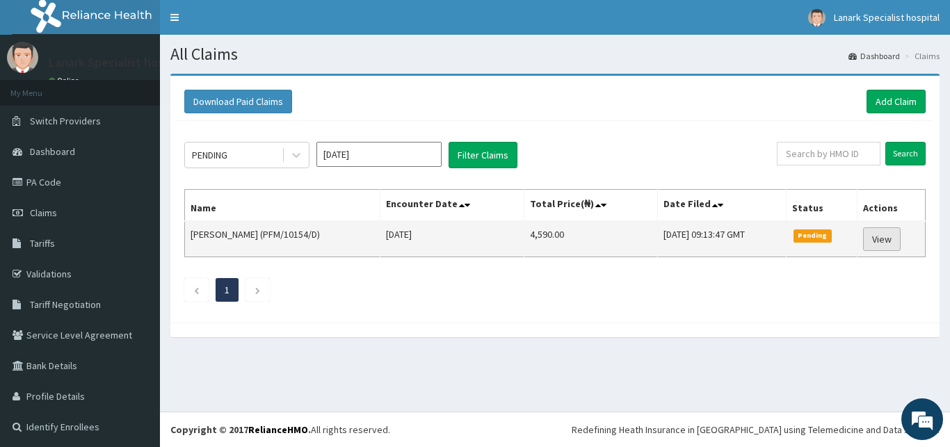
click at [891, 243] on link "View" at bounding box center [882, 239] width 38 height 24
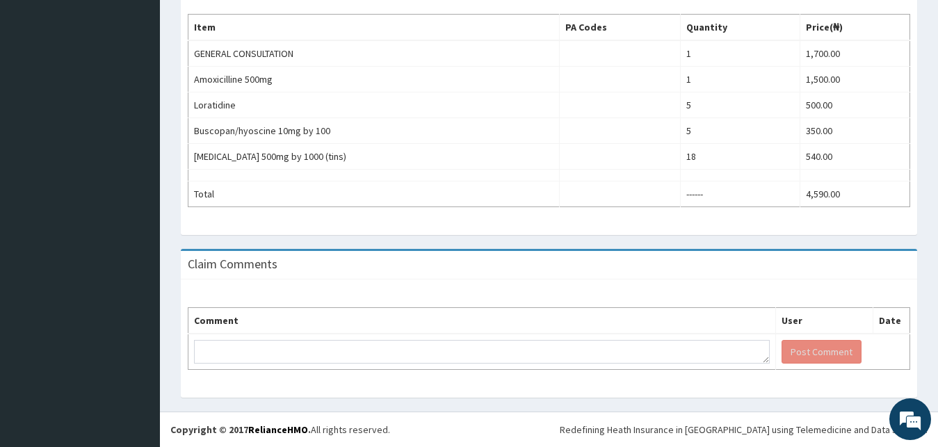
scroll to position [99, 0]
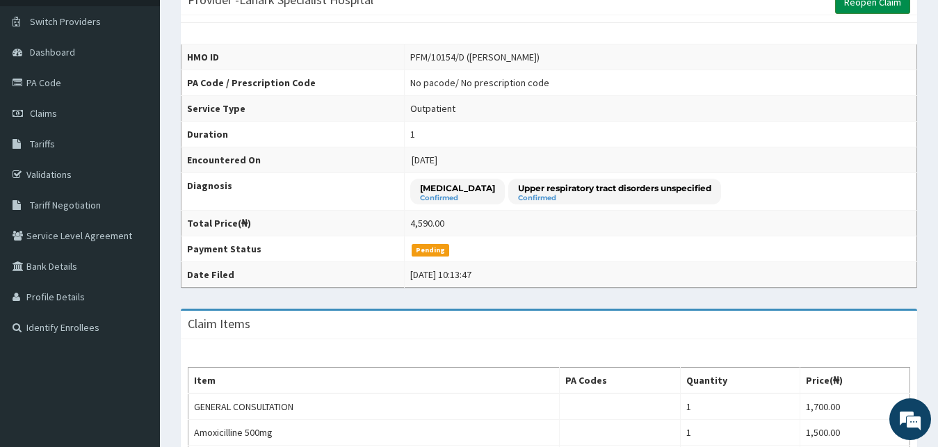
click at [885, 4] on link "Reopen Claim" at bounding box center [872, 2] width 75 height 24
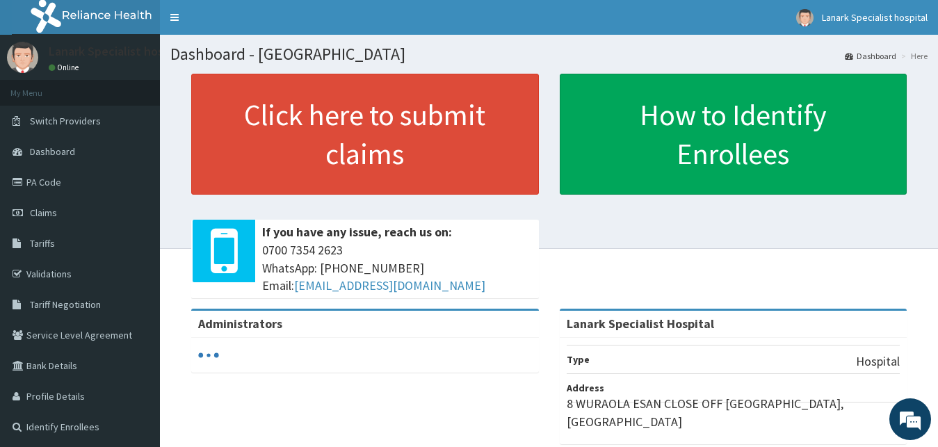
click at [62, 207] on link "Claims" at bounding box center [80, 212] width 160 height 31
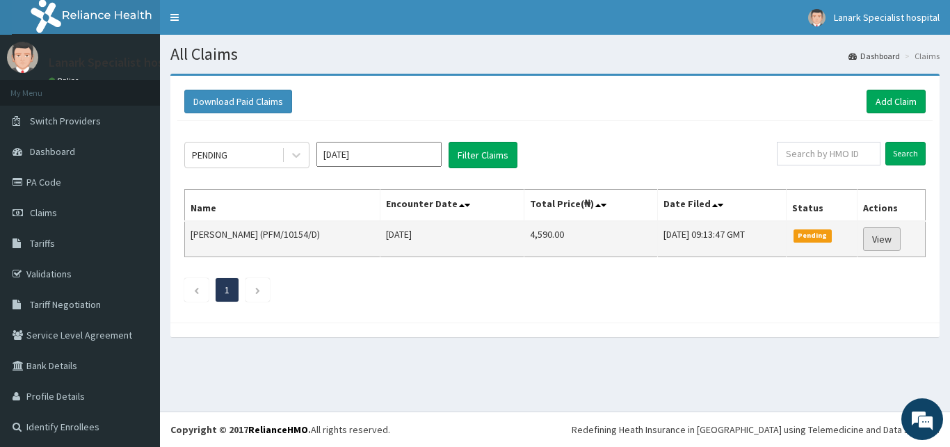
click at [869, 245] on link "View" at bounding box center [882, 239] width 38 height 24
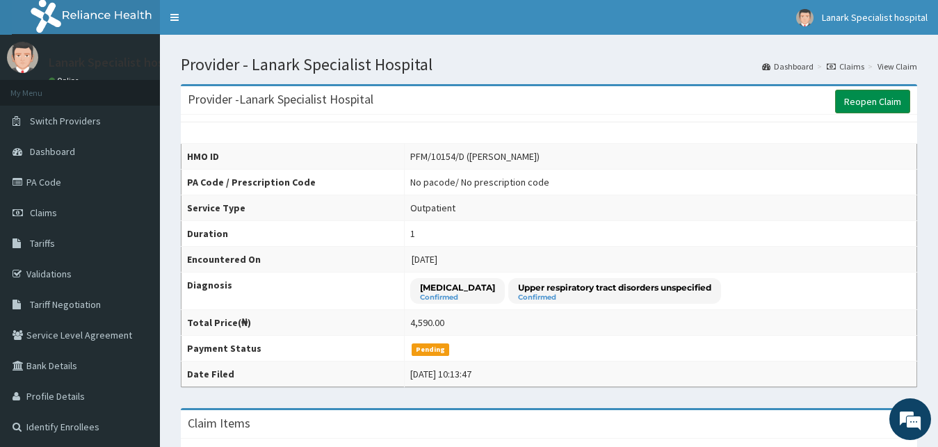
click at [871, 98] on link "Reopen Claim" at bounding box center [872, 102] width 75 height 24
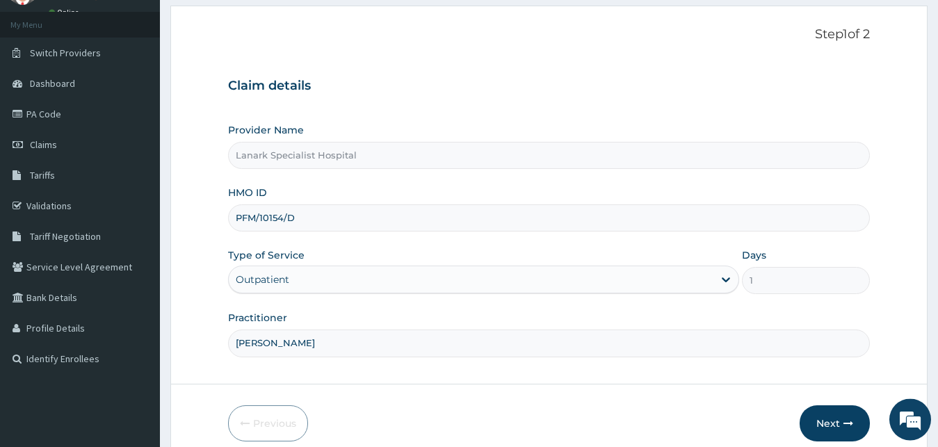
scroll to position [130, 0]
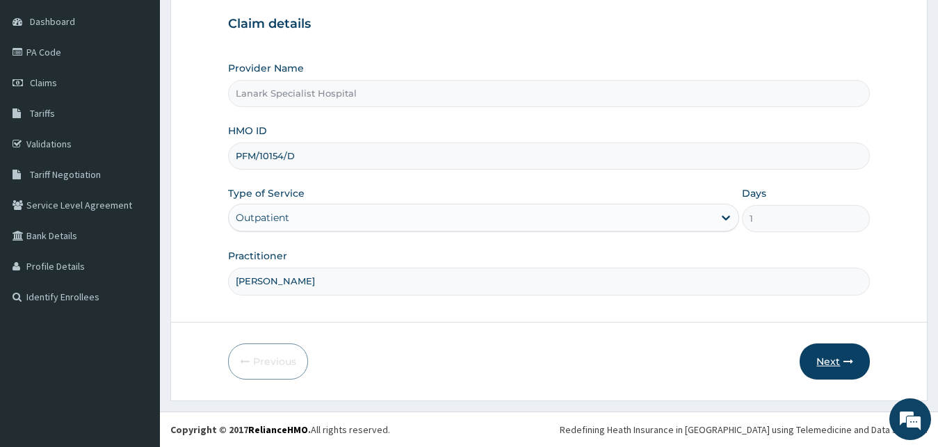
click at [822, 362] on button "Next" at bounding box center [835, 361] width 70 height 36
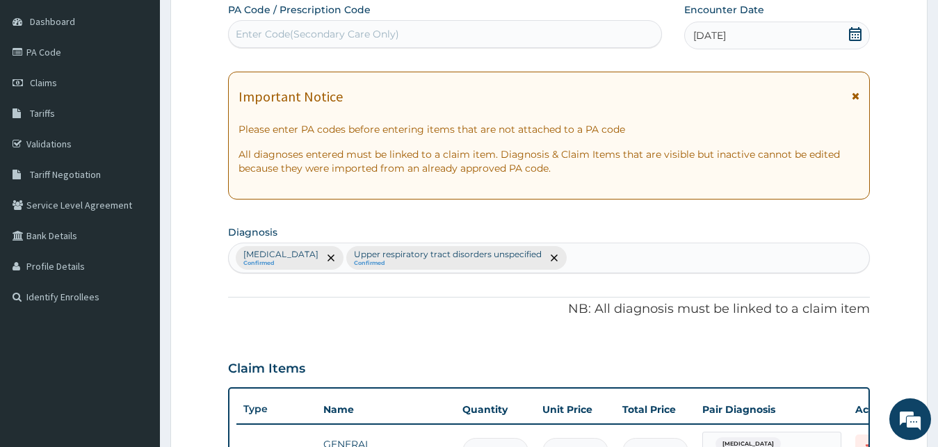
click at [582, 258] on div "Acute abdomen Confirmed Upper respiratory tract disorders unspecified Confirmed" at bounding box center [549, 257] width 641 height 29
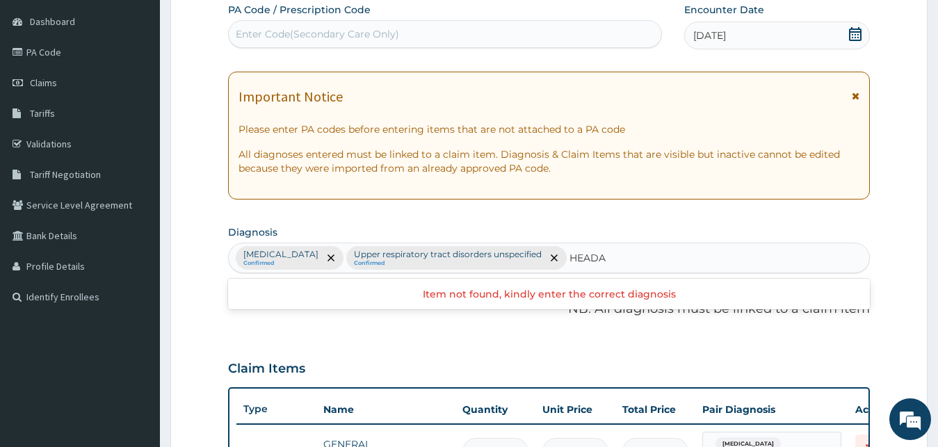
type input "HEAD"
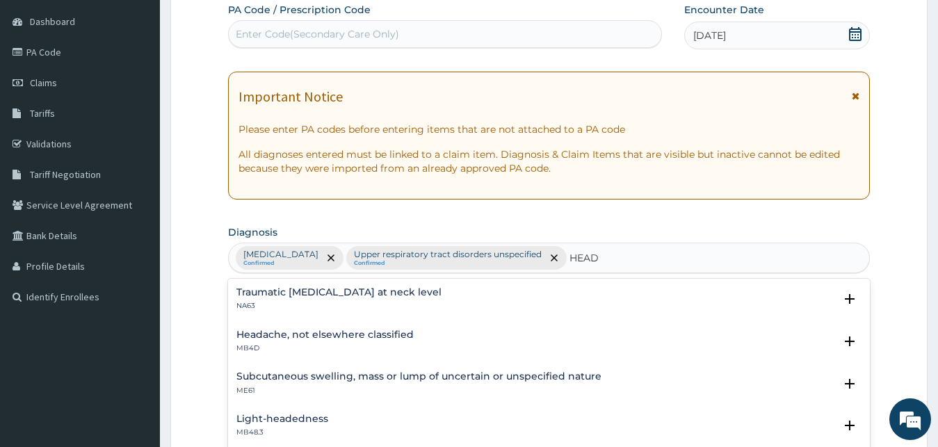
scroll to position [0, 0]
click at [296, 339] on h4 "Headache, not elsewhere classified" at bounding box center [324, 335] width 177 height 10
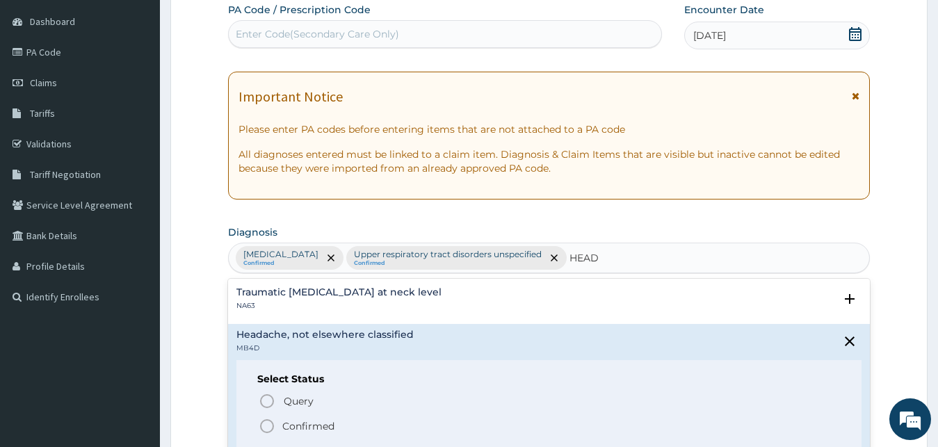
click at [264, 426] on icon "status option filled" at bounding box center [267, 426] width 17 height 17
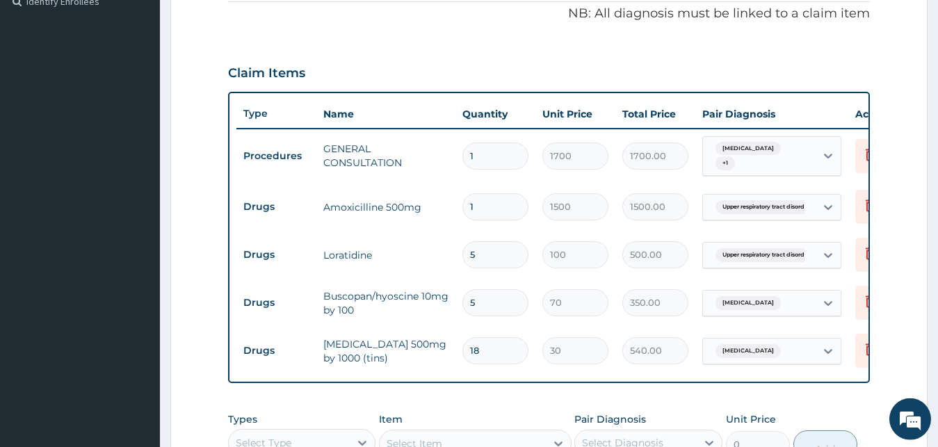
scroll to position [485, 0]
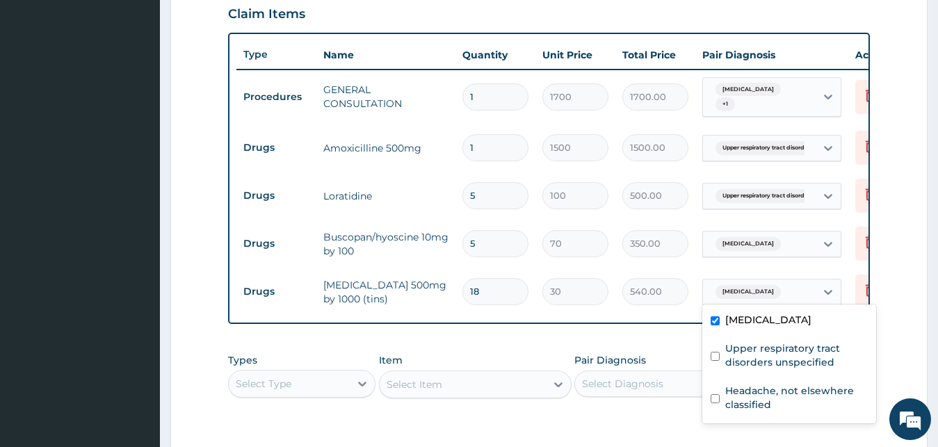
click at [746, 288] on span "Acute abdomen" at bounding box center [747, 292] width 65 height 14
click at [742, 320] on label "Acute abdomen" at bounding box center [768, 320] width 86 height 14
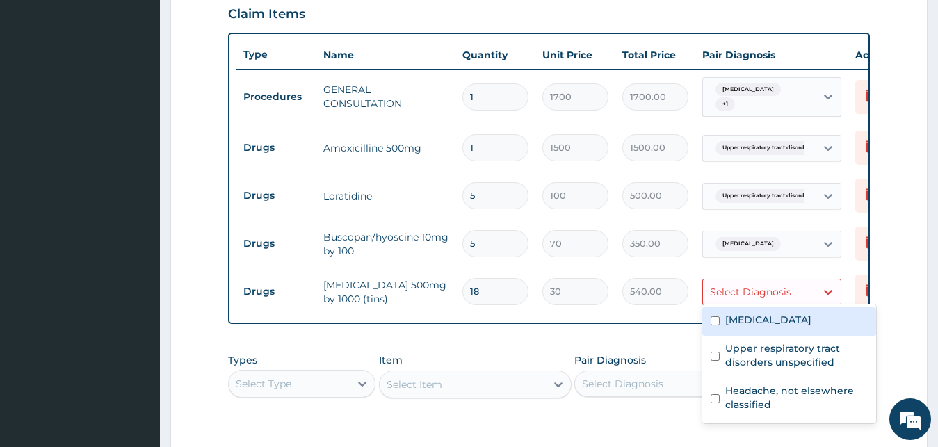
checkbox input "false"
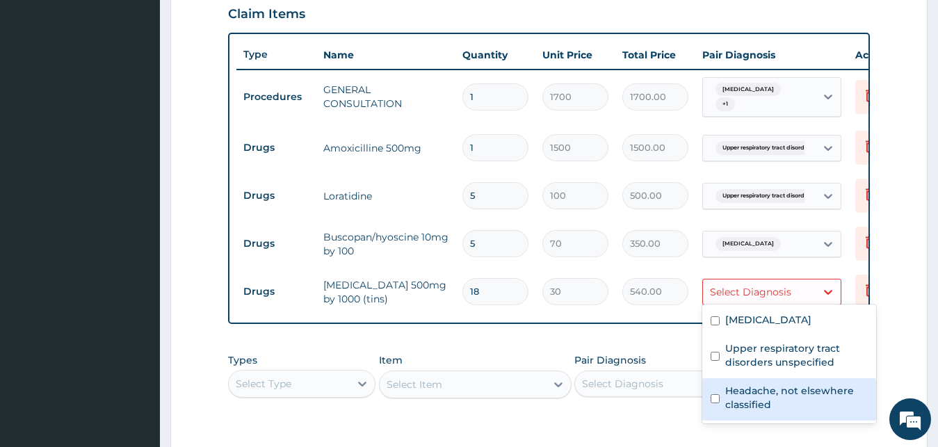
click at [735, 401] on label "Headache, not elsewhere classified" at bounding box center [796, 398] width 143 height 28
checkbox input "true"
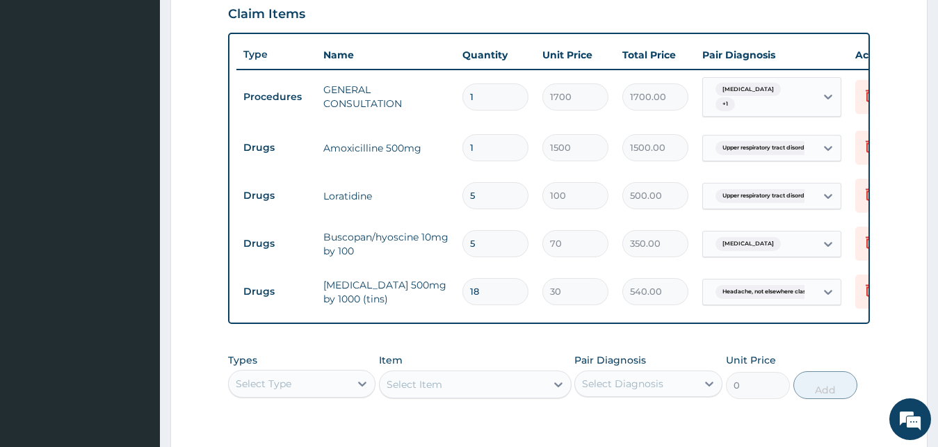
click at [533, 345] on div "PA Code / Prescription Code Enter Code(Secondary Care Only) Encounter Date 12-1…" at bounding box center [549, 37] width 642 height 779
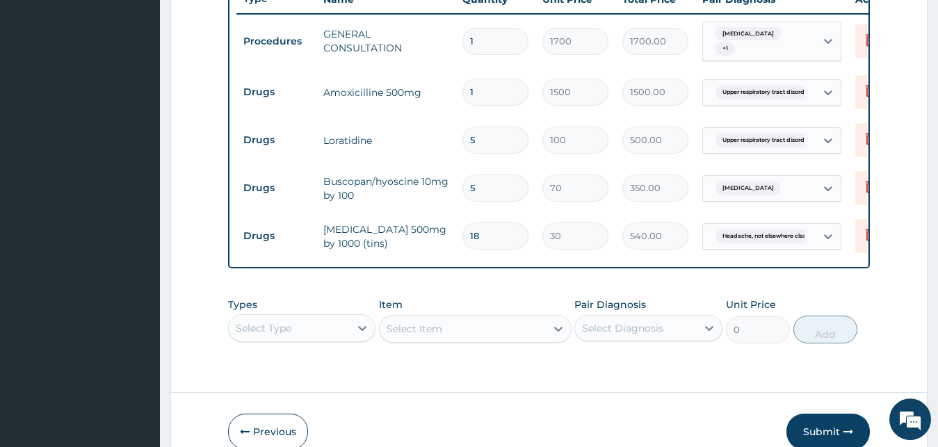
scroll to position [475, 0]
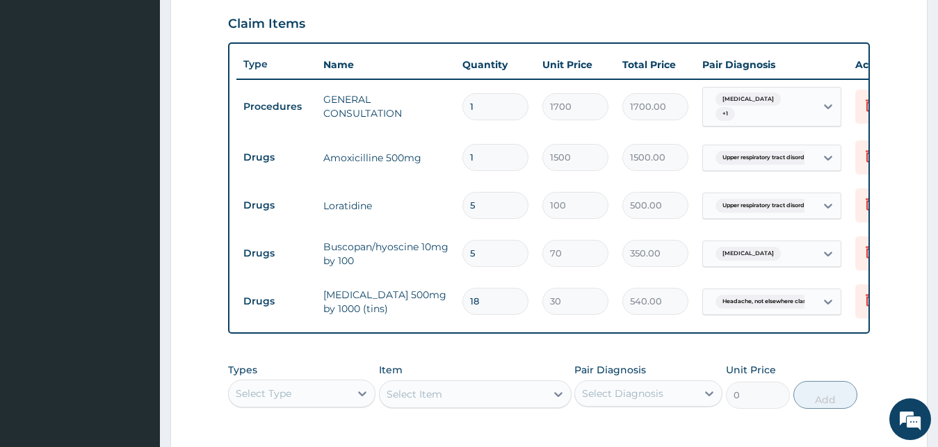
click at [760, 106] on span "Acute abdomen" at bounding box center [747, 99] width 65 height 14
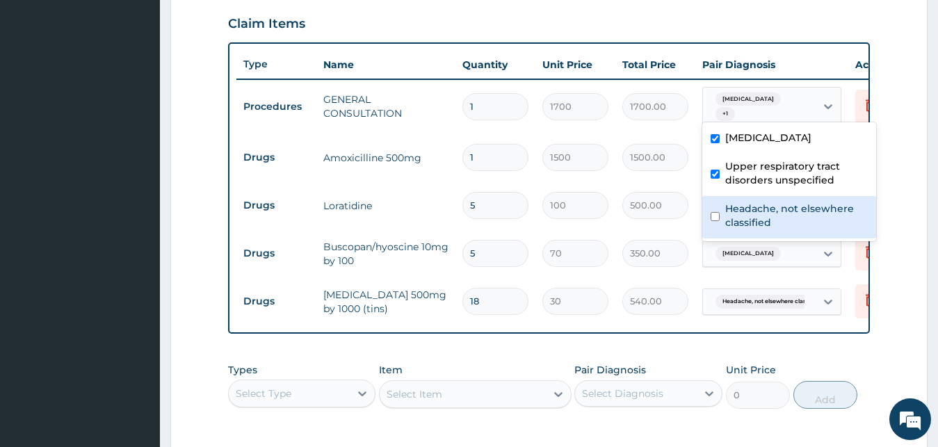
click at [752, 211] on label "Headache, not elsewhere classified" at bounding box center [796, 216] width 143 height 28
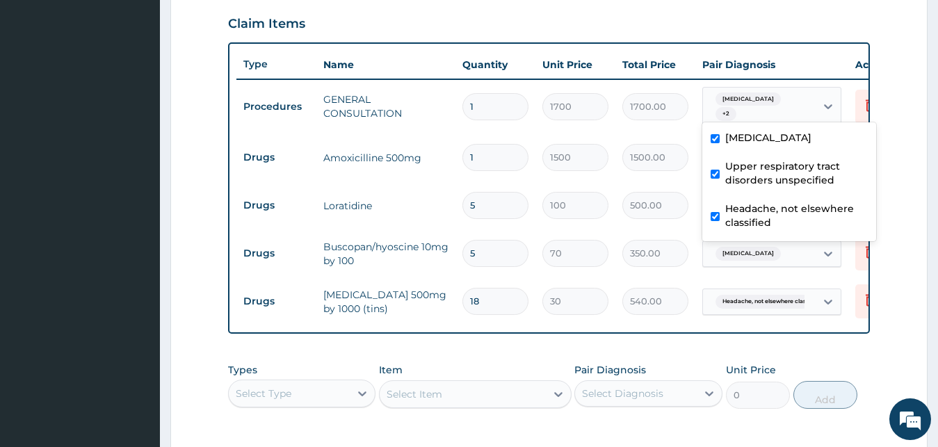
checkbox input "true"
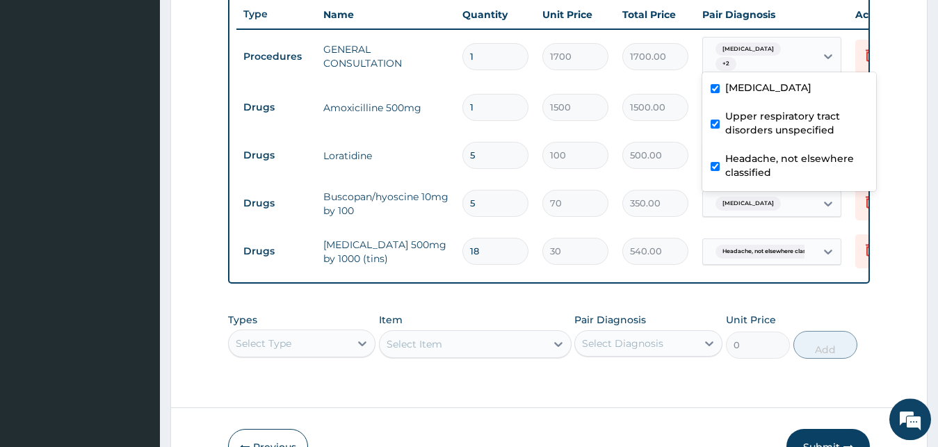
scroll to position [546, 0]
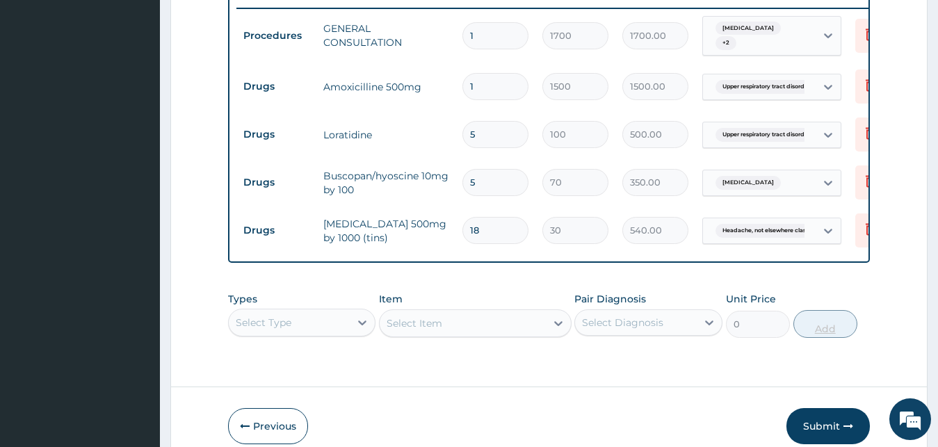
drag, startPoint x: 800, startPoint y: 284, endPoint x: 823, endPoint y: 338, distance: 58.9
drag, startPoint x: 818, startPoint y: 431, endPoint x: 818, endPoint y: 423, distance: 7.7
click at [818, 430] on button "Submit" at bounding box center [827, 426] width 83 height 36
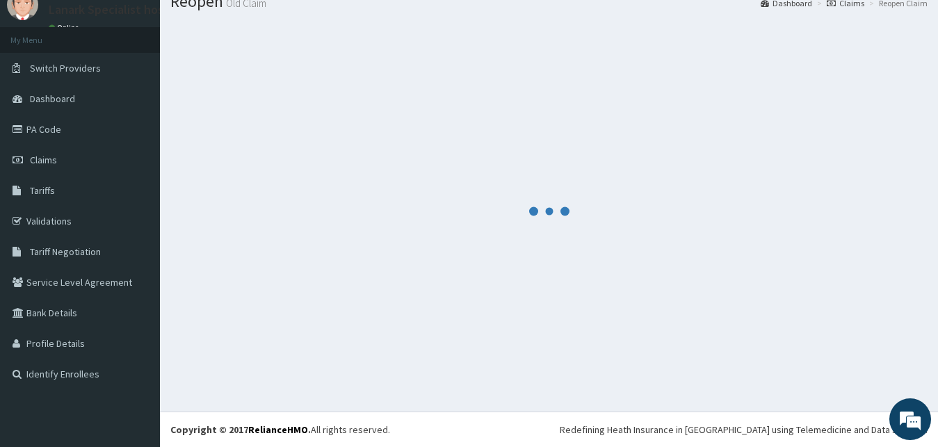
scroll to position [53, 0]
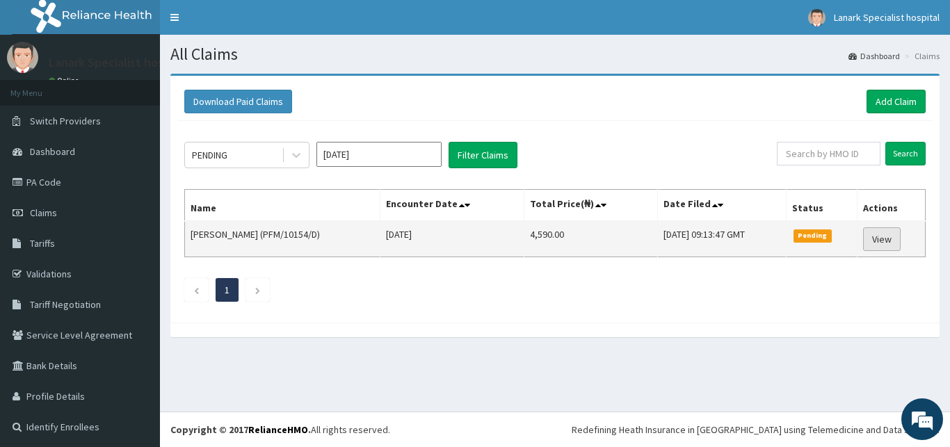
click at [873, 241] on link "View" at bounding box center [882, 239] width 38 height 24
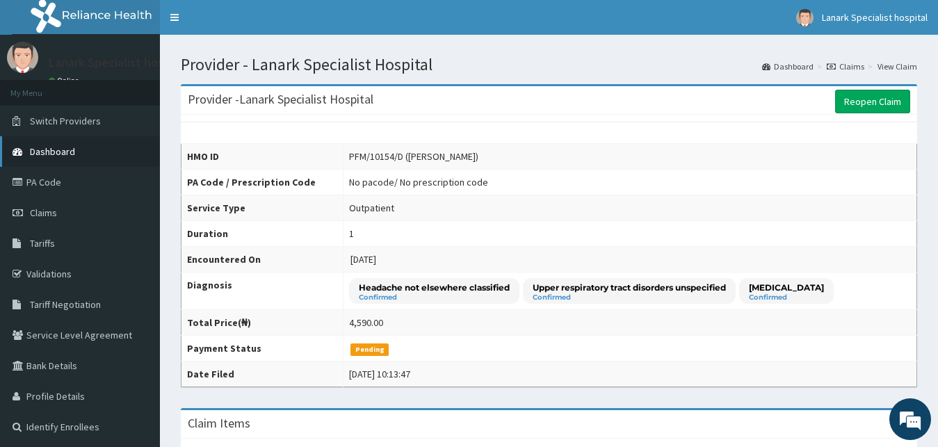
click at [70, 147] on span "Dashboard" at bounding box center [52, 151] width 45 height 13
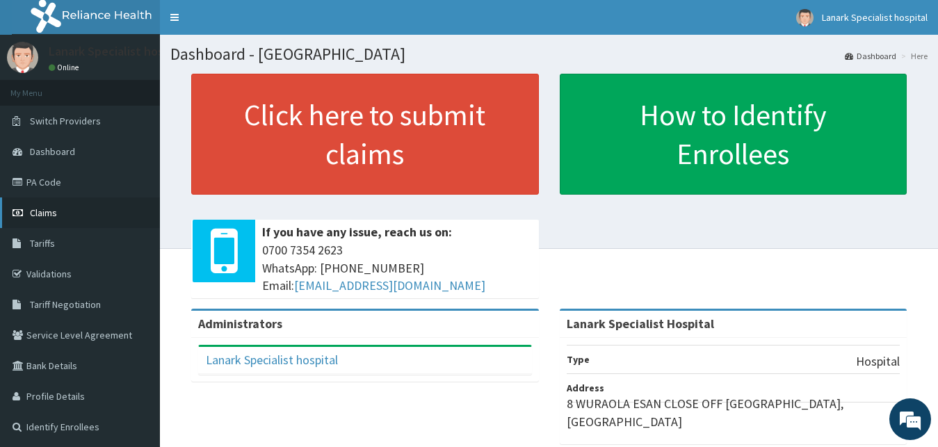
click at [55, 218] on span "Claims" at bounding box center [43, 213] width 27 height 13
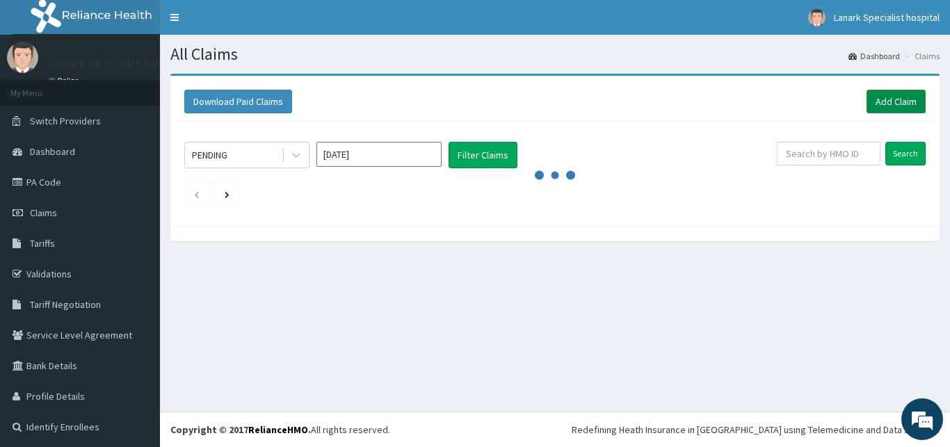
click at [877, 99] on link "Add Claim" at bounding box center [895, 102] width 59 height 24
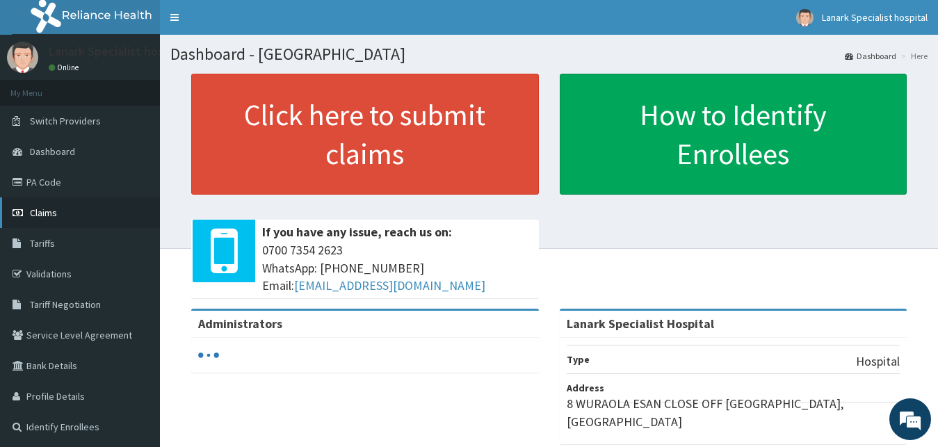
click at [43, 208] on span "Claims" at bounding box center [43, 213] width 27 height 13
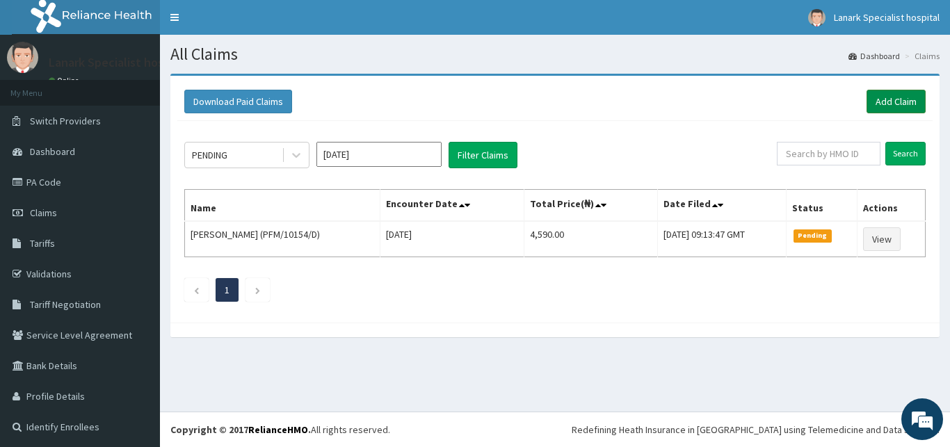
click at [888, 101] on link "Add Claim" at bounding box center [895, 102] width 59 height 24
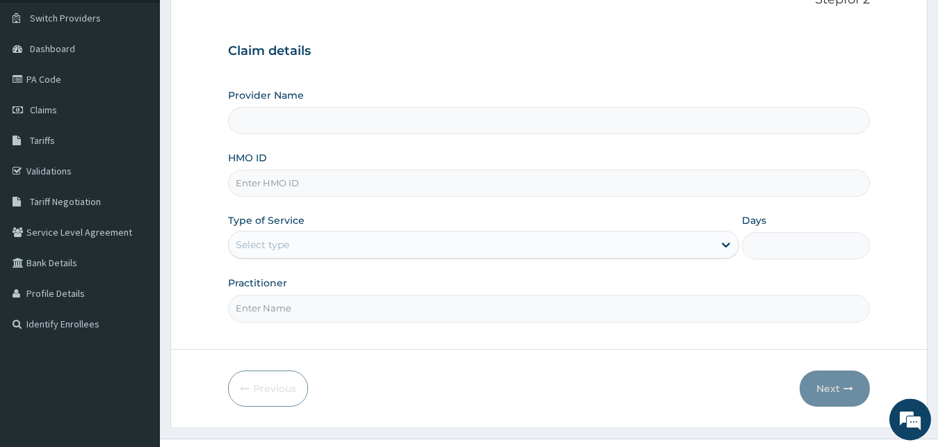
scroll to position [130, 0]
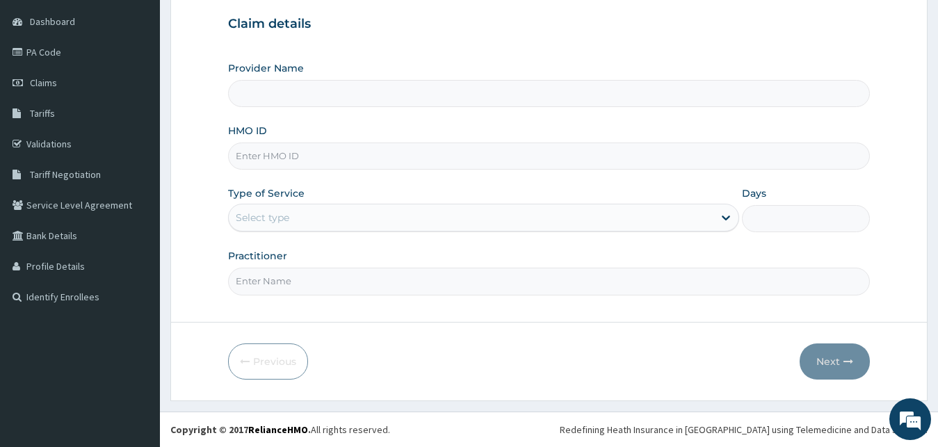
type input "Lanark Specialist Hospital"
click at [306, 216] on div "Select type" at bounding box center [471, 218] width 485 height 22
type input "EGM/10011/G"
click at [346, 311] on form "Step 1 of 2 Claim details Provider Name Lanark Specialist Hospital HMO ID Type …" at bounding box center [548, 172] width 757 height 457
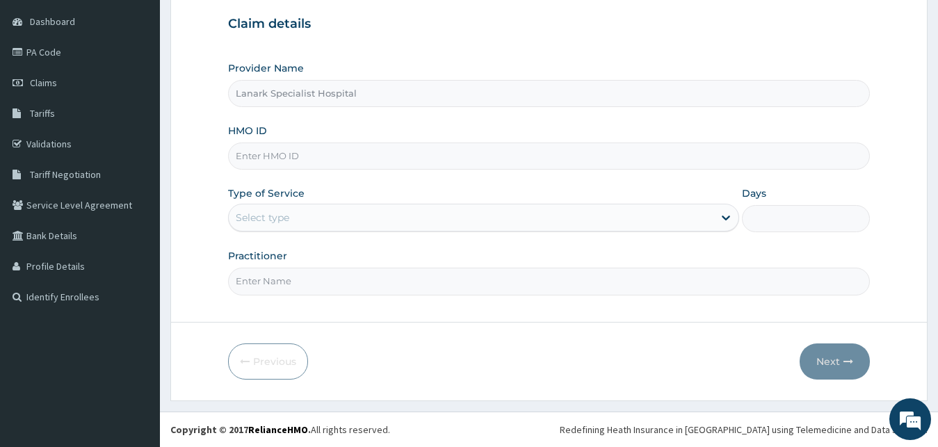
click at [297, 274] on input "Practitioner" at bounding box center [549, 281] width 642 height 27
click at [266, 212] on div "Select type" at bounding box center [263, 218] width 54 height 14
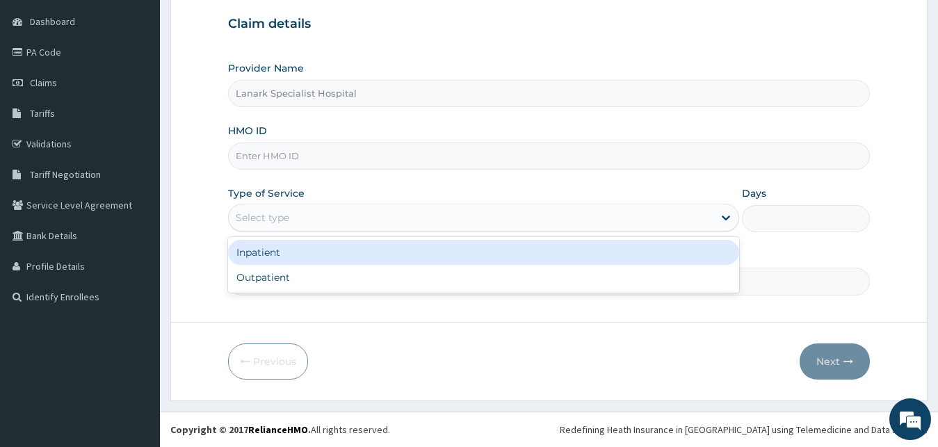
click at [271, 252] on div "Inpatient" at bounding box center [484, 252] width 512 height 25
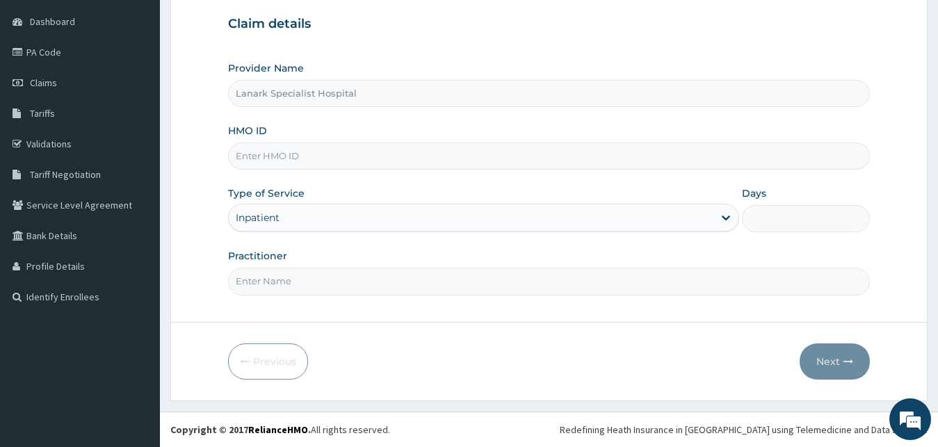
click at [287, 152] on input "HMO ID" at bounding box center [549, 156] width 642 height 27
type input "EGM/10011/G"
click at [788, 224] on input "Days" at bounding box center [806, 218] width 128 height 27
type input "2"
click at [460, 286] on input "Practitioner" at bounding box center [549, 281] width 642 height 27
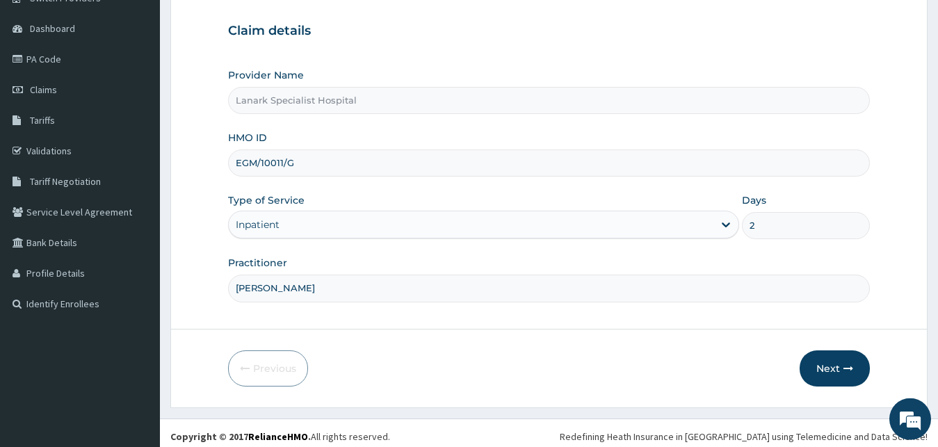
scroll to position [130, 0]
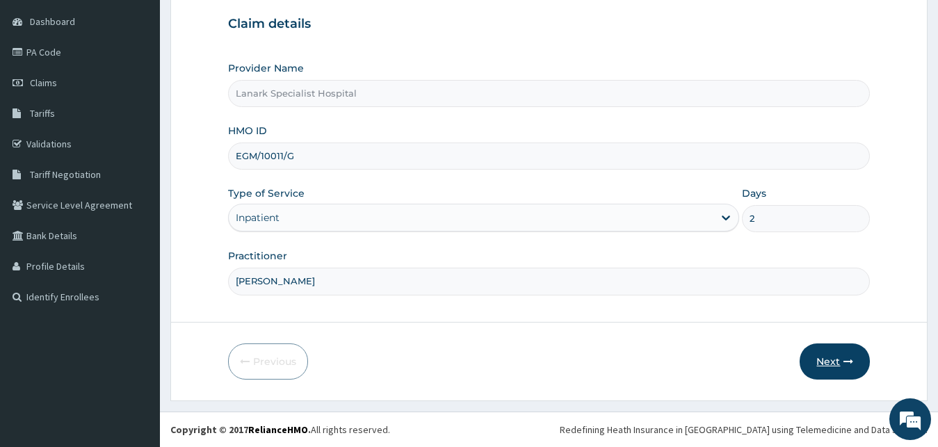
type input "[PERSON_NAME]"
click at [833, 359] on button "Next" at bounding box center [835, 361] width 70 height 36
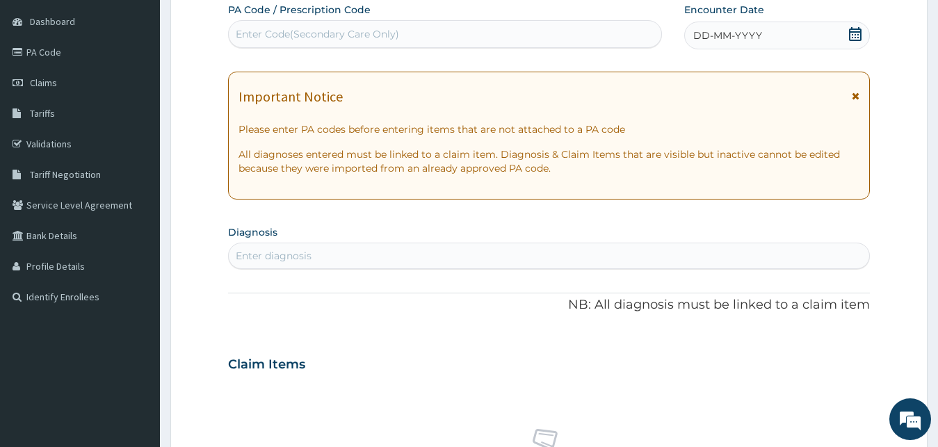
click at [329, 37] on div "Enter Code(Secondary Care Only)" at bounding box center [317, 34] width 163 height 14
type input "PA/F2769F"
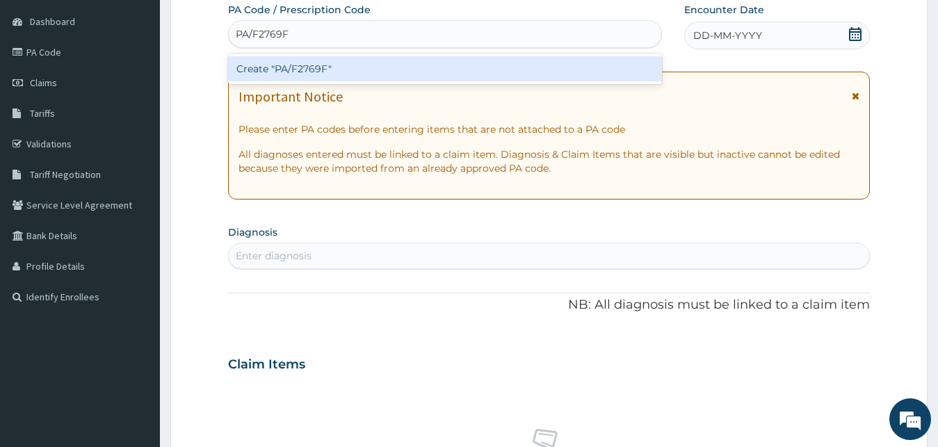
click at [273, 65] on div "Create "PA/F2769F"" at bounding box center [445, 68] width 434 height 25
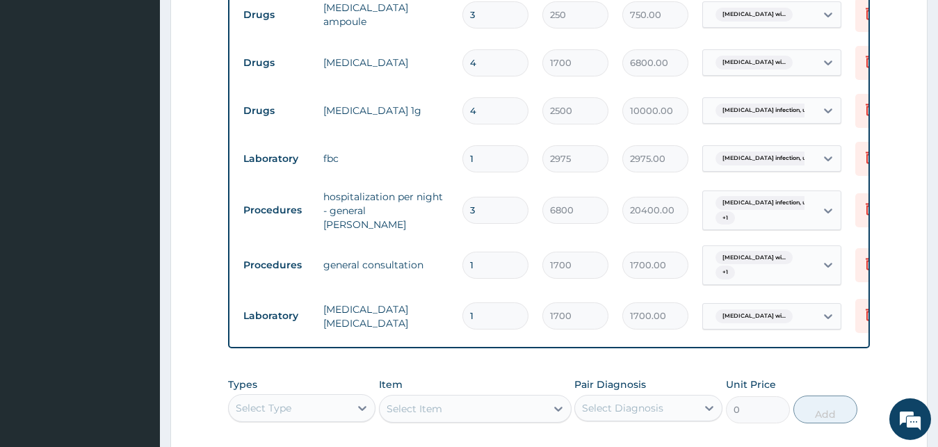
scroll to position [728, 0]
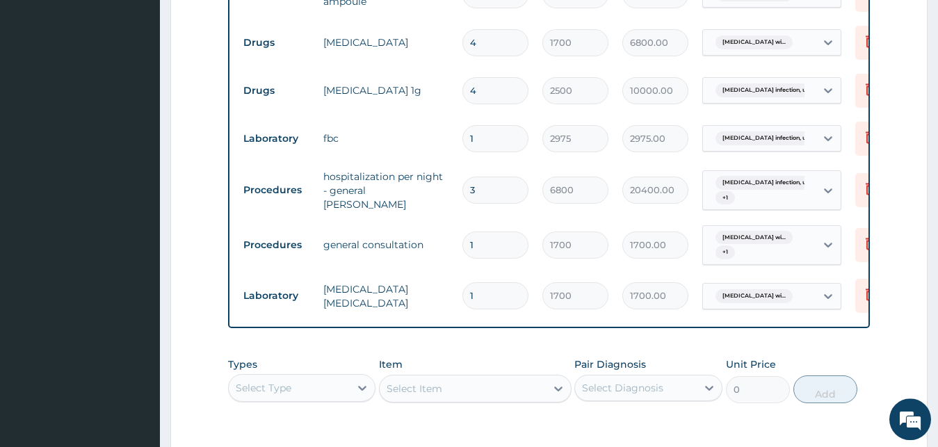
click at [510, 190] on input "3" at bounding box center [495, 190] width 66 height 27
type input "0.00"
type input "2"
type input "13600.00"
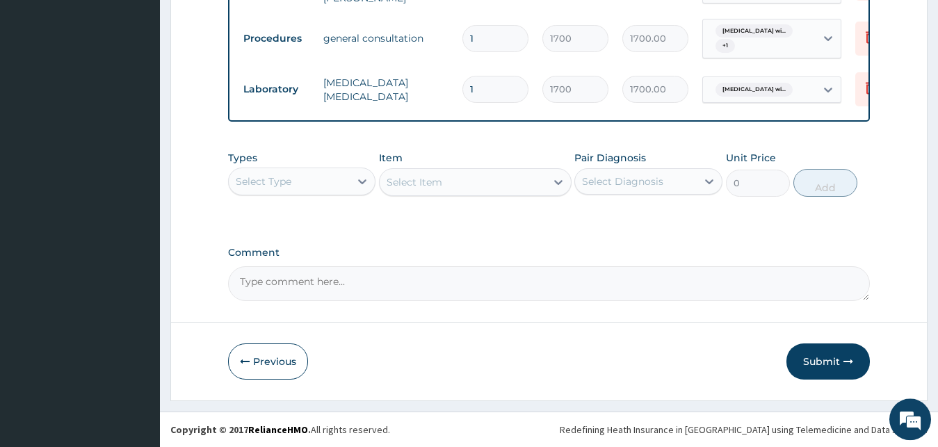
scroll to position [945, 0]
type input "2"
click at [836, 360] on button "Submit" at bounding box center [827, 361] width 83 height 36
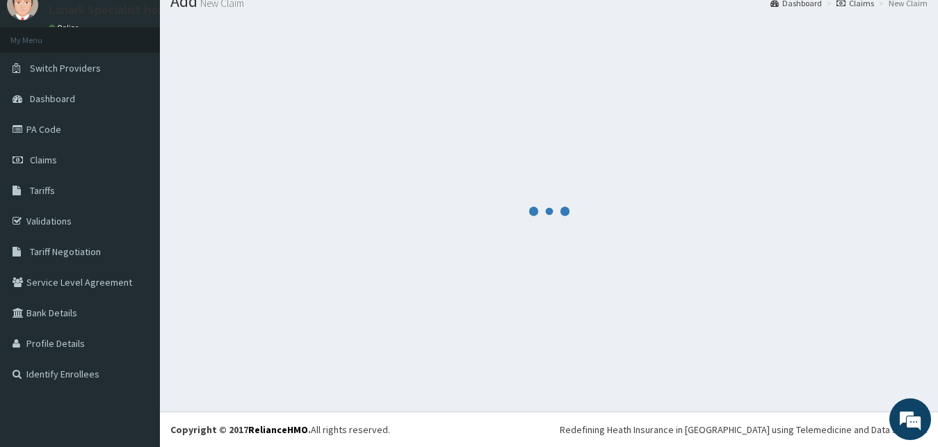
scroll to position [53, 0]
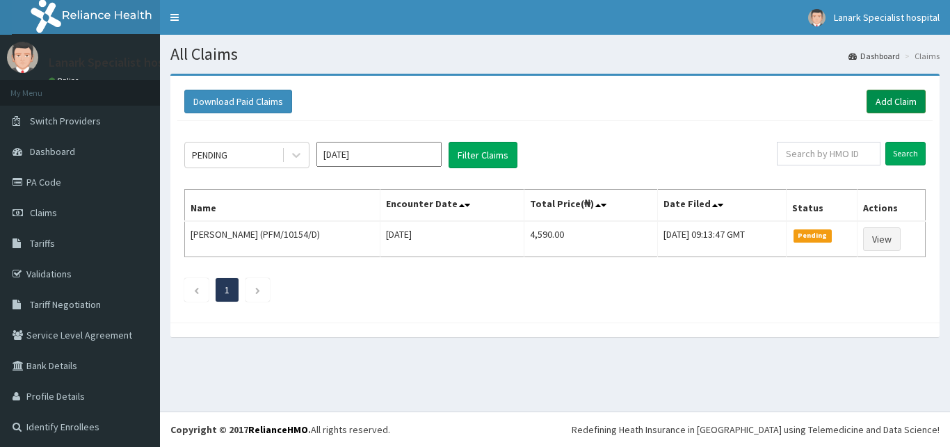
click at [884, 104] on link "Add Claim" at bounding box center [895, 102] width 59 height 24
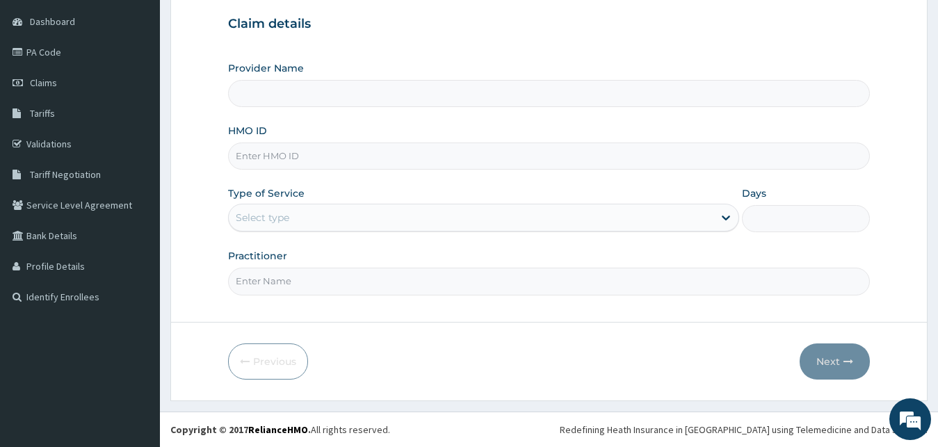
scroll to position [130, 0]
type input "Lanark Specialist Hospital"
click at [282, 163] on input "HMO ID" at bounding box center [549, 156] width 642 height 27
type input "EGM/10011/G"
click at [296, 218] on div "Select type" at bounding box center [471, 218] width 485 height 22
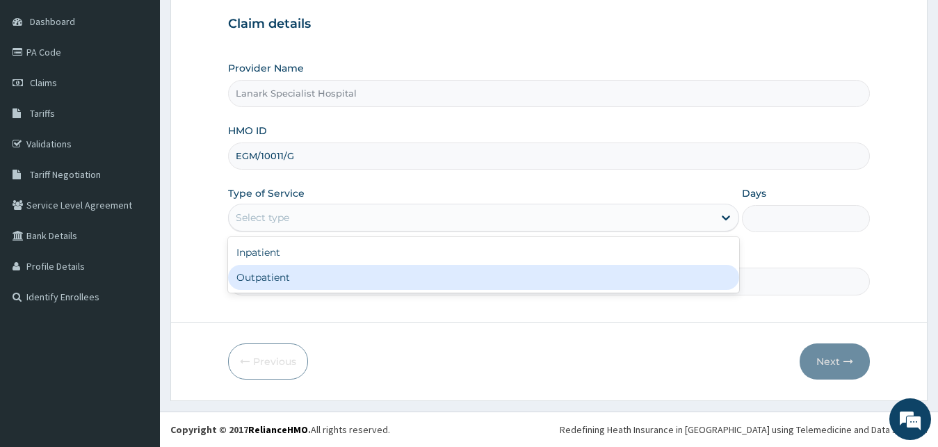
click at [289, 276] on div "Outpatient" at bounding box center [484, 277] width 512 height 25
type input "1"
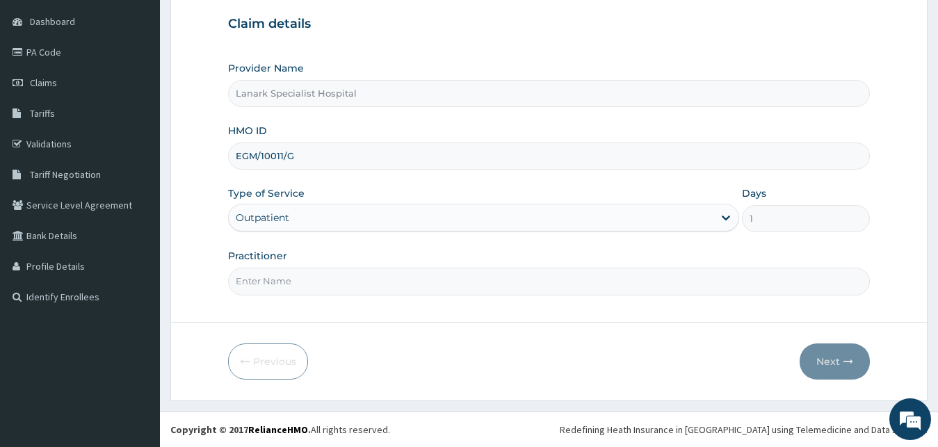
click at [291, 280] on input "Practitioner" at bounding box center [549, 281] width 642 height 27
type input "[PERSON_NAME]"
click at [840, 364] on button "Next" at bounding box center [835, 361] width 70 height 36
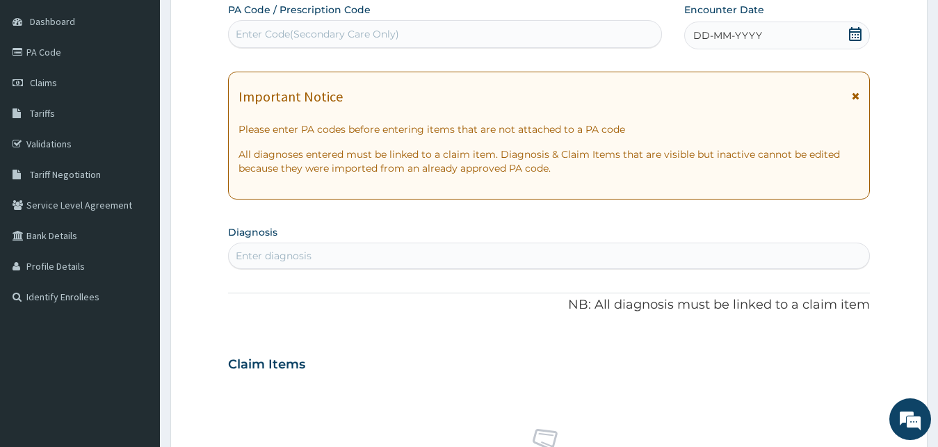
click at [856, 33] on icon at bounding box center [855, 34] width 13 height 14
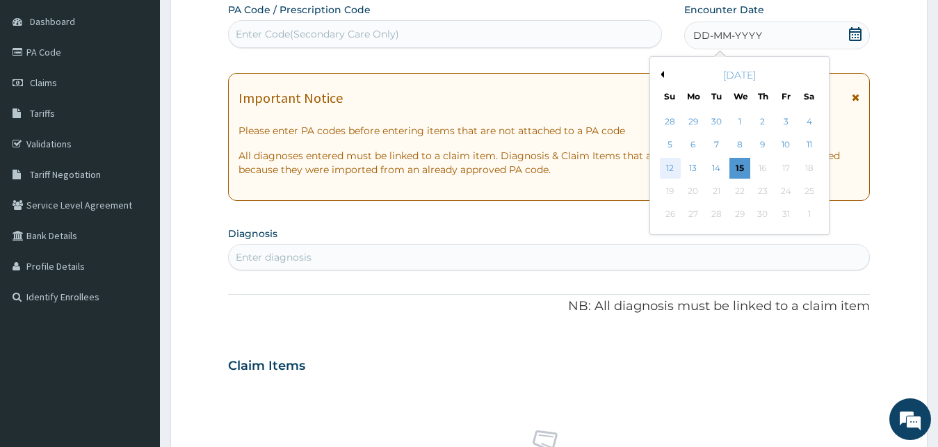
click at [672, 166] on div "12" at bounding box center [670, 168] width 21 height 21
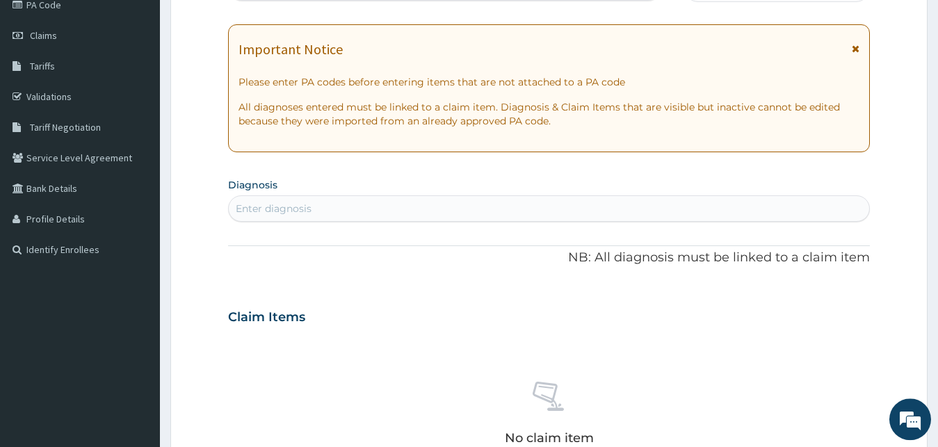
scroll to position [201, 0]
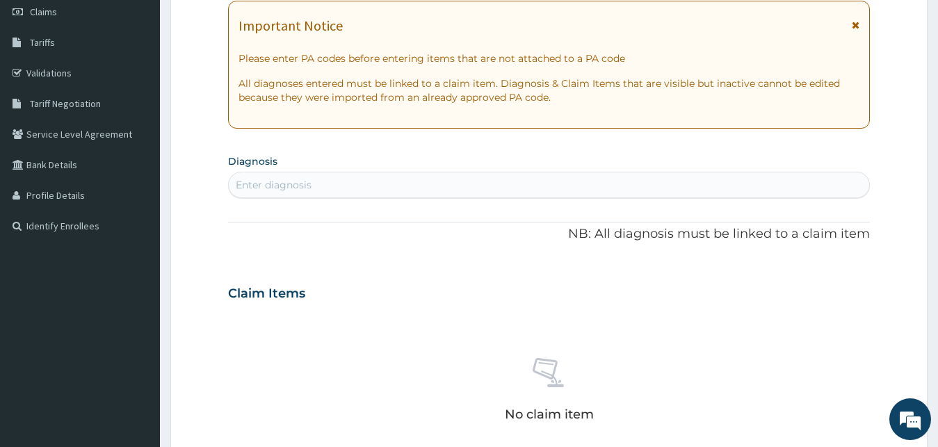
click at [444, 181] on div "Enter diagnosis" at bounding box center [549, 185] width 641 height 22
click at [313, 188] on div "Enter diagnosis" at bounding box center [549, 185] width 641 height 22
type input "[MEDICAL_DATA]"
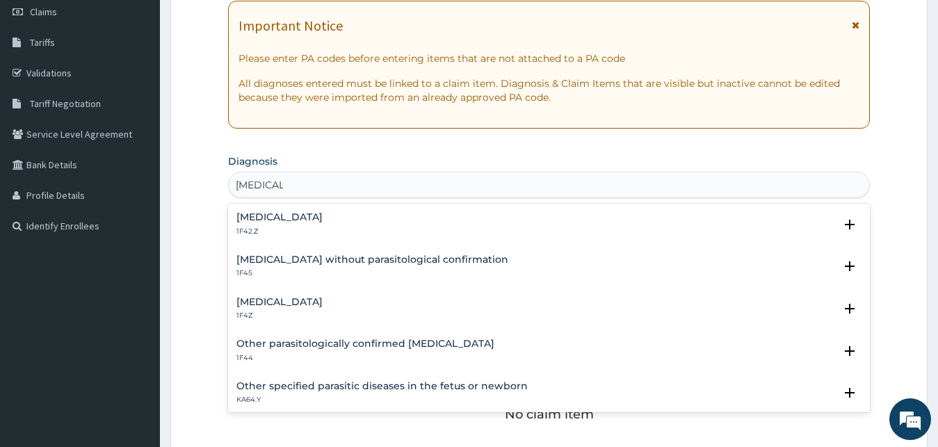
click at [289, 302] on h4 "[MEDICAL_DATA]" at bounding box center [279, 302] width 86 height 10
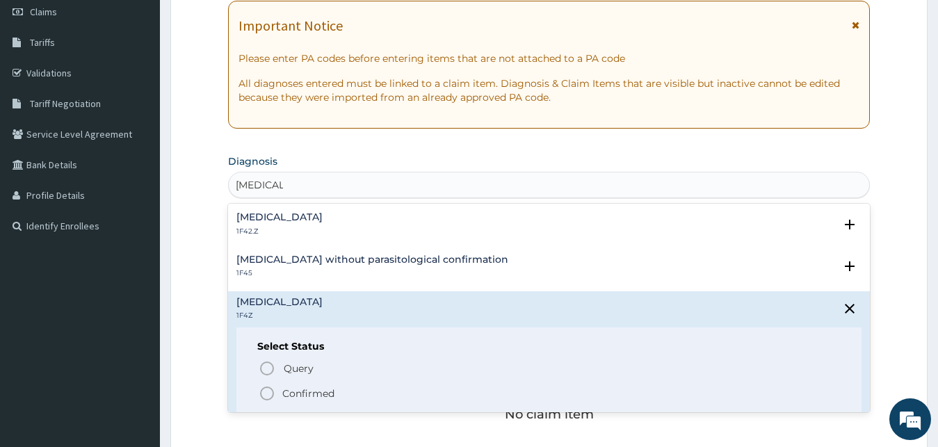
click at [264, 398] on circle "status option filled" at bounding box center [267, 393] width 13 height 13
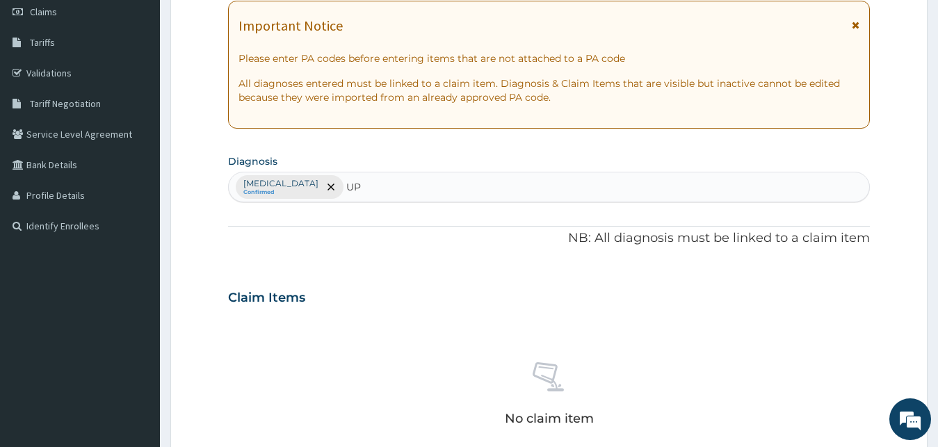
type input "U"
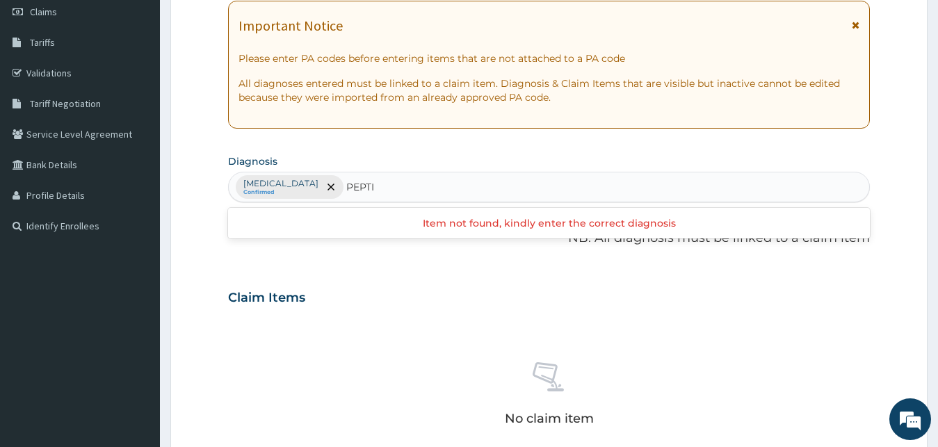
type input "PEPTIC"
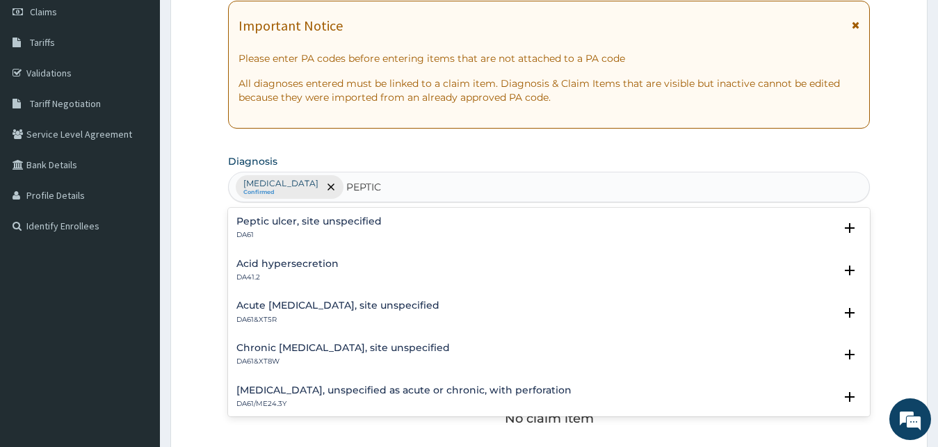
click at [258, 222] on h4 "Peptic ulcer, site unspecified" at bounding box center [308, 221] width 145 height 10
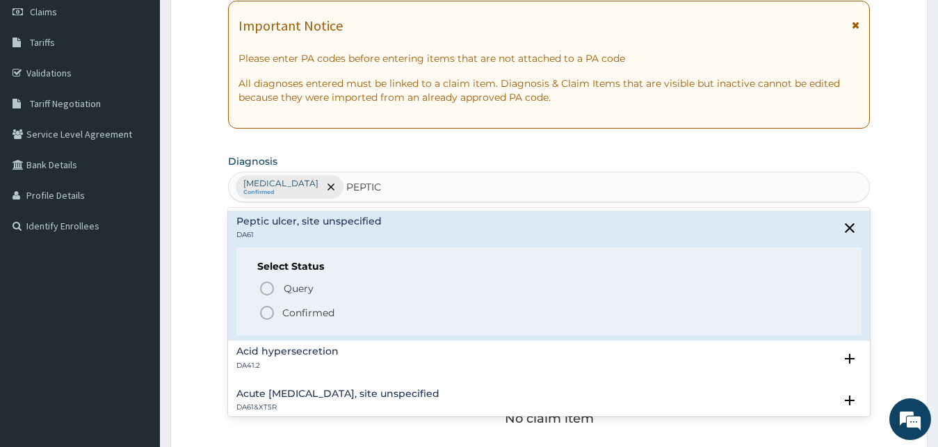
click at [267, 313] on icon "status option filled" at bounding box center [267, 313] width 17 height 17
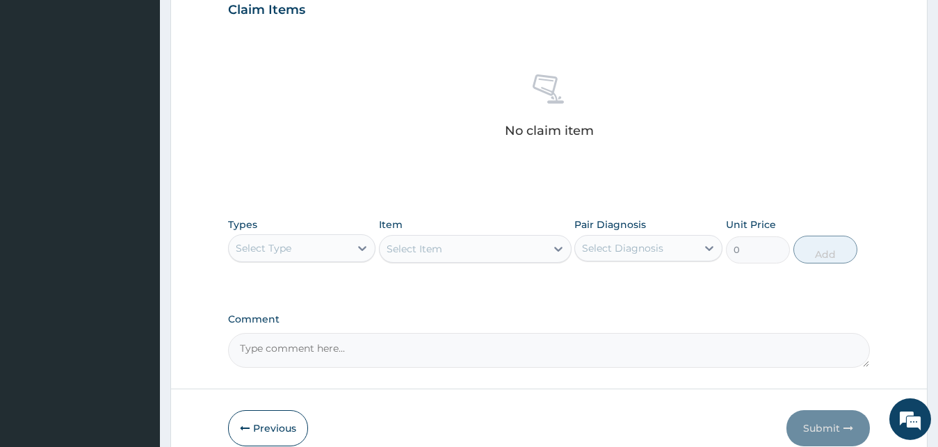
scroll to position [556, 0]
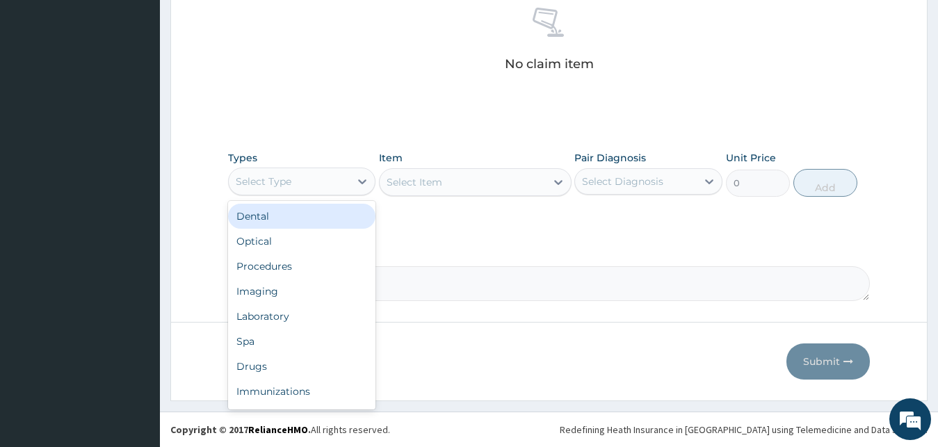
click at [289, 177] on div "Select Type" at bounding box center [264, 182] width 56 height 14
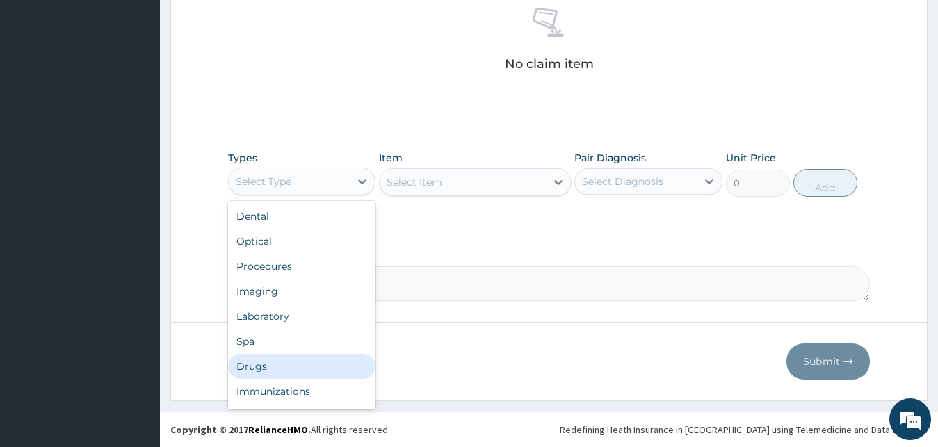
click at [268, 362] on div "Drugs" at bounding box center [302, 366] width 148 height 25
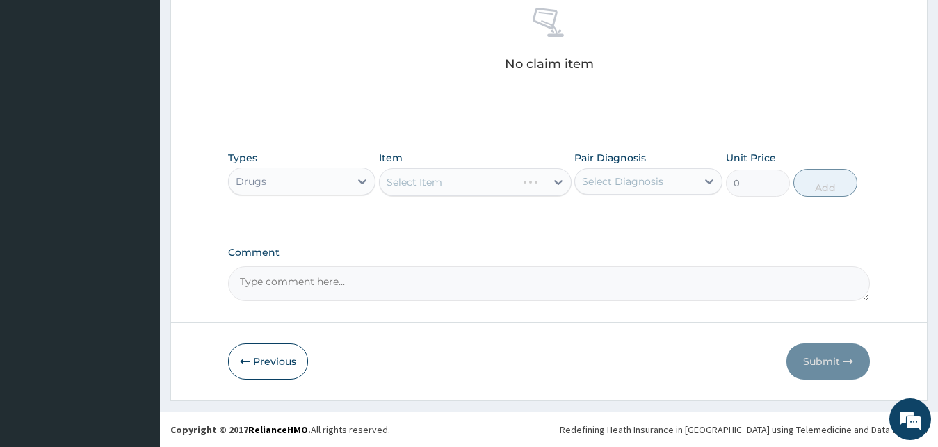
click at [442, 179] on div "Select Item" at bounding box center [475, 182] width 193 height 28
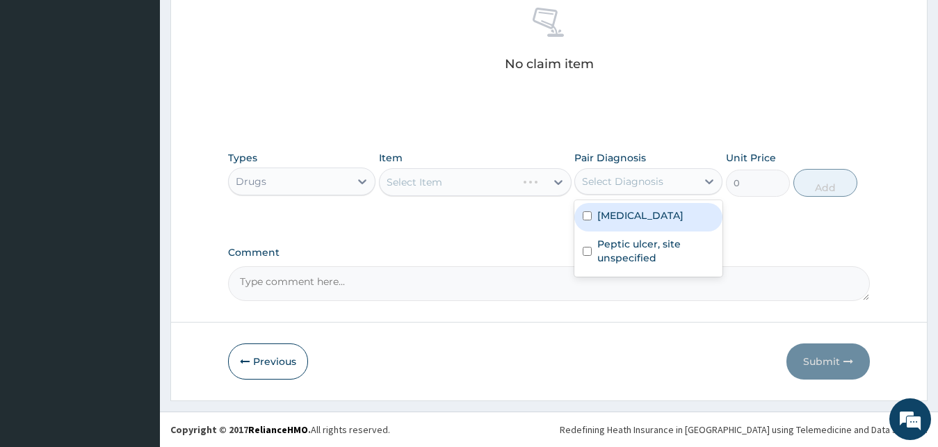
click at [622, 180] on div "Select Diagnosis" at bounding box center [622, 182] width 81 height 14
drag, startPoint x: 633, startPoint y: 216, endPoint x: 633, endPoint y: 231, distance: 14.6
click at [633, 218] on label "[MEDICAL_DATA]" at bounding box center [640, 216] width 86 height 14
checkbox input "true"
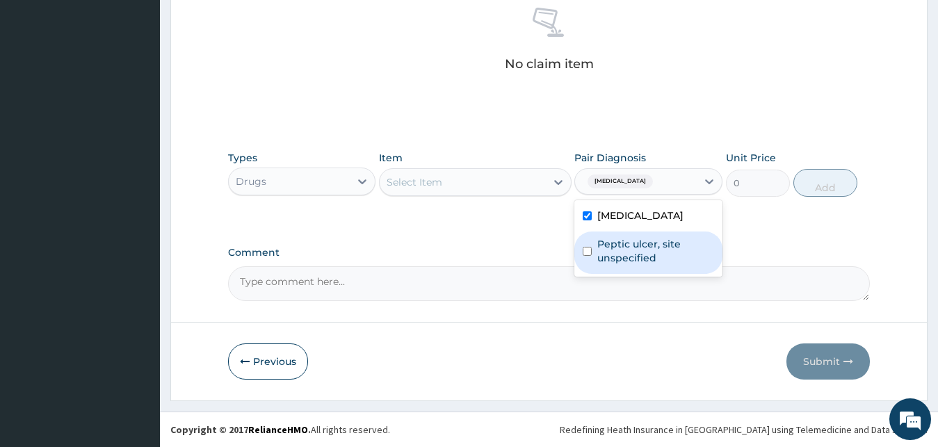
click at [622, 264] on div "Peptic ulcer, site unspecified" at bounding box center [648, 253] width 148 height 42
checkbox input "true"
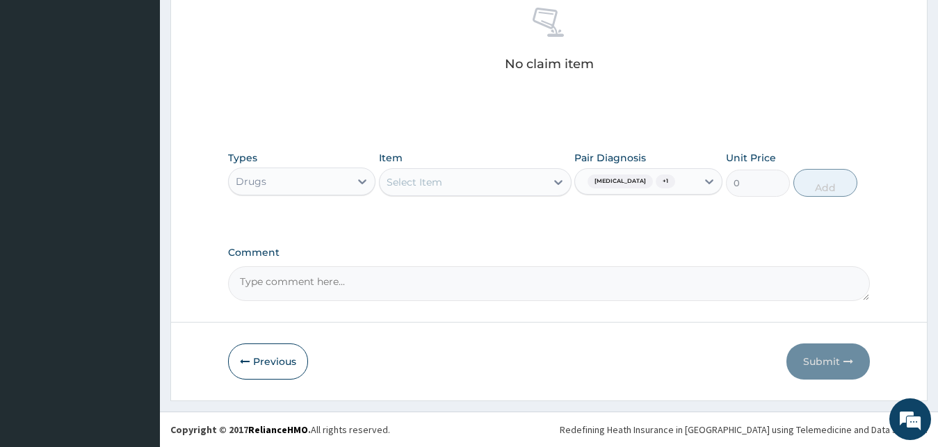
click at [479, 182] on div "Select Item" at bounding box center [463, 182] width 166 height 22
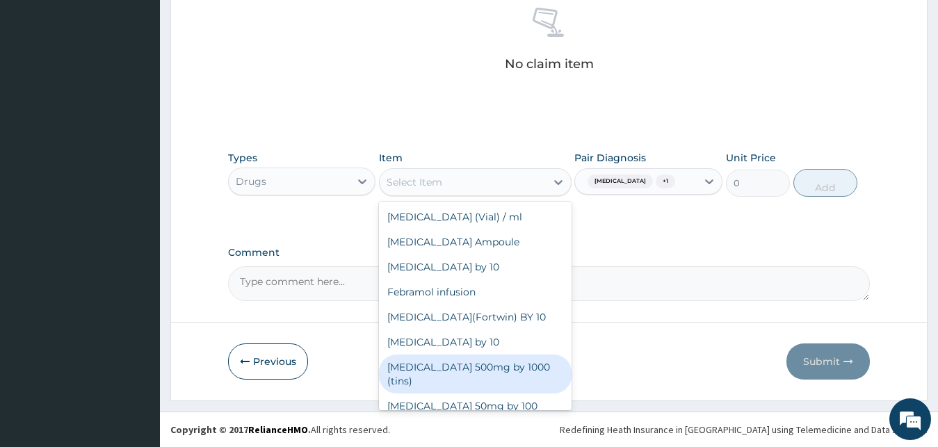
click at [474, 370] on div "[MEDICAL_DATA] 500mg by 1000 (tins)" at bounding box center [475, 374] width 193 height 39
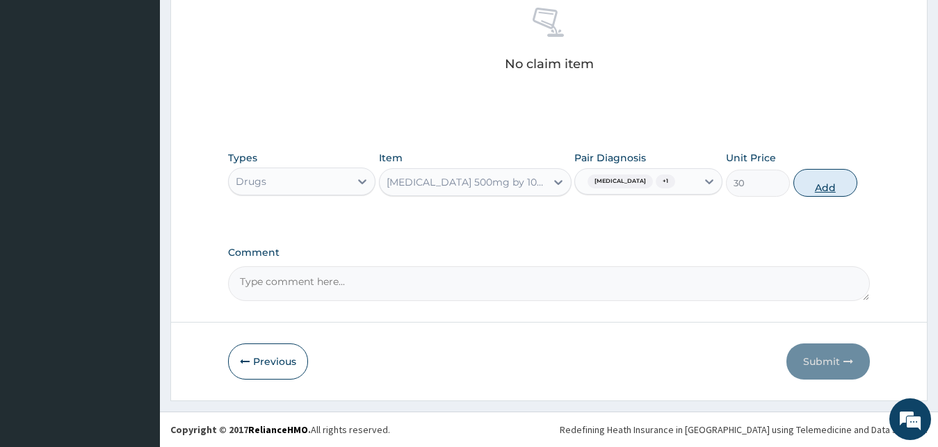
click at [817, 184] on button "Add" at bounding box center [825, 183] width 64 height 28
type input "0"
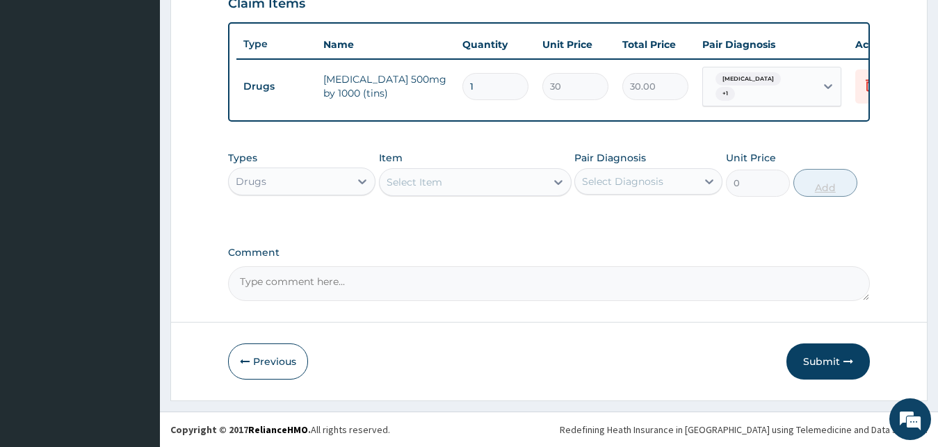
scroll to position [507, 0]
type input "18"
type input "540.00"
type input "18"
click at [504, 177] on div "Select Item" at bounding box center [463, 182] width 166 height 22
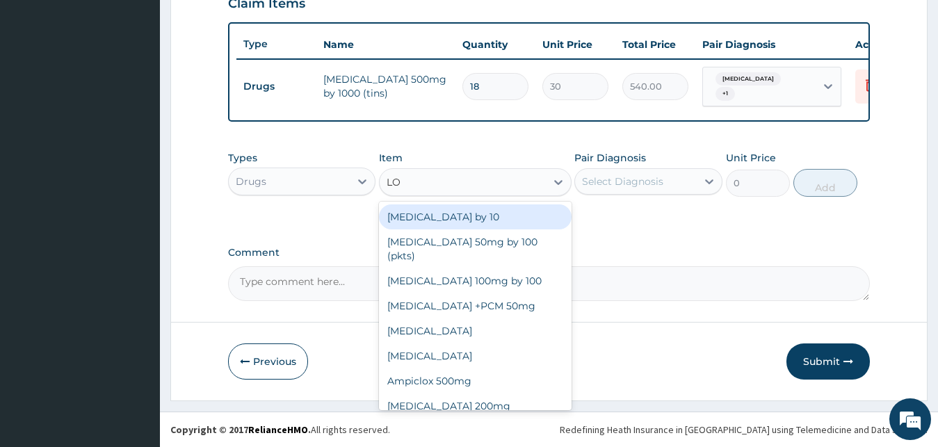
type input "LON"
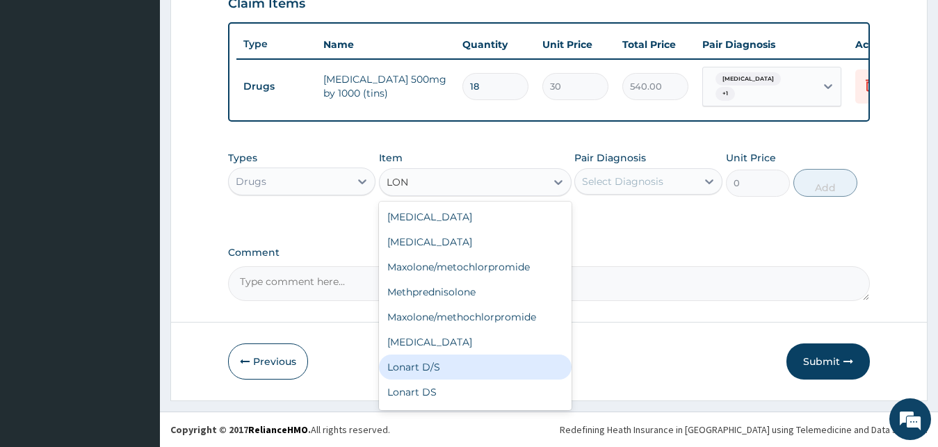
drag, startPoint x: 487, startPoint y: 366, endPoint x: 503, endPoint y: 340, distance: 30.3
click at [489, 363] on div "Lonart D/S" at bounding box center [475, 367] width 193 height 25
type input "450"
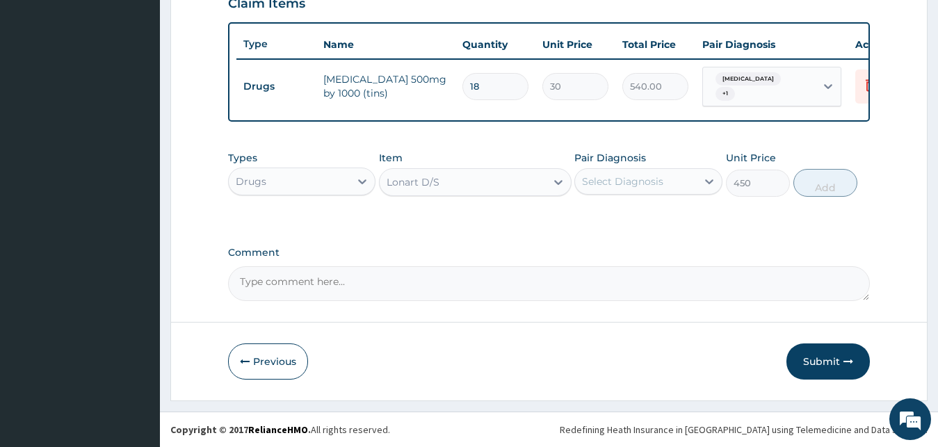
drag, startPoint x: 631, startPoint y: 180, endPoint x: 636, endPoint y: 191, distance: 11.9
click at [636, 191] on div "Select Diagnosis" at bounding box center [636, 181] width 122 height 22
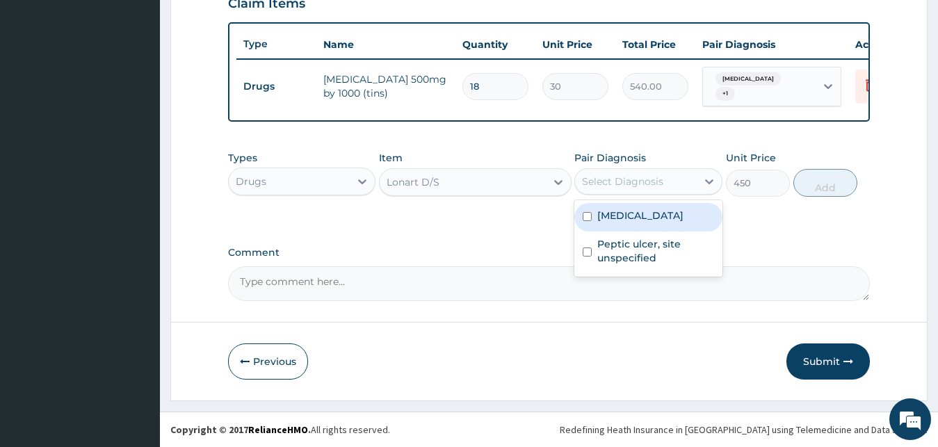
click at [653, 219] on label "[MEDICAL_DATA]" at bounding box center [640, 216] width 86 height 14
checkbox input "true"
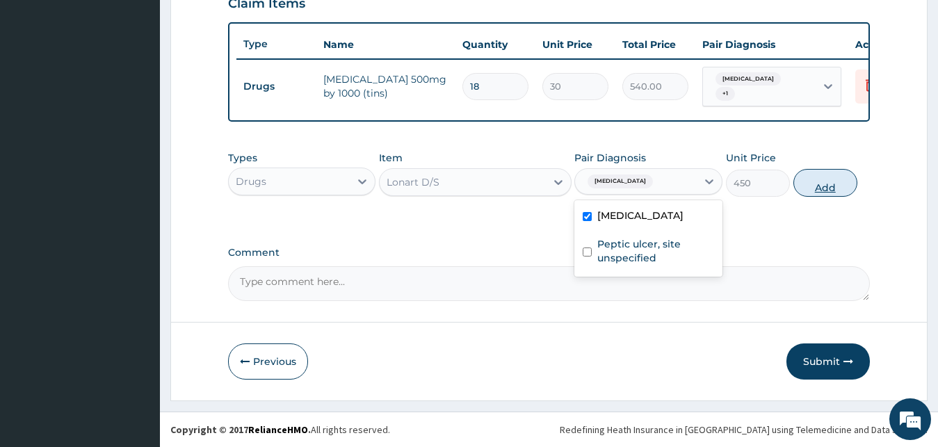
click at [832, 190] on button "Add" at bounding box center [825, 183] width 64 height 28
type input "0"
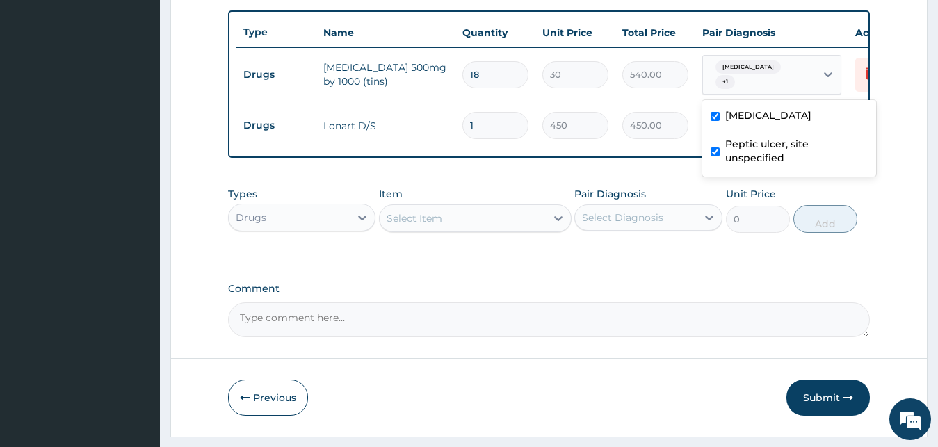
click at [789, 90] on div "Malaria, unspecified + 1" at bounding box center [757, 74] width 95 height 33
click at [722, 143] on div "Peptic ulcer, site unspecified" at bounding box center [789, 152] width 174 height 42
checkbox input "false"
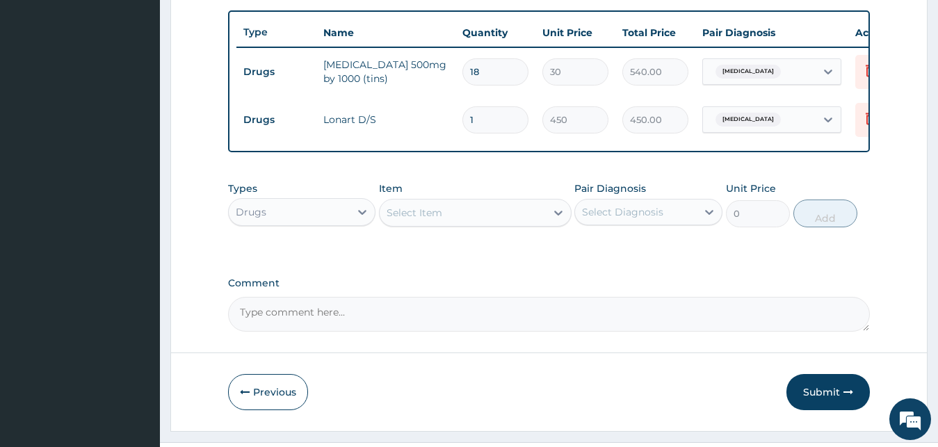
click at [503, 121] on input "1" at bounding box center [495, 119] width 66 height 27
type input "2"
type input "900.00"
type input "3"
type input "1350.00"
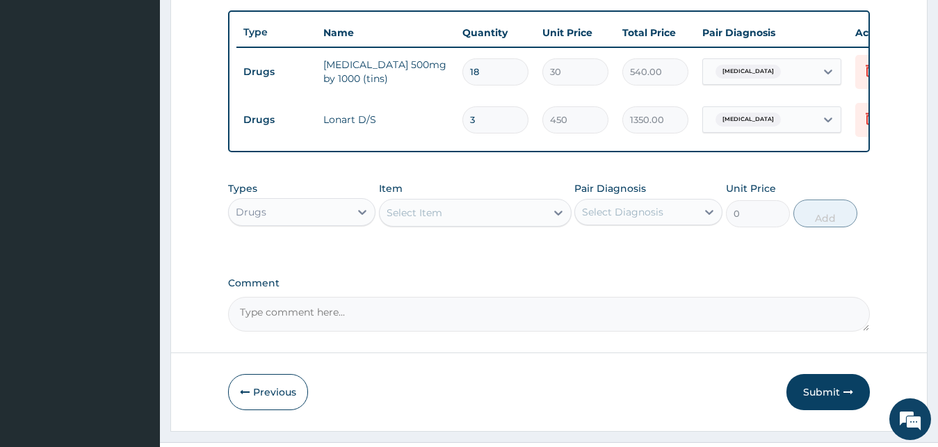
type input "4"
type input "1800.00"
type input "5"
type input "2250.00"
type input "6"
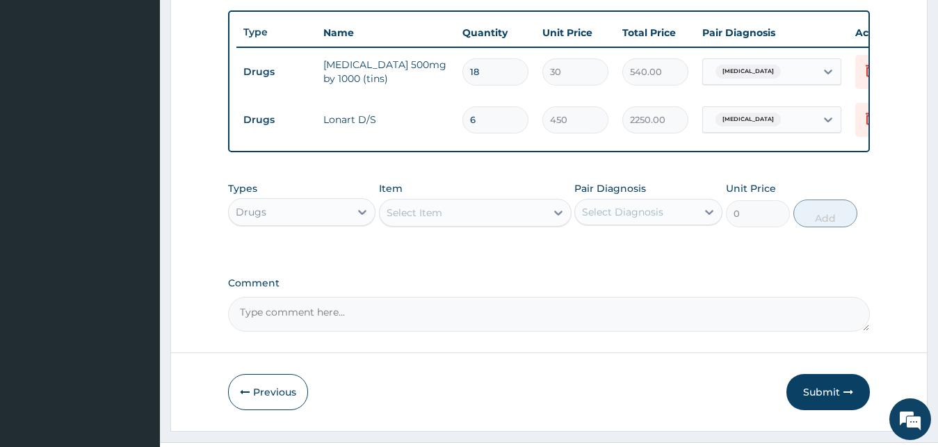
type input "2700.00"
type input "7"
type input "3150.00"
type input "6"
type input "2700.00"
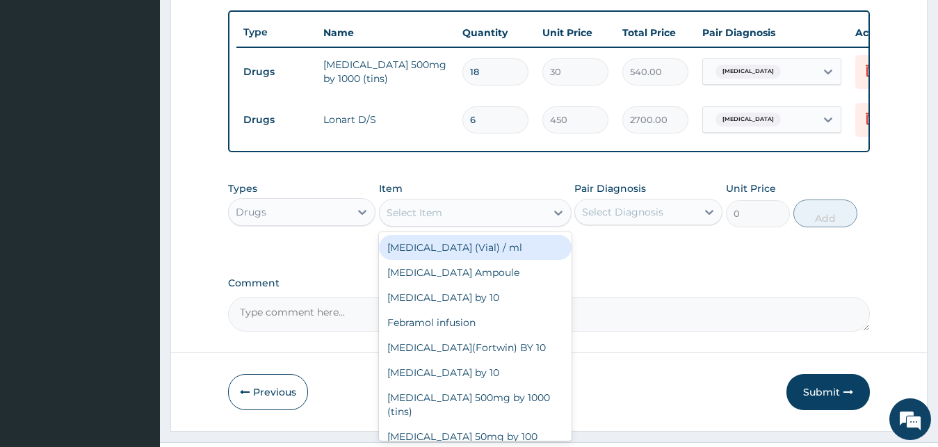
click at [445, 224] on div "Select Item" at bounding box center [463, 213] width 166 height 22
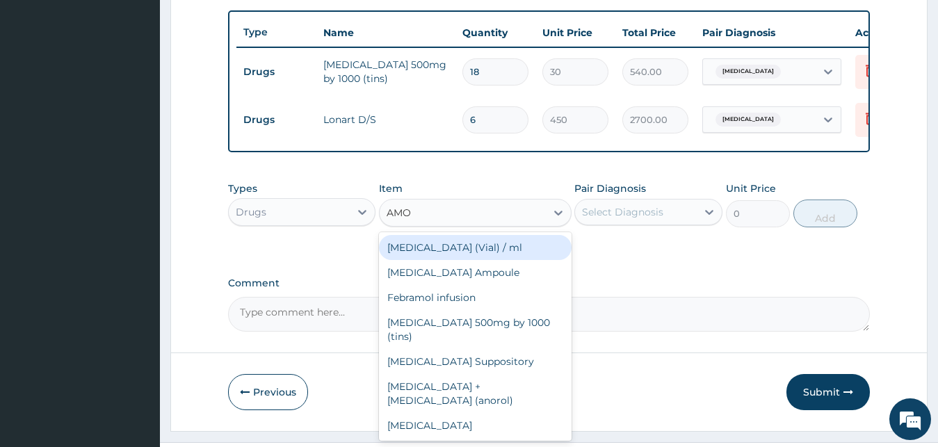
type input "AMOX"
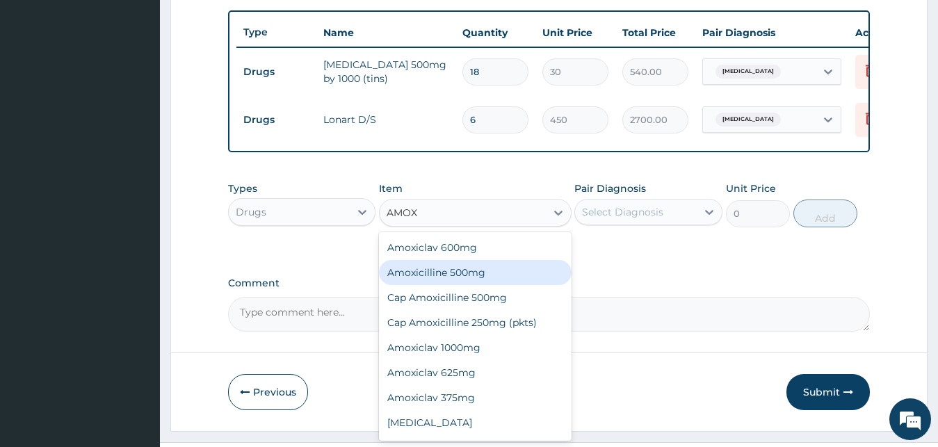
click at [458, 284] on div "Amoxicilline 500mg" at bounding box center [475, 272] width 193 height 25
type input "1500"
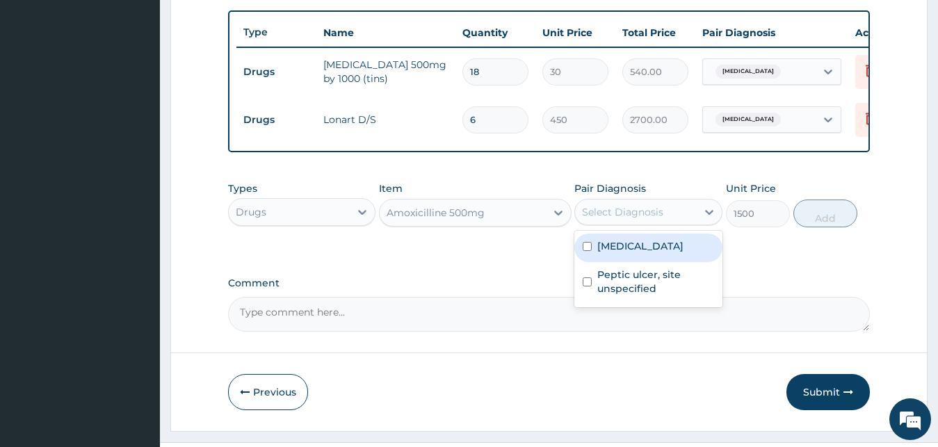
click at [666, 223] on div "Select Diagnosis" at bounding box center [636, 212] width 122 height 22
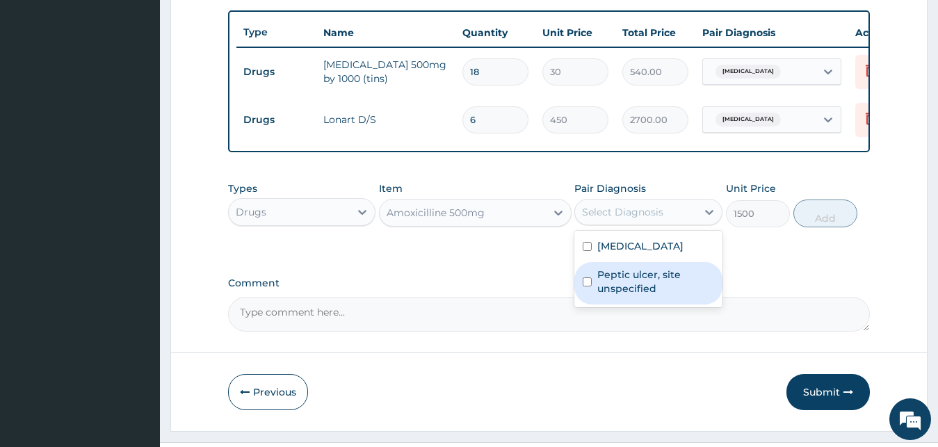
click at [642, 293] on label "Peptic ulcer, site unspecified" at bounding box center [655, 282] width 117 height 28
checkbox input "true"
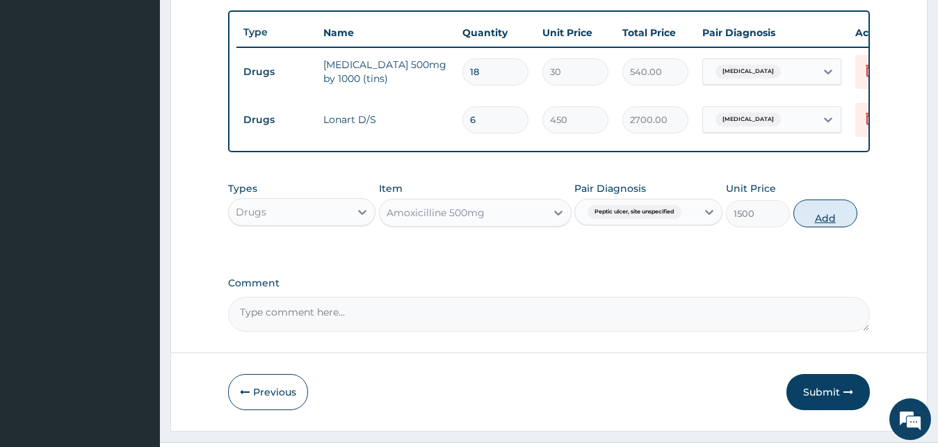
click at [824, 226] on button "Add" at bounding box center [825, 214] width 64 height 28
type input "0"
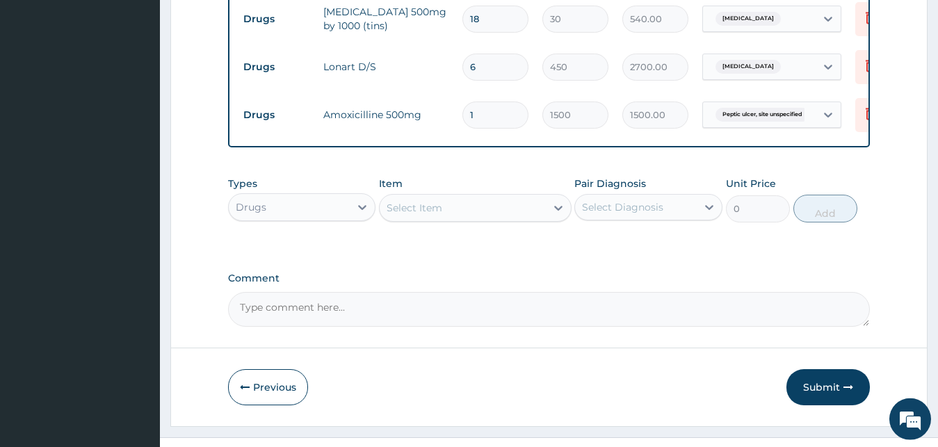
scroll to position [578, 0]
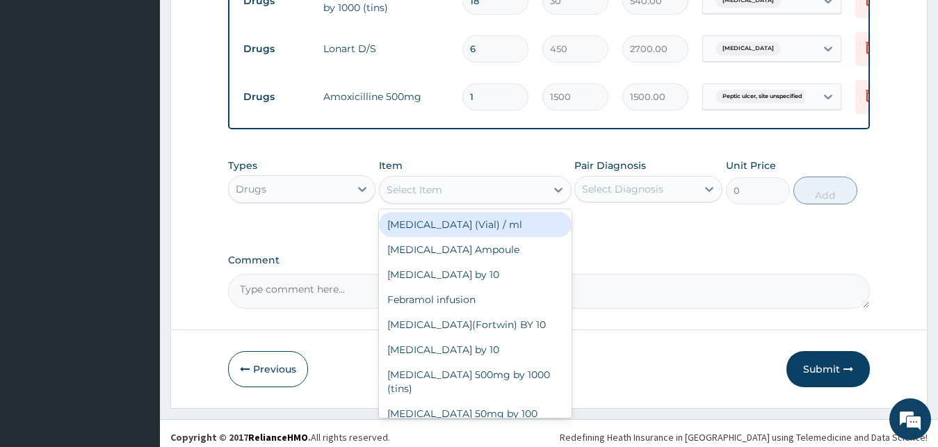
click at [492, 201] on div "Select Item" at bounding box center [463, 190] width 166 height 22
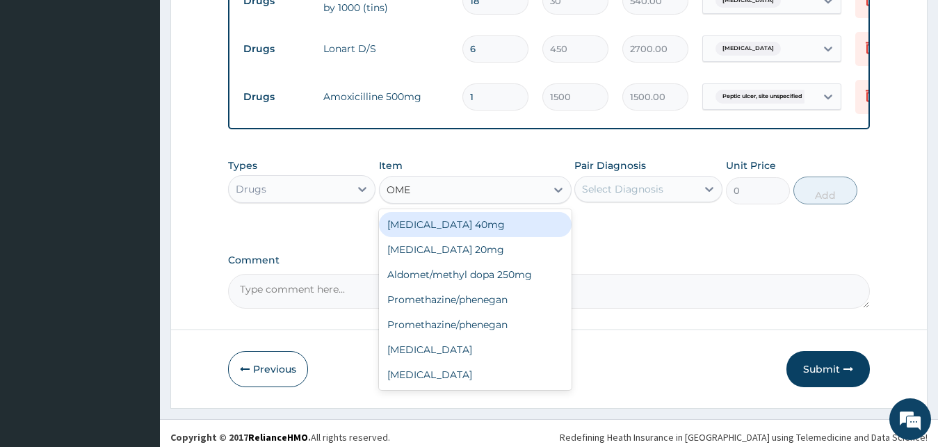
type input "OMEP"
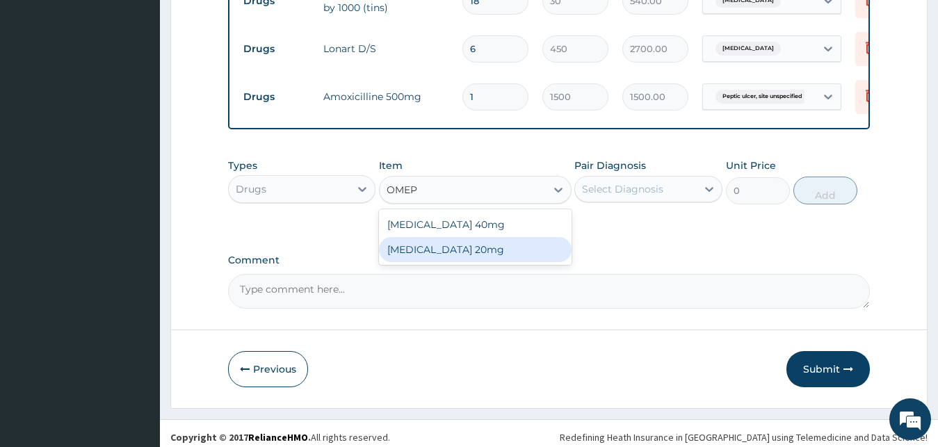
click at [462, 262] on div "Omeprazole 20mg" at bounding box center [475, 249] width 193 height 25
type input "150"
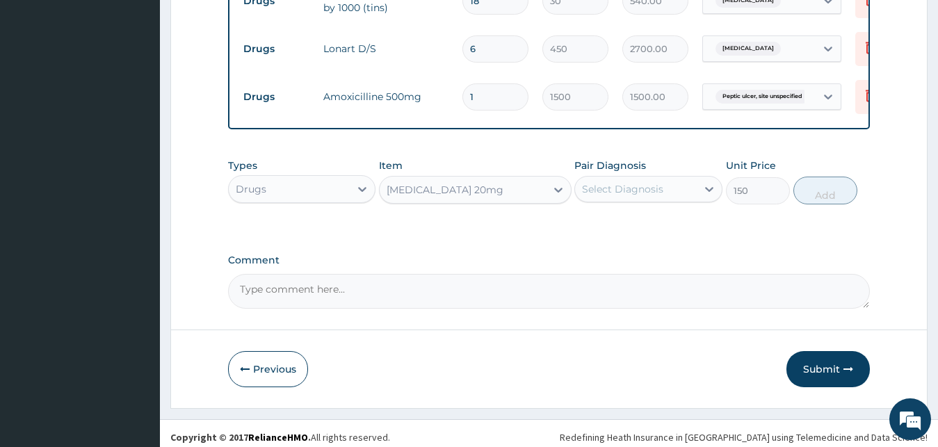
click at [642, 196] on div "Select Diagnosis" at bounding box center [622, 189] width 81 height 14
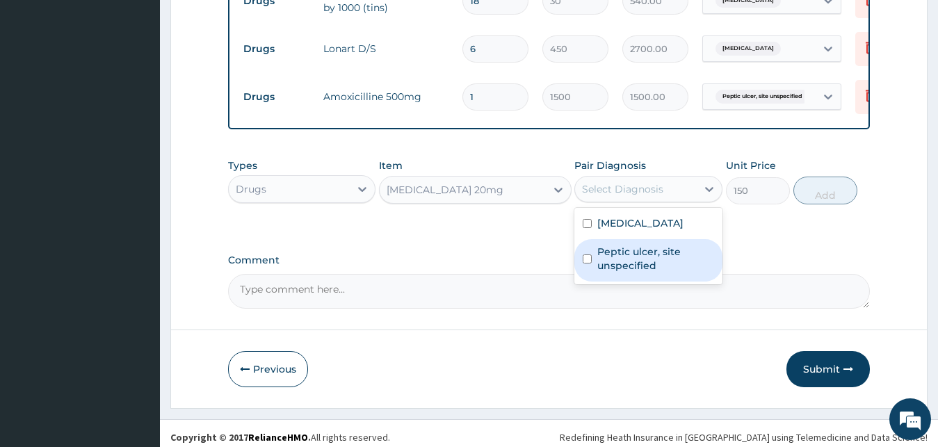
click at [645, 268] on label "Peptic ulcer, site unspecified" at bounding box center [655, 259] width 117 height 28
checkbox input "true"
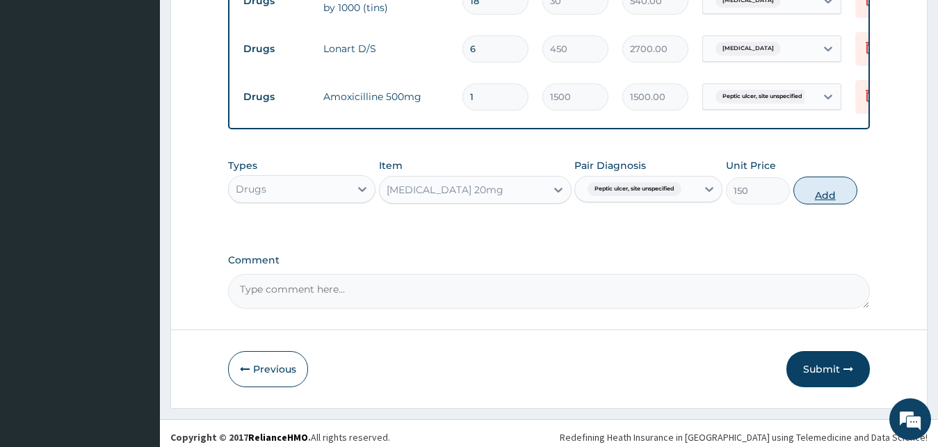
click at [827, 204] on button "Add" at bounding box center [825, 191] width 64 height 28
type input "0"
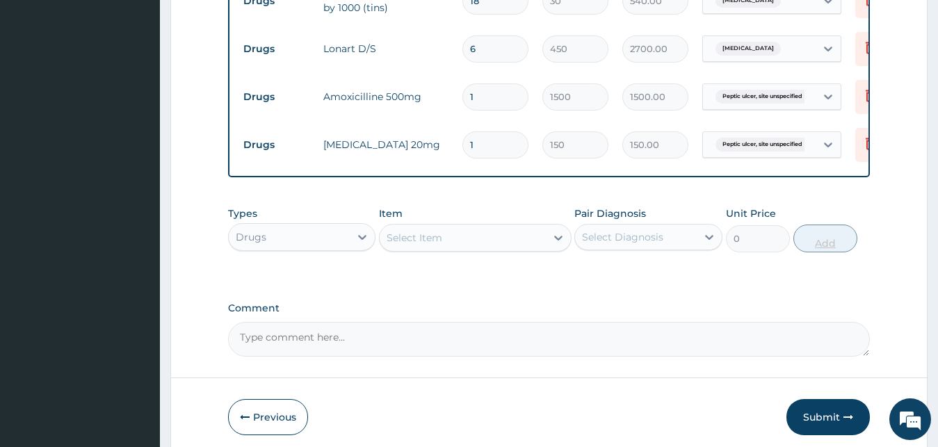
type input "14"
type input "2100.00"
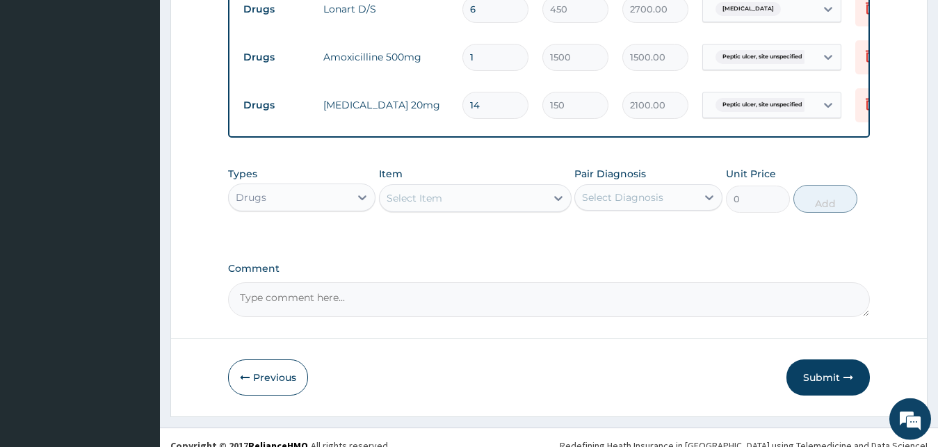
scroll to position [645, 0]
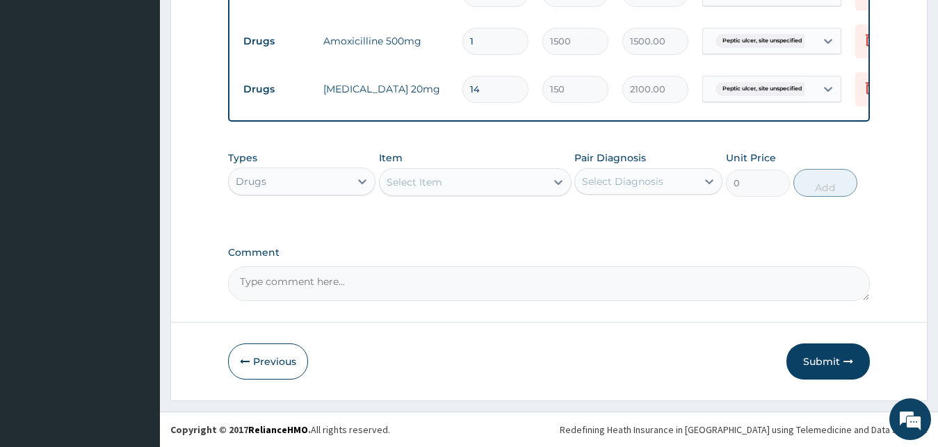
type input "14"
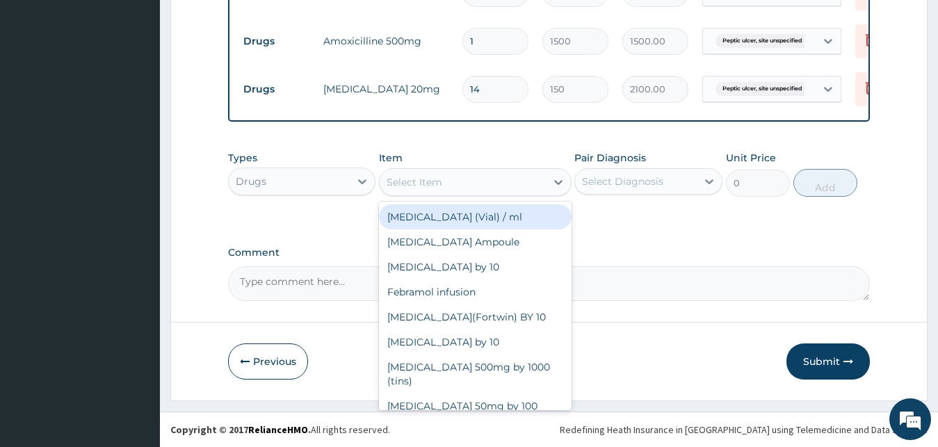
click at [493, 174] on div "Select Item" at bounding box center [463, 182] width 166 height 22
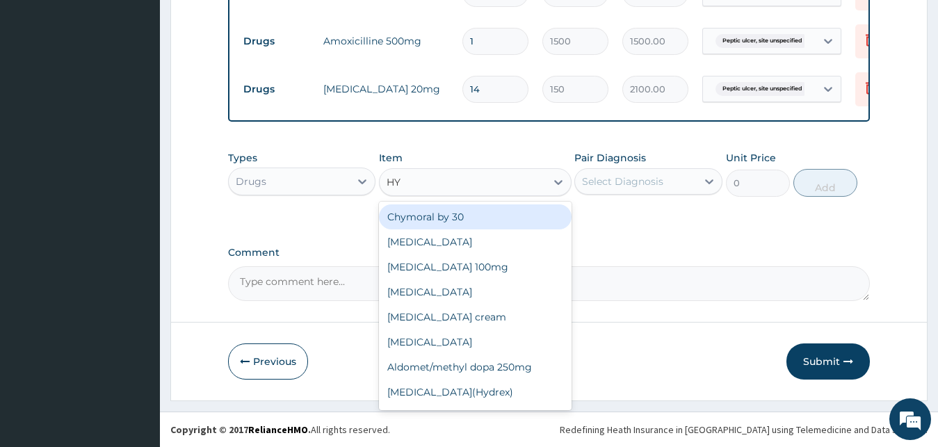
type input "HYO"
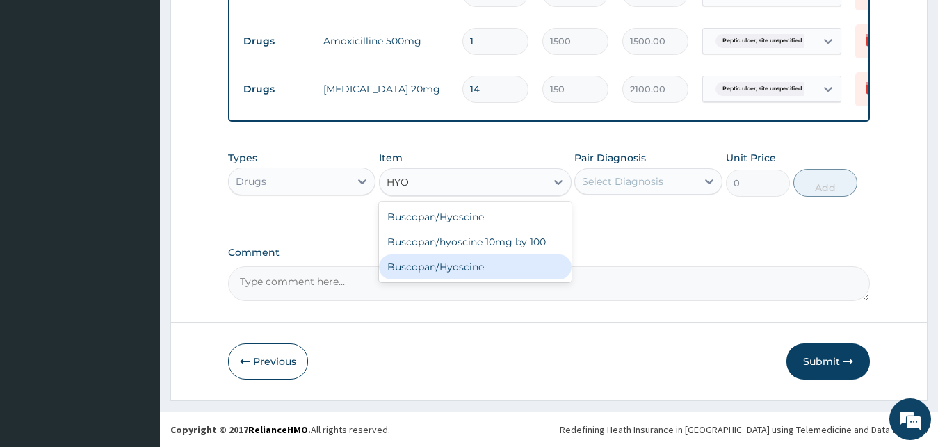
click at [473, 270] on div "Buscopan/Hyoscine" at bounding box center [475, 266] width 193 height 25
type input "800"
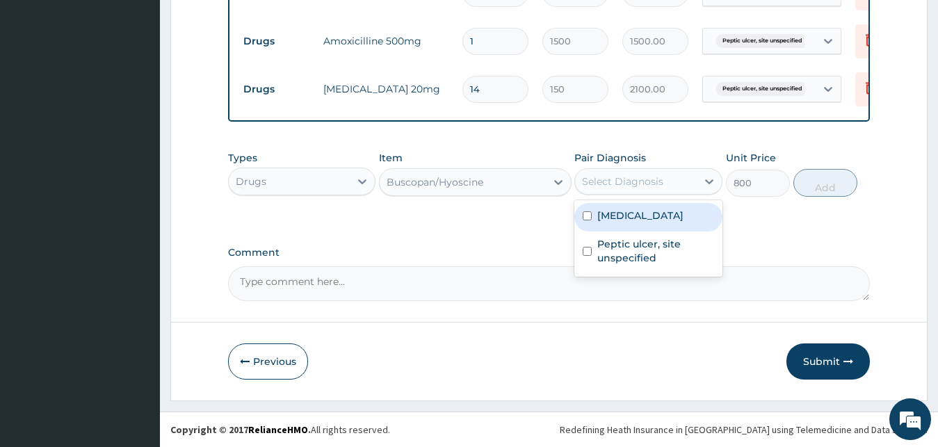
click at [637, 186] on div "Select Diagnosis" at bounding box center [622, 182] width 81 height 14
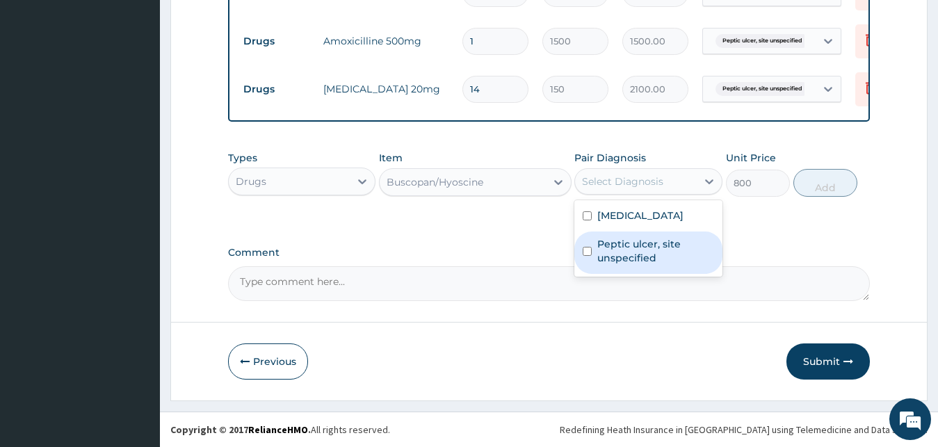
drag, startPoint x: 639, startPoint y: 248, endPoint x: 718, endPoint y: 204, distance: 90.3
click at [640, 248] on label "Peptic ulcer, site unspecified" at bounding box center [655, 251] width 117 height 28
checkbox input "true"
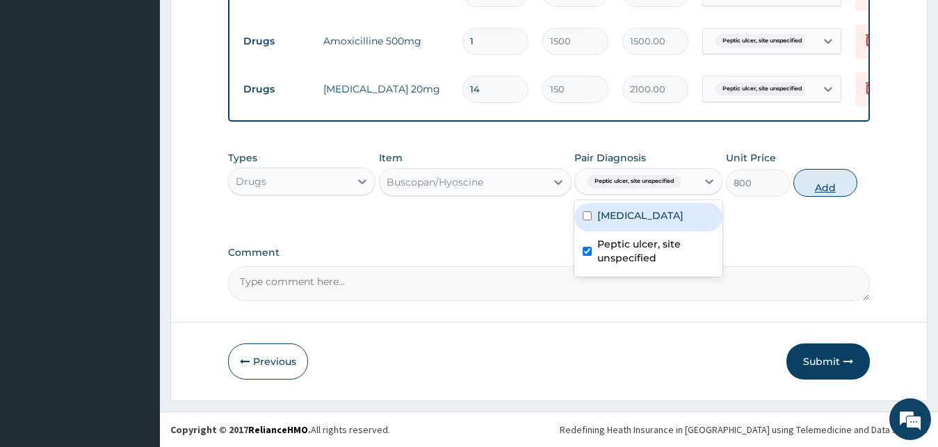
click at [832, 179] on button "Add" at bounding box center [825, 183] width 64 height 28
type input "0"
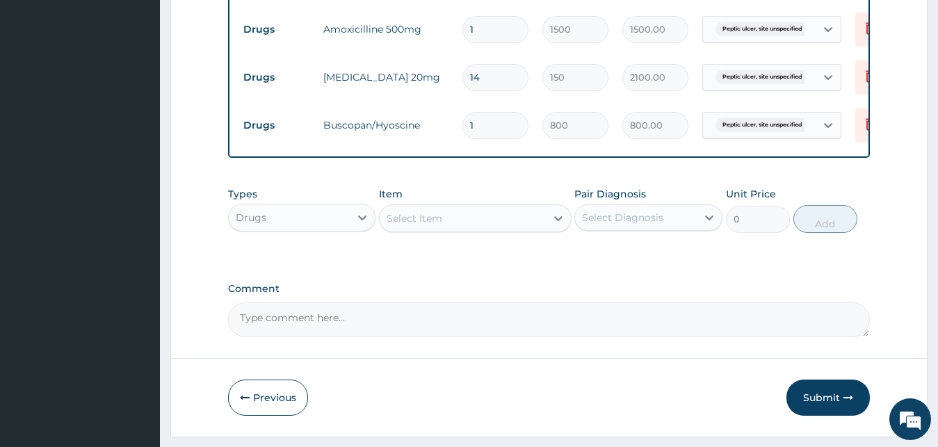
click at [498, 229] on div "Select Item" at bounding box center [463, 218] width 166 height 22
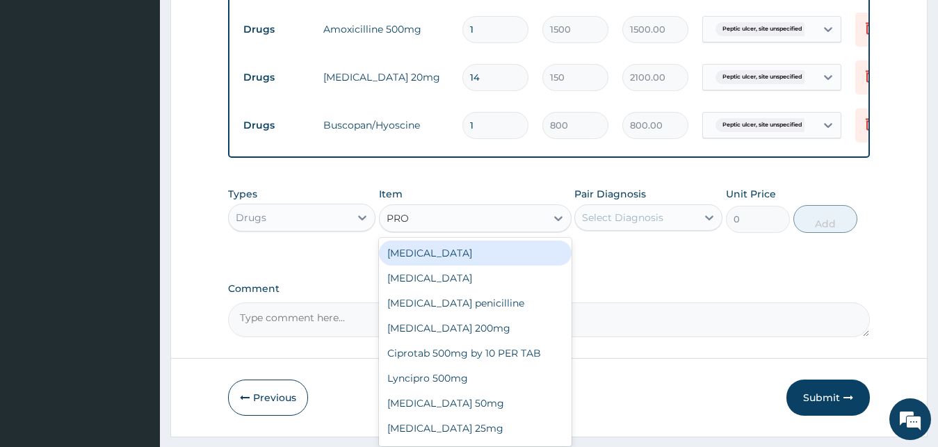
type input "PROM"
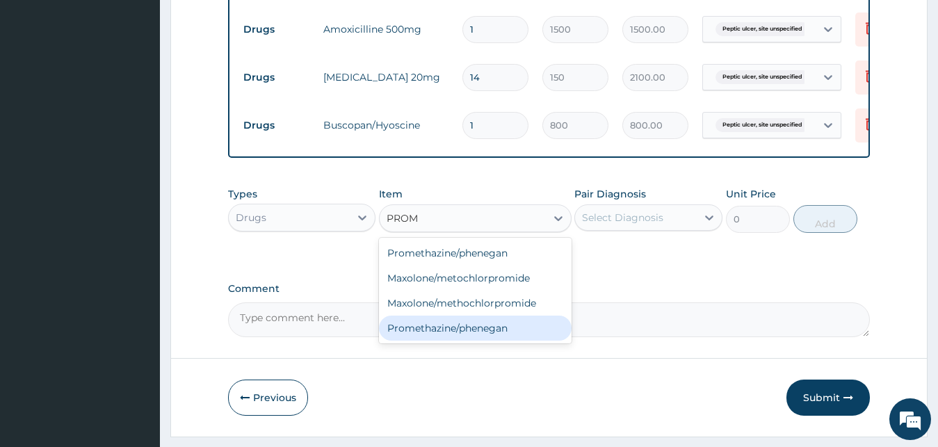
click at [458, 341] on div "Promethazine/phenegan" at bounding box center [475, 328] width 193 height 25
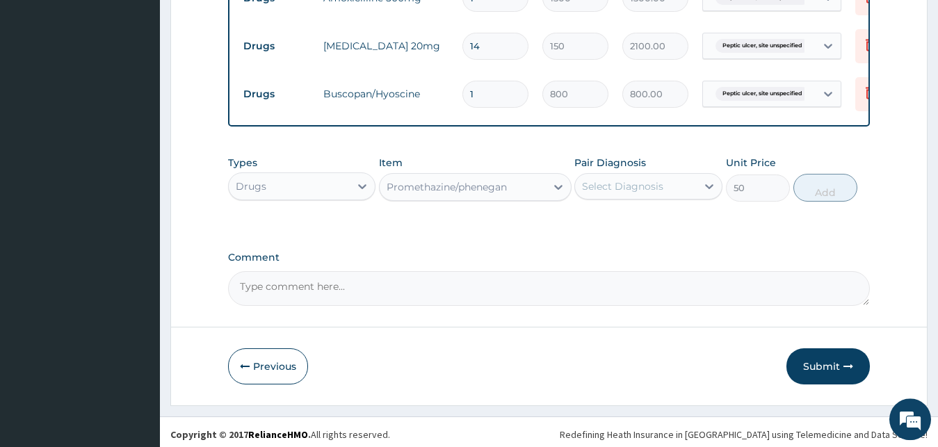
scroll to position [693, 0]
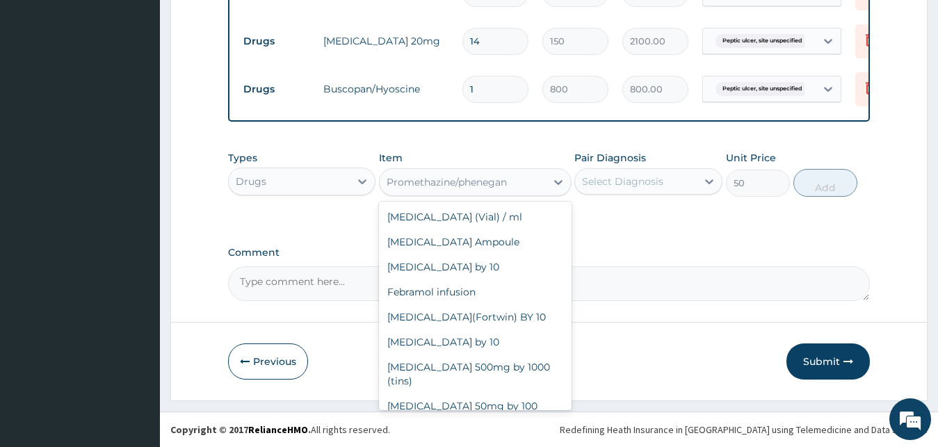
click at [495, 184] on div "Promethazine/phenegan" at bounding box center [447, 182] width 120 height 14
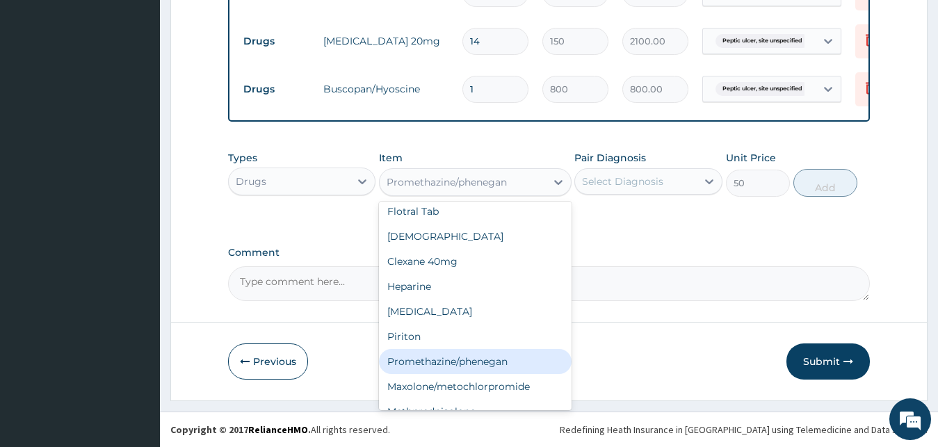
click at [451, 349] on div "Promethazine/phenegan" at bounding box center [475, 361] width 193 height 25
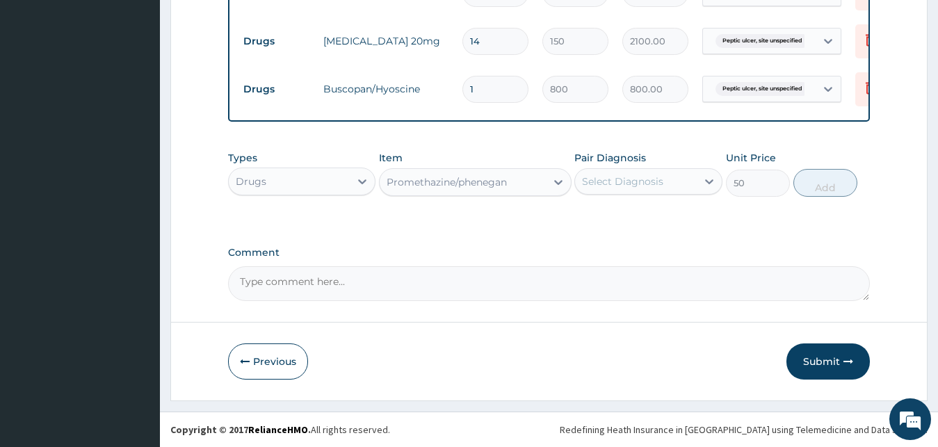
type input "1000"
click at [624, 181] on div "Select Diagnosis" at bounding box center [622, 182] width 81 height 14
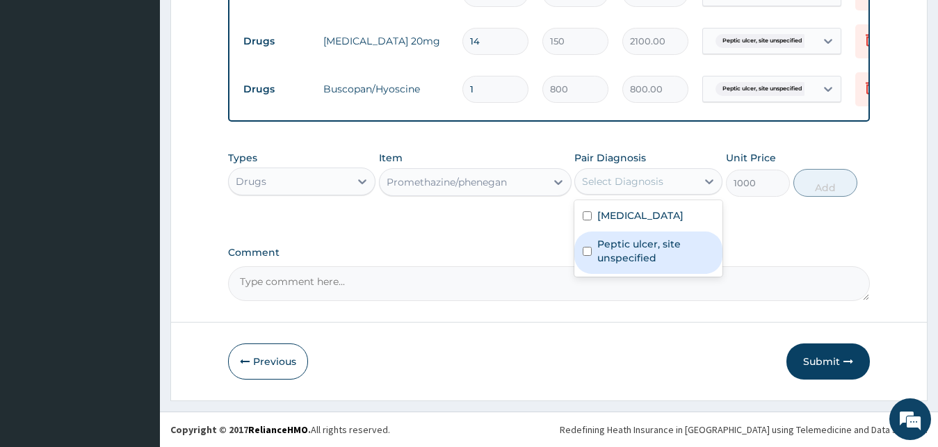
click at [624, 248] on label "Peptic ulcer, site unspecified" at bounding box center [655, 251] width 117 height 28
checkbox input "true"
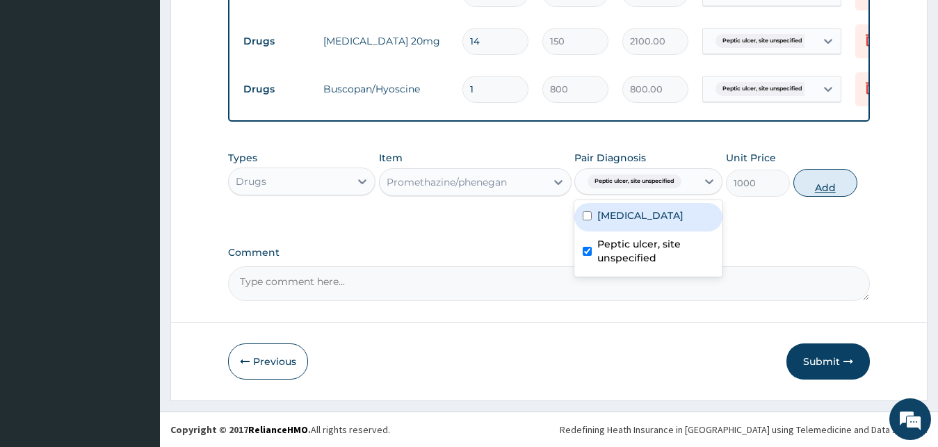
click at [830, 186] on button "Add" at bounding box center [825, 183] width 64 height 28
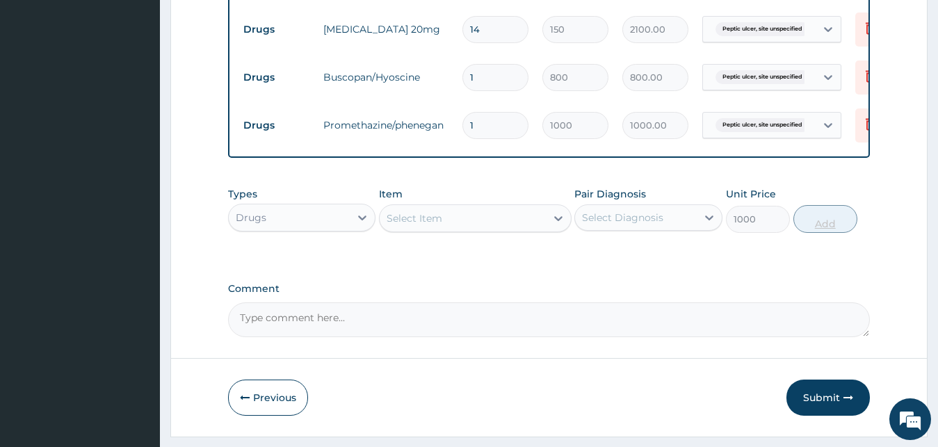
type input "0"
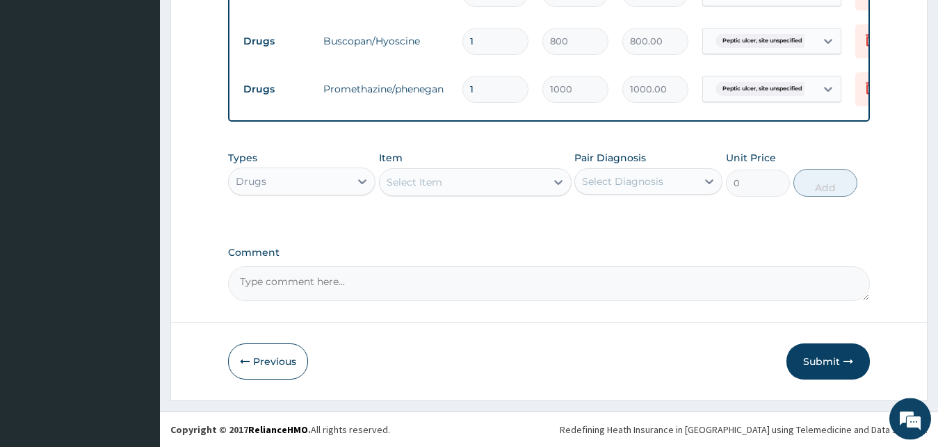
scroll to position [741, 0]
click at [830, 360] on button "Submit" at bounding box center [827, 361] width 83 height 36
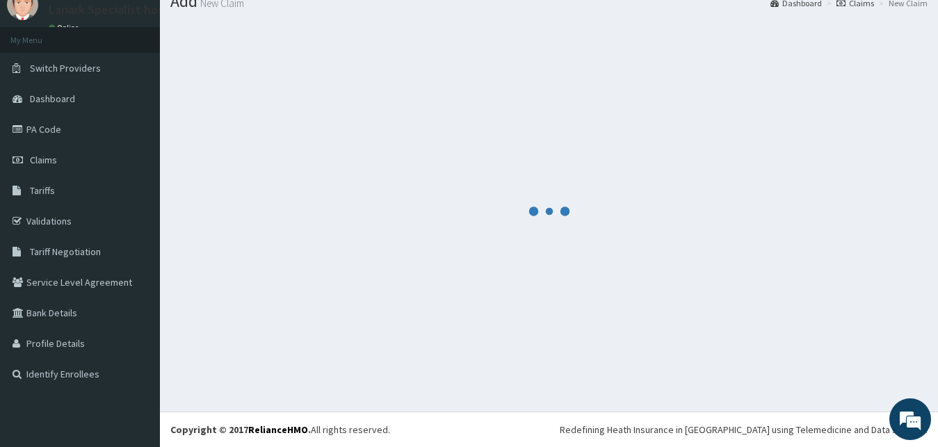
scroll to position [53, 0]
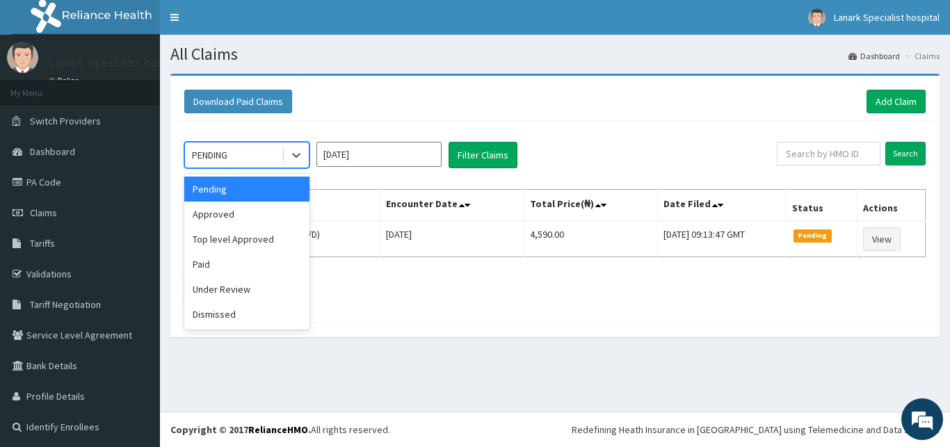
click at [245, 155] on div "PENDING" at bounding box center [233, 155] width 97 height 22
click at [250, 213] on div "Approved" at bounding box center [246, 214] width 125 height 25
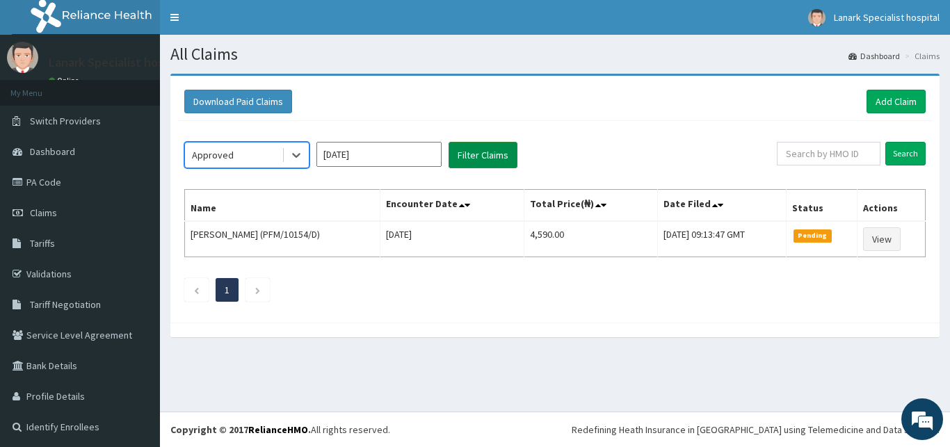
click at [462, 156] on button "Filter Claims" at bounding box center [482, 155] width 69 height 26
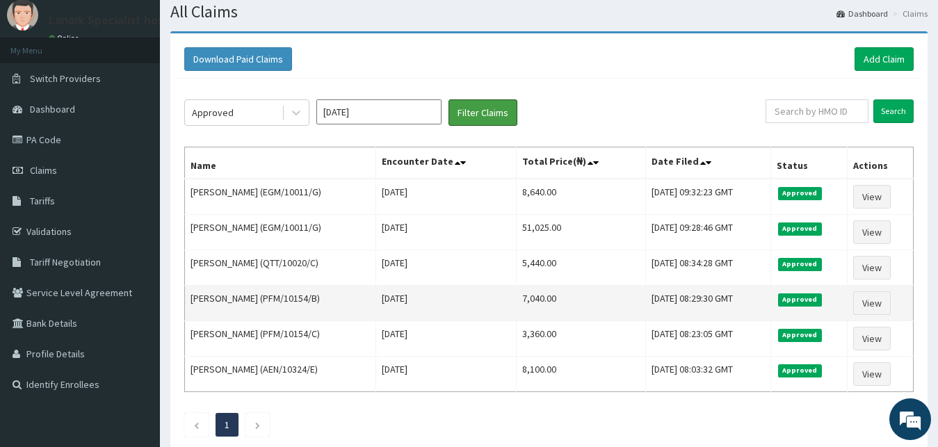
scroll to position [127, 0]
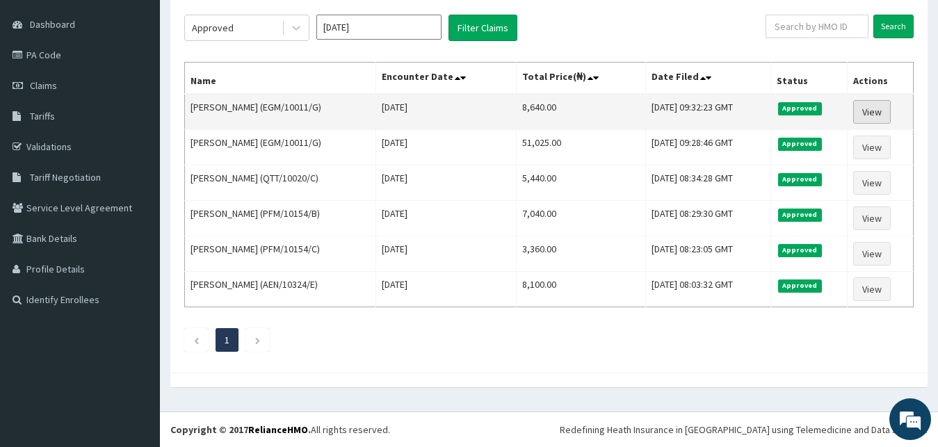
click at [868, 110] on link "View" at bounding box center [872, 112] width 38 height 24
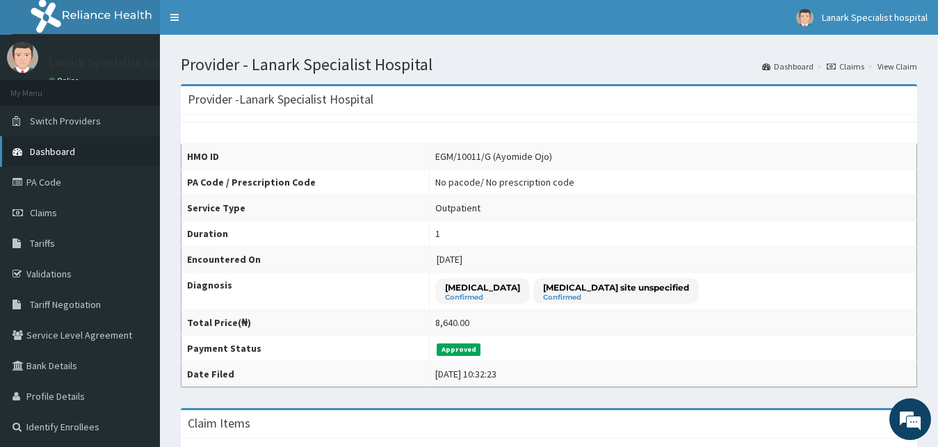
click at [84, 143] on link "Dashboard" at bounding box center [80, 151] width 160 height 31
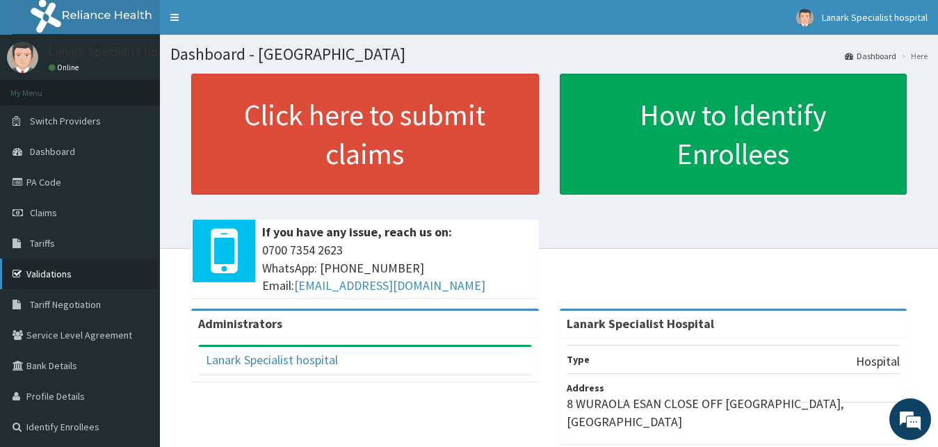
click at [65, 268] on link "Validations" at bounding box center [80, 274] width 160 height 31
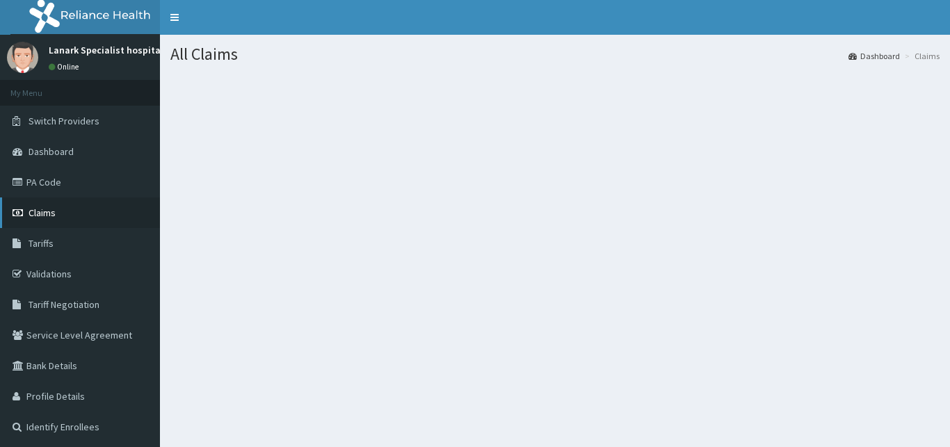
click at [46, 211] on span "Claims" at bounding box center [42, 213] width 27 height 13
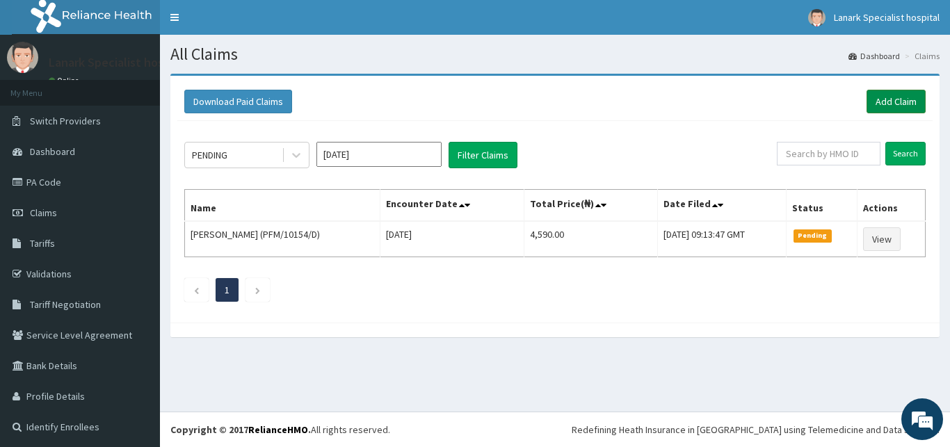
click at [881, 95] on link "Add Claim" at bounding box center [895, 102] width 59 height 24
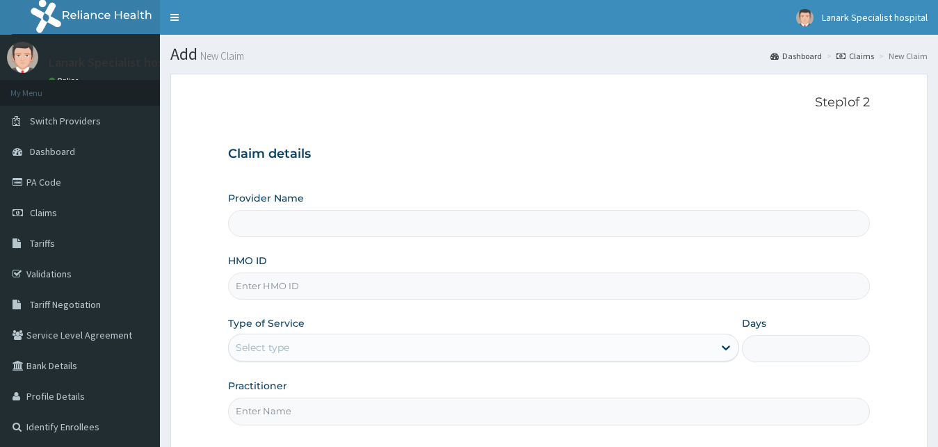
scroll to position [130, 0]
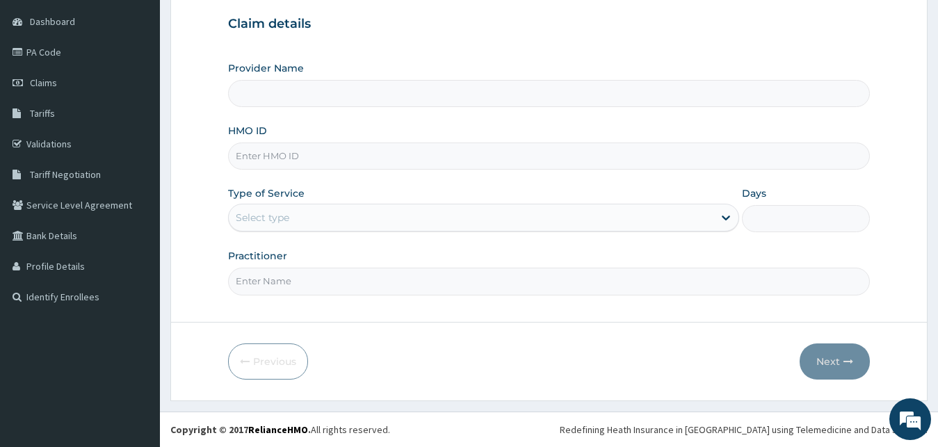
type input "Lanark Specialist Hospital"
click at [282, 150] on input "HMO ID" at bounding box center [549, 156] width 642 height 27
type input "TFP/10035/C"
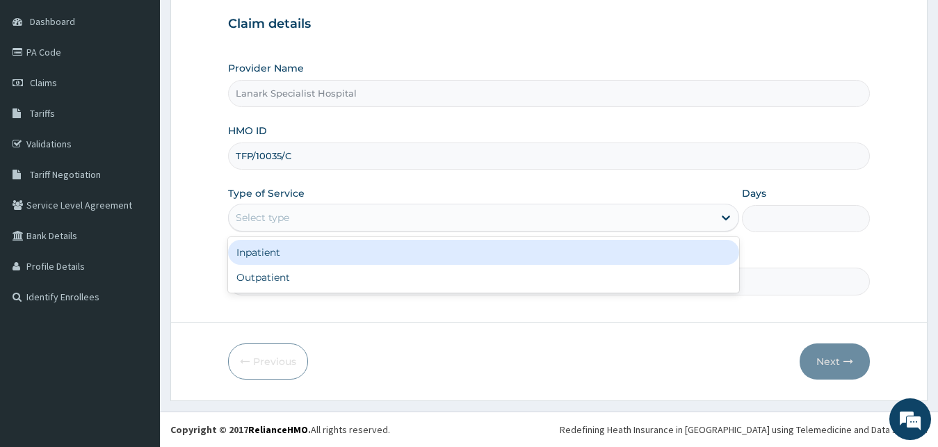
click at [309, 208] on div "Select type" at bounding box center [471, 218] width 485 height 22
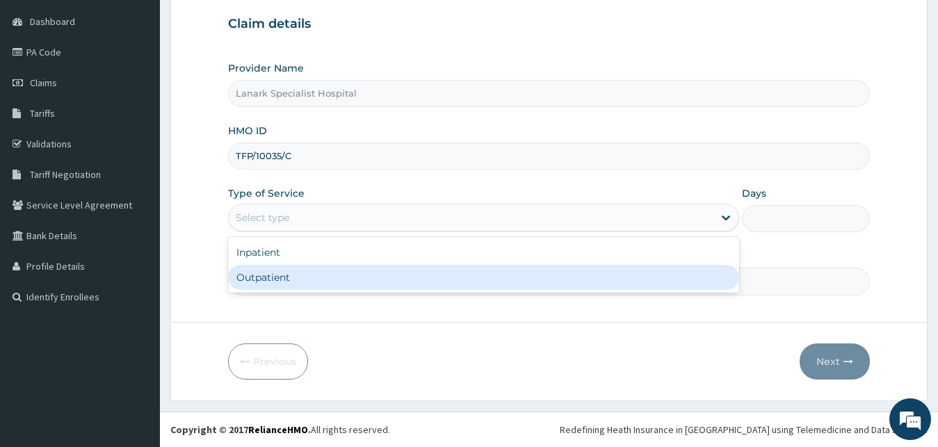
click at [294, 277] on div "Outpatient" at bounding box center [484, 277] width 512 height 25
type input "1"
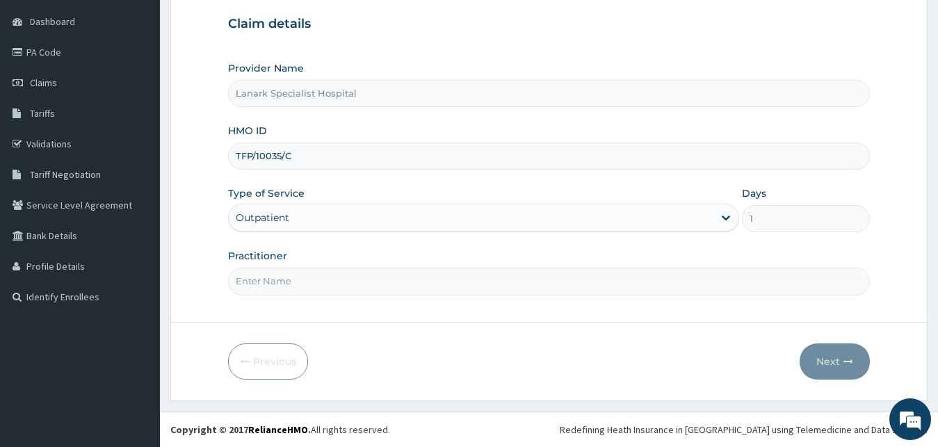
click at [311, 278] on input "Practitioner" at bounding box center [549, 281] width 642 height 27
type input "DR RICHARD"
click at [834, 357] on button "Next" at bounding box center [835, 361] width 70 height 36
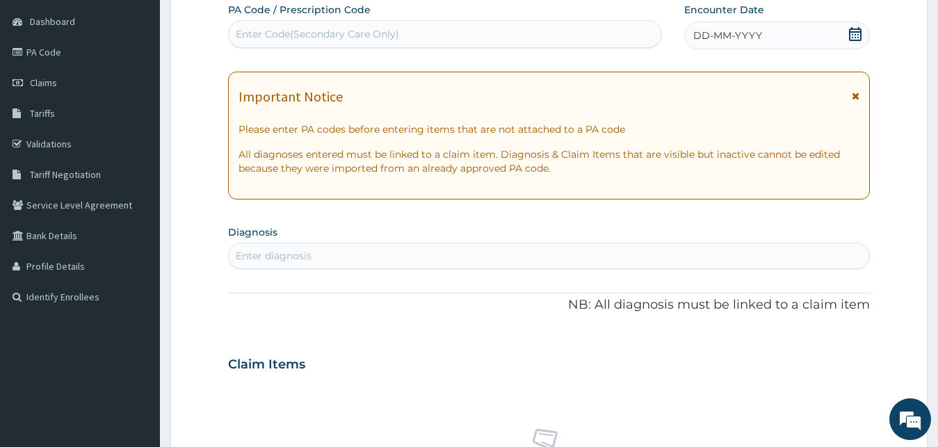
click at [854, 38] on icon at bounding box center [855, 34] width 14 height 14
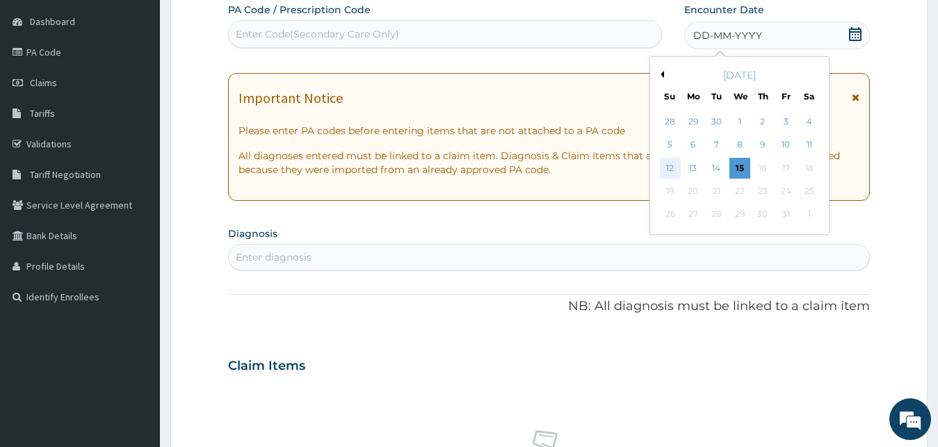
click at [676, 169] on div "12" at bounding box center [670, 168] width 21 height 21
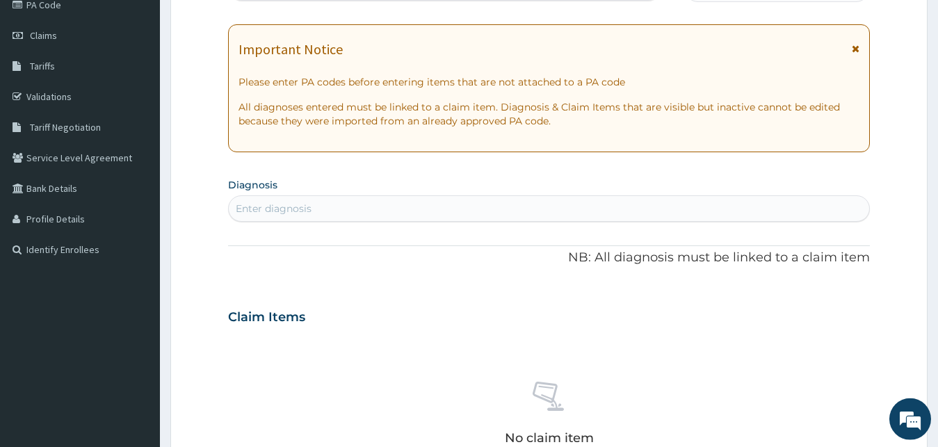
scroll to position [201, 0]
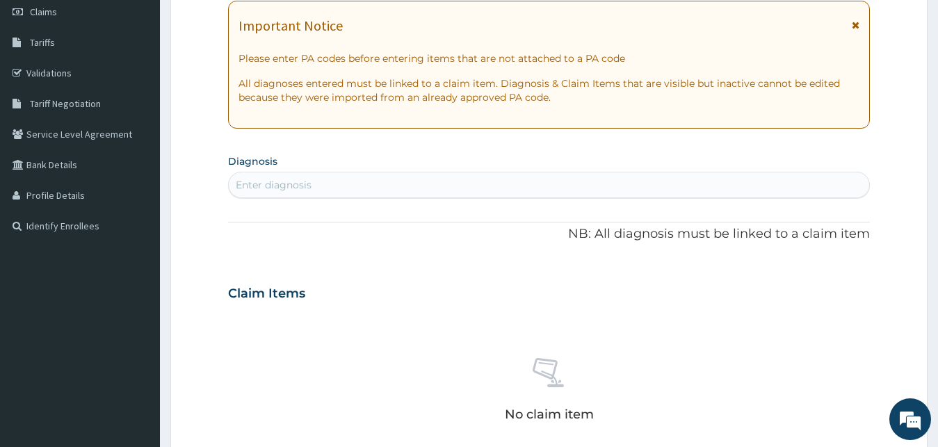
click at [552, 186] on div "Enter diagnosis" at bounding box center [549, 185] width 641 height 22
type input "UPPER"
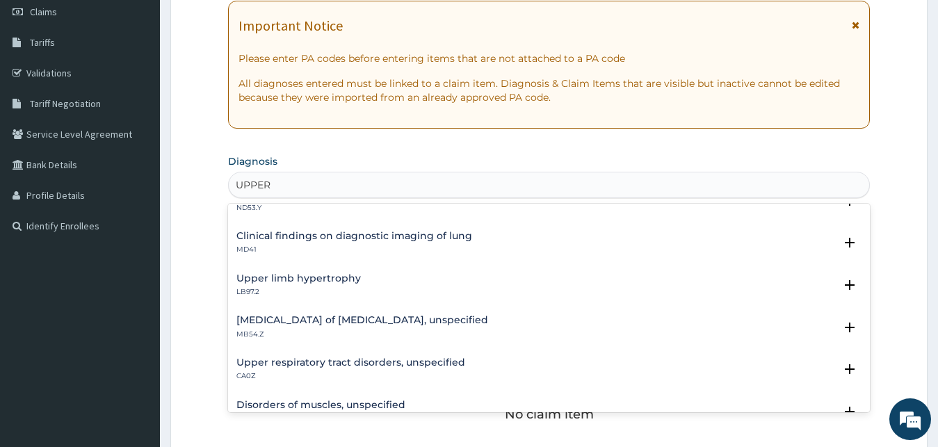
scroll to position [225, 0]
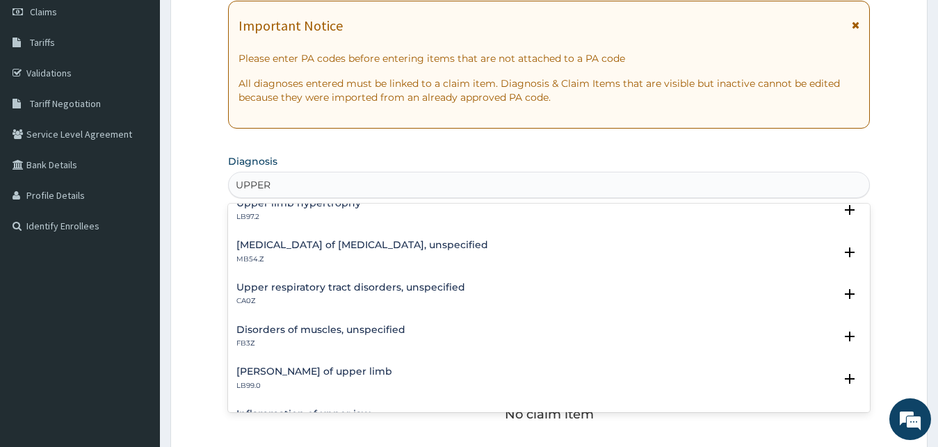
click at [312, 291] on h4 "Upper respiratory tract disorders, unspecified" at bounding box center [350, 287] width 229 height 10
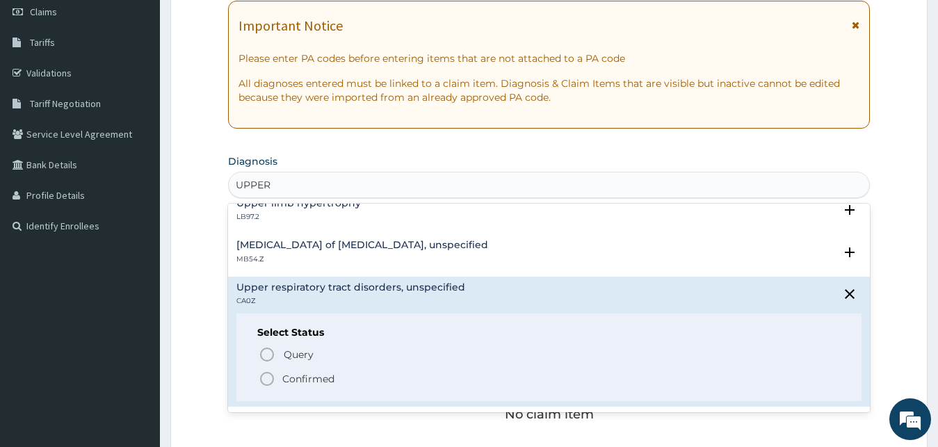
click at [266, 376] on icon "status option filled" at bounding box center [267, 379] width 17 height 17
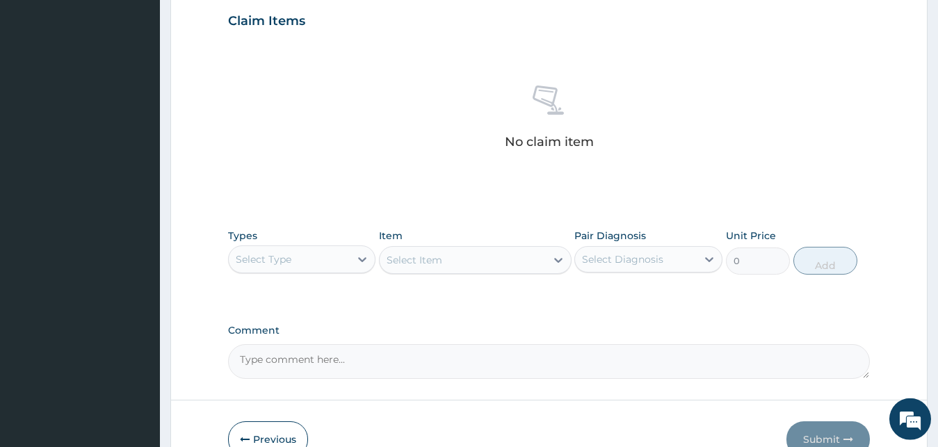
scroll to position [556, 0]
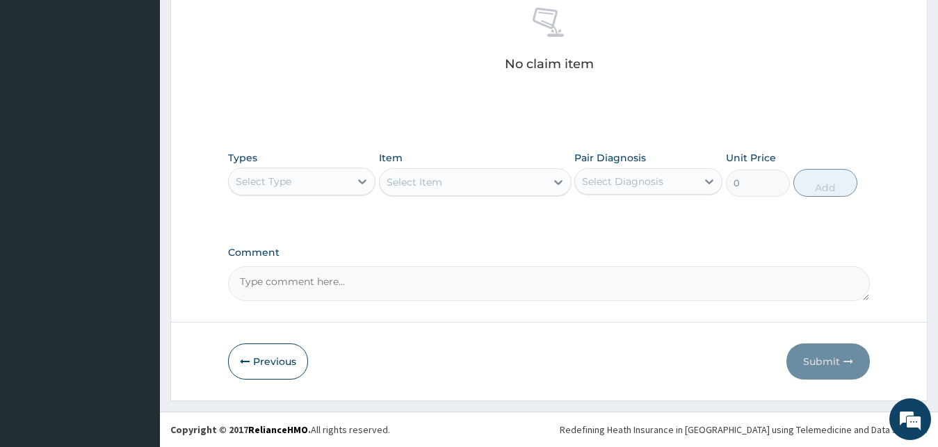
click at [463, 183] on div "Select Item" at bounding box center [475, 182] width 193 height 28
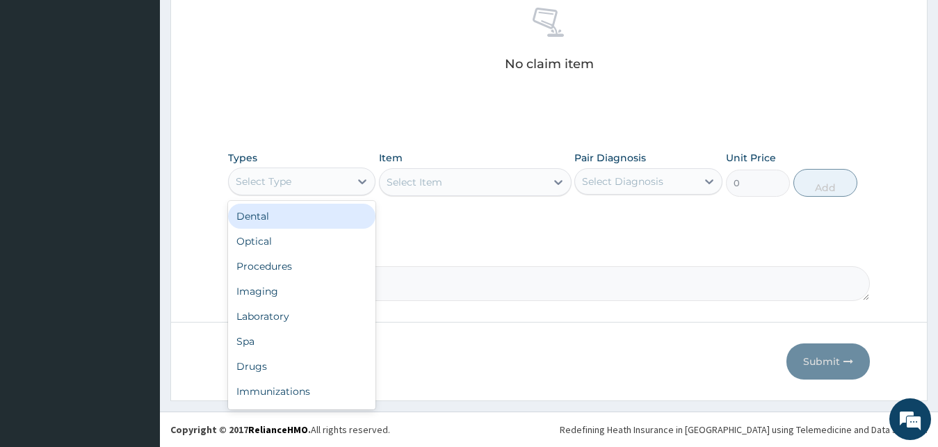
click at [307, 177] on div "Select Type" at bounding box center [290, 181] width 122 height 22
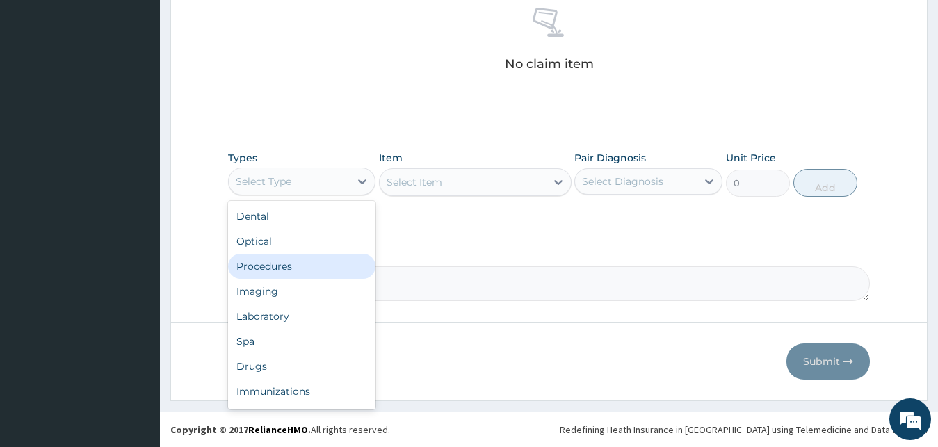
click at [282, 259] on div "Procedures" at bounding box center [302, 266] width 148 height 25
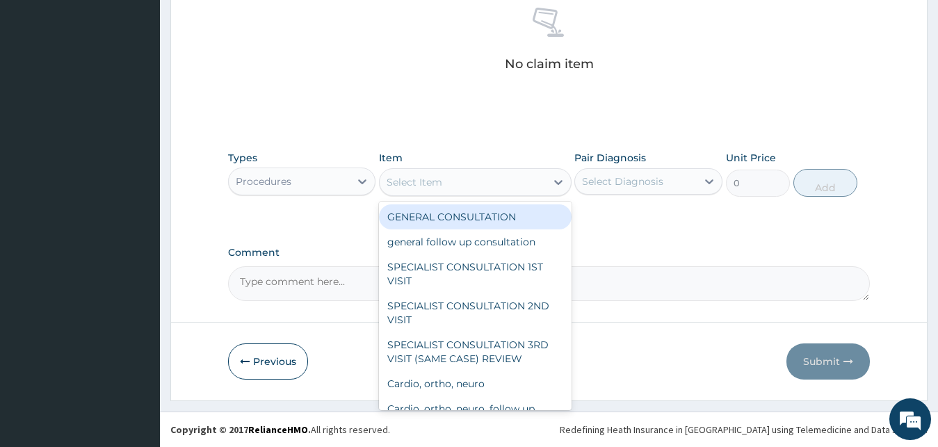
click at [480, 173] on div "Select Item" at bounding box center [463, 182] width 166 height 22
click at [455, 218] on div "GENERAL CONSULTATION" at bounding box center [475, 216] width 193 height 25
type input "1700"
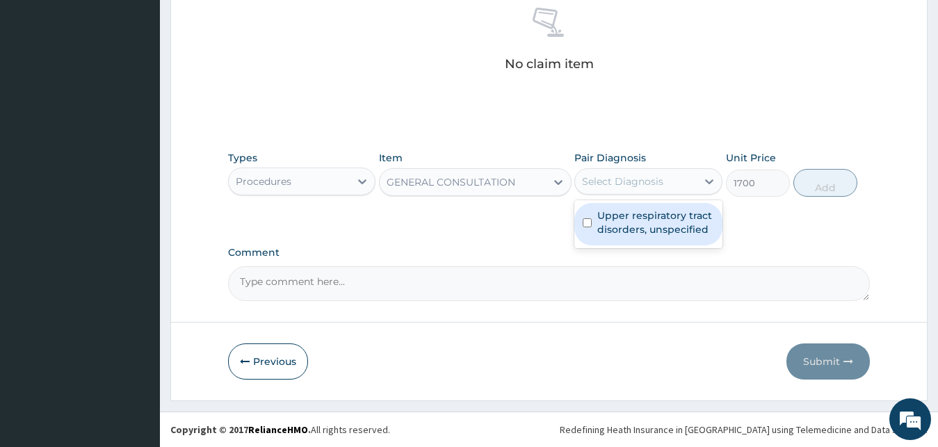
drag, startPoint x: 615, startPoint y: 177, endPoint x: 623, endPoint y: 211, distance: 35.1
click at [615, 179] on div "Select Diagnosis" at bounding box center [622, 182] width 81 height 14
click at [623, 211] on label "Upper respiratory tract disorders, unspecified" at bounding box center [655, 223] width 117 height 28
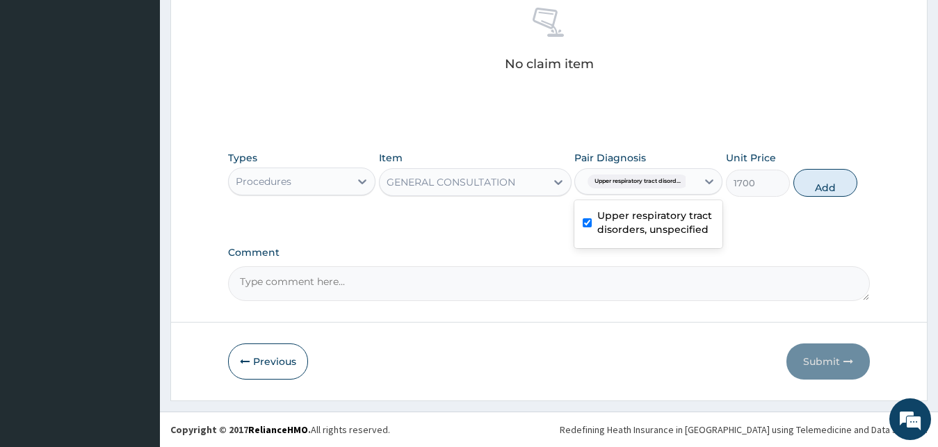
checkbox input "true"
click at [806, 187] on button "Add" at bounding box center [825, 183] width 64 height 28
type input "0"
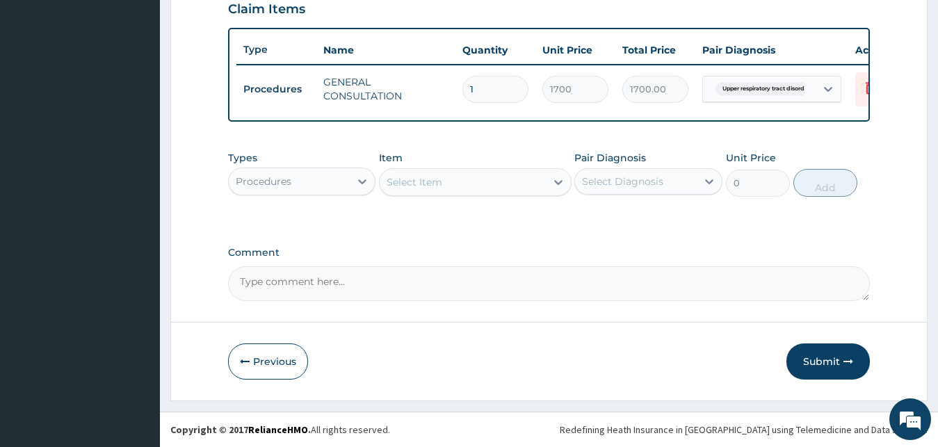
click at [321, 188] on div "Procedures" at bounding box center [290, 181] width 122 height 22
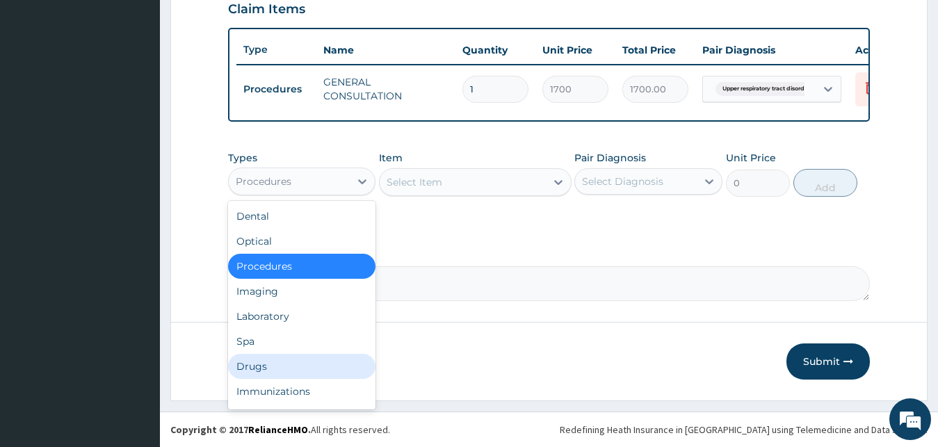
drag, startPoint x: 270, startPoint y: 364, endPoint x: 290, endPoint y: 330, distance: 39.6
click at [272, 362] on div "Drugs" at bounding box center [302, 366] width 148 height 25
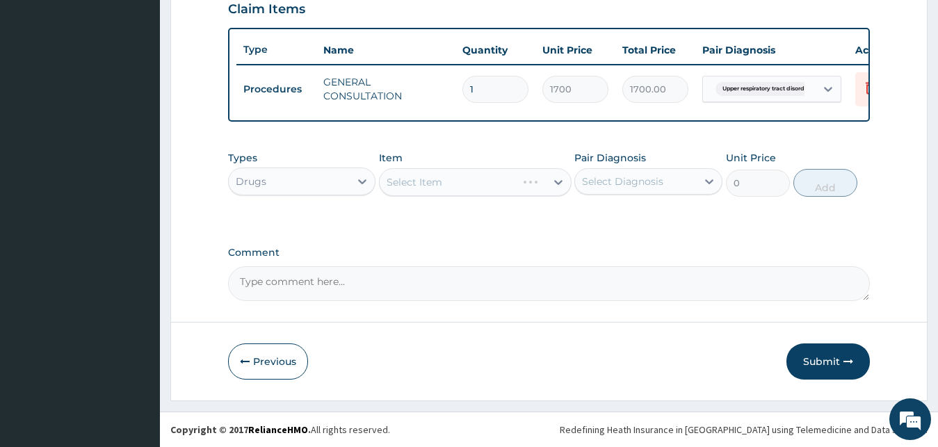
click at [488, 178] on div "Select Item" at bounding box center [475, 182] width 193 height 28
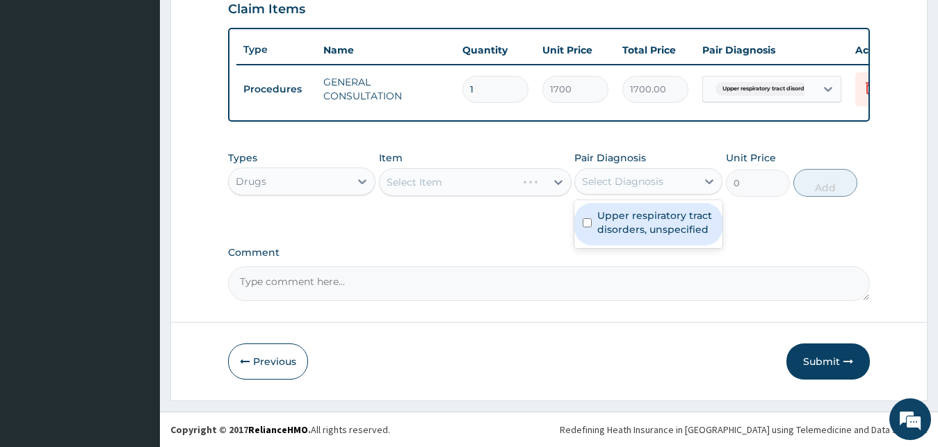
click at [620, 175] on div "Select Diagnosis" at bounding box center [622, 182] width 81 height 14
click at [630, 214] on label "Upper respiratory tract disorders, unspecified" at bounding box center [655, 223] width 117 height 28
checkbox input "true"
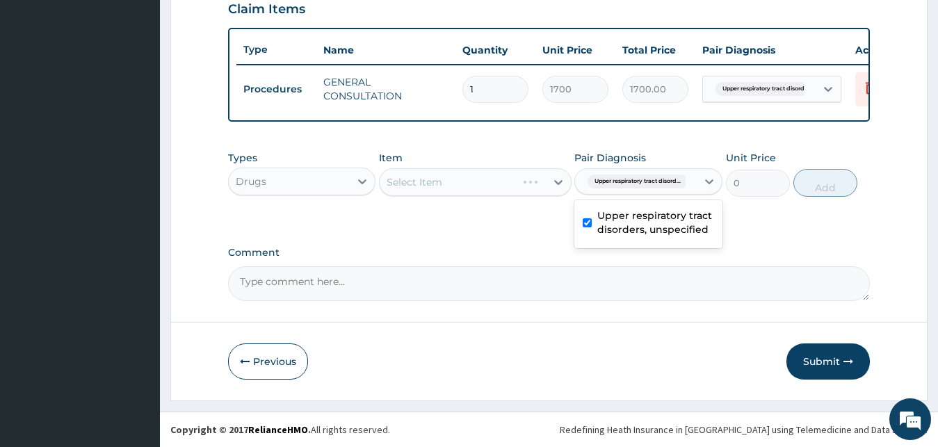
click at [495, 218] on div "Types Drugs Item Select Item Pair Diagnosis option Upper respiratory tract diso…" at bounding box center [549, 184] width 642 height 81
click at [474, 183] on div "Select Item" at bounding box center [475, 182] width 193 height 28
click at [512, 184] on div "Select Item" at bounding box center [463, 182] width 166 height 22
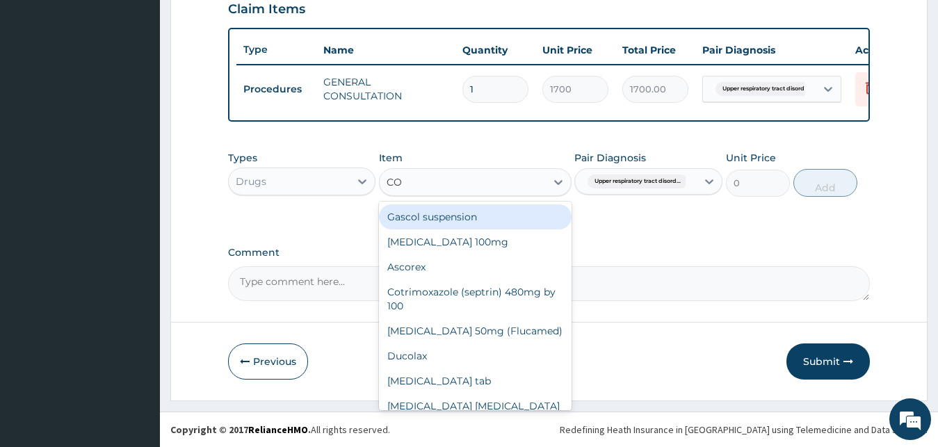
type input "COU"
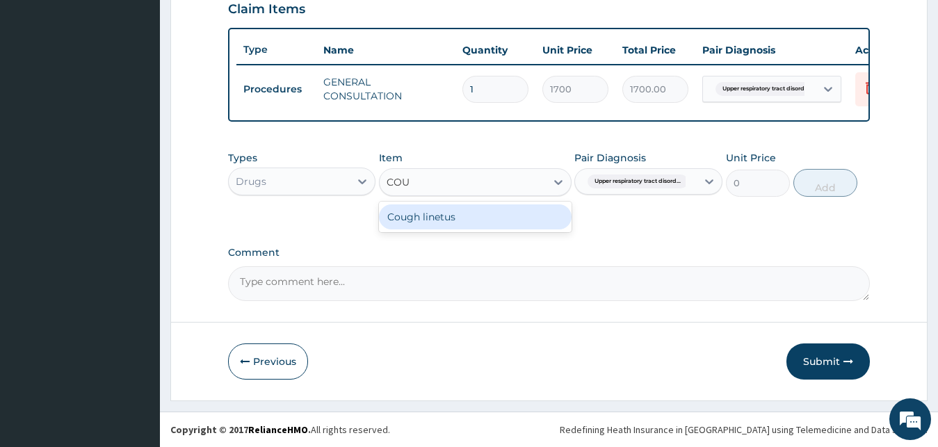
click at [460, 217] on div "Cough linetus" at bounding box center [475, 216] width 193 height 25
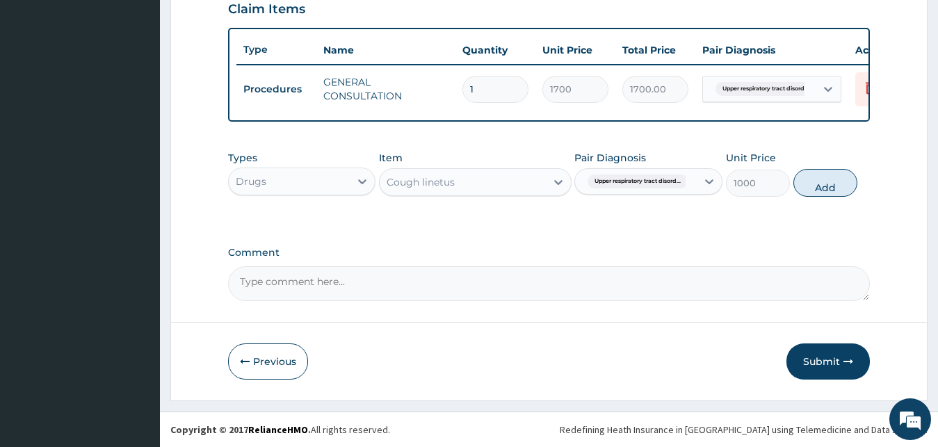
drag, startPoint x: 836, startPoint y: 185, endPoint x: 674, endPoint y: 181, distance: 162.8
click at [836, 184] on button "Add" at bounding box center [825, 183] width 64 height 28
type input "0"
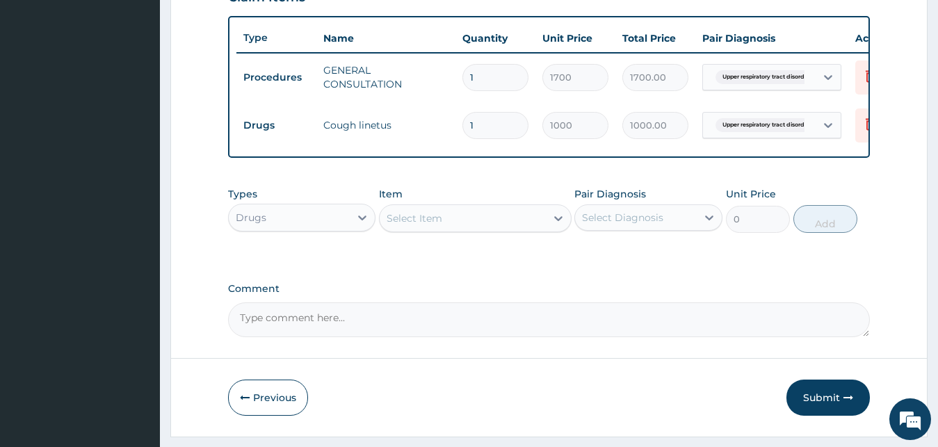
click at [503, 229] on div "Select Item" at bounding box center [463, 218] width 166 height 22
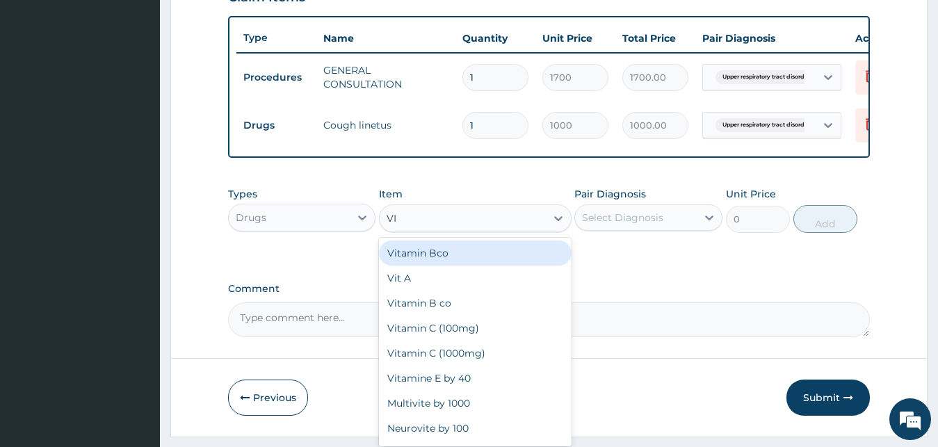
type input "V"
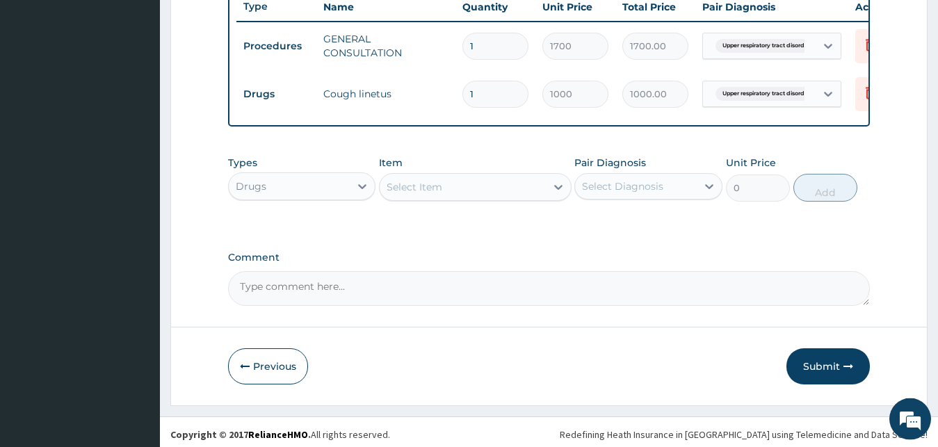
scroll to position [549, 0]
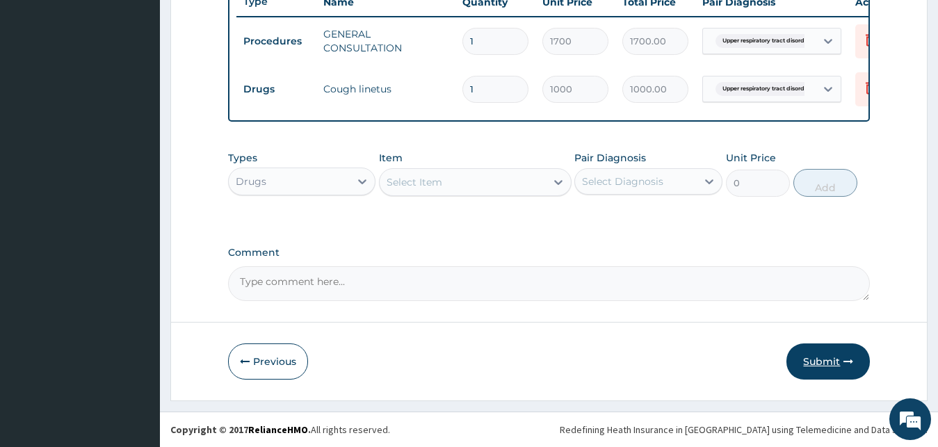
click at [818, 365] on button "Submit" at bounding box center [827, 361] width 83 height 36
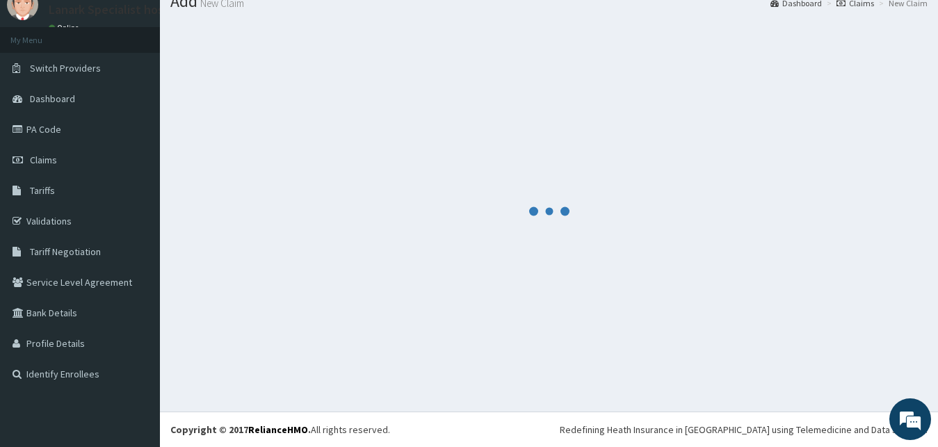
scroll to position [53, 0]
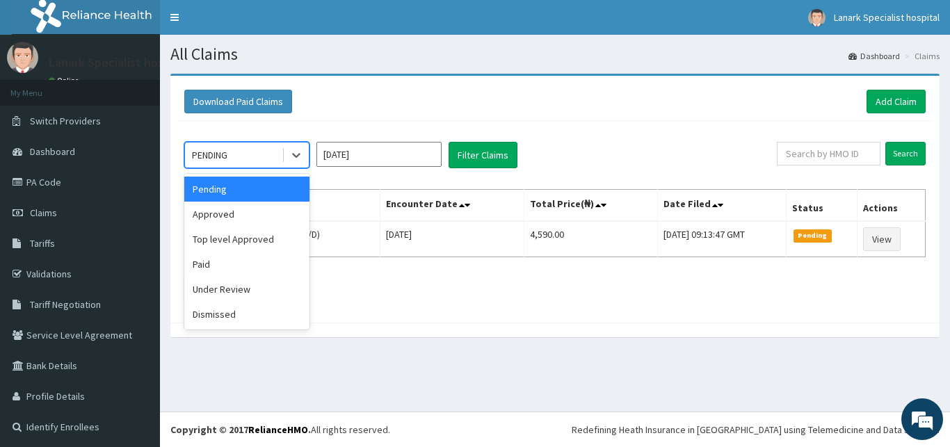
click at [236, 154] on div "PENDING" at bounding box center [233, 155] width 97 height 22
click at [230, 216] on div "Approved" at bounding box center [246, 214] width 125 height 25
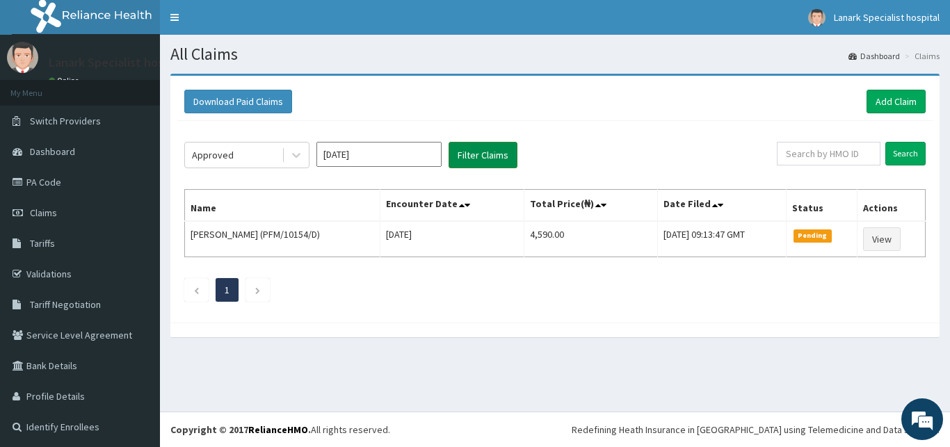
click at [476, 145] on button "Filter Claims" at bounding box center [482, 155] width 69 height 26
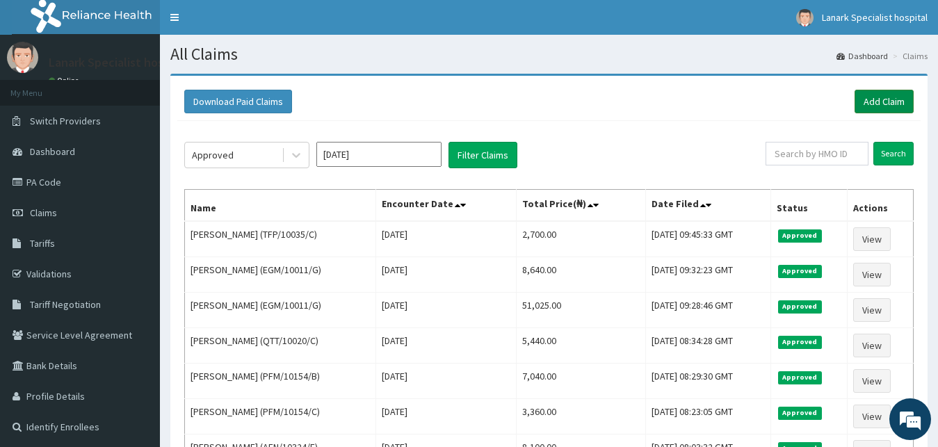
click at [890, 92] on link "Add Claim" at bounding box center [884, 102] width 59 height 24
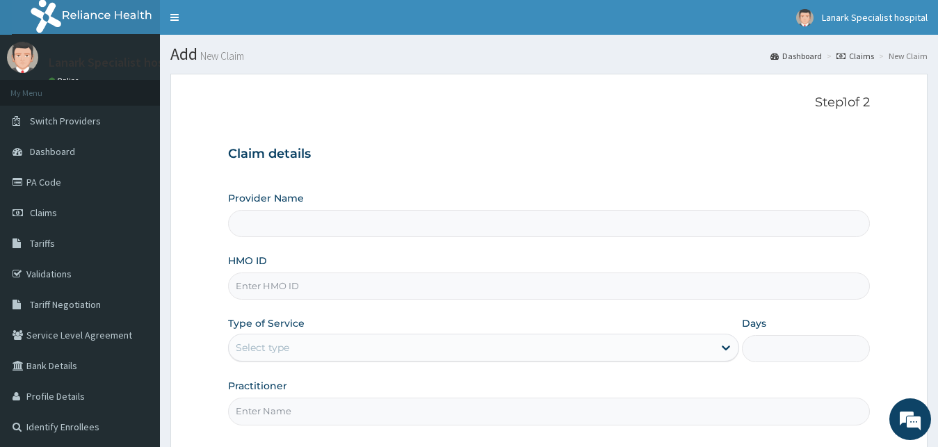
scroll to position [130, 0]
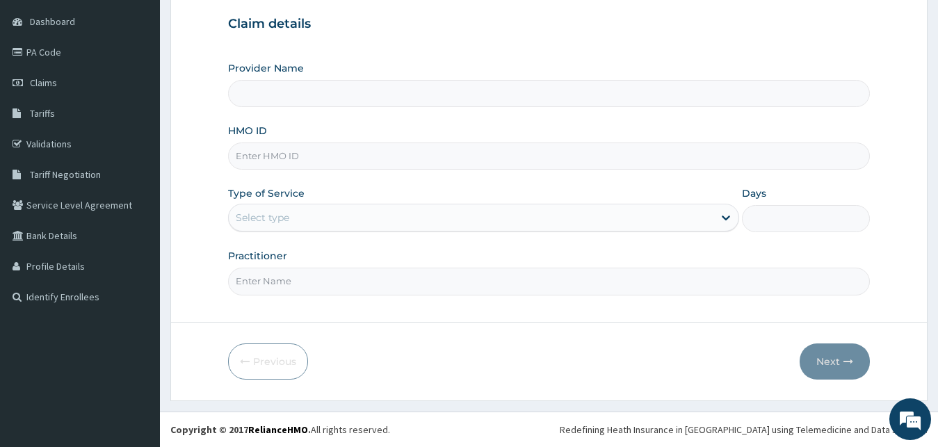
click at [275, 212] on div "Select type" at bounding box center [263, 218] width 54 height 14
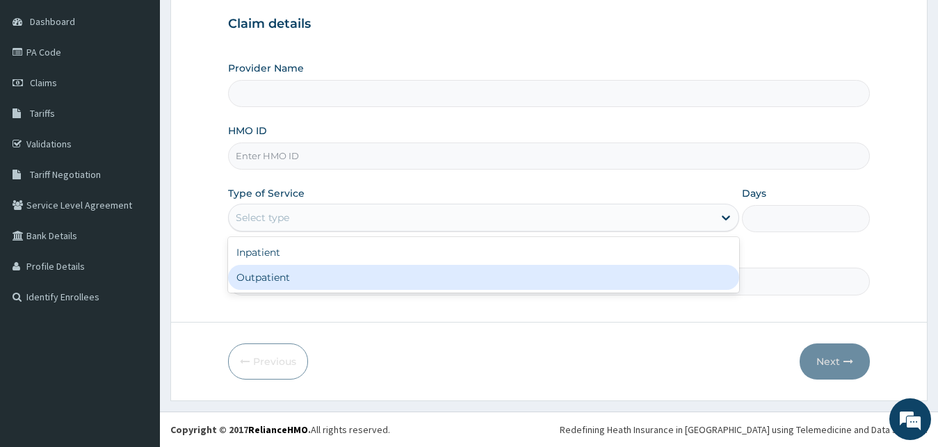
click at [277, 272] on div "Outpatient" at bounding box center [484, 277] width 512 height 25
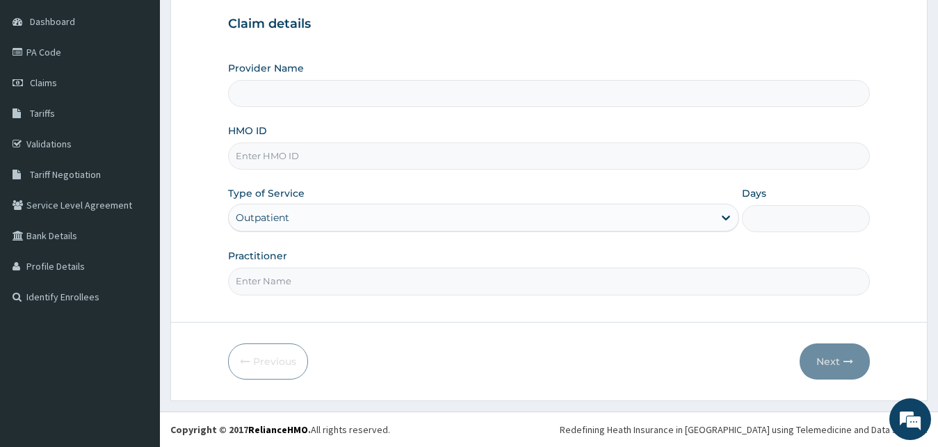
type input "1"
type input "Lanark Specialist Hospital"
click at [277, 161] on input "HMO ID" at bounding box center [549, 156] width 642 height 27
type input "TFP/10035/D"
click at [295, 272] on input "Practitioner" at bounding box center [549, 281] width 642 height 27
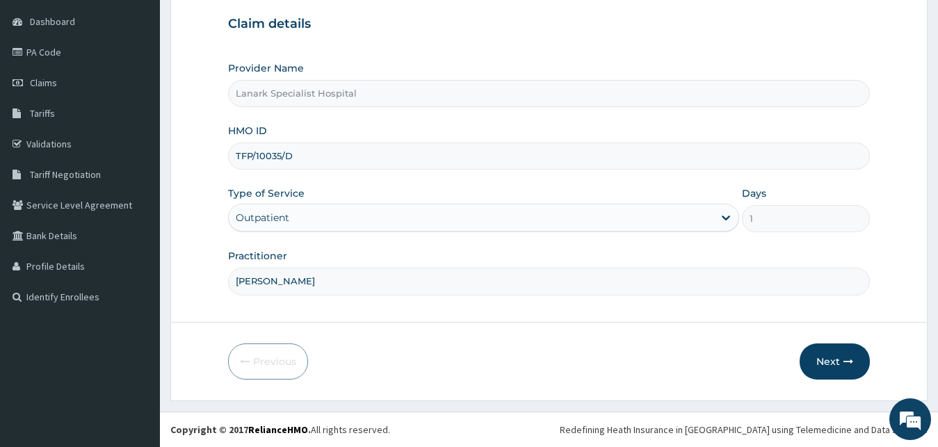
scroll to position [0, 0]
type input "DR RICHARD"
click at [828, 362] on button "Next" at bounding box center [835, 361] width 70 height 36
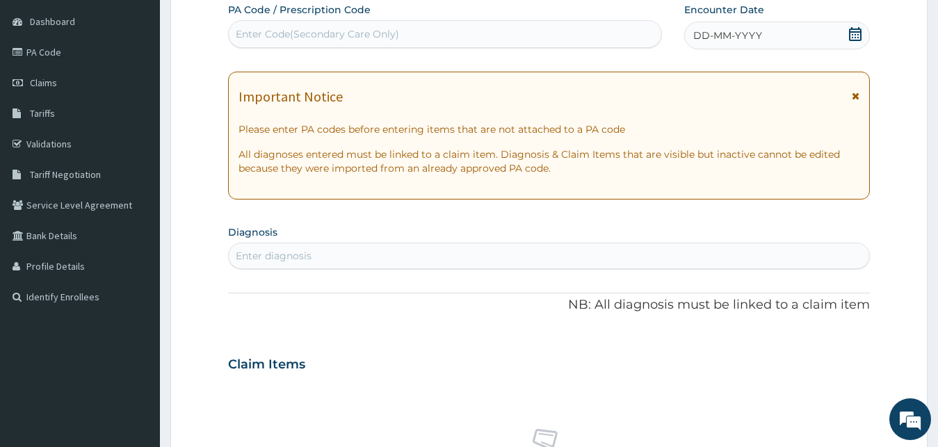
click at [857, 35] on icon at bounding box center [855, 34] width 14 height 14
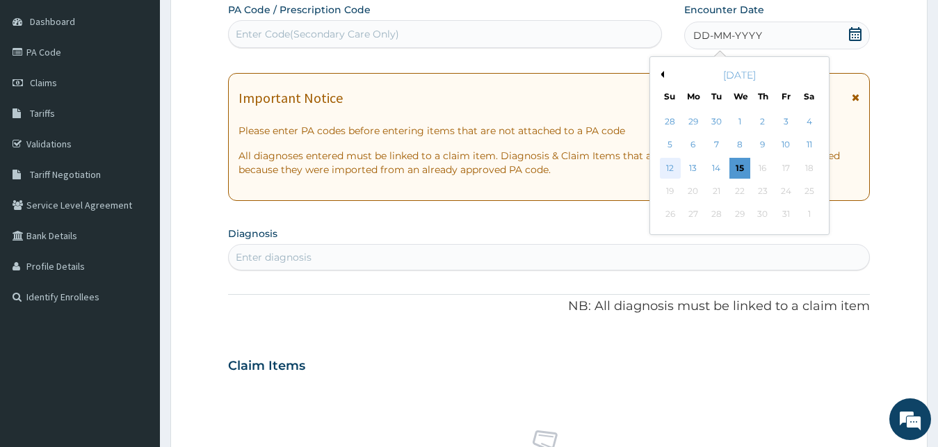
click at [671, 166] on div "12" at bounding box center [670, 168] width 21 height 21
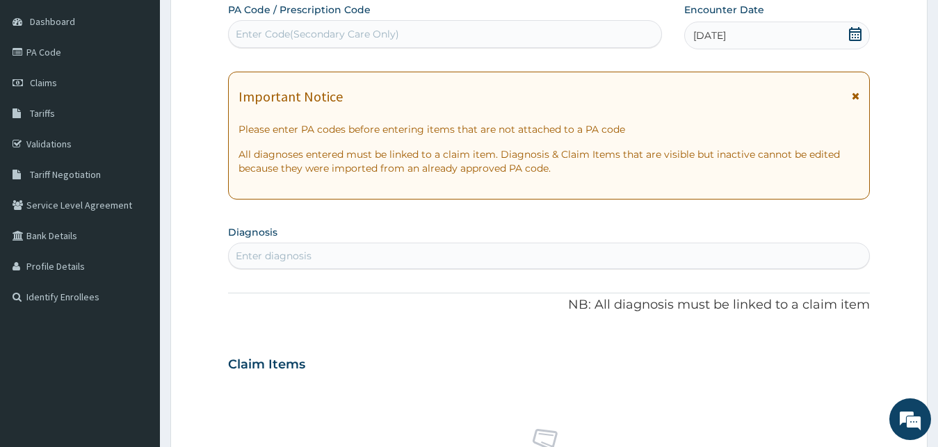
click at [466, 254] on div "Enter diagnosis" at bounding box center [549, 256] width 641 height 22
type input "UPPER"
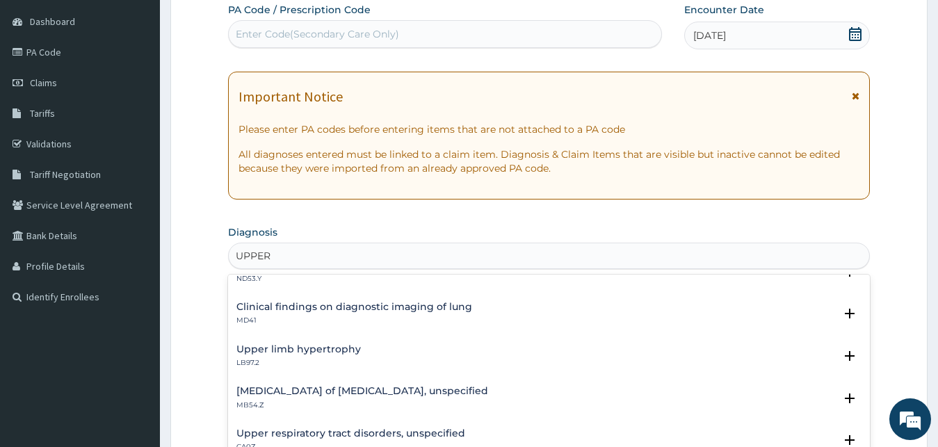
scroll to position [225, 0]
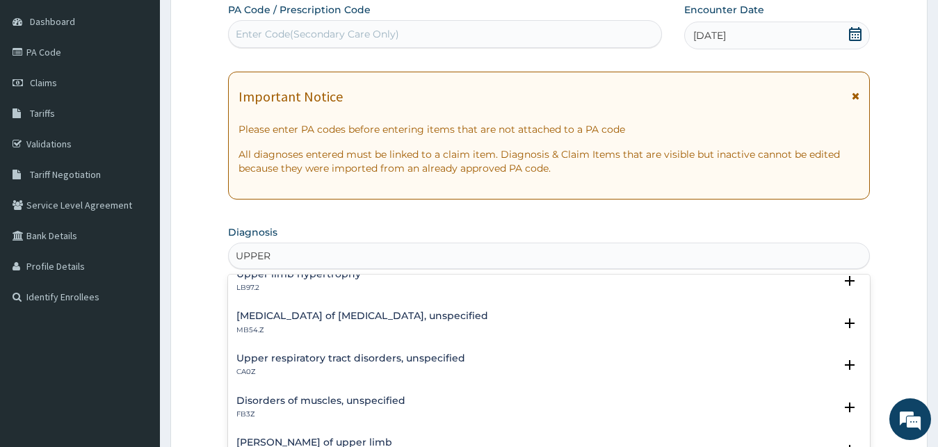
click at [311, 365] on div "Upper respiratory tract disorders, unspecified CA0Z" at bounding box center [350, 365] width 229 height 24
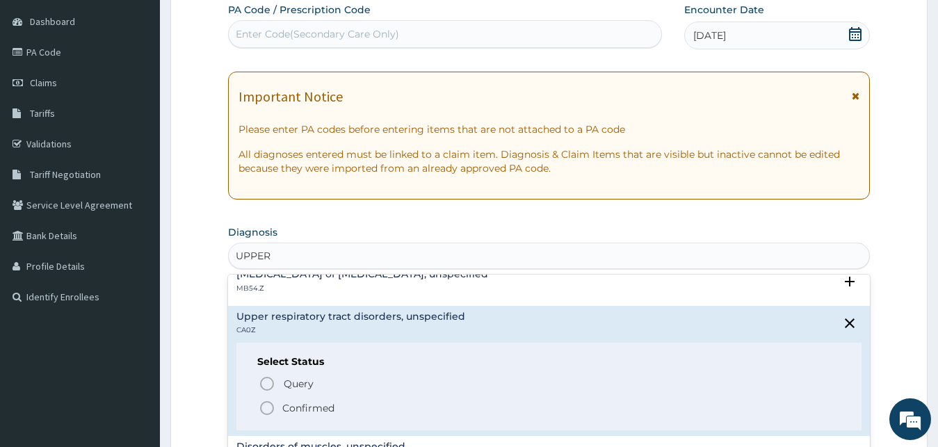
scroll to position [300, 0]
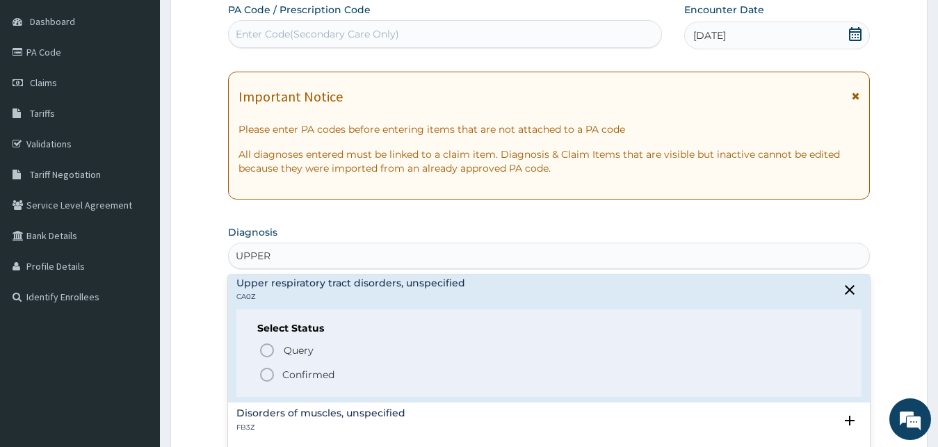
click at [264, 371] on icon "status option filled" at bounding box center [267, 374] width 17 height 17
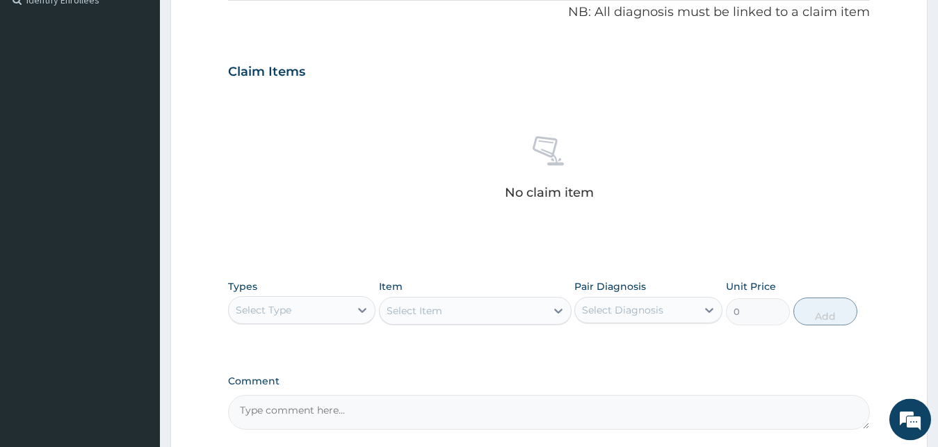
scroll to position [556, 0]
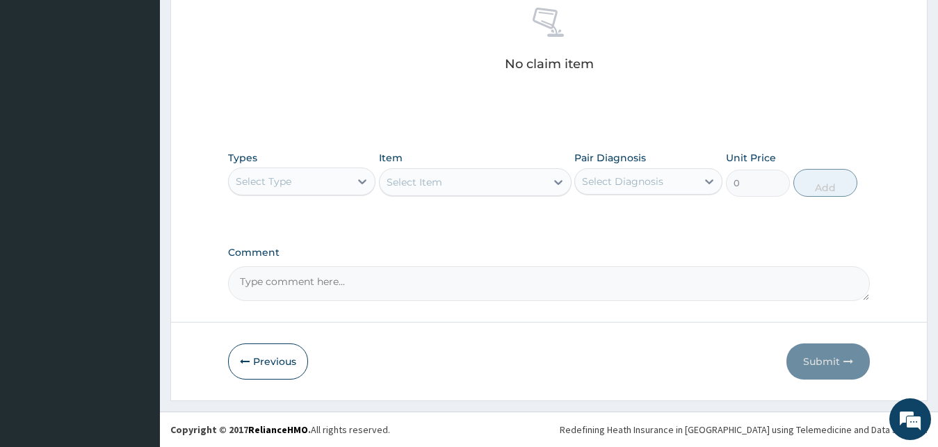
click at [328, 170] on div "Select Type" at bounding box center [290, 181] width 122 height 22
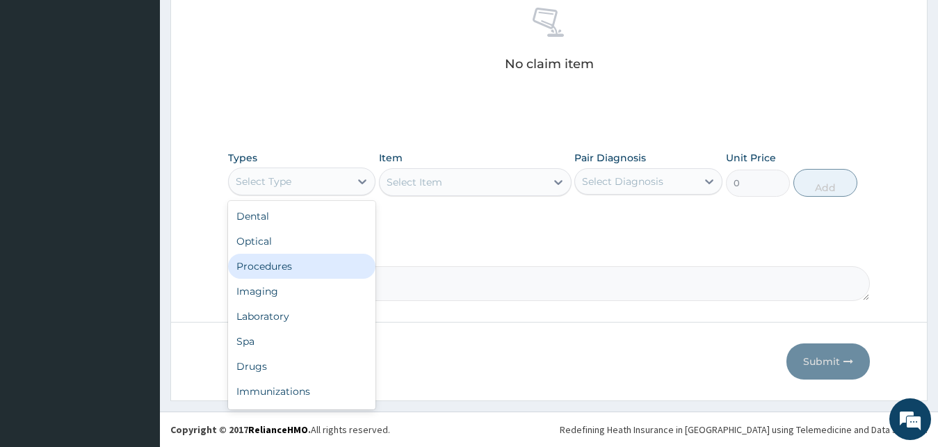
drag, startPoint x: 295, startPoint y: 261, endPoint x: 424, endPoint y: 202, distance: 142.2
click at [296, 261] on div "Procedures" at bounding box center [302, 266] width 148 height 25
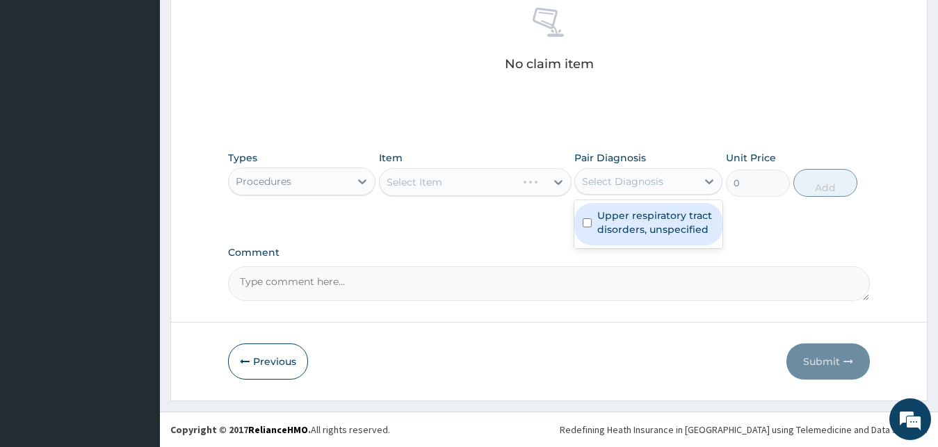
drag, startPoint x: 599, startPoint y: 175, endPoint x: 612, endPoint y: 199, distance: 27.4
click at [600, 175] on div "Select Diagnosis" at bounding box center [622, 182] width 81 height 14
click at [612, 211] on label "Upper respiratory tract disorders, unspecified" at bounding box center [655, 223] width 117 height 28
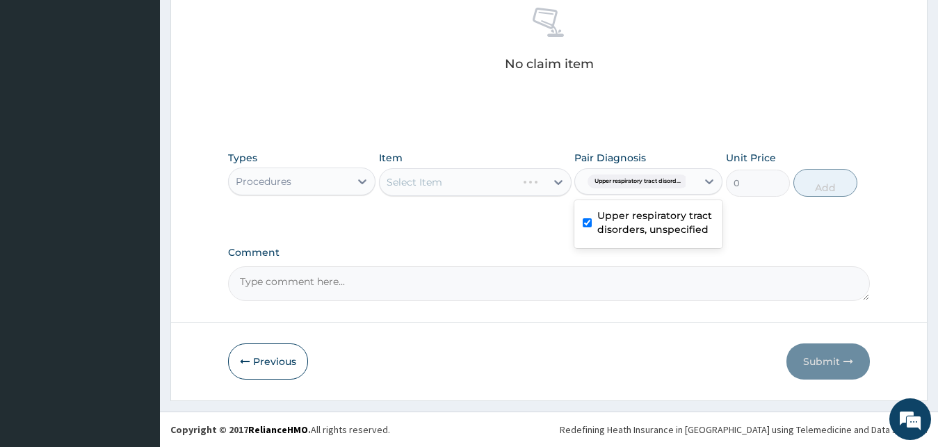
click at [641, 220] on label "Upper respiratory tract disorders, unspecified" at bounding box center [655, 223] width 117 height 28
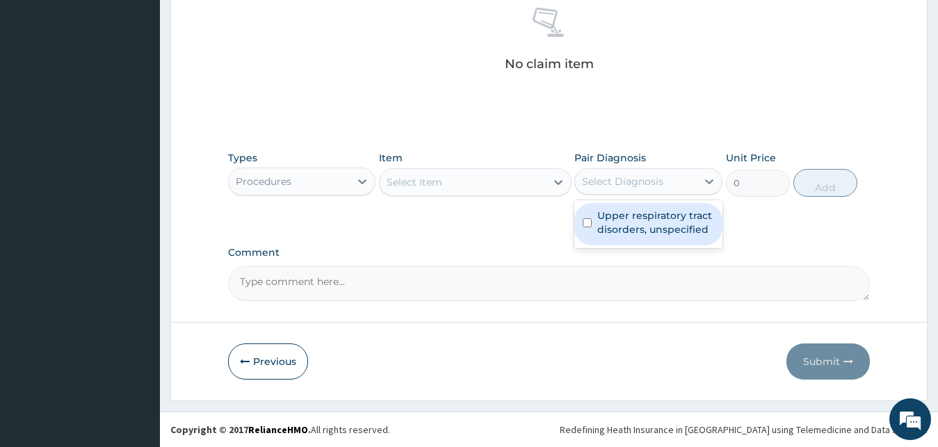
click at [610, 229] on label "Upper respiratory tract disorders, unspecified" at bounding box center [655, 223] width 117 height 28
checkbox input "true"
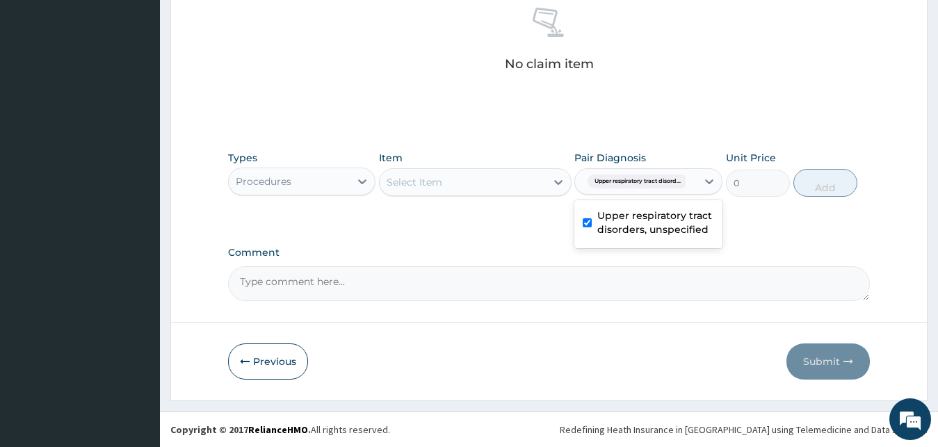
drag, startPoint x: 475, startPoint y: 182, endPoint x: 478, endPoint y: 195, distance: 13.5
click at [475, 184] on div "Select Item" at bounding box center [463, 182] width 166 height 22
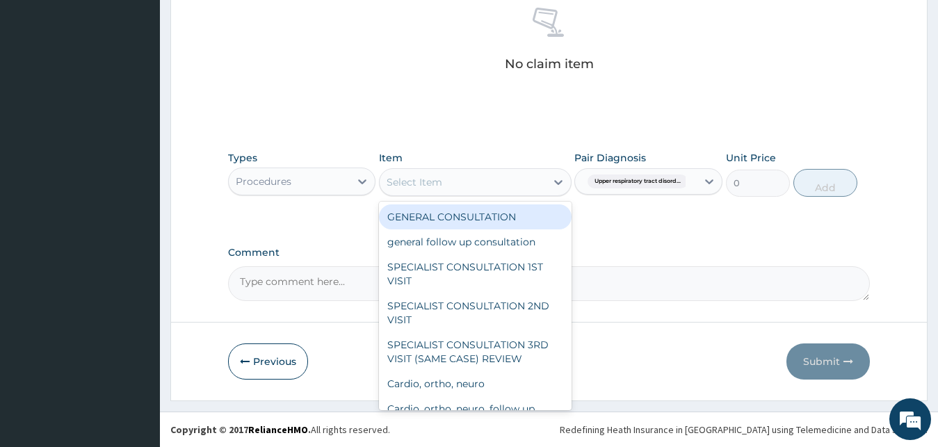
click at [476, 212] on div "GENERAL CONSULTATION" at bounding box center [475, 216] width 193 height 25
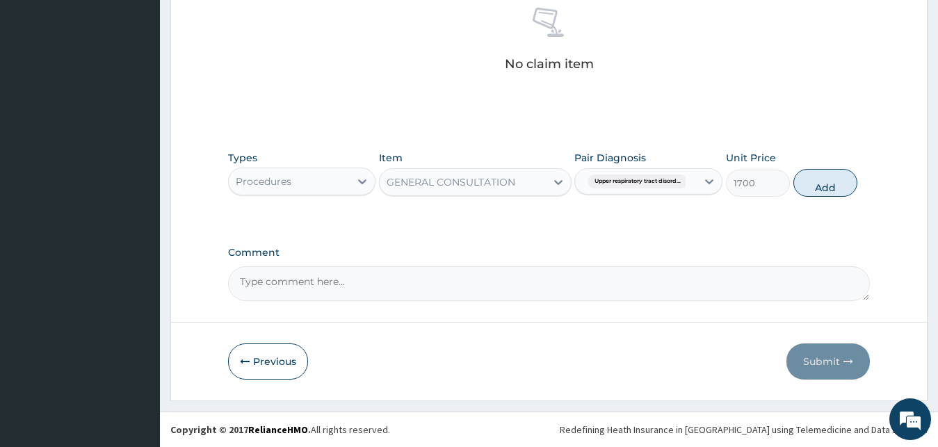
drag, startPoint x: 802, startPoint y: 186, endPoint x: 554, endPoint y: 195, distance: 248.4
click at [796, 186] on button "Add" at bounding box center [825, 183] width 64 height 28
type input "0"
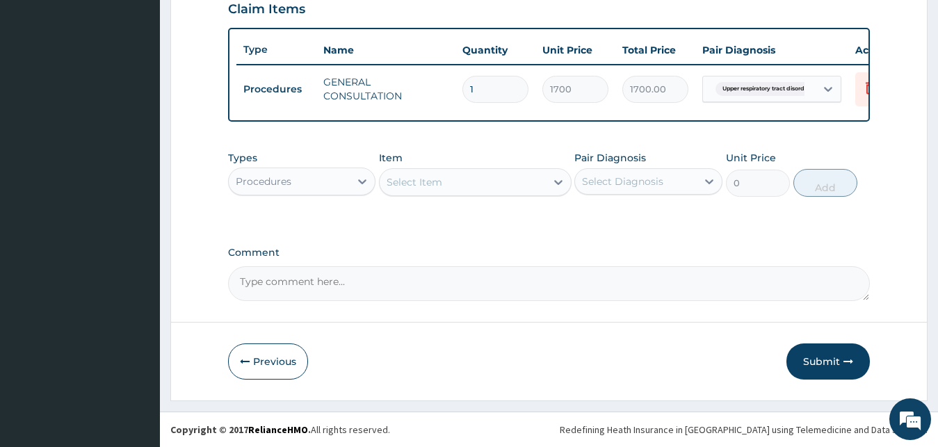
scroll to position [501, 0]
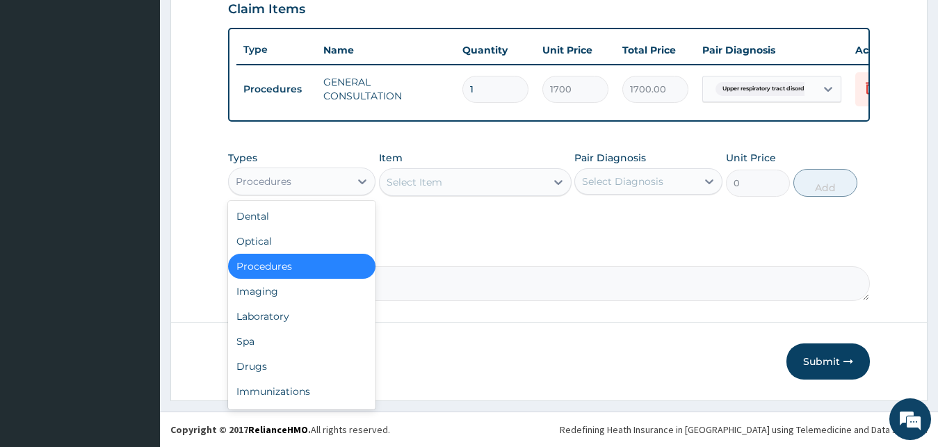
click at [273, 182] on div "Procedures" at bounding box center [264, 182] width 56 height 14
drag, startPoint x: 273, startPoint y: 355, endPoint x: 285, endPoint y: 349, distance: 13.4
click at [274, 355] on div "Drugs" at bounding box center [302, 366] width 148 height 25
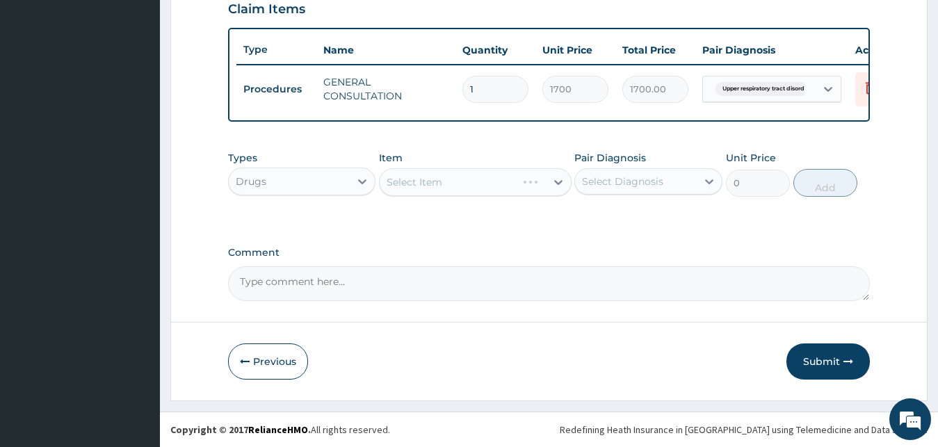
click at [444, 183] on div "Select Item" at bounding box center [475, 182] width 193 height 28
click at [672, 184] on div "Select Diagnosis" at bounding box center [636, 181] width 122 height 22
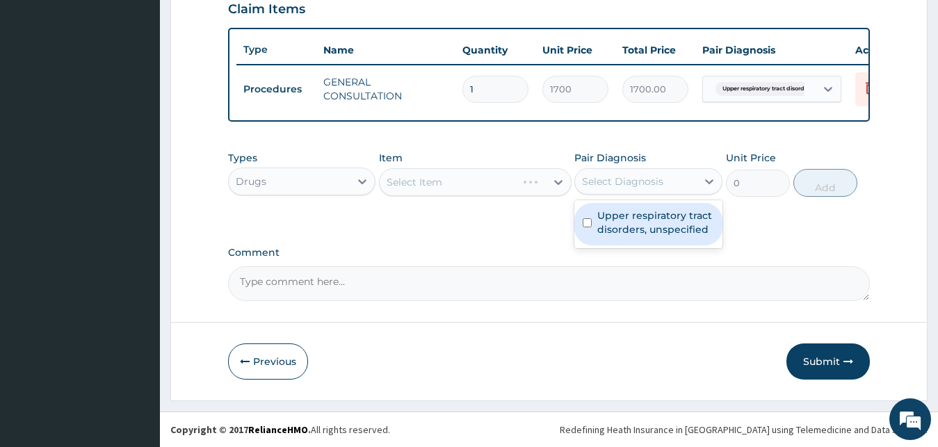
click at [651, 222] on label "Upper respiratory tract disorders, unspecified" at bounding box center [655, 223] width 117 height 28
checkbox input "true"
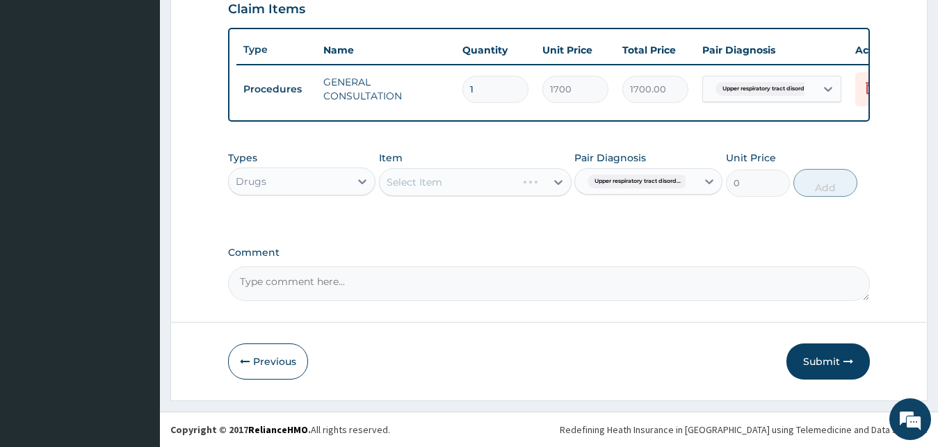
click at [489, 185] on div "Select Item" at bounding box center [475, 182] width 193 height 28
click at [483, 180] on div "Select Item" at bounding box center [475, 182] width 193 height 28
click at [448, 177] on div "Select Item" at bounding box center [475, 182] width 193 height 28
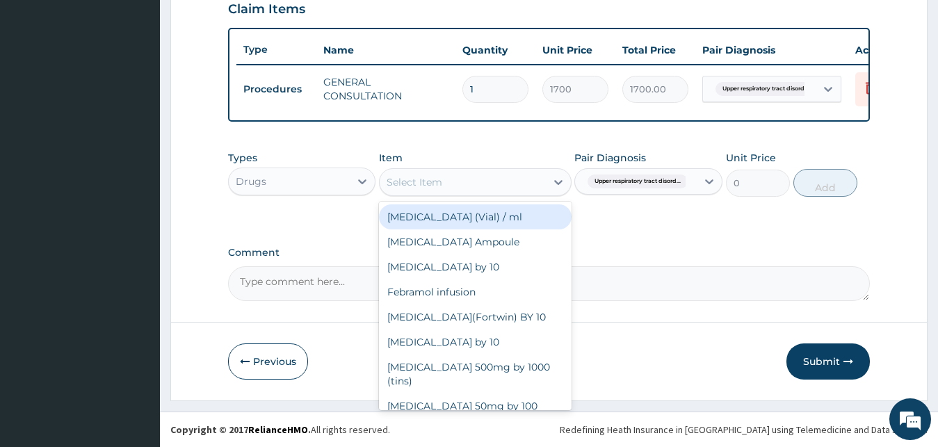
click at [463, 178] on div "Select Item" at bounding box center [463, 182] width 166 height 22
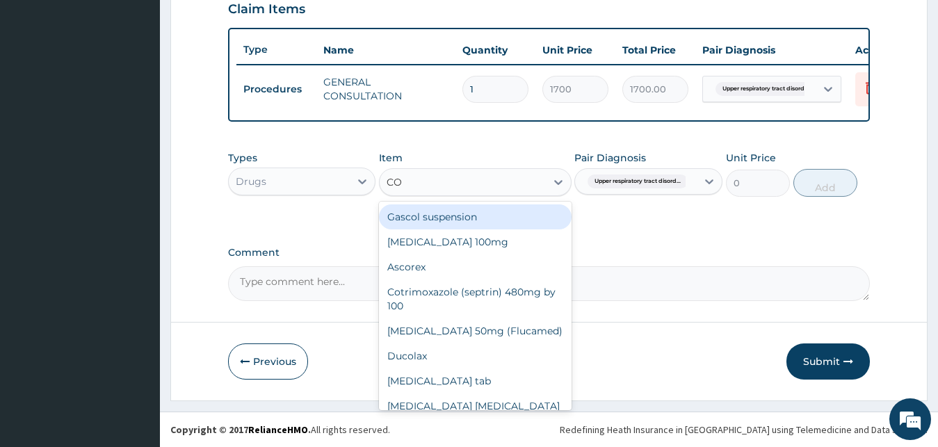
type input "COU"
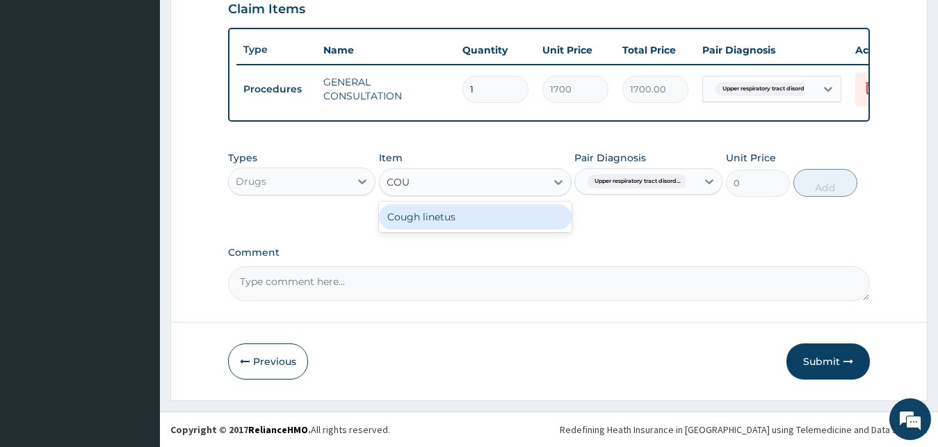
click at [471, 219] on div "Cough linetus" at bounding box center [475, 216] width 193 height 25
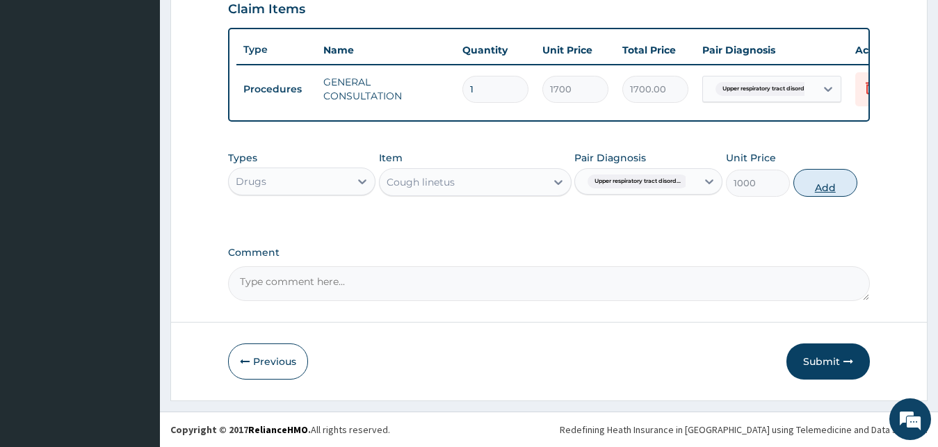
click at [810, 183] on button "Add" at bounding box center [825, 183] width 64 height 28
type input "0"
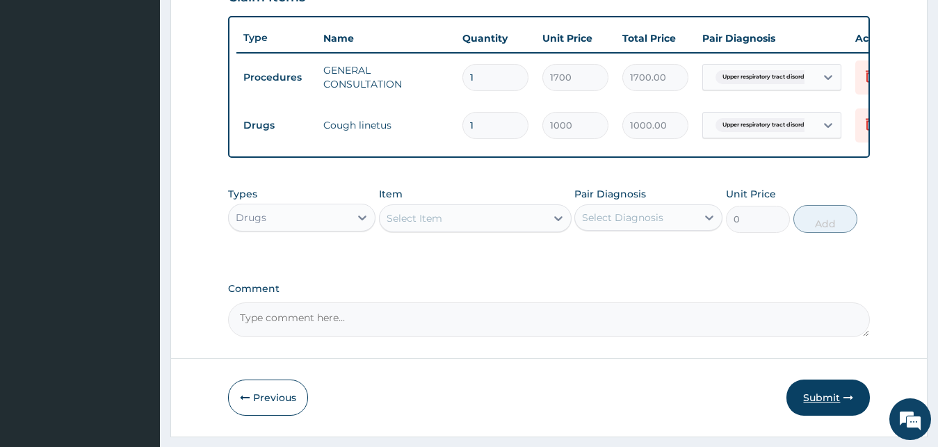
click at [824, 403] on button "Submit" at bounding box center [827, 398] width 83 height 36
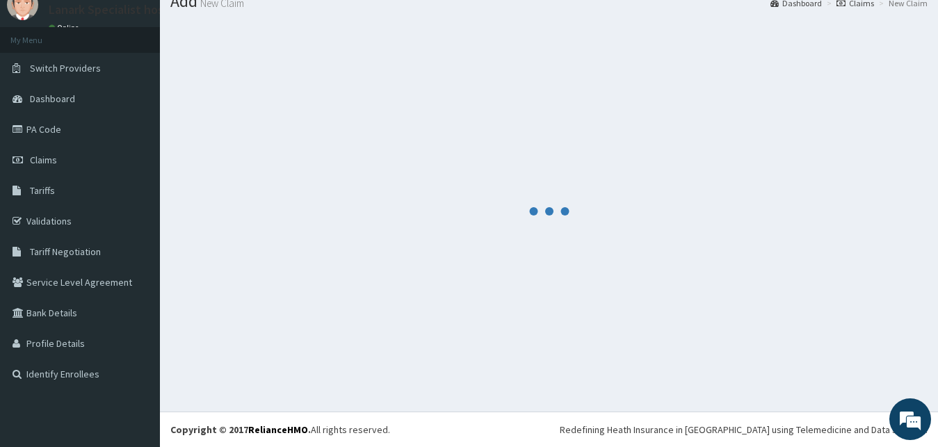
scroll to position [53, 0]
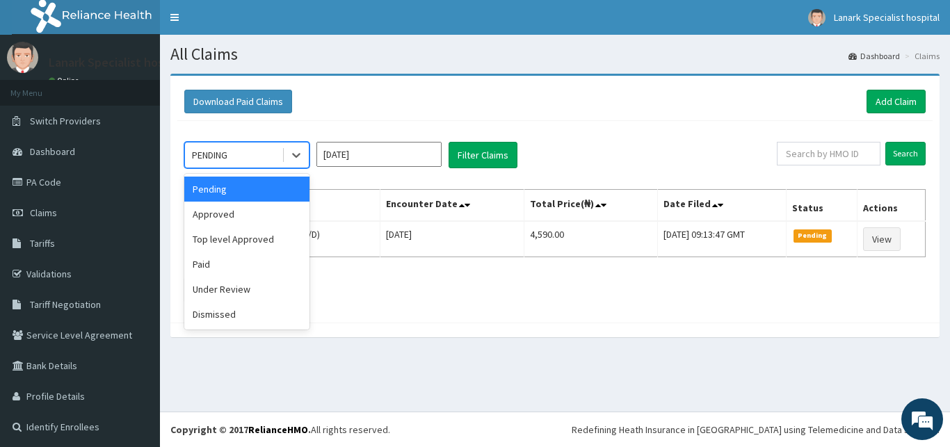
drag, startPoint x: 247, startPoint y: 148, endPoint x: 252, endPoint y: 189, distance: 41.3
click at [247, 152] on div "PENDING" at bounding box center [233, 155] width 97 height 22
click at [250, 219] on div "Approved" at bounding box center [246, 214] width 125 height 25
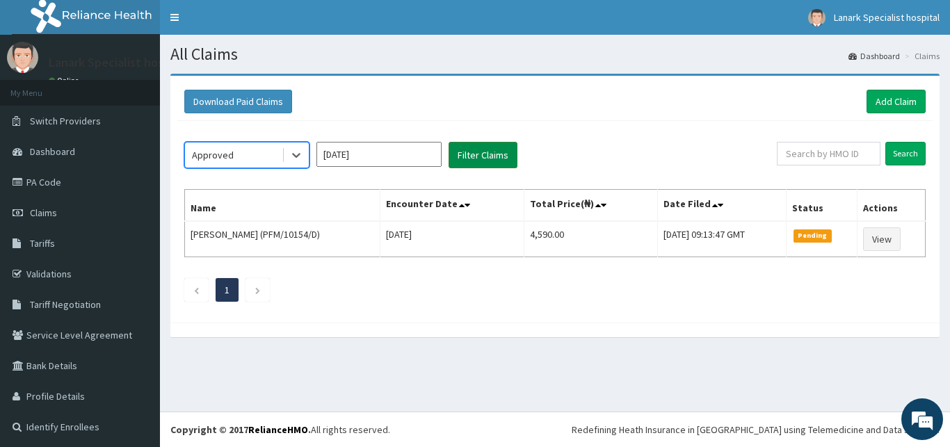
click at [499, 156] on button "Filter Claims" at bounding box center [482, 155] width 69 height 26
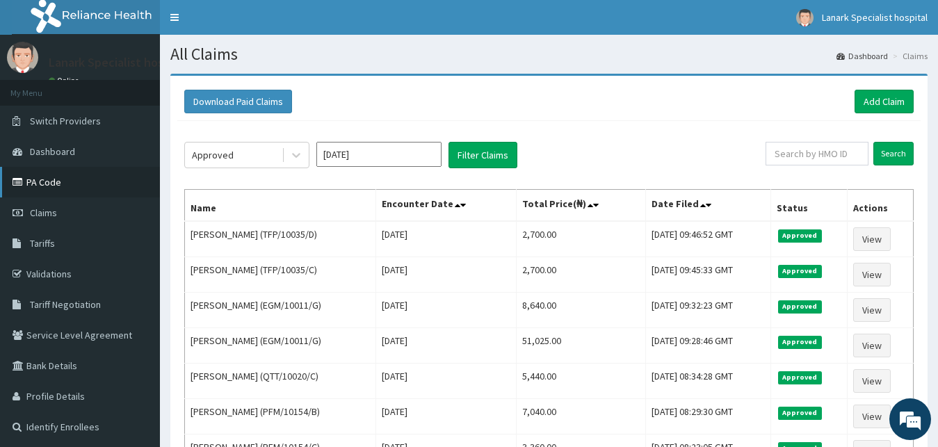
click at [58, 180] on link "PA Code" at bounding box center [80, 182] width 160 height 31
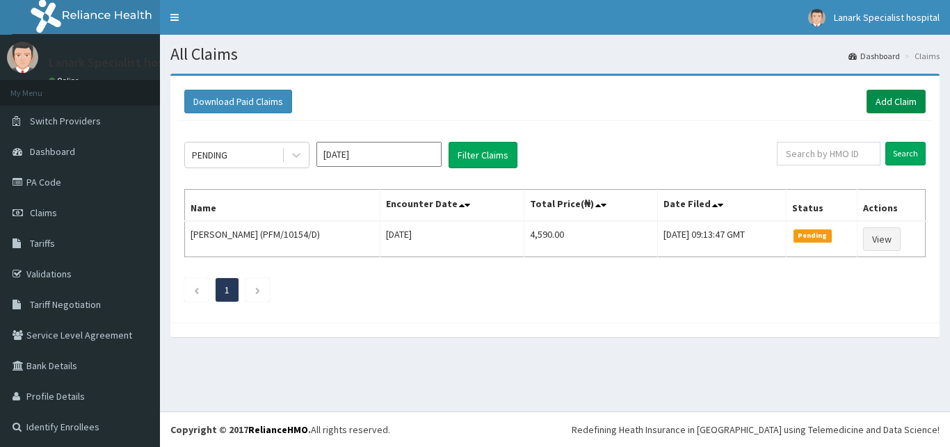
click at [889, 98] on link "Add Claim" at bounding box center [895, 102] width 59 height 24
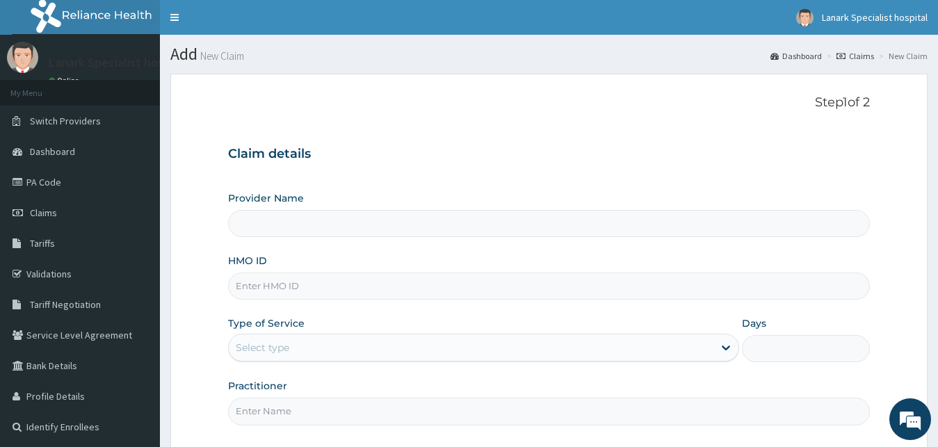
scroll to position [130, 0]
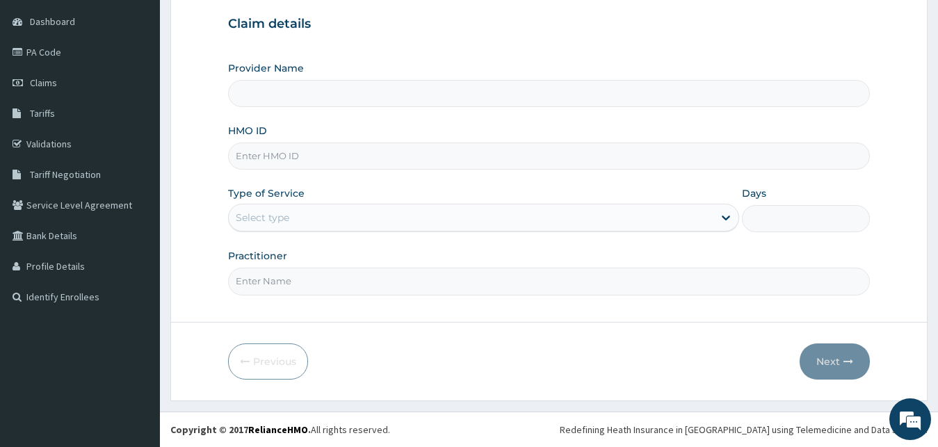
type input "Lanark Specialist Hospital"
click at [280, 152] on input "HMO ID" at bounding box center [549, 156] width 642 height 27
paste input "PFM/10072/D"
type input "PFM/10072/D"
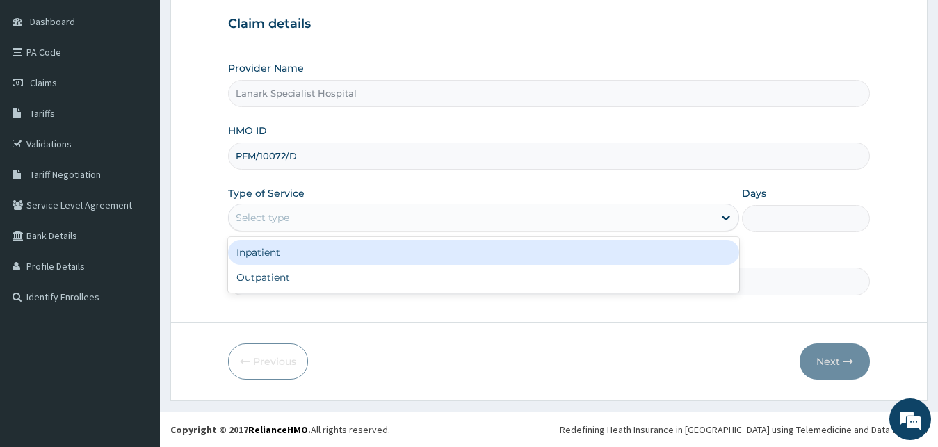
drag, startPoint x: 285, startPoint y: 216, endPoint x: 288, endPoint y: 245, distance: 30.0
click at [285, 217] on div "Select type" at bounding box center [263, 218] width 54 height 14
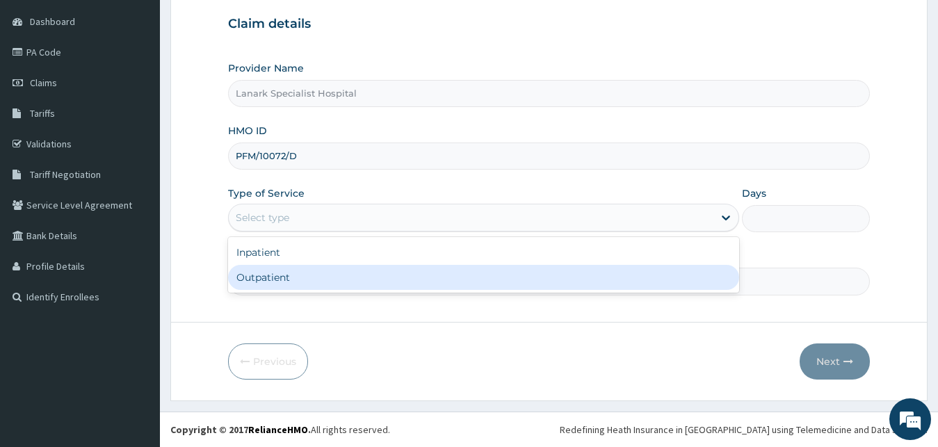
click at [289, 278] on div "Outpatient" at bounding box center [484, 277] width 512 height 25
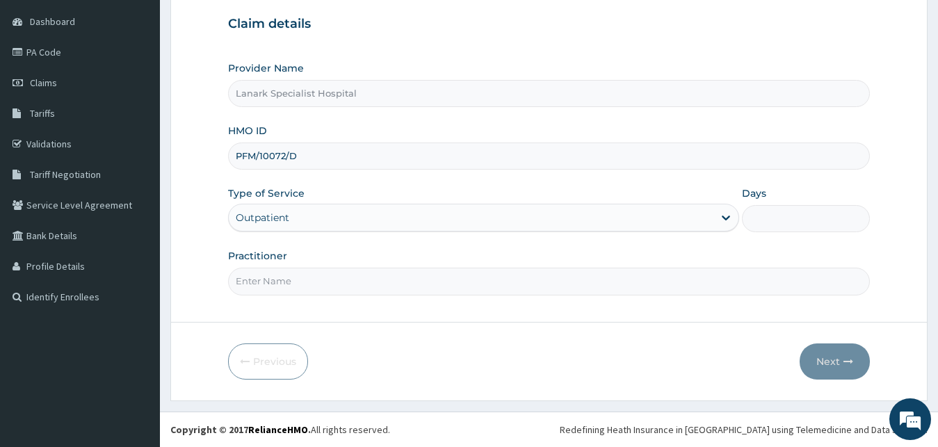
type input "1"
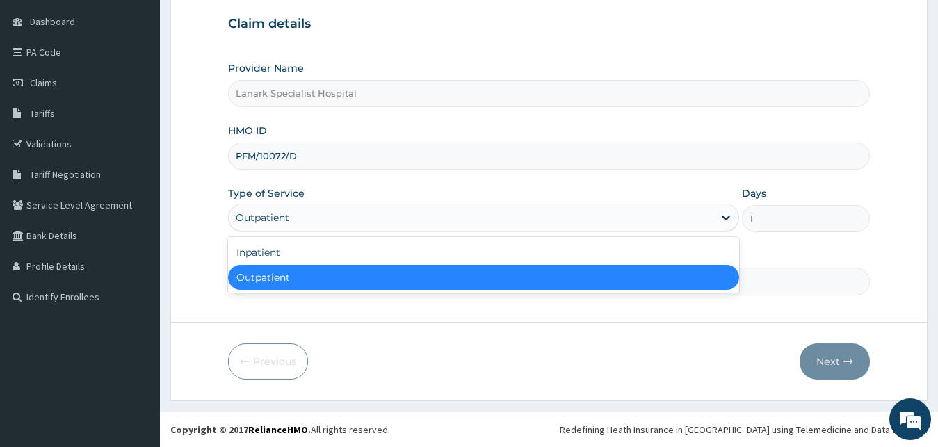
click at [284, 218] on div "Outpatient" at bounding box center [263, 218] width 54 height 14
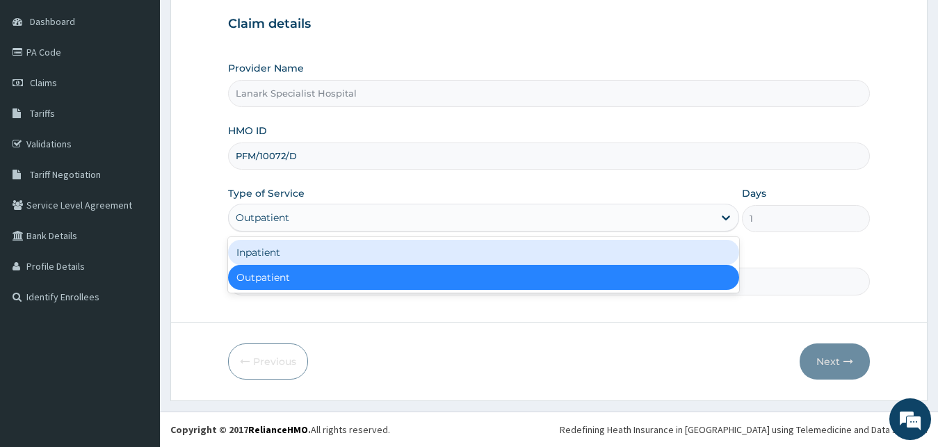
click at [280, 256] on div "Inpatient" at bounding box center [484, 252] width 512 height 25
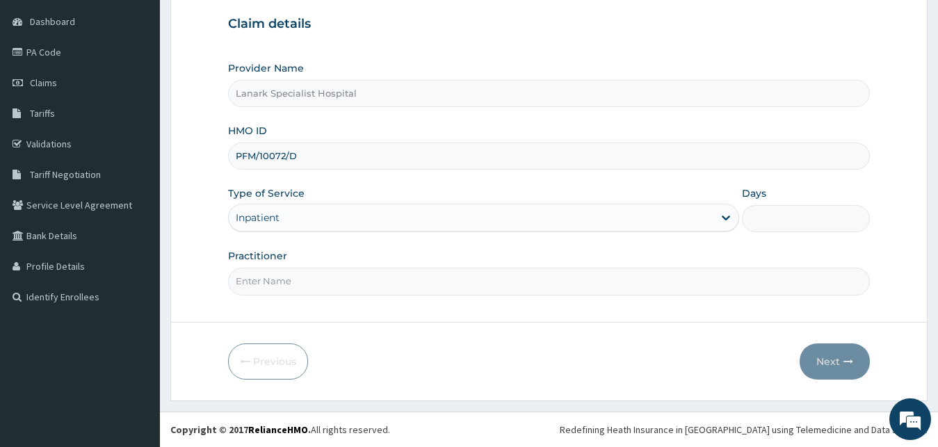
click at [793, 221] on input "Days" at bounding box center [806, 218] width 128 height 27
type input "2"
click at [339, 275] on input "Practitioner" at bounding box center [549, 281] width 642 height 27
type input "DR KOLAPO"
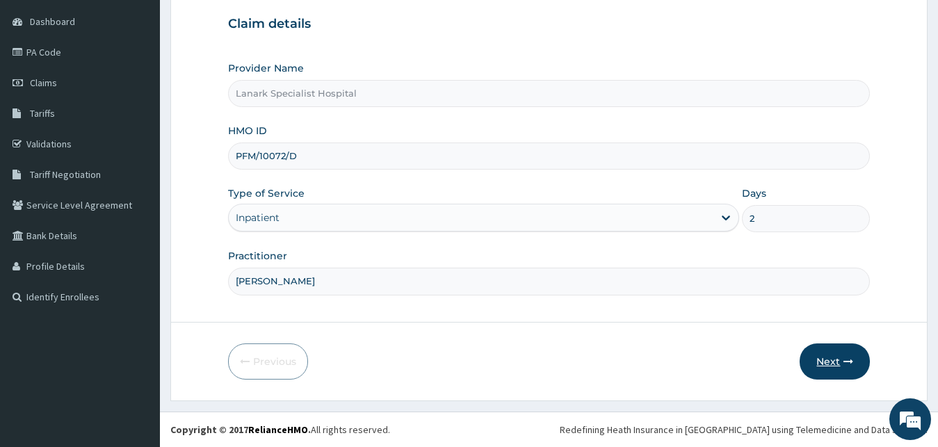
click at [834, 355] on button "Next" at bounding box center [835, 361] width 70 height 36
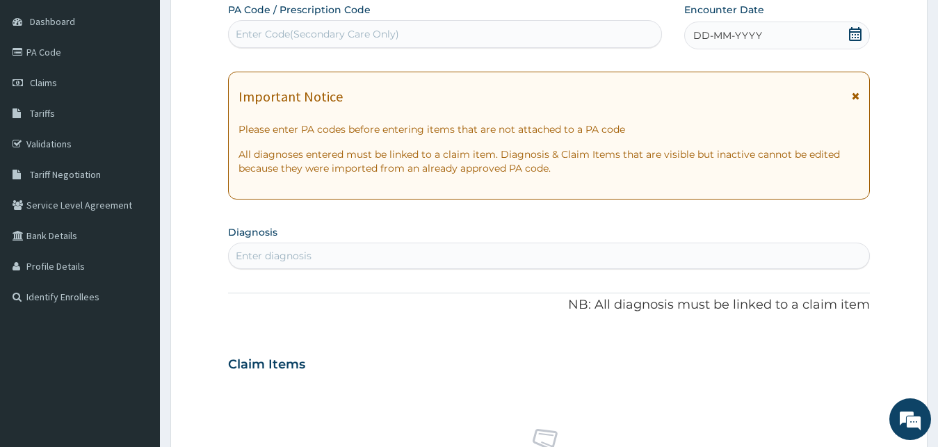
click at [469, 42] on div "Enter Code(Secondary Care Only)" at bounding box center [445, 34] width 432 height 22
type input "PA/91DE40"
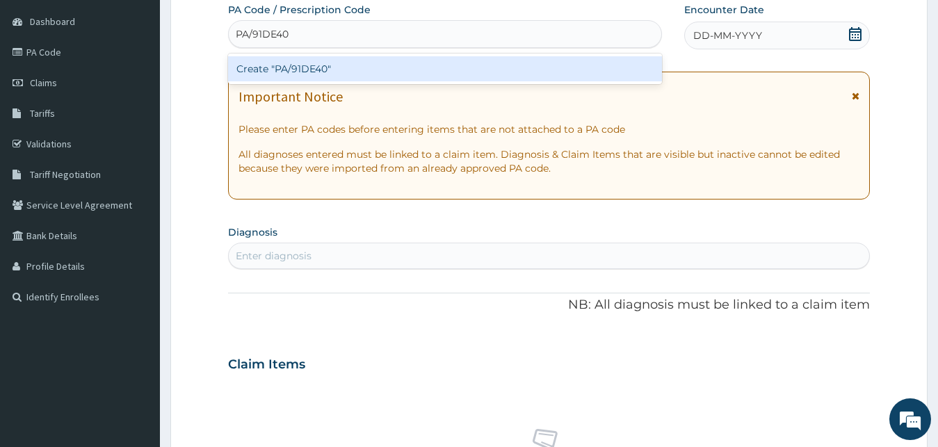
click at [380, 60] on div "Create "PA/91DE40"" at bounding box center [445, 68] width 434 height 25
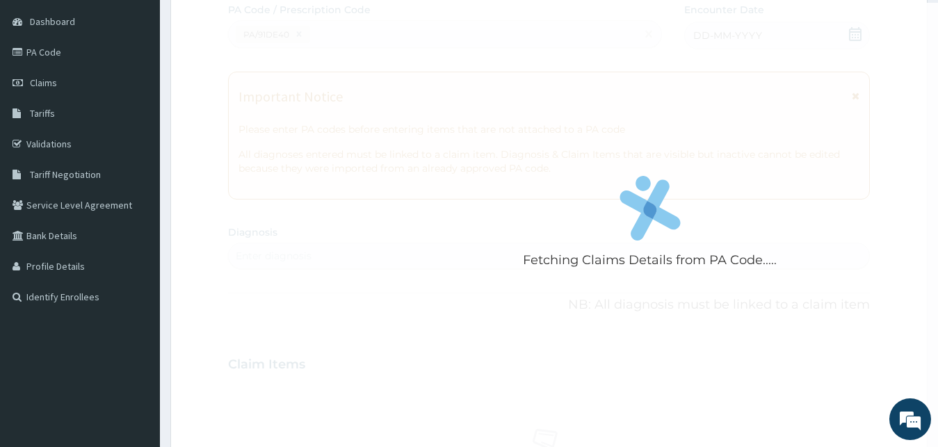
click at [585, 140] on div "Fetching Claims Details from PA Code....." at bounding box center [650, 226] width 844 height 447
click at [643, 383] on div "Fetching Claims Details from PA Code....." at bounding box center [650, 226] width 844 height 447
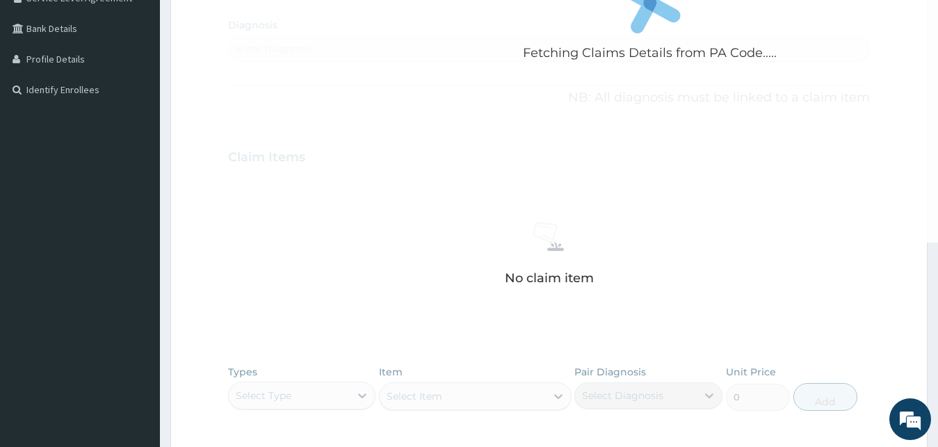
scroll to position [551, 0]
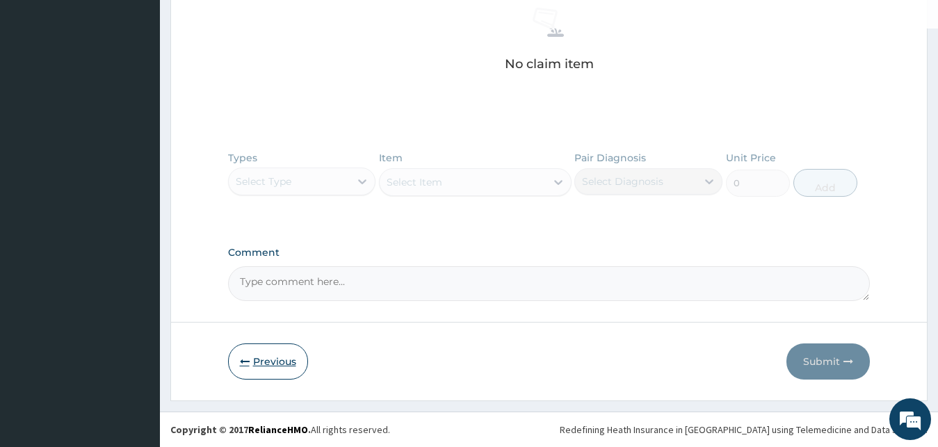
click at [250, 369] on button "Previous" at bounding box center [268, 361] width 80 height 36
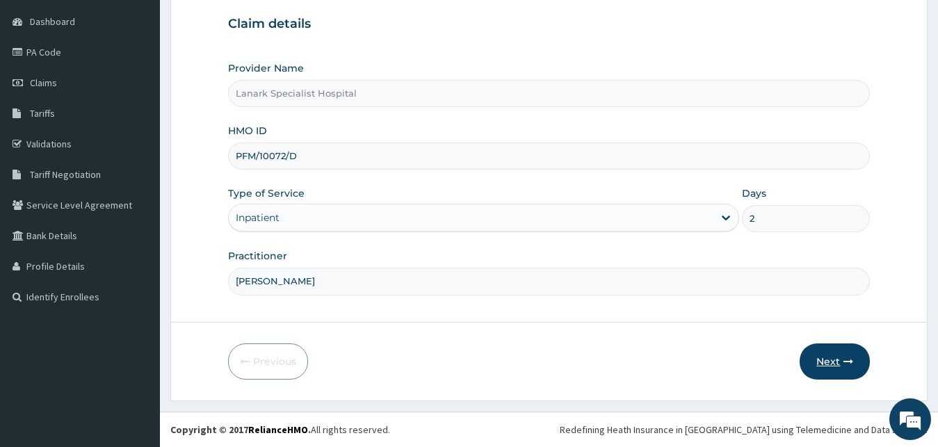
click at [827, 365] on button "Next" at bounding box center [835, 361] width 70 height 36
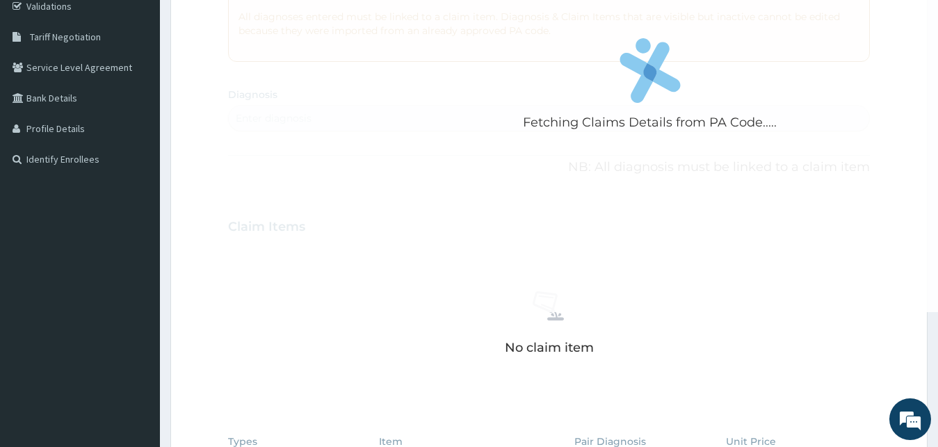
scroll to position [0, 0]
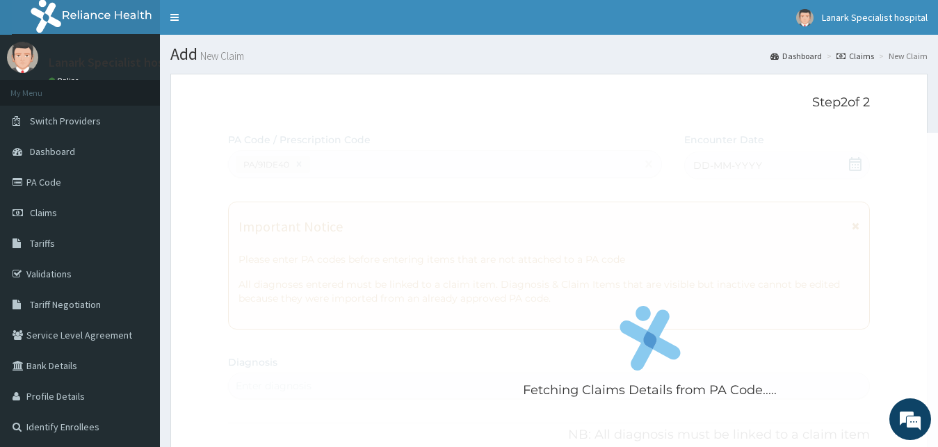
click at [511, 277] on div "Fetching Claims Details from PA Code....." at bounding box center [650, 356] width 844 height 447
click at [792, 299] on div "Fetching Claims Details from PA Code....." at bounding box center [650, 356] width 844 height 447
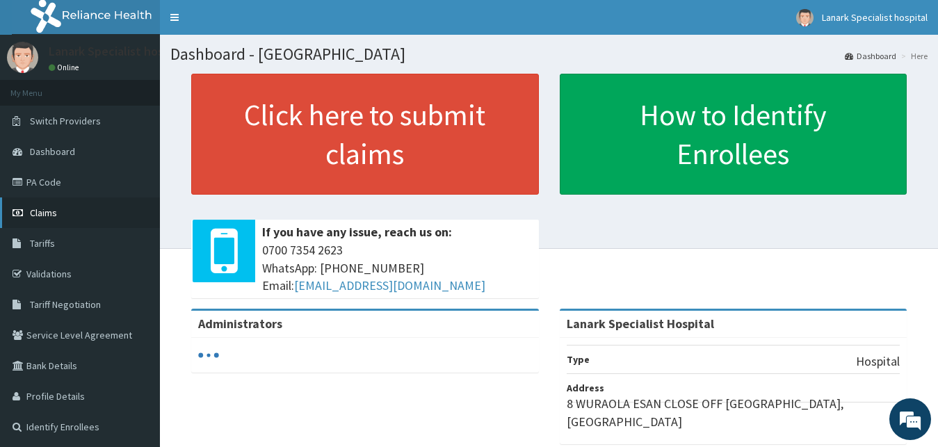
click at [60, 208] on link "Claims" at bounding box center [80, 212] width 160 height 31
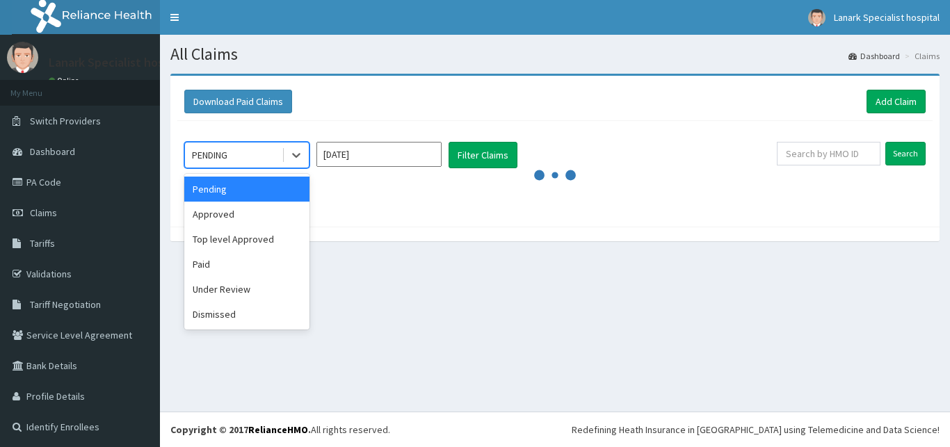
click at [227, 161] on div "PENDING" at bounding box center [209, 155] width 35 height 14
click at [238, 220] on div "Approved" at bounding box center [246, 214] width 125 height 25
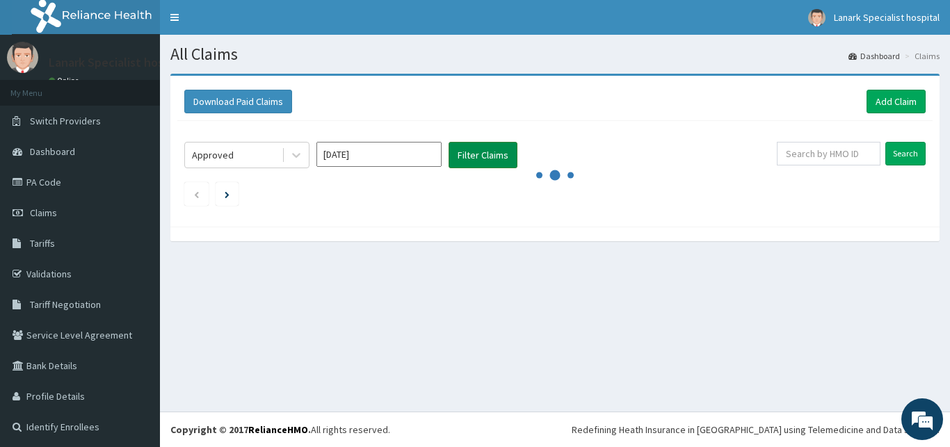
click at [482, 160] on button "Filter Claims" at bounding box center [482, 155] width 69 height 26
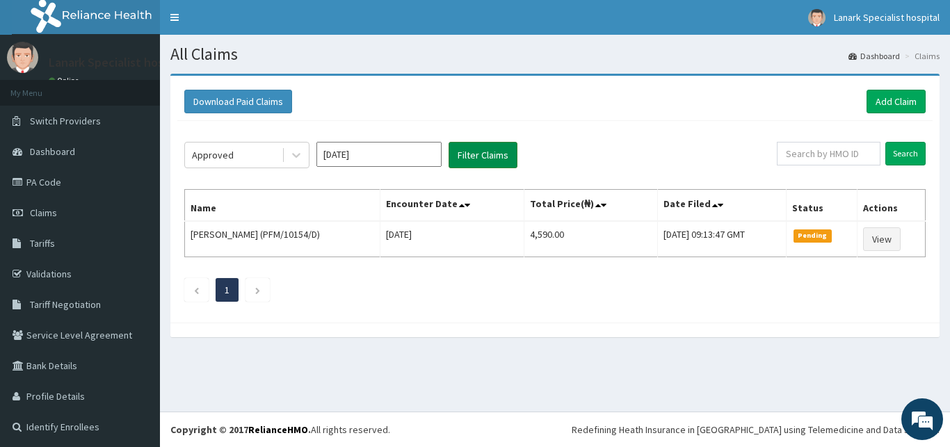
click at [504, 152] on button "Filter Claims" at bounding box center [482, 155] width 69 height 26
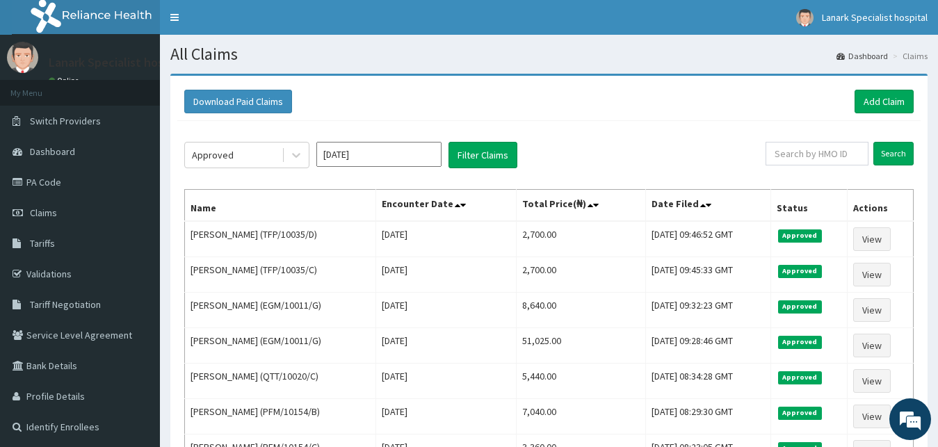
click at [921, 109] on div "Download Paid Claims Add Claim × Note you can only download claims within a max…" at bounding box center [548, 323] width 757 height 495
click at [882, 98] on link "Add Claim" at bounding box center [884, 102] width 59 height 24
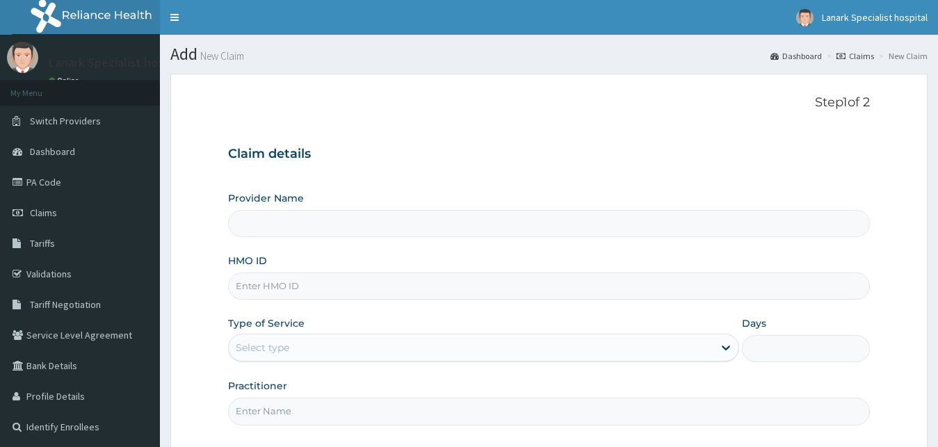
scroll to position [130, 0]
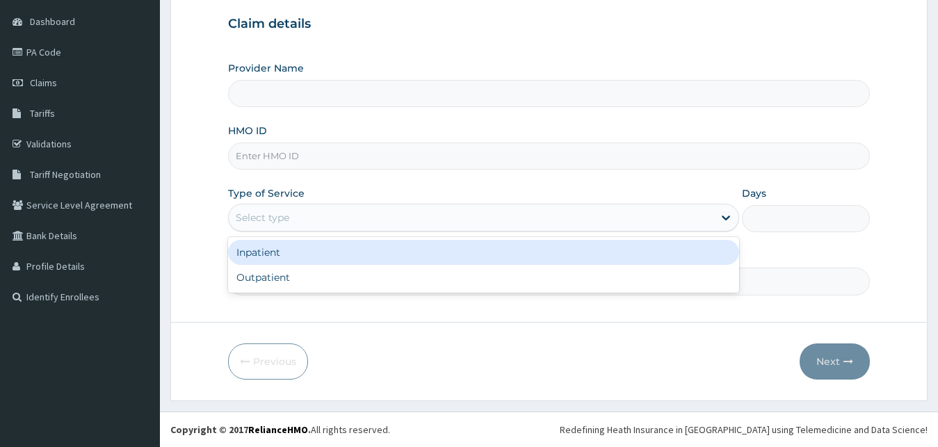
click at [274, 218] on div "Select type" at bounding box center [263, 218] width 54 height 14
type input "Lanark Specialist Hospital"
click at [283, 255] on div "Inpatient" at bounding box center [484, 252] width 512 height 25
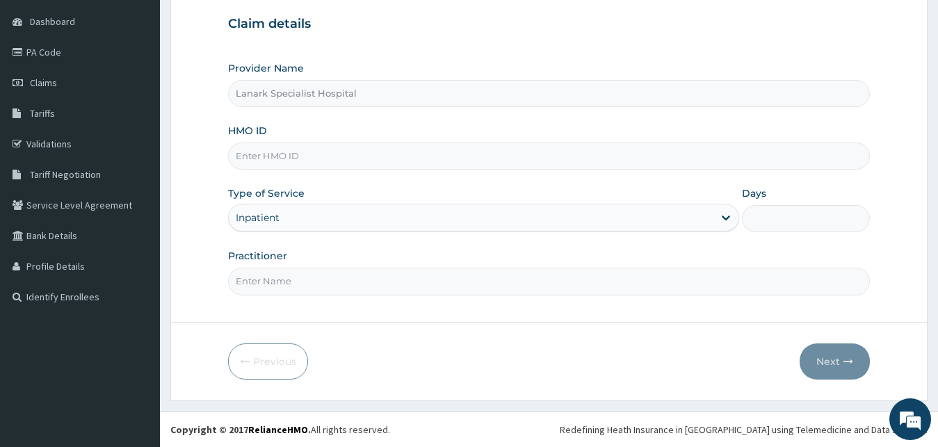
click at [268, 159] on input "HMO ID" at bounding box center [549, 156] width 642 height 27
paste input "PFM/10072/D"
type input "PFM/10072/D"
click at [302, 284] on input "Practitioner" at bounding box center [549, 281] width 642 height 27
type input "[PERSON_NAME]"
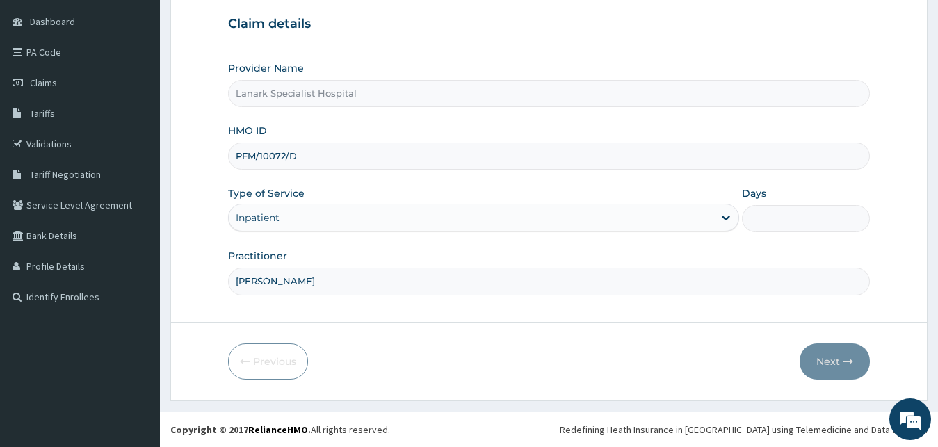
click at [791, 205] on div "Days" at bounding box center [806, 209] width 128 height 46
click at [804, 216] on input "Days" at bounding box center [806, 218] width 128 height 27
type input "2"
click at [831, 357] on button "Next" at bounding box center [835, 361] width 70 height 36
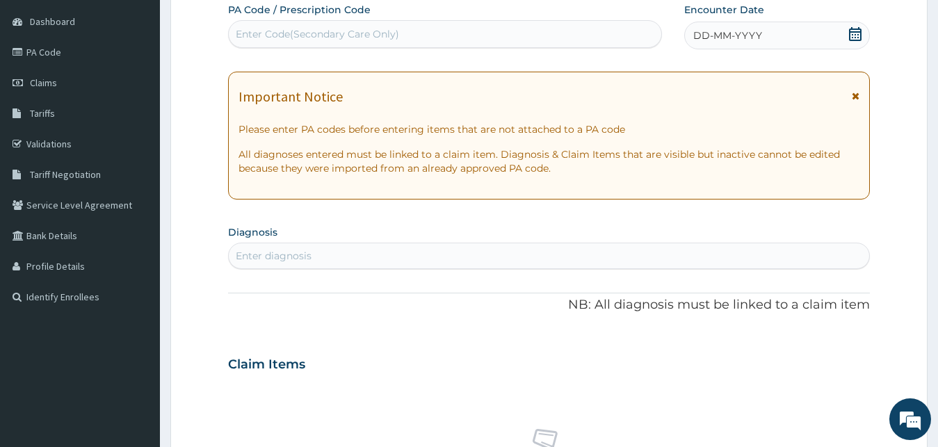
click at [515, 44] on div "Enter Code(Secondary Care Only)" at bounding box center [445, 34] width 432 height 22
type input "PA/91DE40"
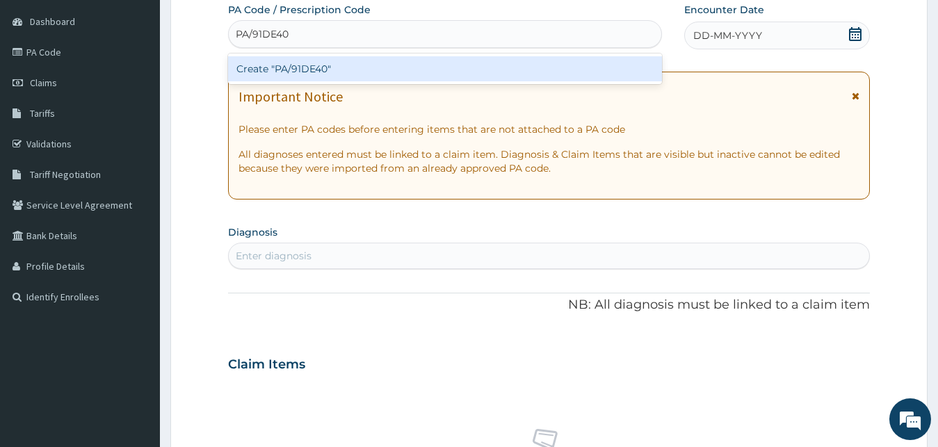
click at [531, 60] on div "Create "PA/91DE40"" at bounding box center [445, 68] width 434 height 25
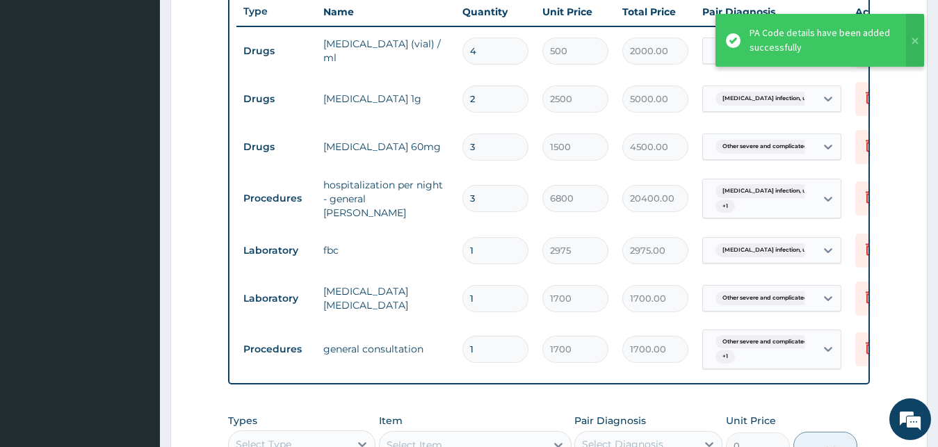
scroll to position [510, 0]
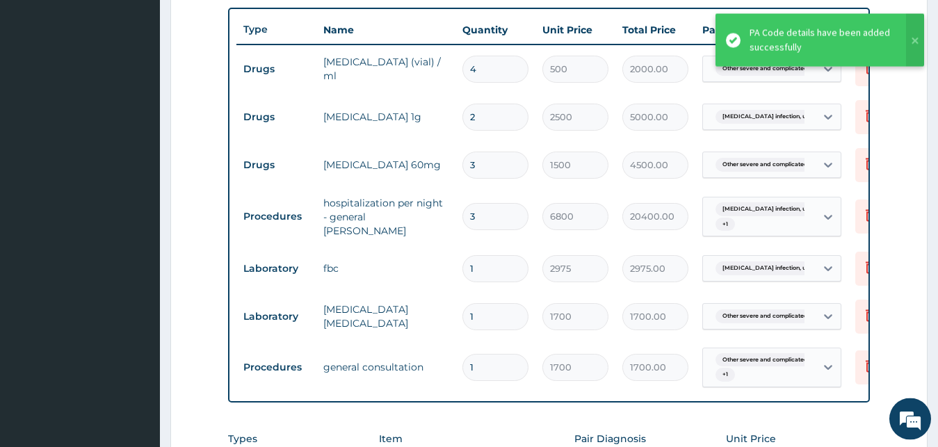
click at [499, 216] on input "3" at bounding box center [495, 216] width 66 height 27
type input "0.00"
type input "2"
type input "13600.00"
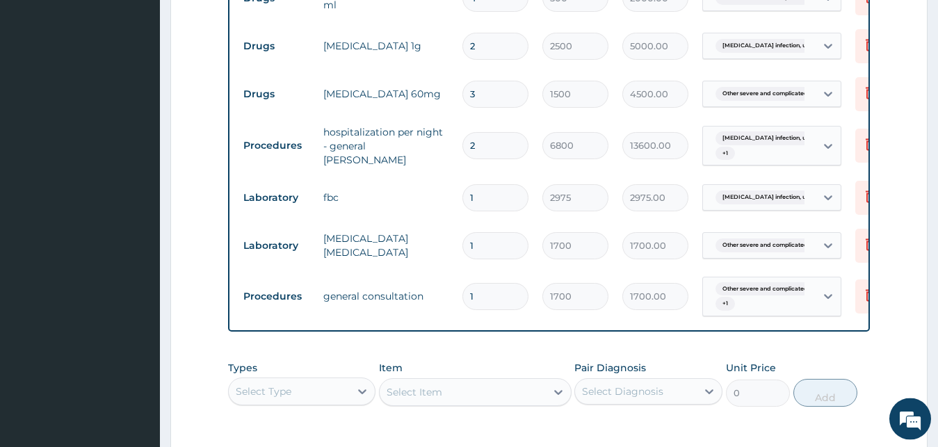
scroll to position [793, 0]
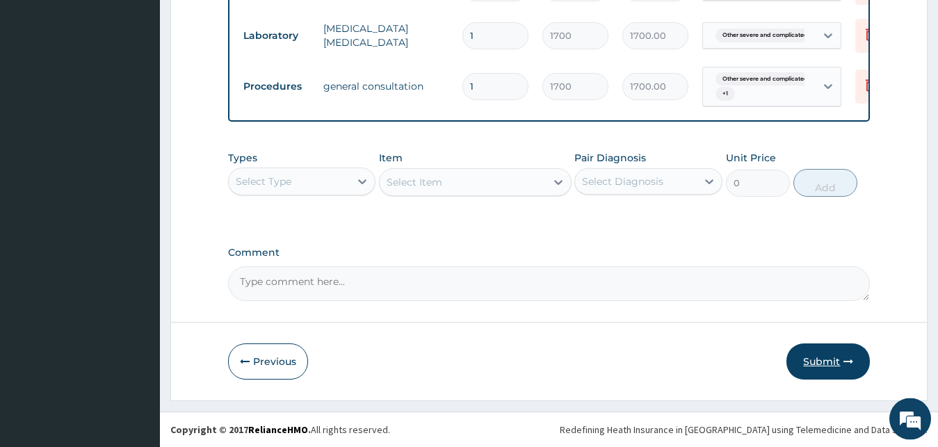
type input "2"
click at [818, 364] on button "Submit" at bounding box center [827, 361] width 83 height 36
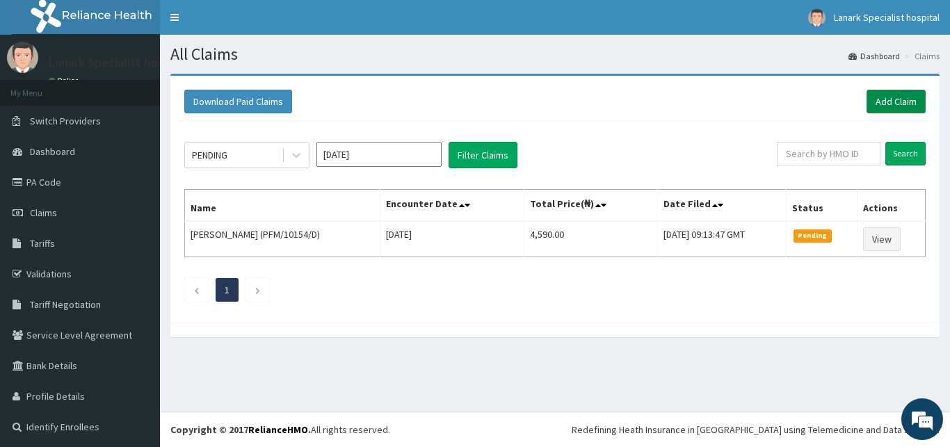
click at [869, 99] on link "Add Claim" at bounding box center [895, 102] width 59 height 24
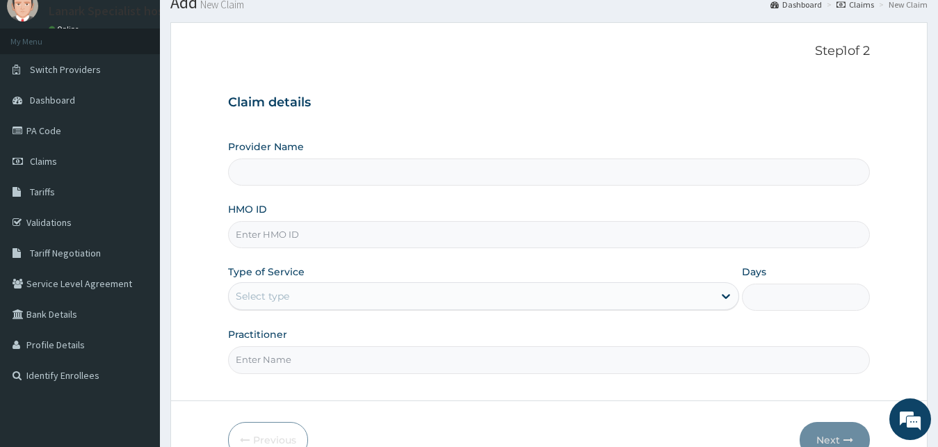
scroll to position [130, 0]
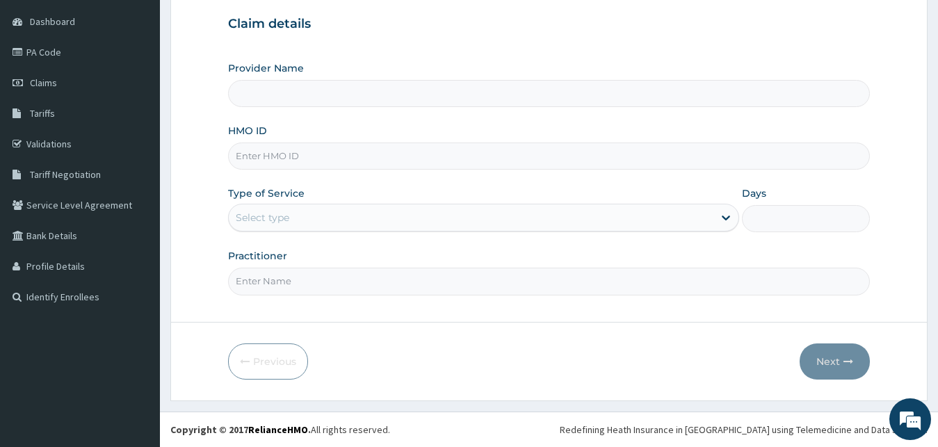
type input "Lanark Specialist Hospital"
click at [302, 282] on input "Practitioner" at bounding box center [549, 281] width 642 height 27
type input "DR KOLAPO"
click at [256, 159] on input "HMO ID" at bounding box center [549, 156] width 642 height 27
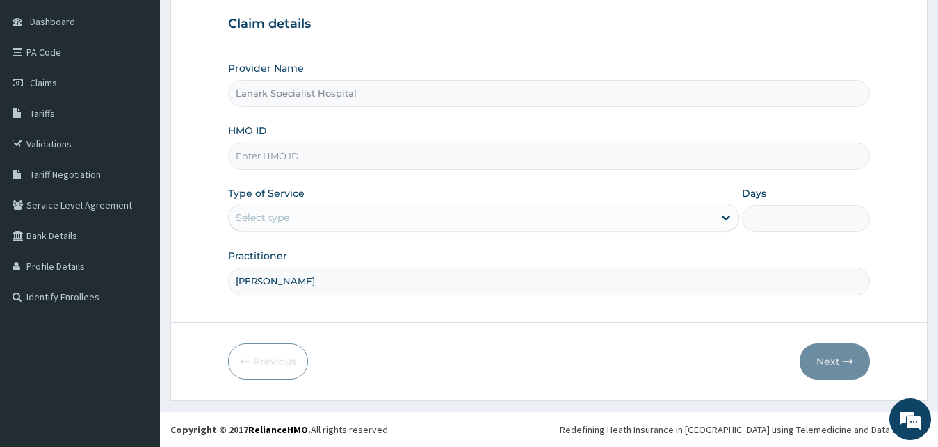
paste input "PFM/10072/D"
type input "PFM/10072/D"
click at [286, 212] on div "Select type" at bounding box center [263, 218] width 54 height 14
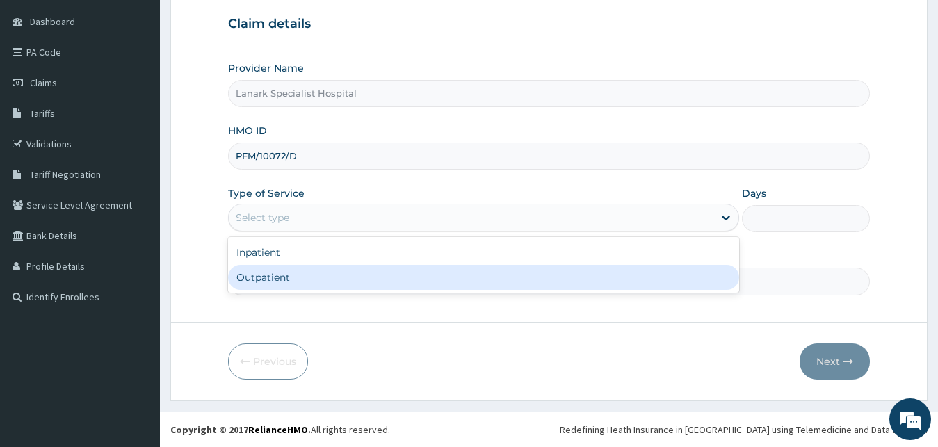
click at [293, 278] on div "Outpatient" at bounding box center [484, 277] width 512 height 25
type input "1"
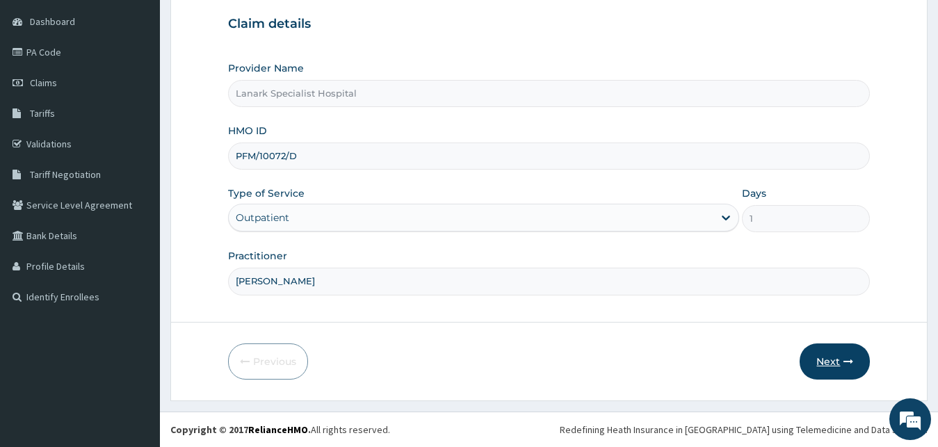
click at [837, 355] on button "Next" at bounding box center [835, 361] width 70 height 36
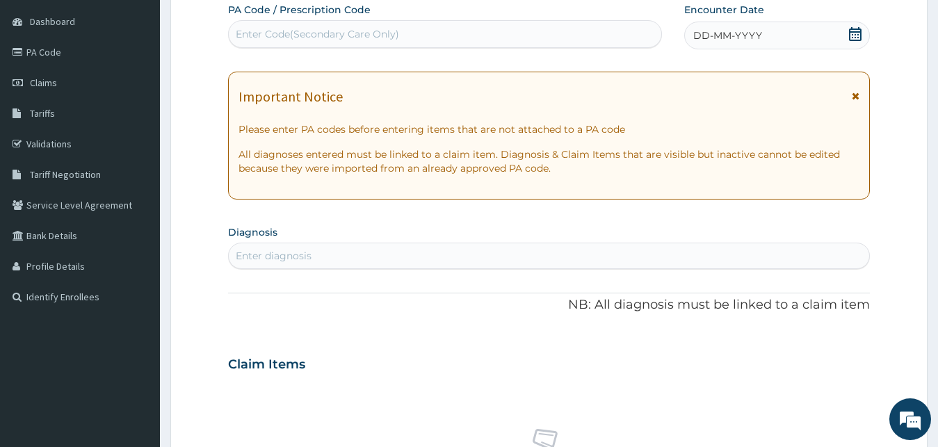
click at [309, 31] on div "Enter Code(Secondary Care Only)" at bounding box center [317, 34] width 163 height 14
click at [851, 37] on icon at bounding box center [855, 34] width 14 height 14
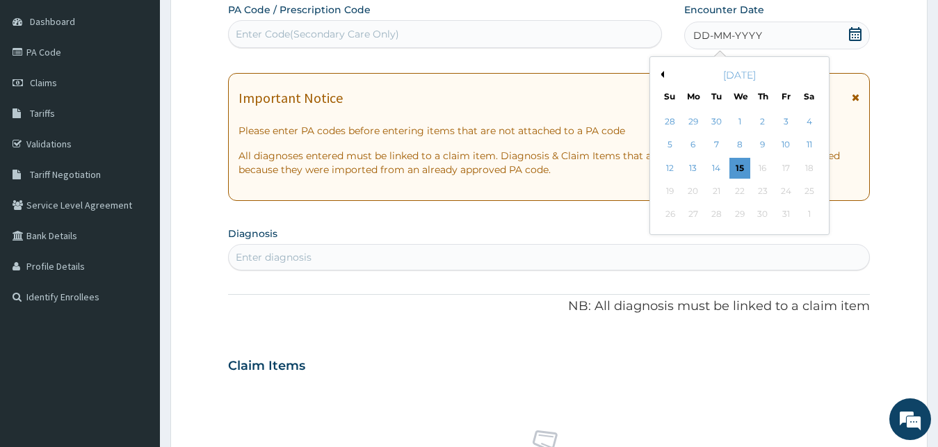
click at [681, 169] on div "12 13 14 15 16 17 18" at bounding box center [739, 167] width 162 height 23
click at [671, 169] on div "12" at bounding box center [670, 168] width 21 height 21
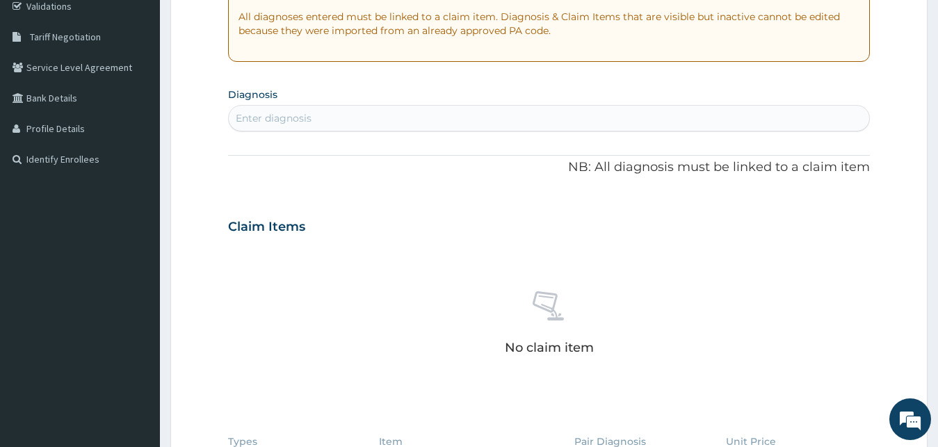
scroll to position [272, 0]
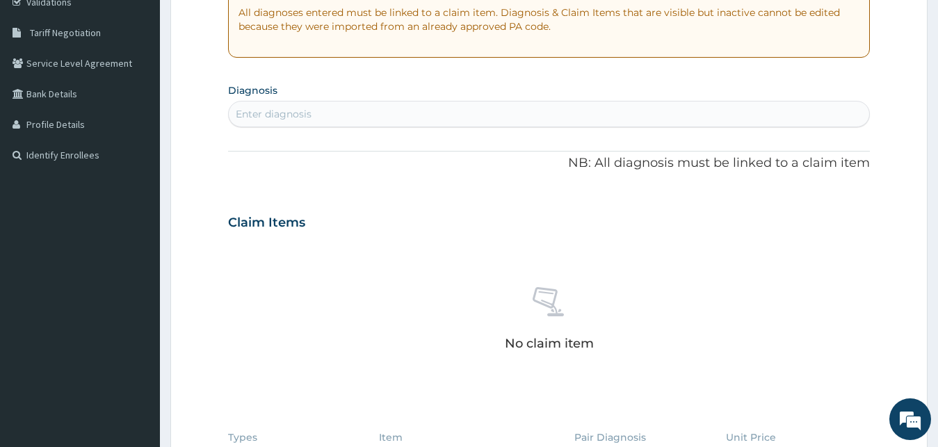
click at [476, 111] on div "Enter diagnosis" at bounding box center [549, 114] width 641 height 22
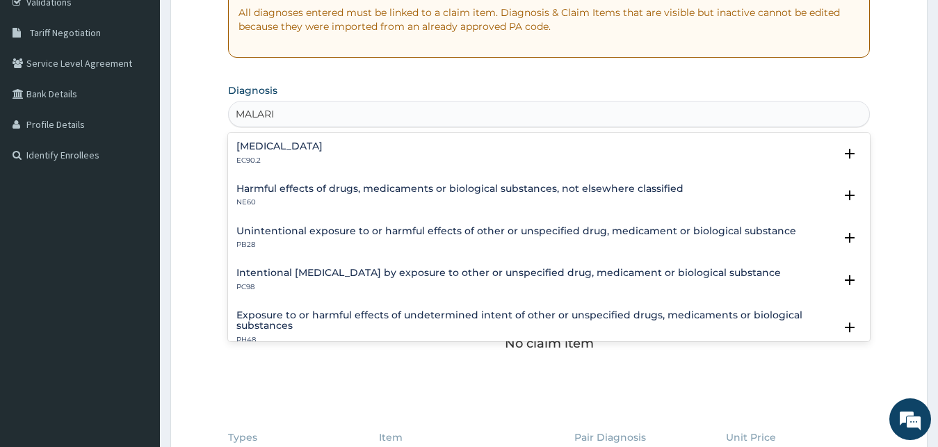
type input "MALARIA"
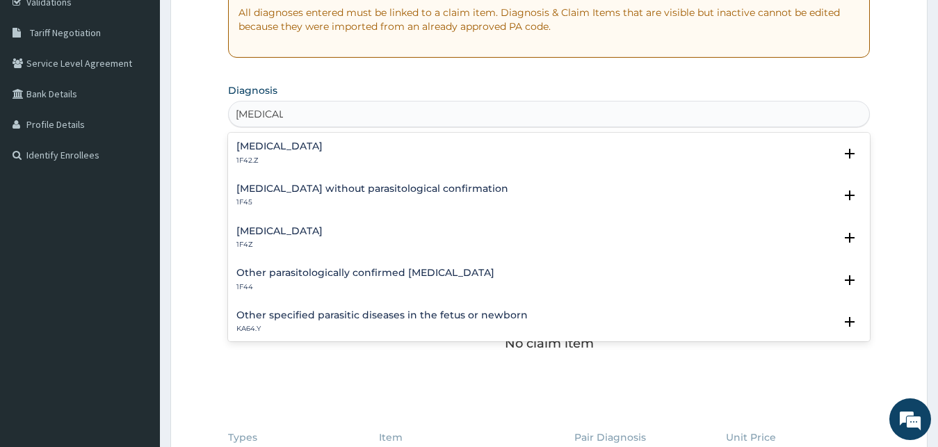
click at [293, 227] on h4 "Malaria, unspecified" at bounding box center [279, 231] width 86 height 10
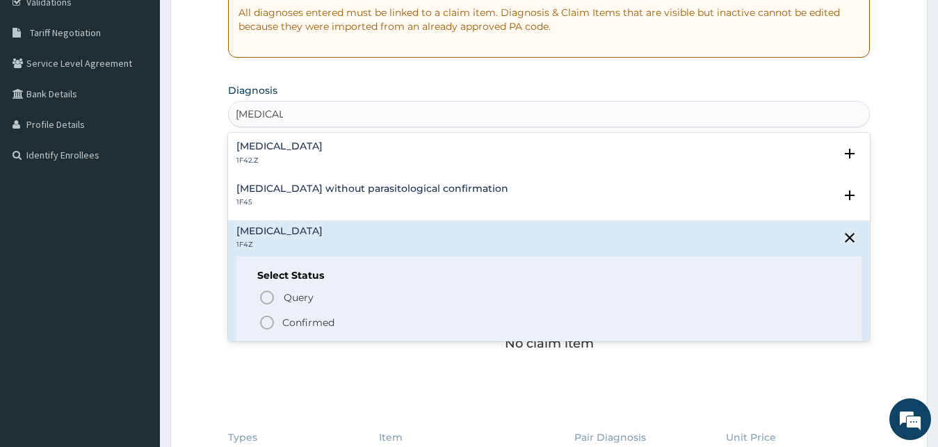
click at [271, 322] on icon "status option filled" at bounding box center [267, 322] width 17 height 17
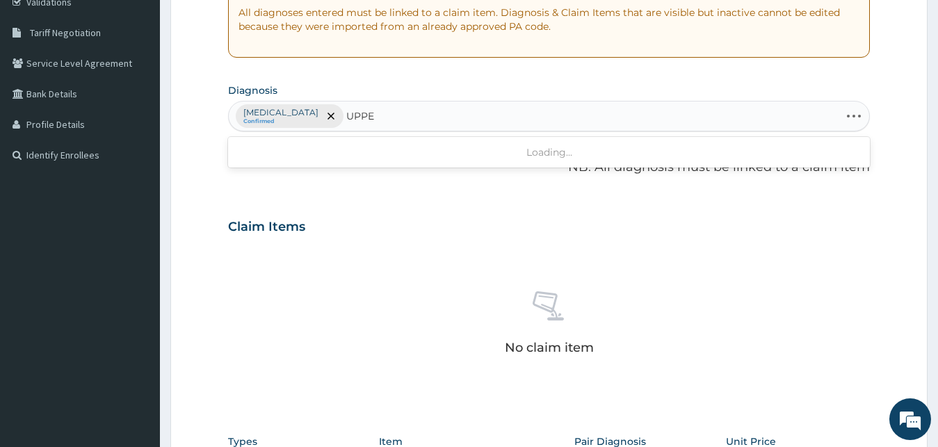
type input "UPPER"
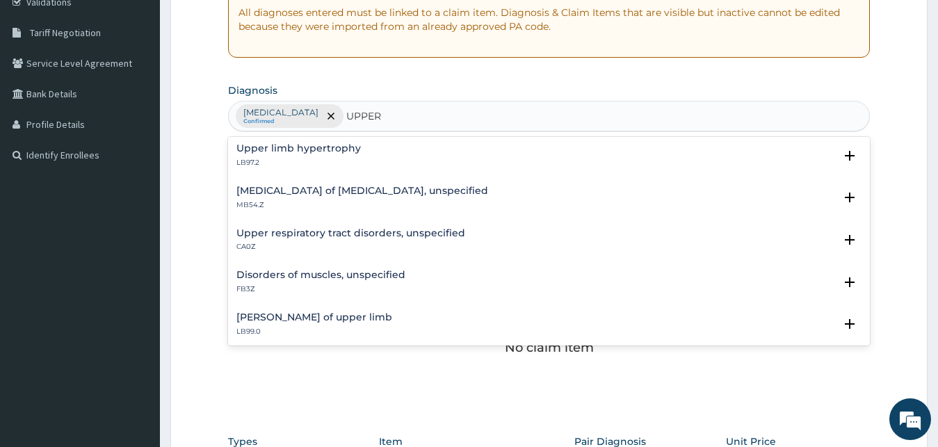
scroll to position [225, 0]
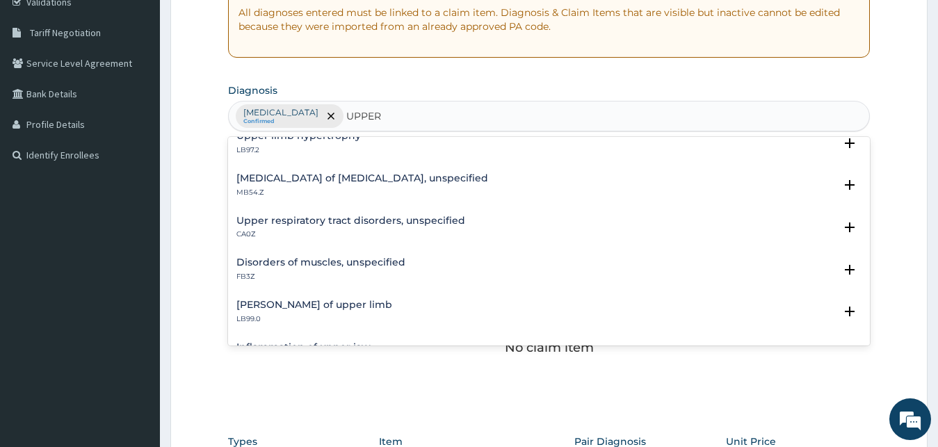
click at [310, 218] on h4 "Upper respiratory tract disorders, unspecified" at bounding box center [350, 221] width 229 height 10
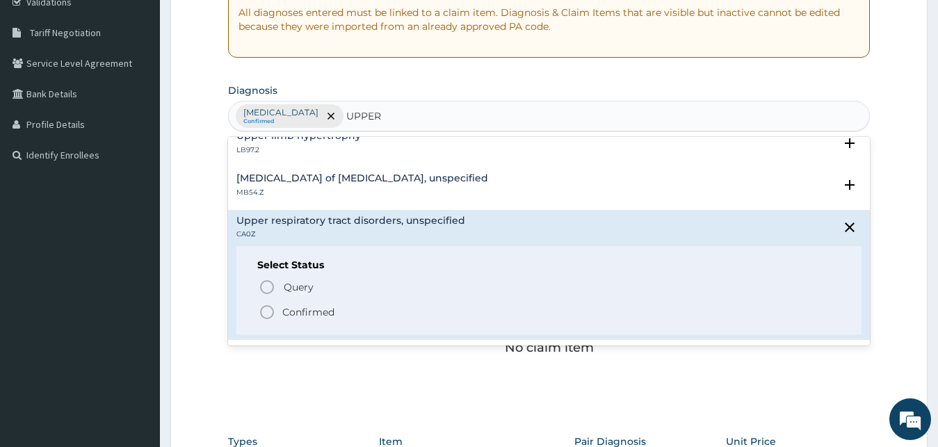
click at [266, 310] on icon "status option filled" at bounding box center [267, 312] width 17 height 17
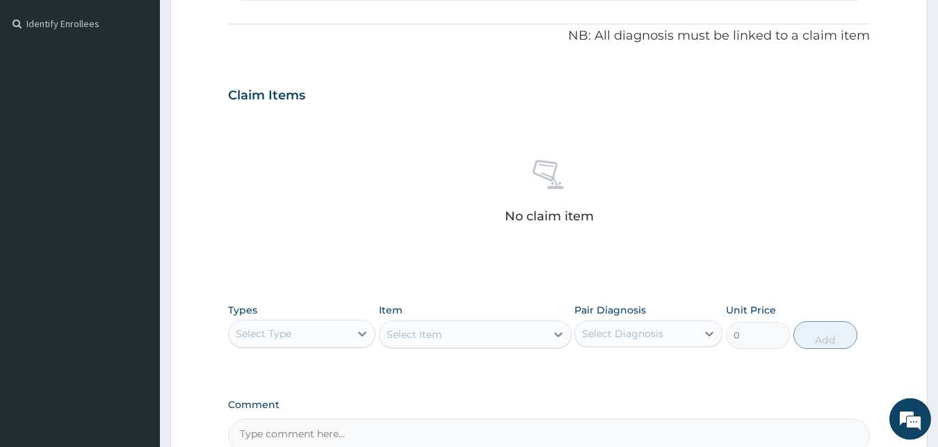
scroll to position [556, 0]
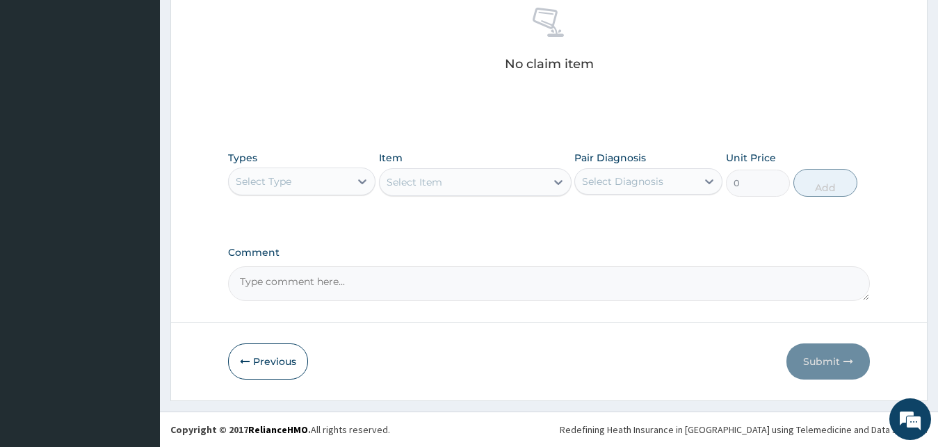
click at [316, 179] on div "Select Type" at bounding box center [290, 181] width 122 height 22
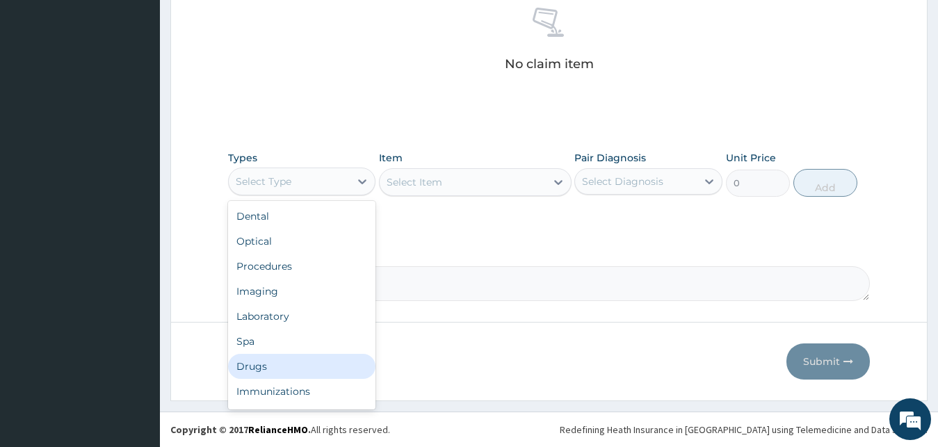
click at [286, 356] on div "Drugs" at bounding box center [302, 366] width 148 height 25
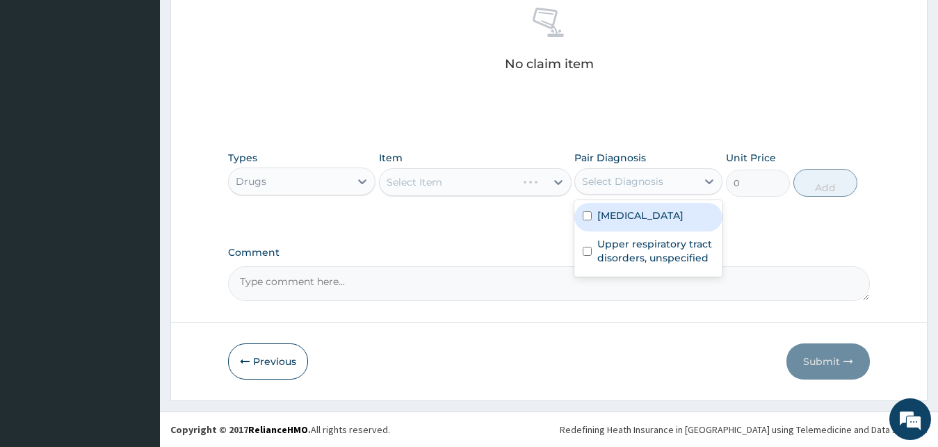
drag, startPoint x: 654, startPoint y: 176, endPoint x: 659, endPoint y: 197, distance: 22.1
click at [655, 179] on div "Select Diagnosis" at bounding box center [622, 182] width 81 height 14
click at [650, 213] on label "Malaria, unspecified" at bounding box center [640, 216] width 86 height 14
checkbox input "true"
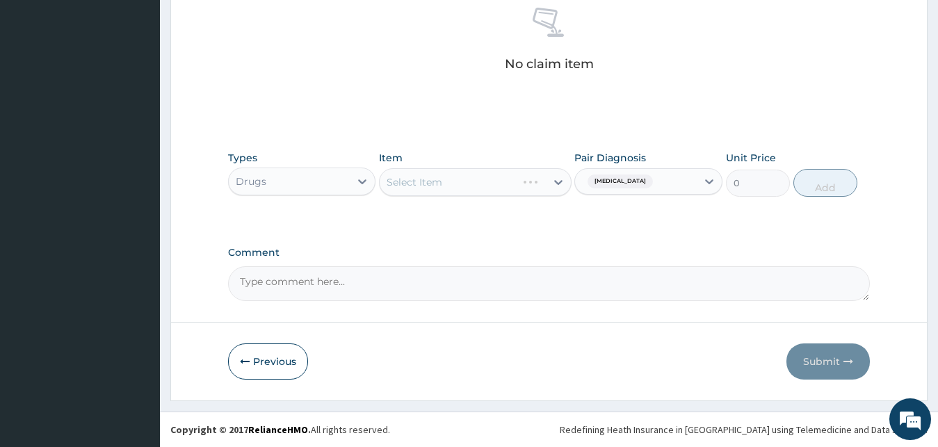
click at [458, 179] on div "Select Item" at bounding box center [475, 182] width 193 height 28
click at [483, 188] on div "Select Item" at bounding box center [475, 182] width 193 height 28
click at [480, 178] on div "Select Item" at bounding box center [475, 182] width 193 height 28
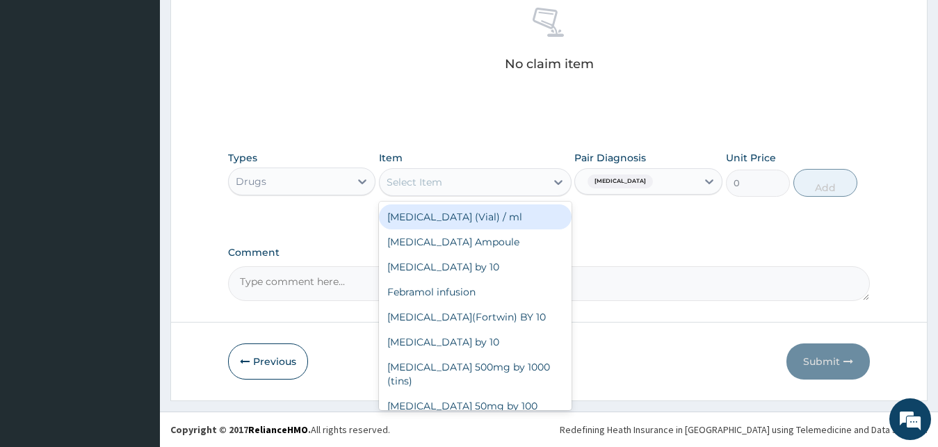
click at [515, 179] on div "Select Item" at bounding box center [463, 182] width 166 height 22
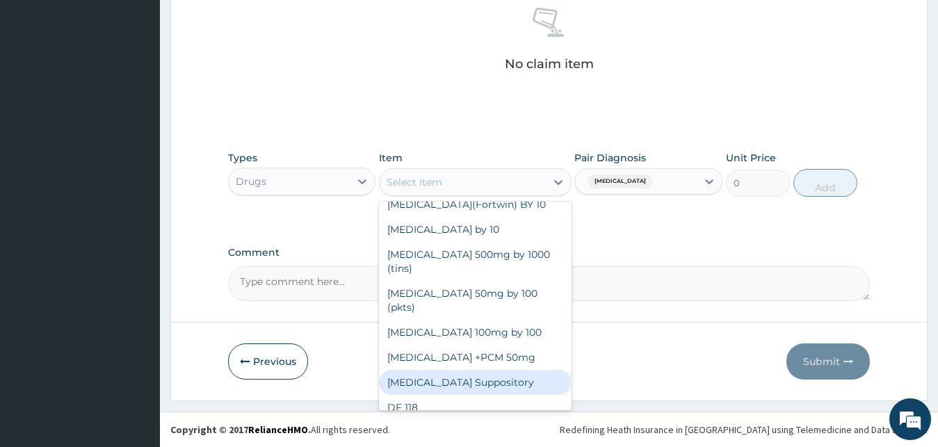
scroll to position [0, 0]
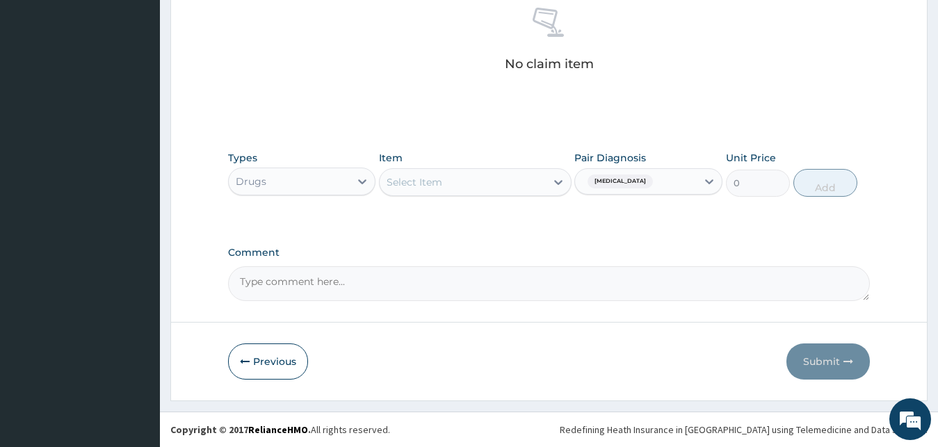
click at [444, 193] on div "Select Item" at bounding box center [475, 182] width 193 height 28
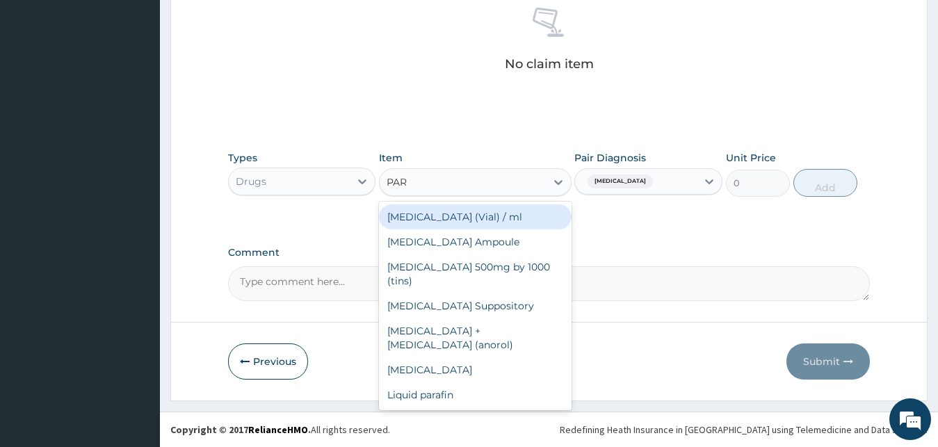
type input "PARA"
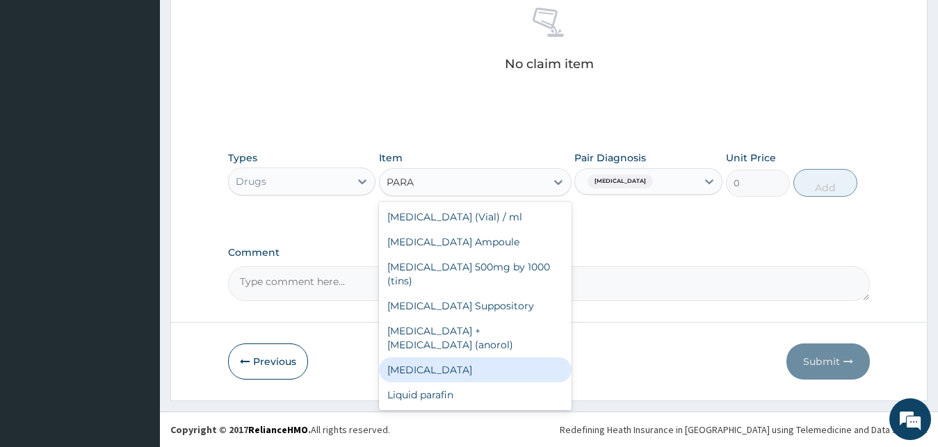
click at [451, 372] on div "Paracetamol" at bounding box center [475, 369] width 193 height 25
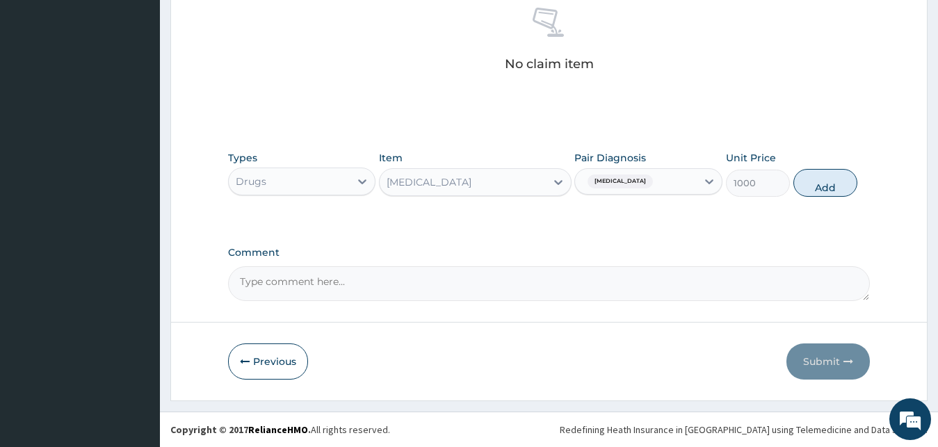
drag, startPoint x: 818, startPoint y: 178, endPoint x: 585, endPoint y: 191, distance: 233.3
click at [818, 179] on button "Add" at bounding box center [825, 183] width 64 height 28
type input "0"
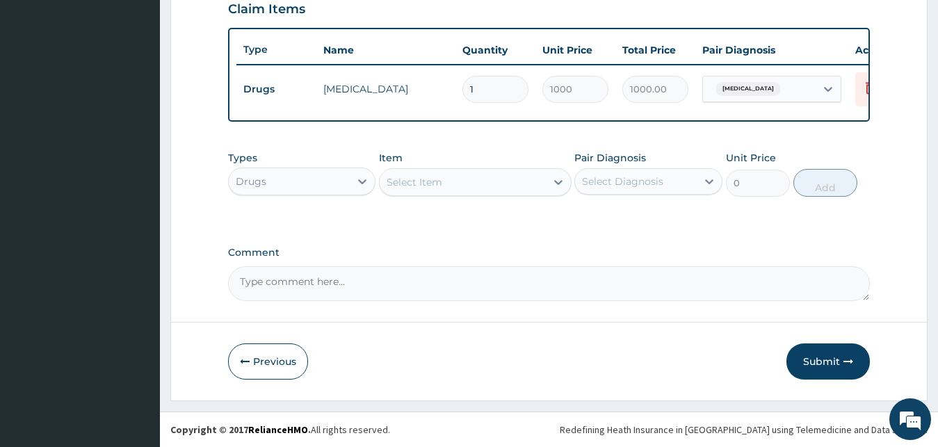
scroll to position [501, 0]
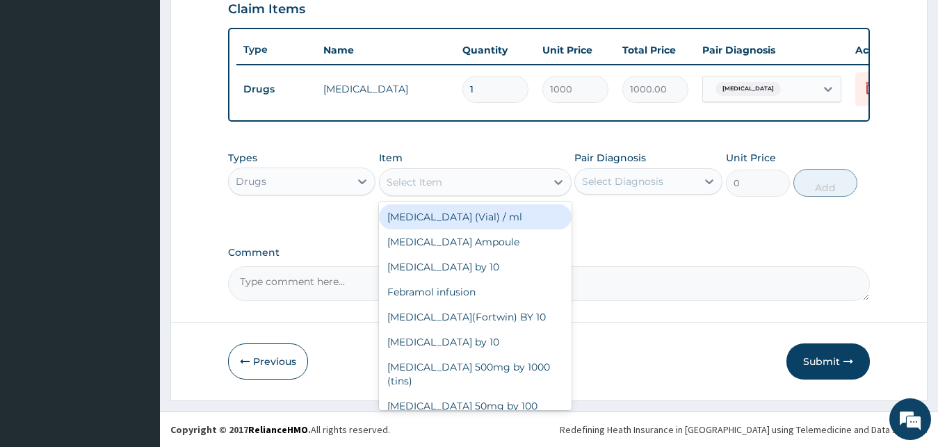
click at [475, 181] on div "Select Item" at bounding box center [463, 182] width 166 height 22
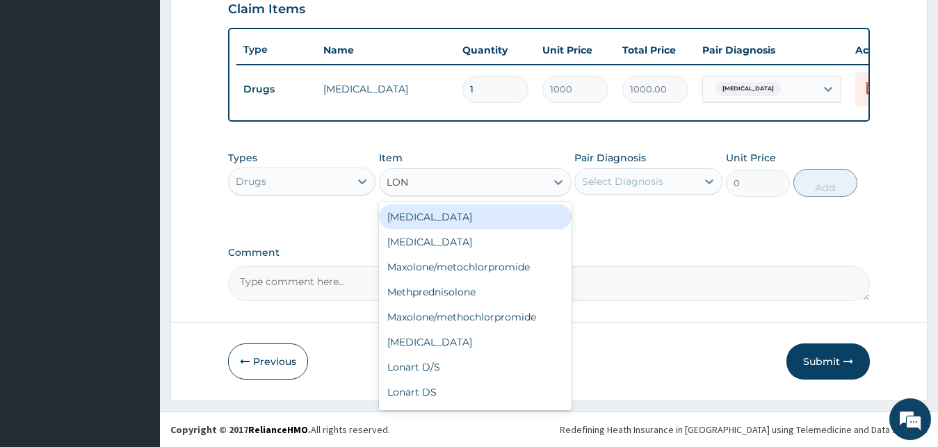
type input "LONA"
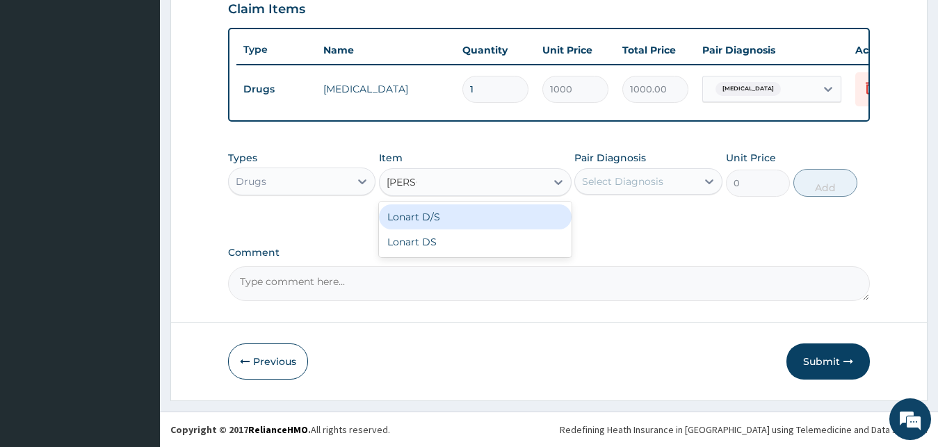
click at [522, 213] on div "Lonart D/S" at bounding box center [475, 216] width 193 height 25
type input "450"
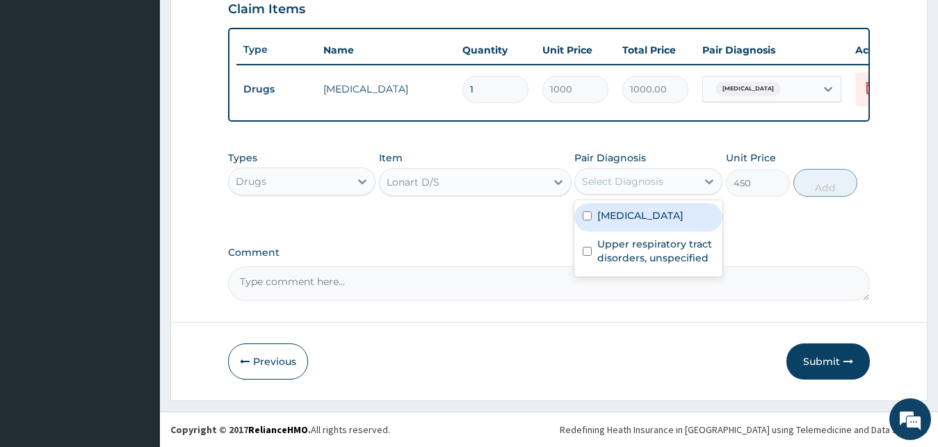
drag, startPoint x: 608, startPoint y: 179, endPoint x: 615, endPoint y: 197, distance: 19.1
click at [608, 180] on div "Select Diagnosis" at bounding box center [622, 182] width 81 height 14
drag, startPoint x: 621, startPoint y: 218, endPoint x: 824, endPoint y: 196, distance: 204.2
click at [624, 218] on label "Malaria, unspecified" at bounding box center [640, 216] width 86 height 14
checkbox input "true"
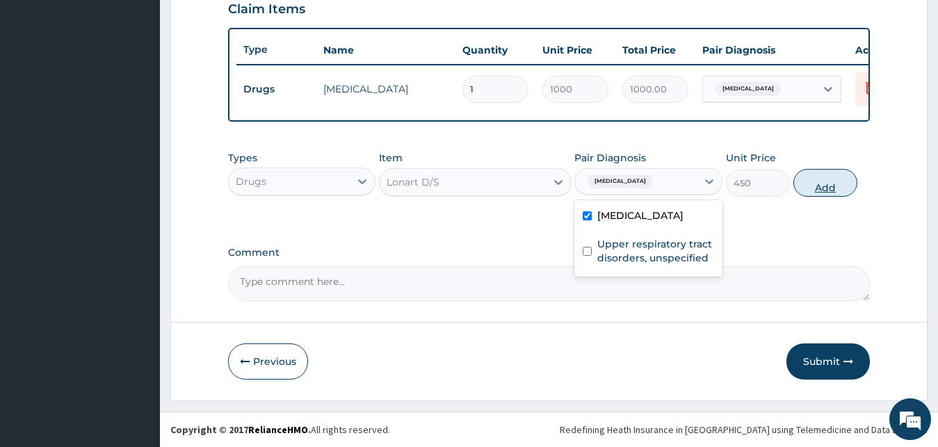
click at [835, 184] on button "Add" at bounding box center [825, 183] width 64 height 28
type input "0"
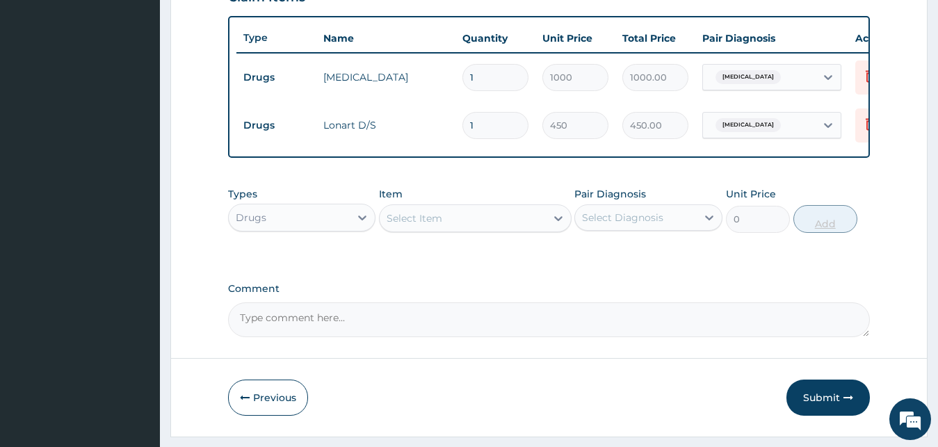
type input "2"
type input "900.00"
type input "3"
type input "1350.00"
type input "4"
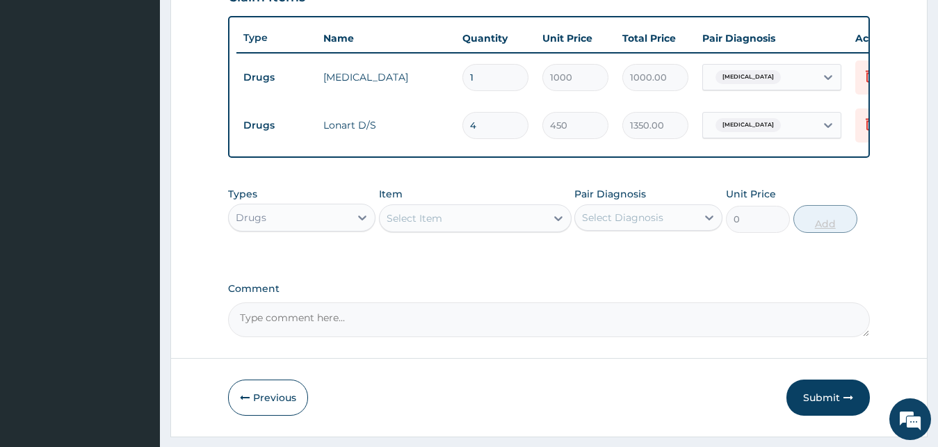
type input "1800.00"
type input "5"
type input "2250.00"
type input "6"
type input "2700.00"
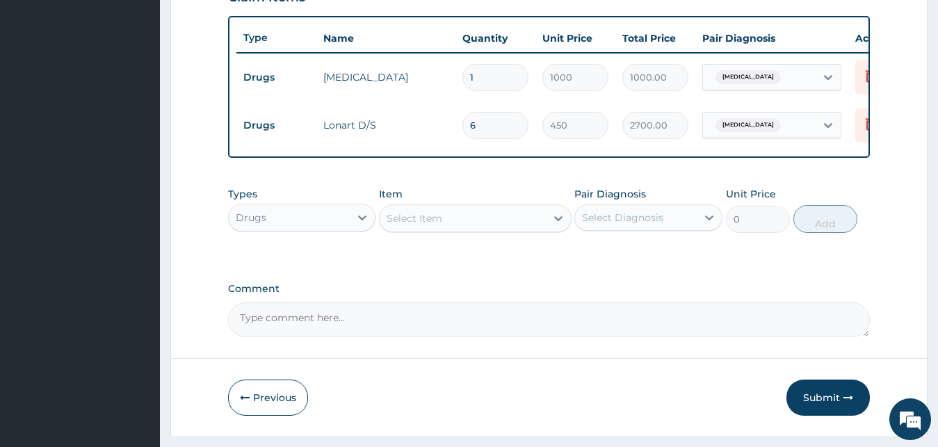
click at [520, 221] on div "Select Item" at bounding box center [463, 218] width 166 height 22
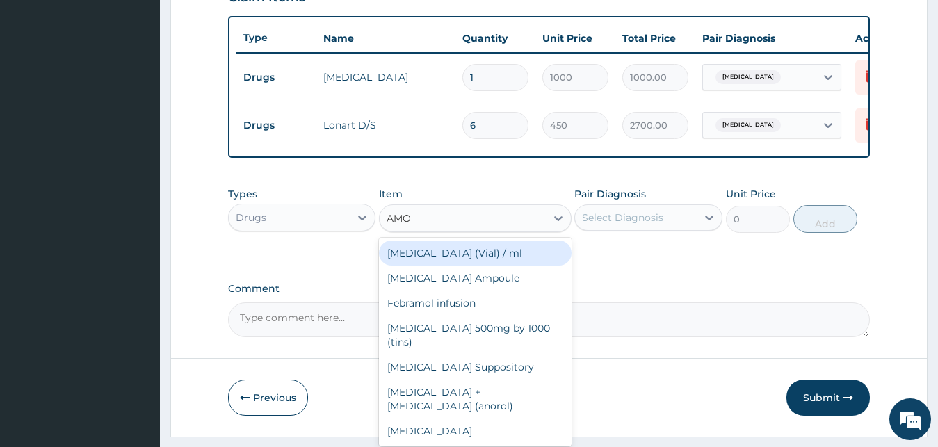
type input "AMOX"
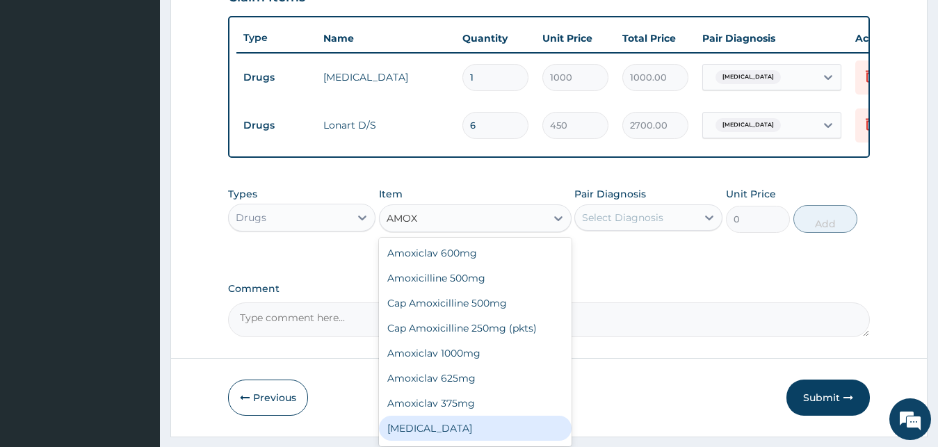
click at [483, 441] on div "Amoxicillin" at bounding box center [475, 428] width 193 height 25
type input "1000"
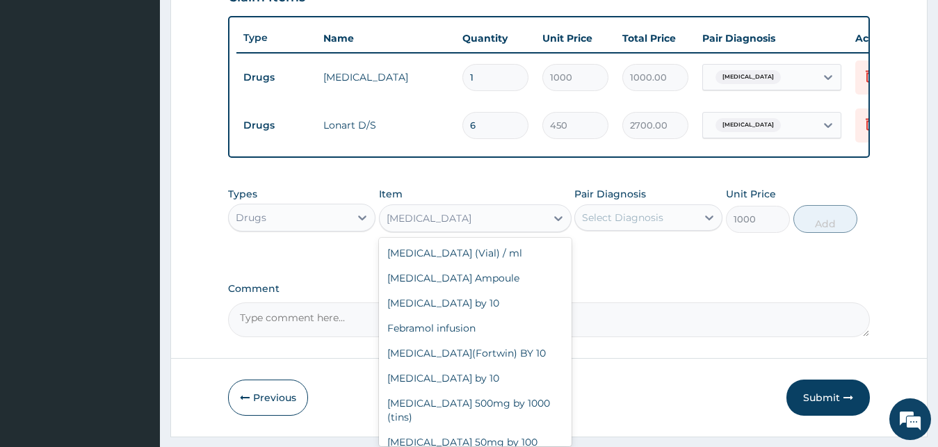
click at [443, 229] on div "Amoxicillin" at bounding box center [463, 218] width 166 height 22
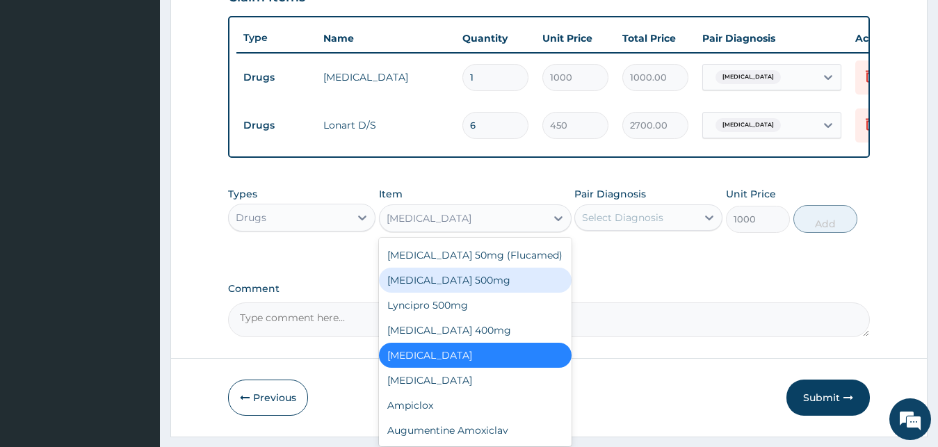
scroll to position [2453, 0]
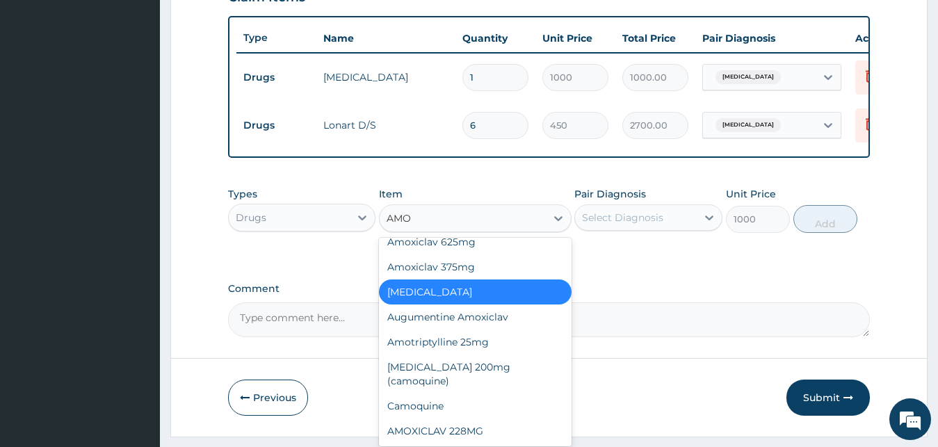
type input "AMOX"
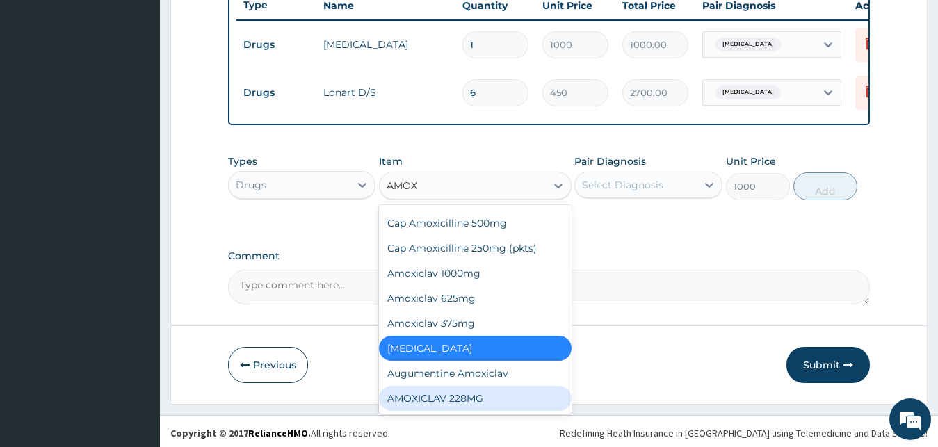
scroll to position [549, 0]
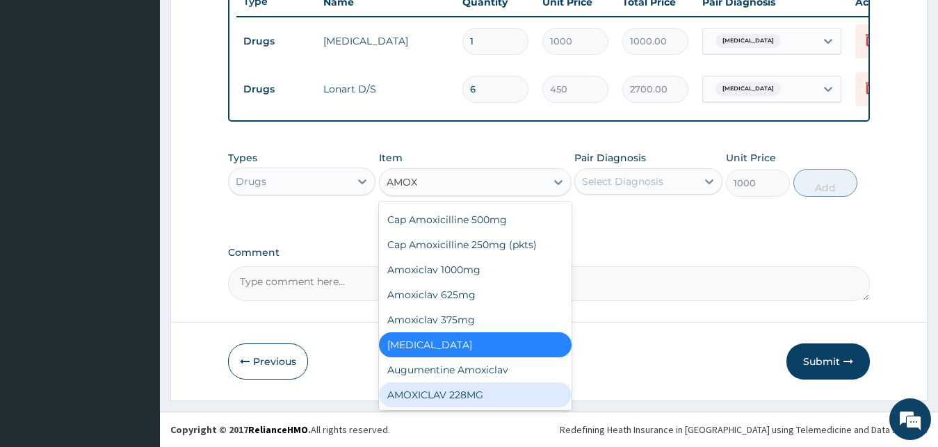
click at [471, 389] on div "AMOXICLAV 228MG" at bounding box center [475, 394] width 193 height 25
type input "2200"
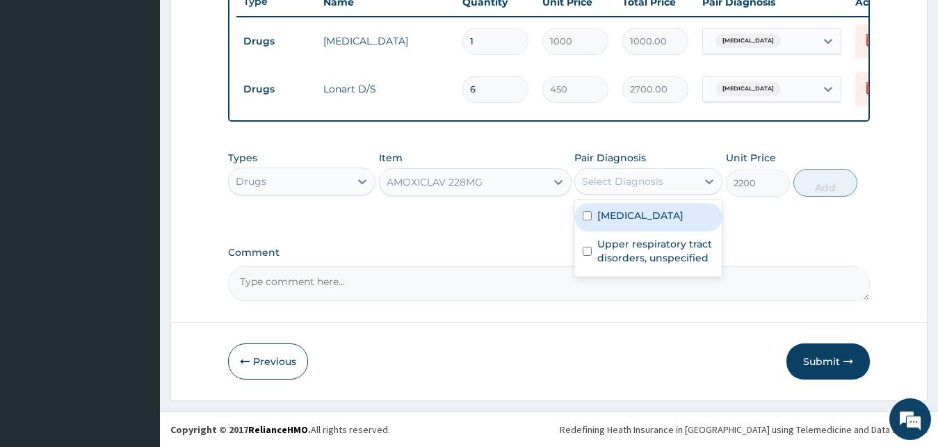
click at [656, 186] on div "Select Diagnosis" at bounding box center [622, 182] width 81 height 14
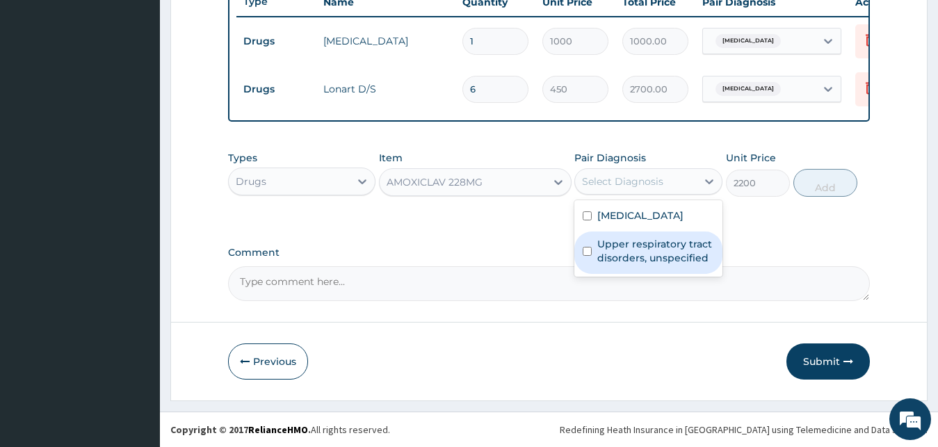
click at [656, 246] on label "Upper respiratory tract disorders, unspecified" at bounding box center [655, 251] width 117 height 28
checkbox input "true"
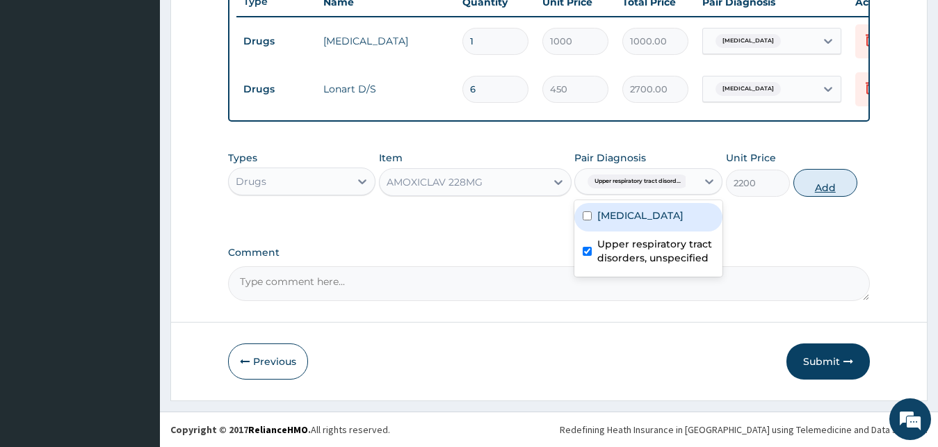
click at [832, 184] on button "Add" at bounding box center [825, 183] width 64 height 28
type input "0"
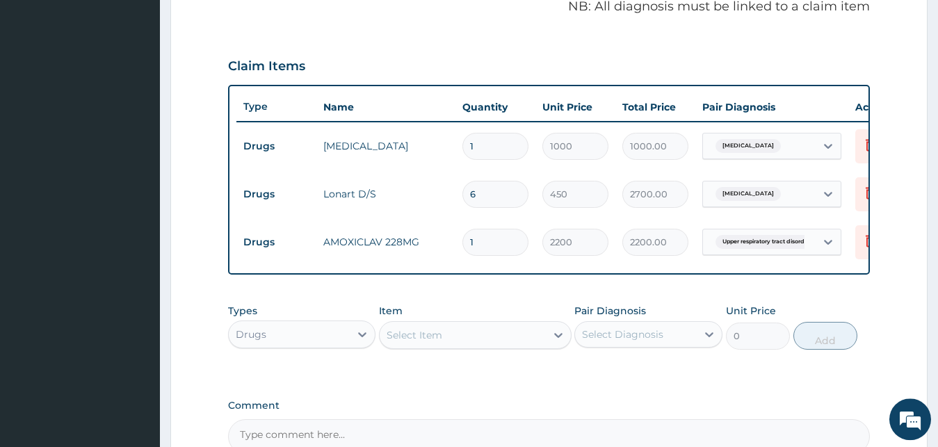
scroll to position [407, 0]
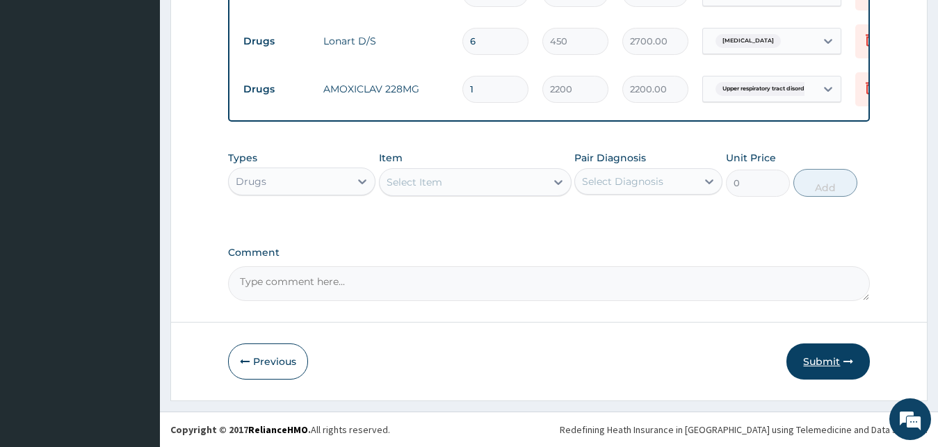
click at [810, 355] on button "Submit" at bounding box center [827, 361] width 83 height 36
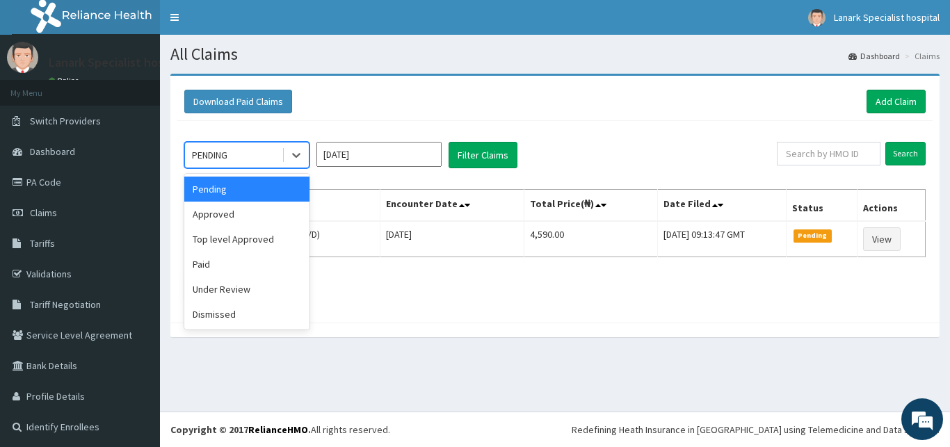
click at [228, 163] on div "PENDING" at bounding box center [233, 155] width 97 height 22
click at [232, 212] on div "Approved" at bounding box center [246, 214] width 125 height 25
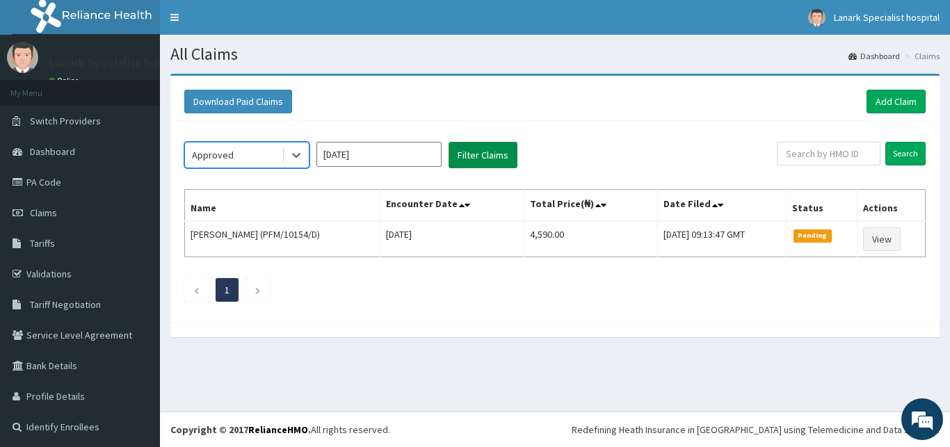
click at [489, 159] on button "Filter Claims" at bounding box center [482, 155] width 69 height 26
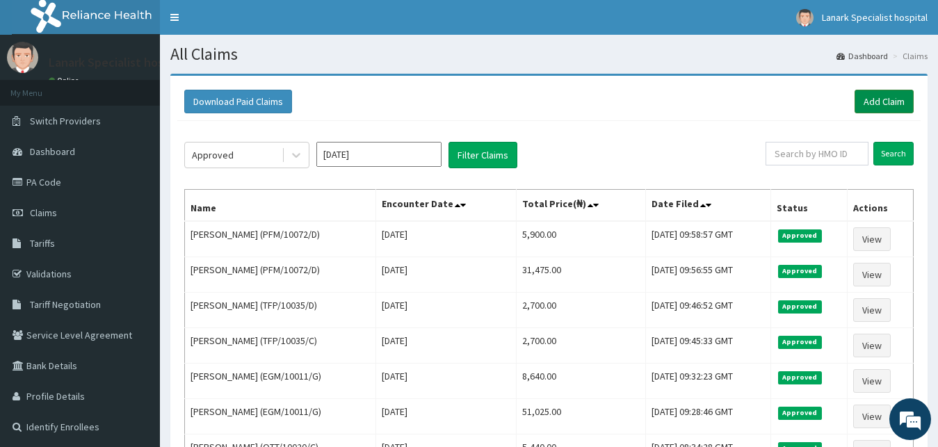
click at [887, 104] on link "Add Claim" at bounding box center [884, 102] width 59 height 24
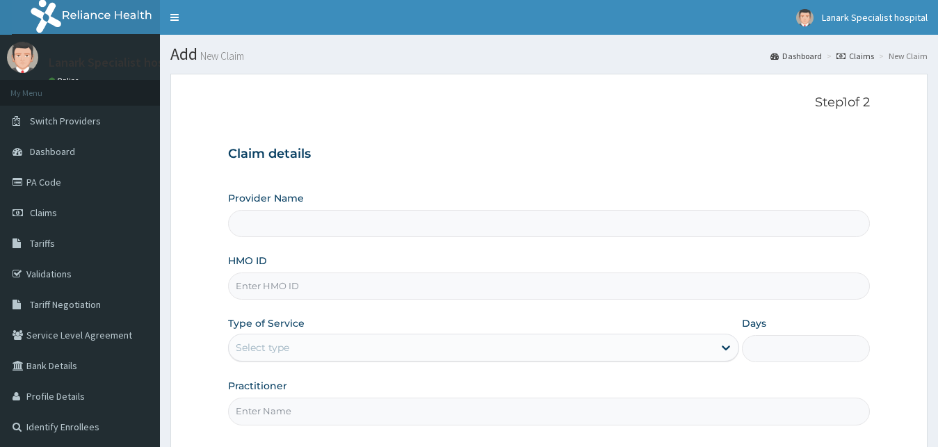
scroll to position [71, 0]
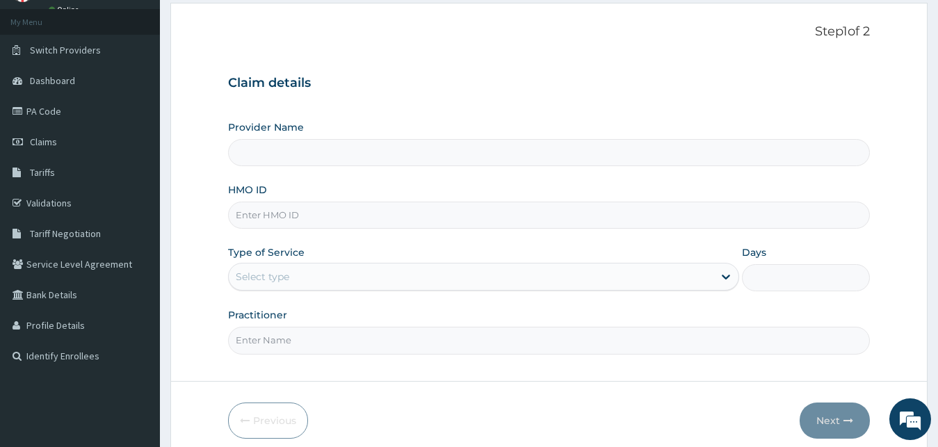
click at [289, 278] on div "Select type" at bounding box center [263, 277] width 54 height 14
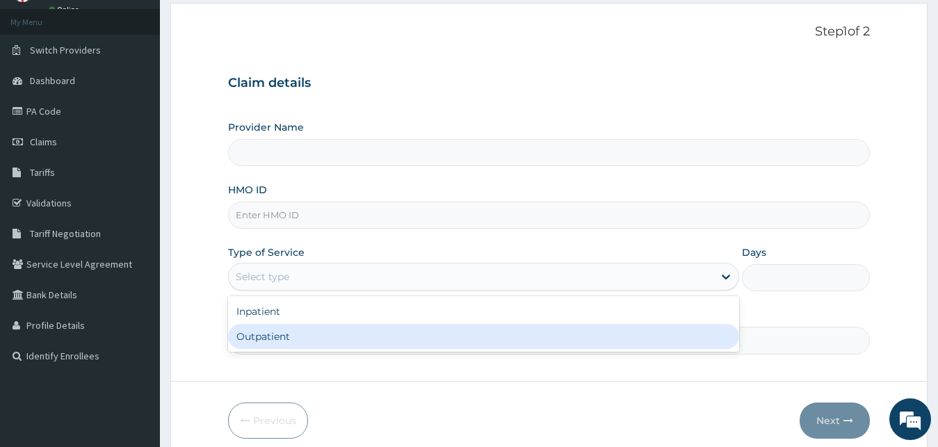
click at [282, 334] on div "Outpatient" at bounding box center [484, 336] width 512 height 25
type input "1"
type input "Lanark Specialist Hospital"
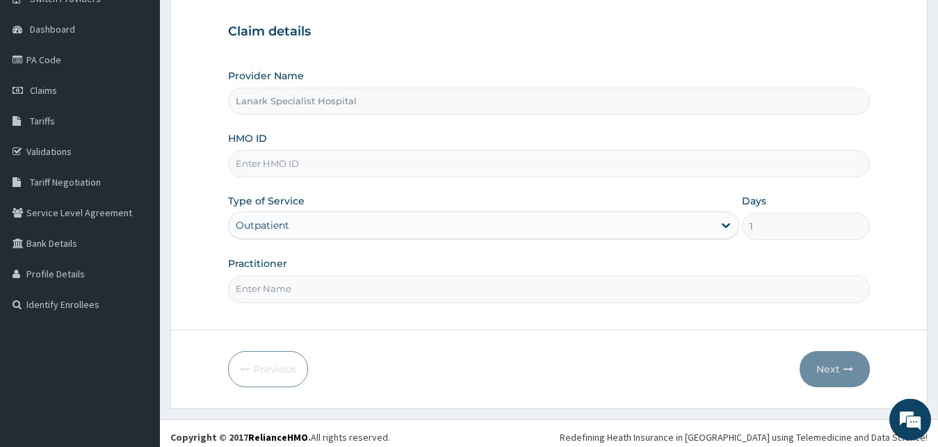
scroll to position [130, 0]
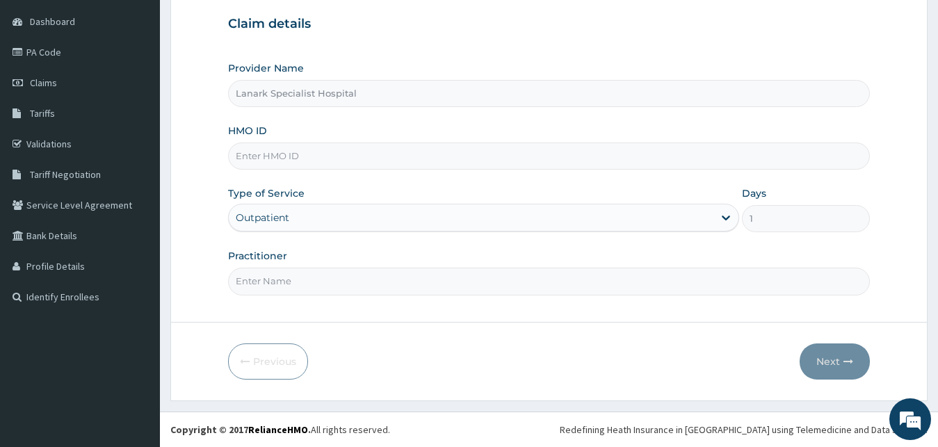
click at [289, 287] on input "Practitioner" at bounding box center [549, 281] width 642 height 27
type input "[PERSON_NAME]"
click at [256, 154] on input "HMO ID" at bounding box center [549, 156] width 642 height 27
type input "SFA/14134/A"
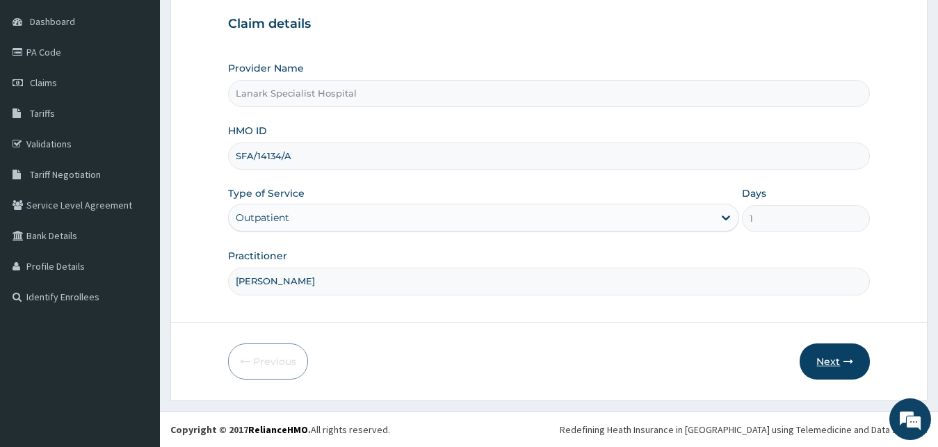
click at [834, 357] on button "Next" at bounding box center [835, 361] width 70 height 36
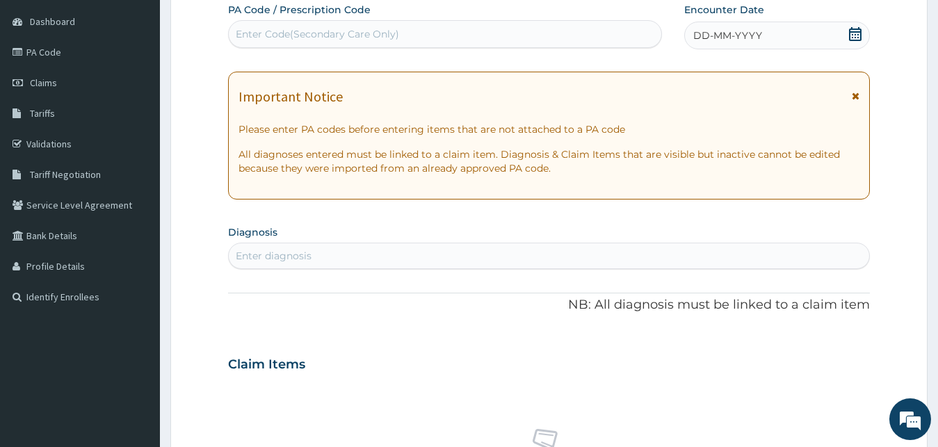
click at [848, 39] on div "DD-MM-YYYY" at bounding box center [777, 36] width 186 height 28
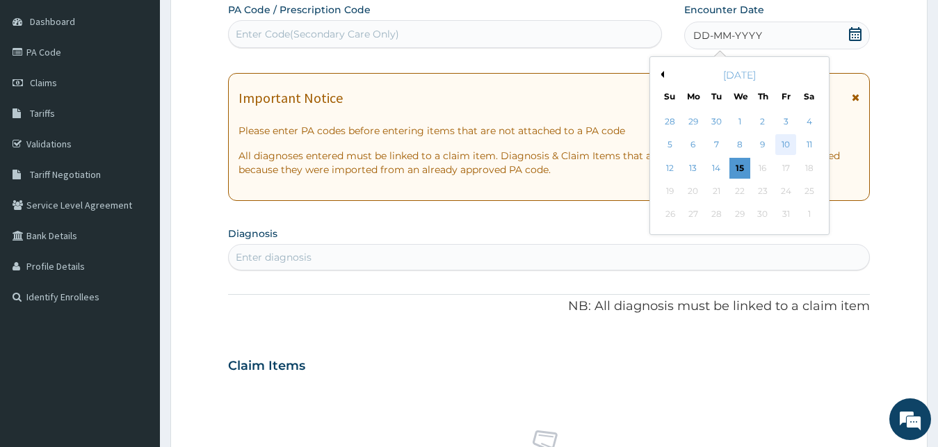
click at [785, 143] on div "10" at bounding box center [785, 145] width 21 height 21
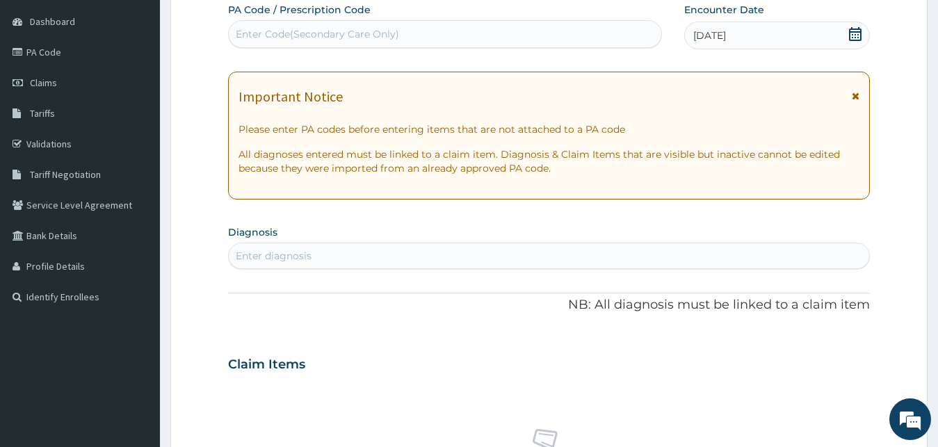
click at [517, 243] on div "Enter diagnosis" at bounding box center [549, 256] width 642 height 26
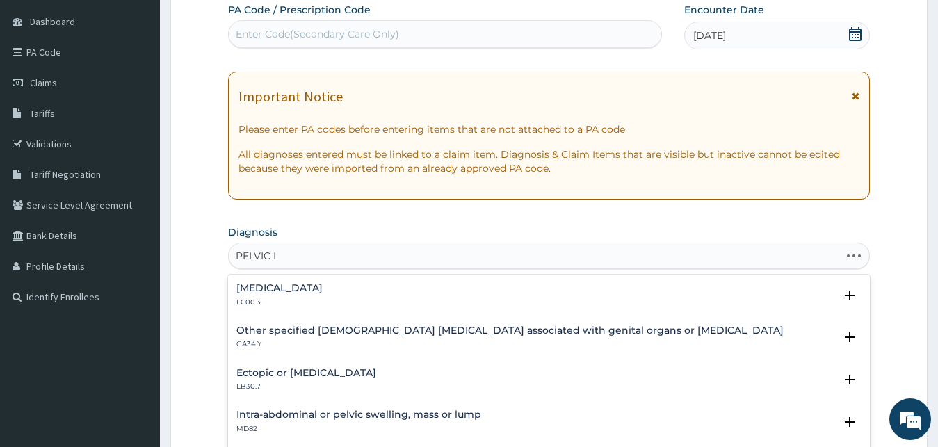
type input "PELVIC IN"
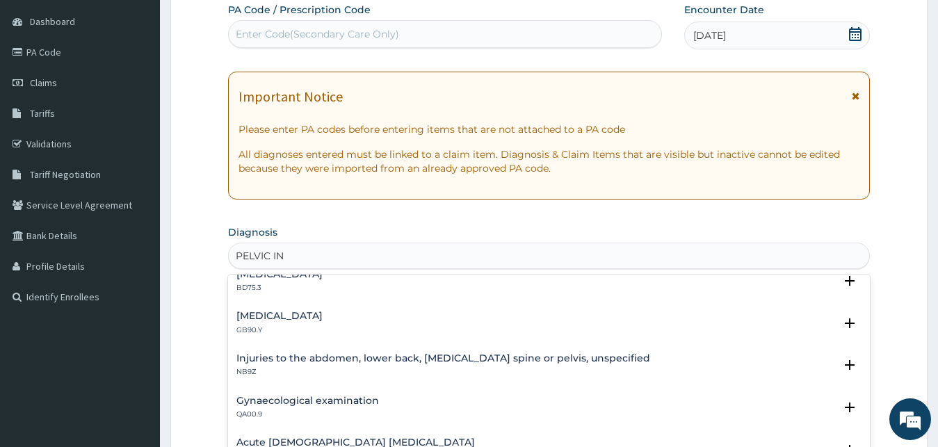
scroll to position [150, 0]
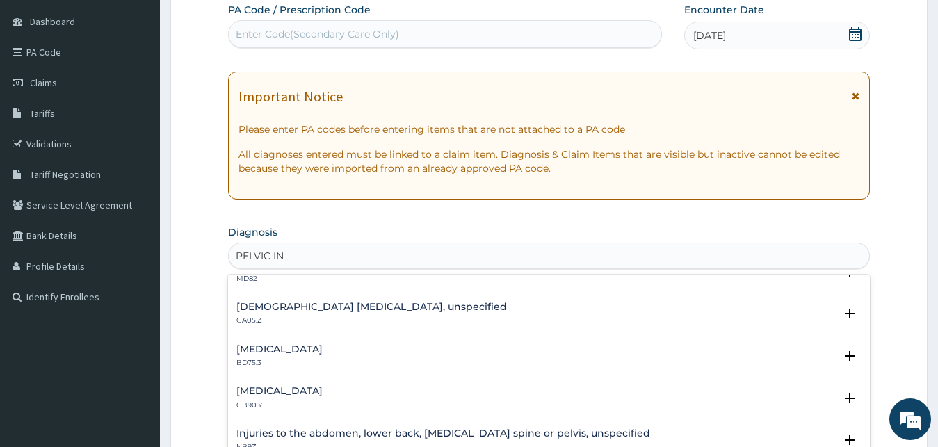
click at [295, 309] on h4 "[DEMOGRAPHIC_DATA] [MEDICAL_DATA], unspecified" at bounding box center [371, 307] width 270 height 10
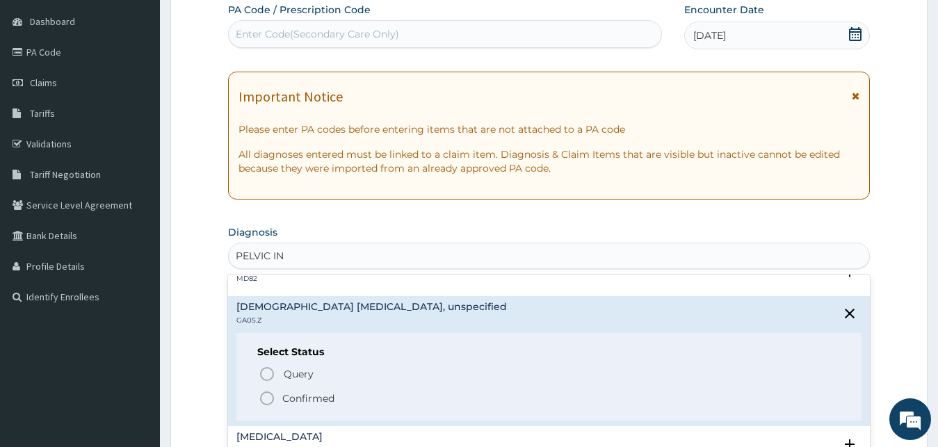
click at [264, 395] on icon "status option filled" at bounding box center [267, 398] width 17 height 17
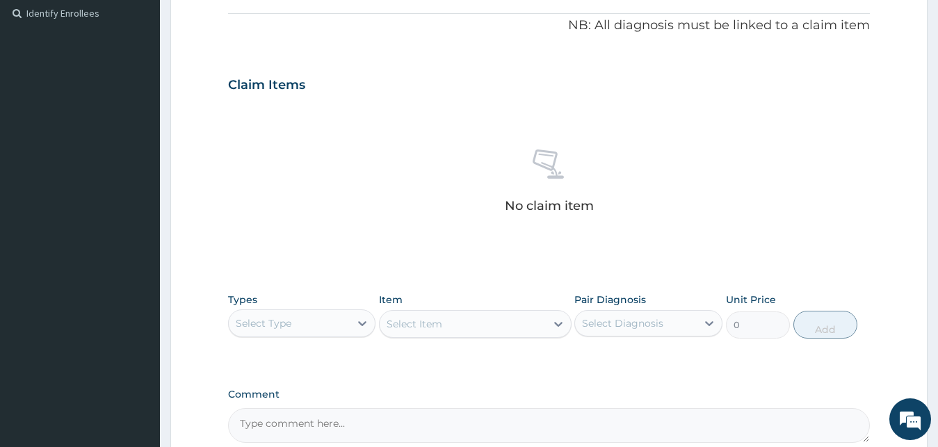
scroll to position [556, 0]
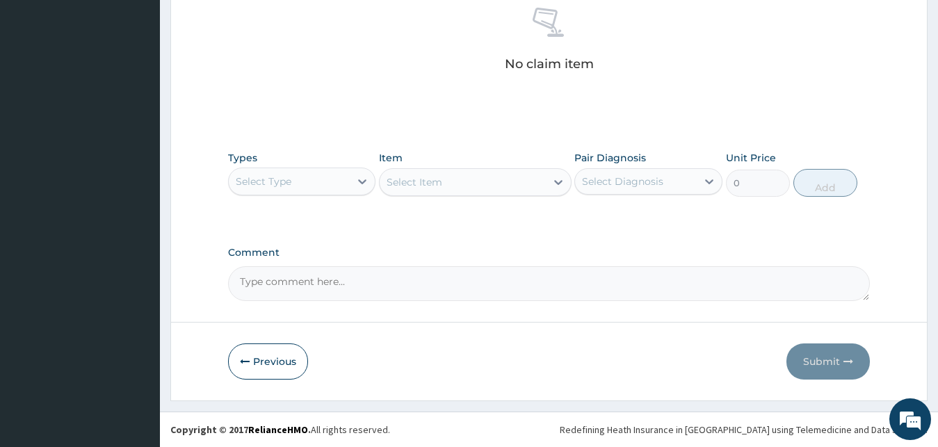
click at [275, 179] on div "Select Type" at bounding box center [264, 182] width 56 height 14
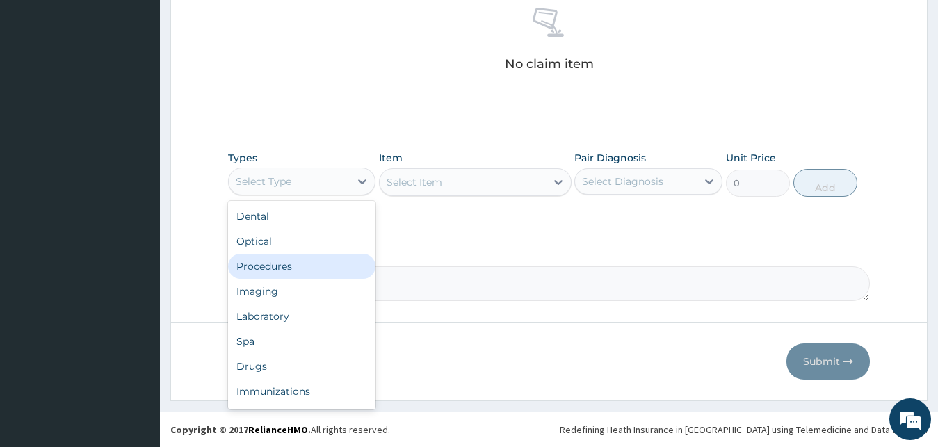
click at [291, 259] on div "Procedures" at bounding box center [302, 266] width 148 height 25
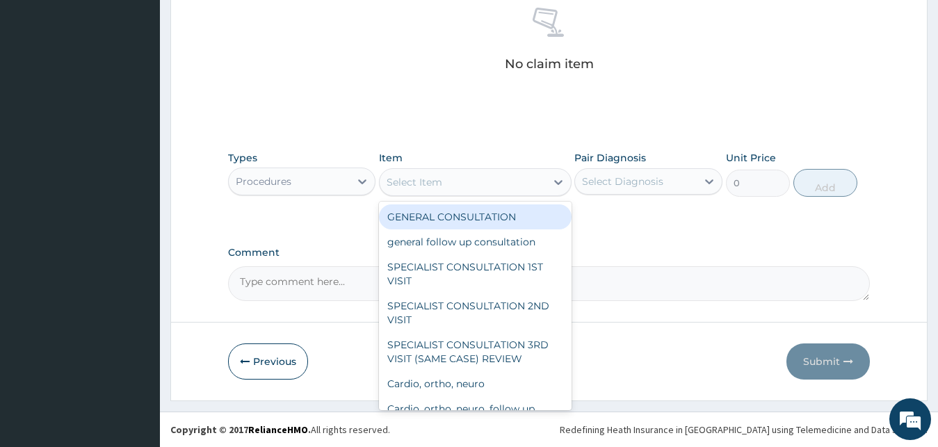
click at [467, 177] on div "Select Item" at bounding box center [463, 182] width 166 height 22
click at [470, 217] on div "GENERAL CONSULTATION" at bounding box center [475, 216] width 193 height 25
type input "1700"
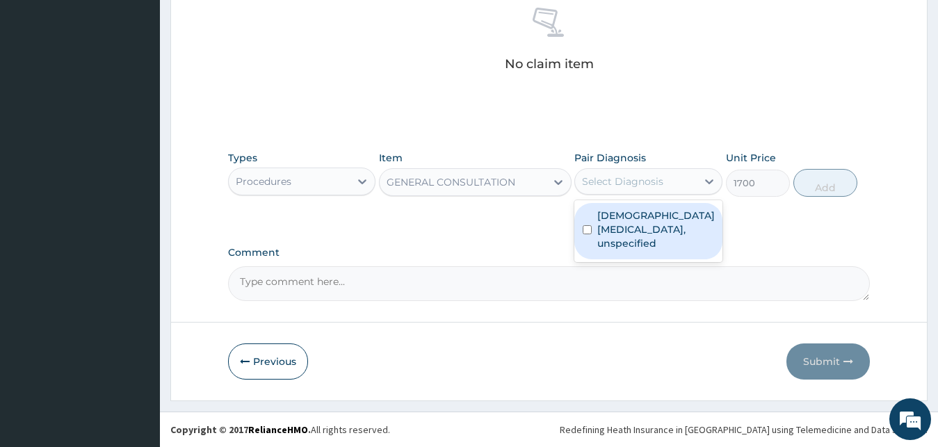
click at [631, 179] on div "Select Diagnosis" at bounding box center [622, 182] width 81 height 14
click at [636, 211] on label "[DEMOGRAPHIC_DATA] [MEDICAL_DATA], unspecified" at bounding box center [656, 230] width 118 height 42
checkbox input "true"
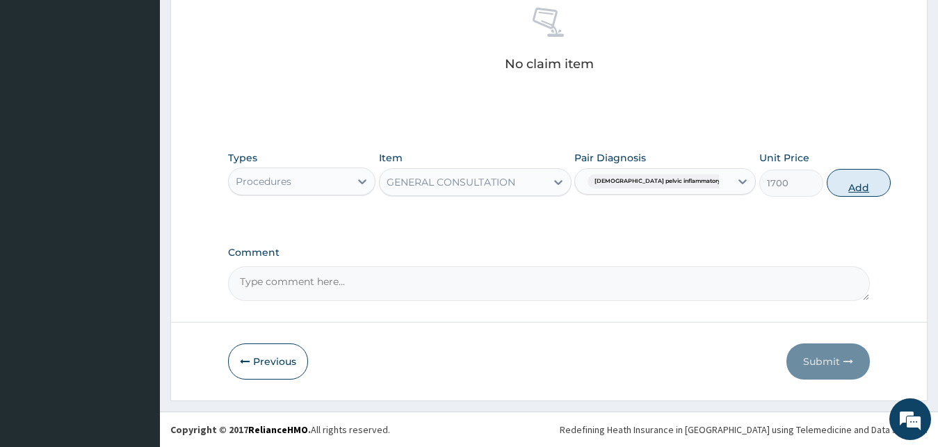
click at [827, 186] on button "Add" at bounding box center [859, 183] width 64 height 28
type input "0"
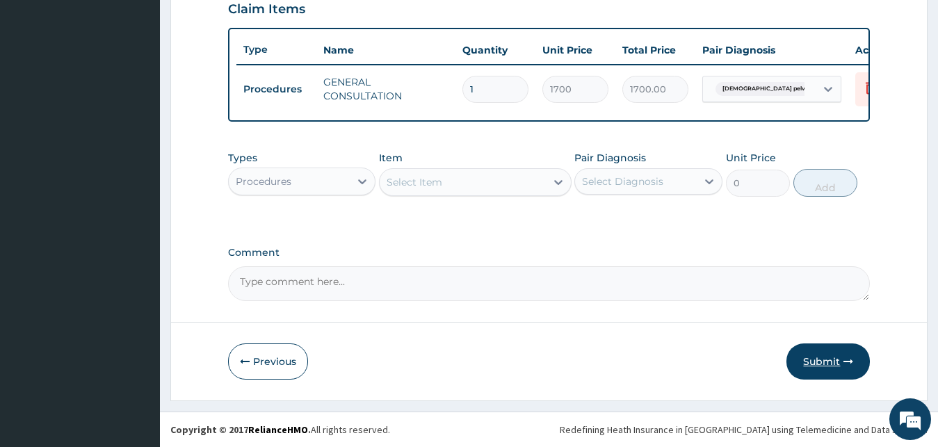
click at [811, 364] on button "Submit" at bounding box center [827, 361] width 83 height 36
